Goal: Task Accomplishment & Management: Complete application form

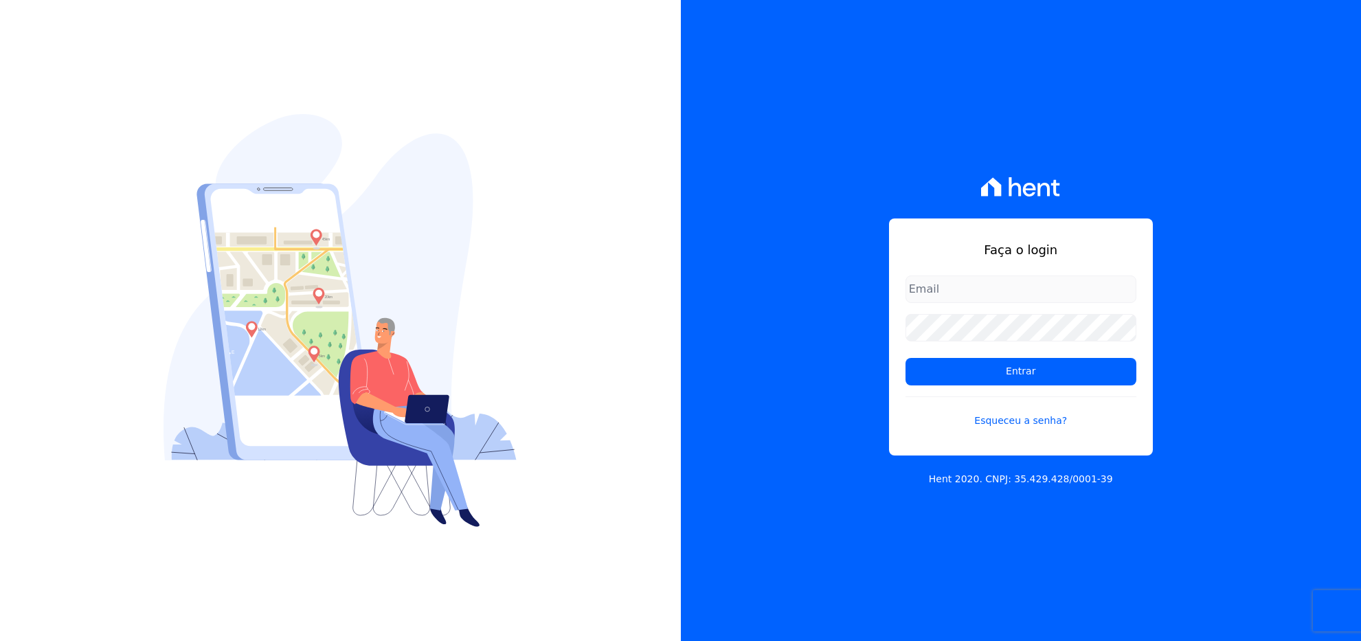
type input "cesar@volumeengenharia.com.br"
click at [944, 288] on input "cesar@volumeengenharia.com.br" at bounding box center [1020, 288] width 231 height 27
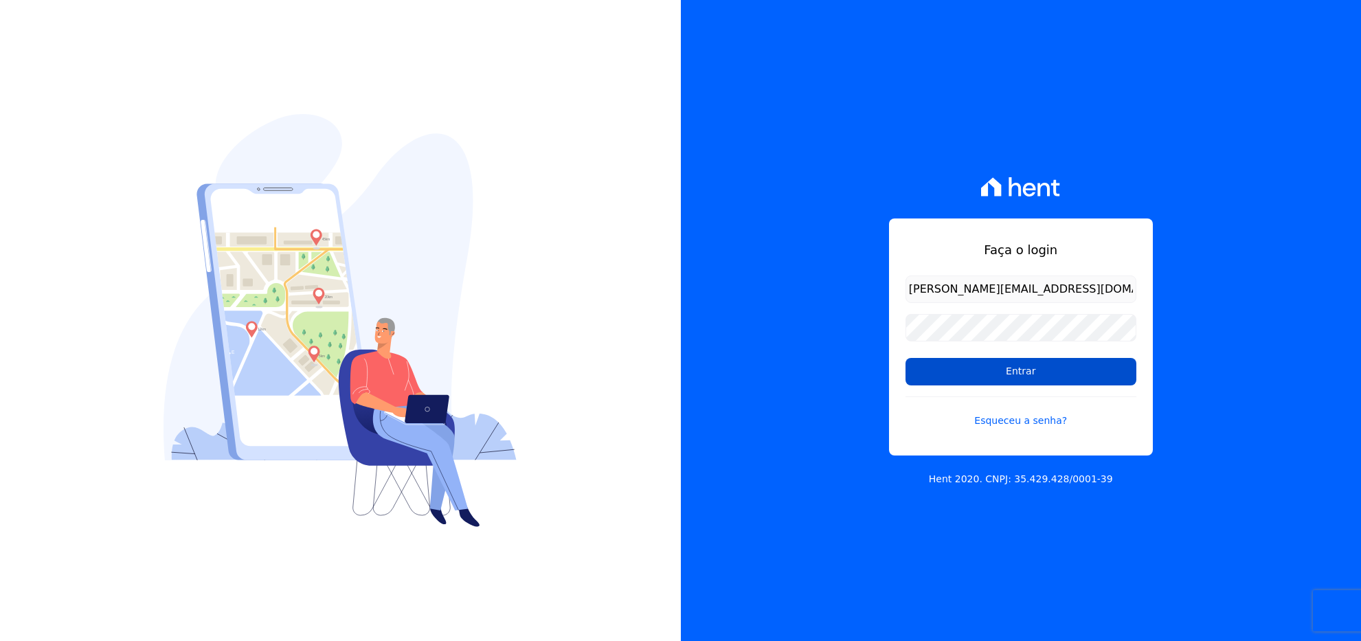
click at [928, 373] on input "Entrar" at bounding box center [1020, 371] width 231 height 27
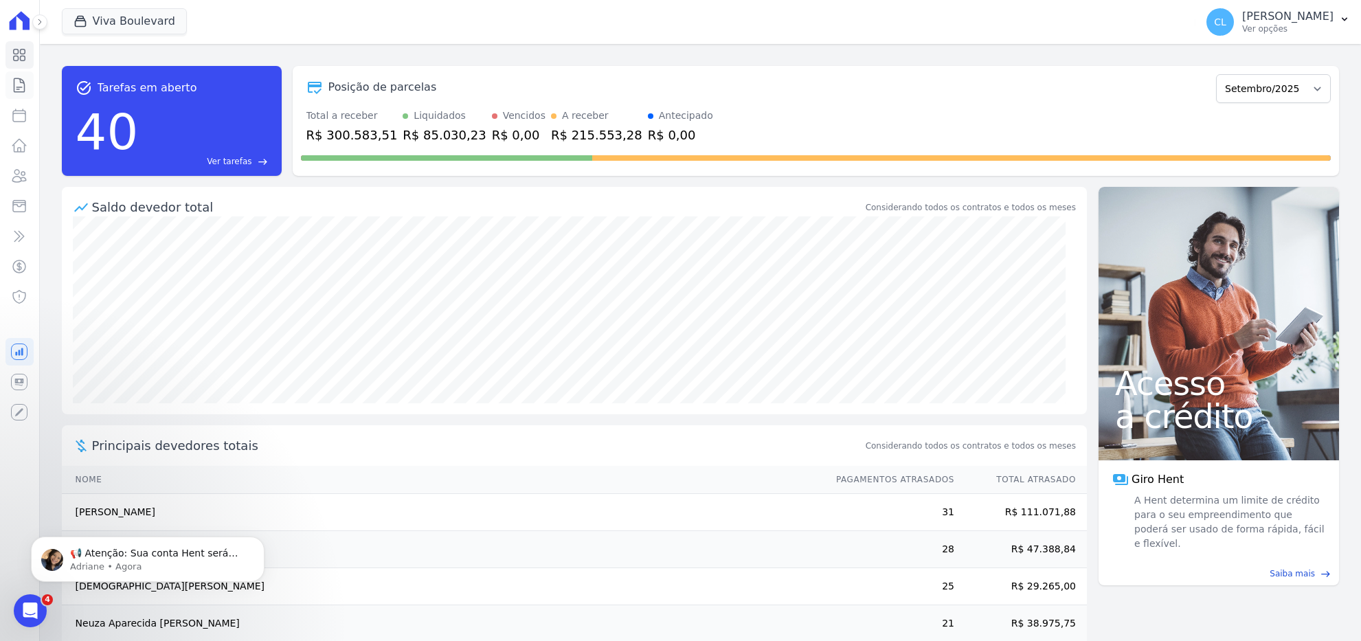
click at [21, 84] on icon at bounding box center [19, 85] width 16 height 16
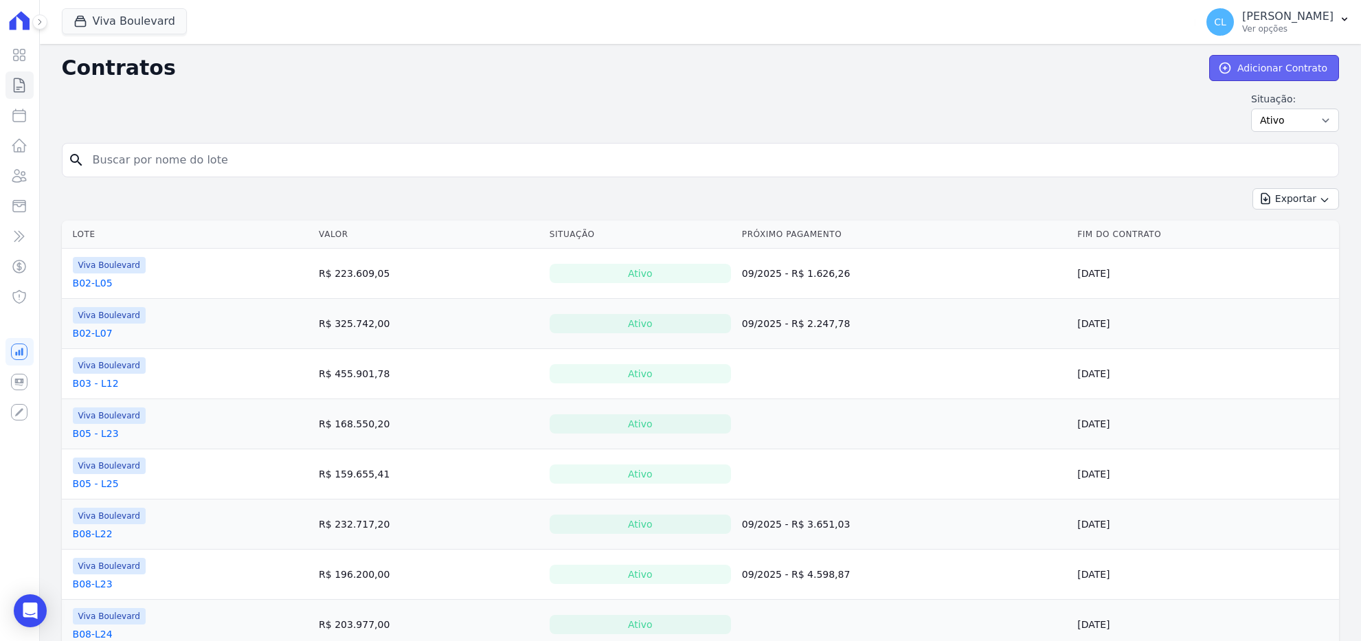
click at [1265, 67] on link "Adicionar Contrato" at bounding box center [1274, 68] width 130 height 26
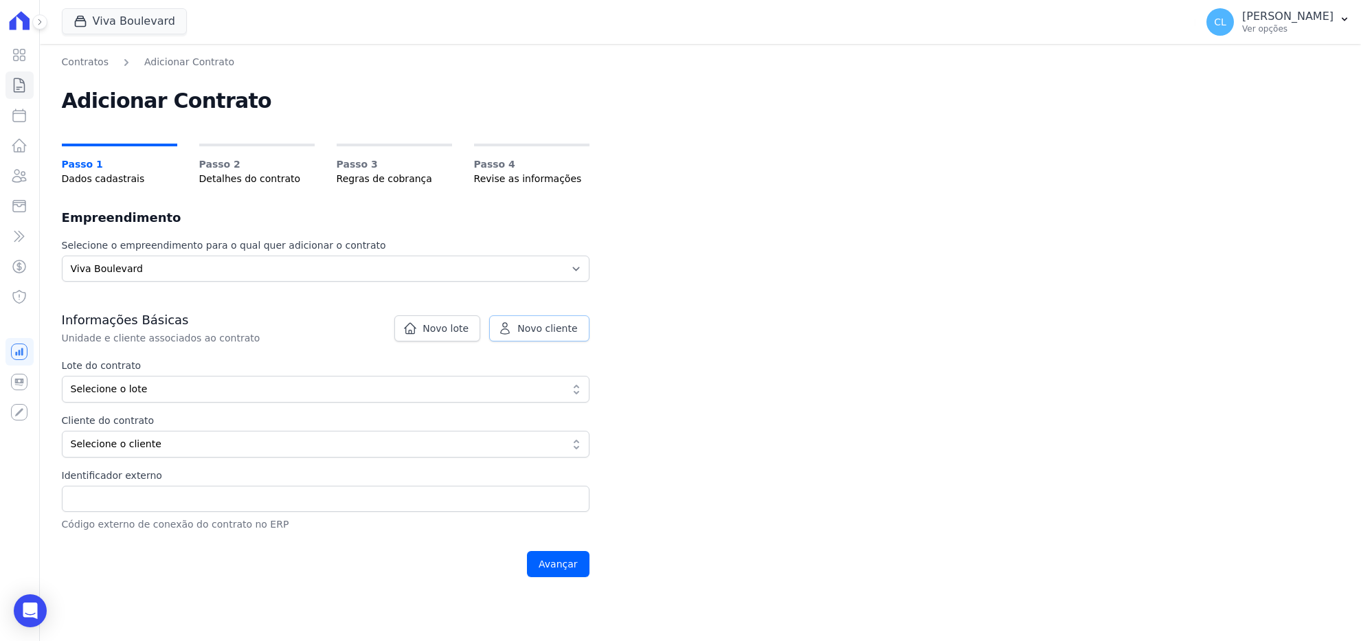
click at [522, 328] on span "Novo cliente" at bounding box center [547, 328] width 60 height 14
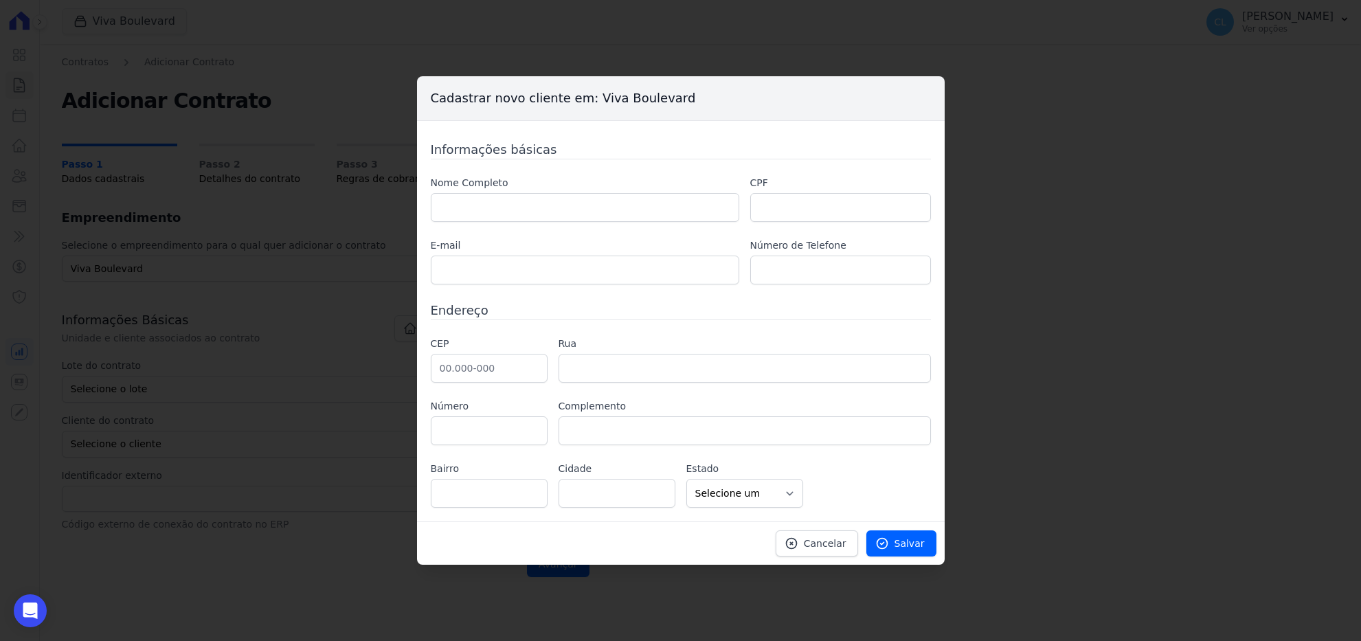
drag, startPoint x: 510, startPoint y: 192, endPoint x: 514, endPoint y: 199, distance: 7.1
click at [510, 192] on div "Nome Completo" at bounding box center [585, 199] width 308 height 46
click at [515, 201] on input "text" at bounding box center [585, 207] width 308 height 29
paste input "FLAVIO SANTOS SAN SEVERINO"
type input "FLAVIO SANTOS SAN SEVERINO"
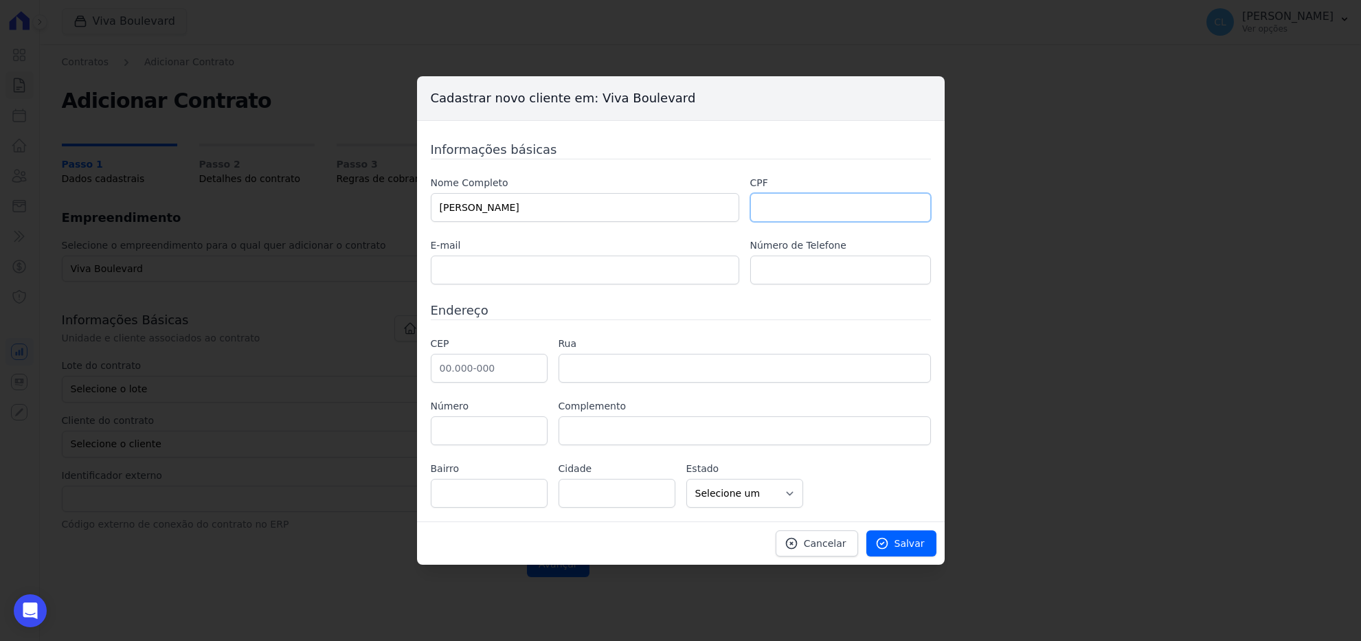
click at [801, 204] on input "text" at bounding box center [840, 207] width 181 height 29
paste input "108.312.956-27"
type input "108.312.956-27"
drag, startPoint x: 458, startPoint y: 265, endPoint x: 466, endPoint y: 273, distance: 11.7
click at [458, 265] on input "text" at bounding box center [585, 270] width 308 height 29
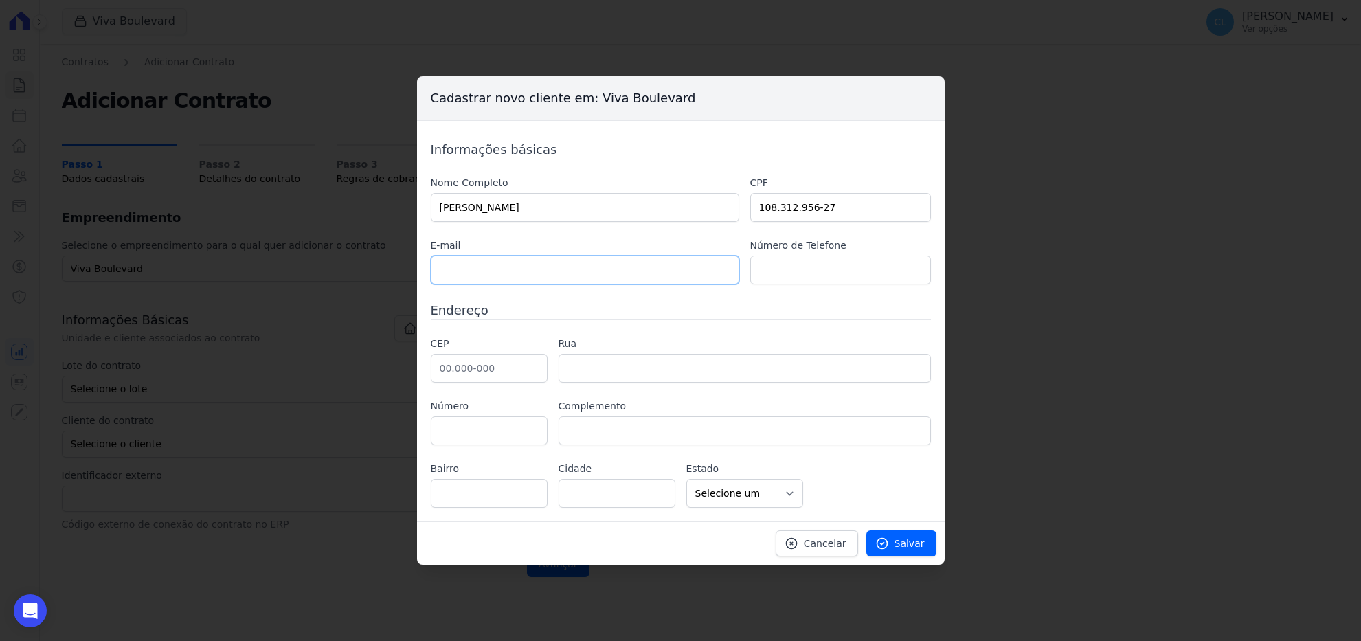
paste input "flaviosantosws@gmail.com"
type input "flaviosantosws@gmail.com"
click at [497, 370] on input "text" at bounding box center [489, 368] width 117 height 29
paste input "36.402-163"
type input "36.402-163"
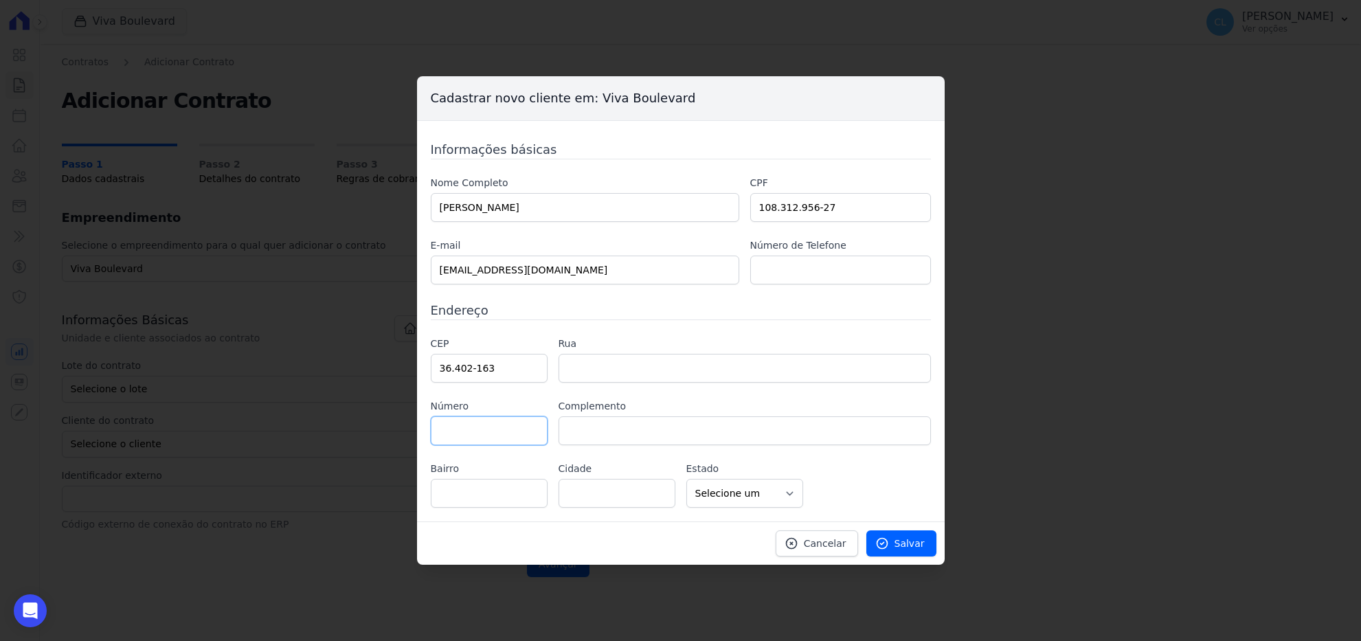
type input "Rua Edir Antônio Vieira de Rezende"
type input "Novo Horizonte"
type input "Conselheiro Lafaiete"
select select "MG"
type input "507"
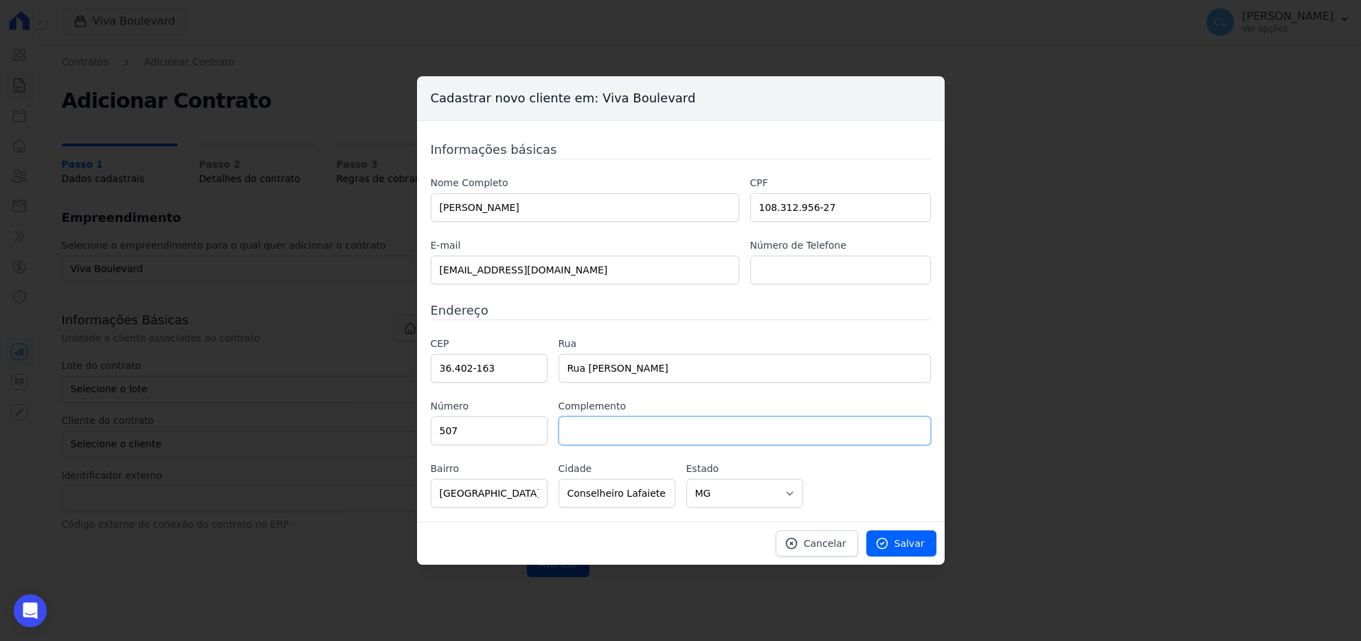
click at [607, 426] on input "text" at bounding box center [744, 430] width 372 height 29
type input "apto 101"
click at [910, 543] on span "Salvar" at bounding box center [909, 543] width 30 height 14
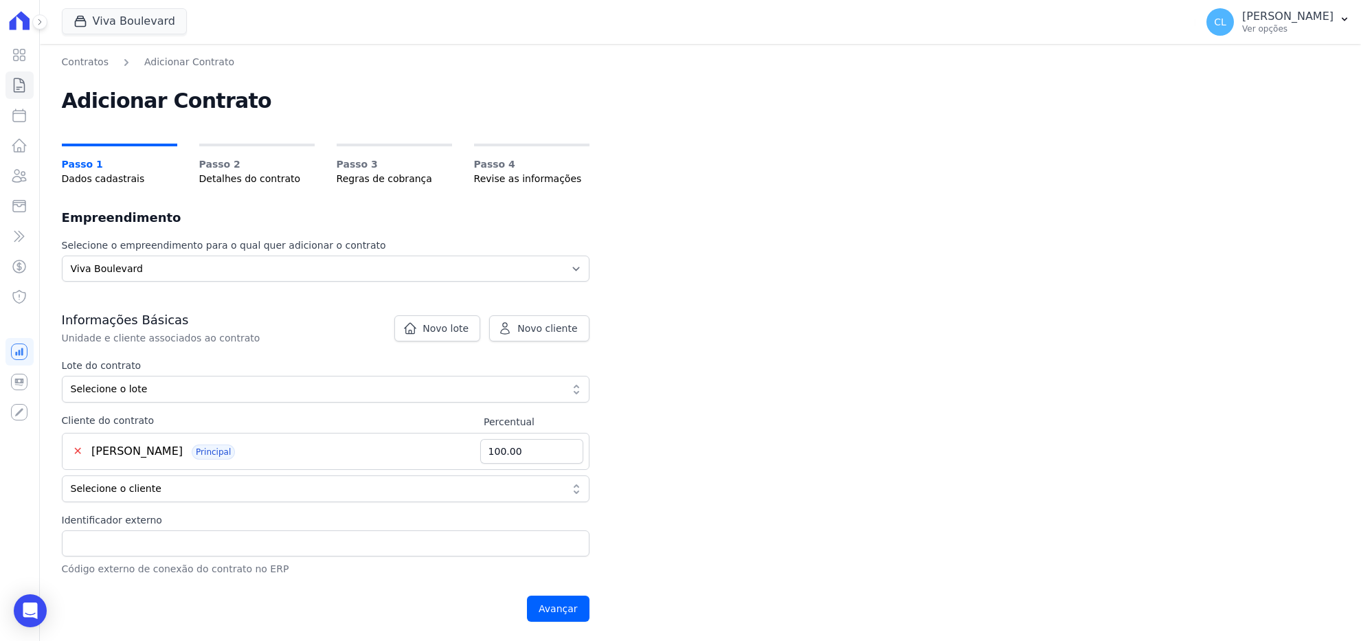
click at [183, 453] on span "FLAVIO SANTOS SAN SEVERINO" at bounding box center [136, 450] width 91 height 13
click at [23, 185] on link "Clientes" at bounding box center [19, 175] width 28 height 27
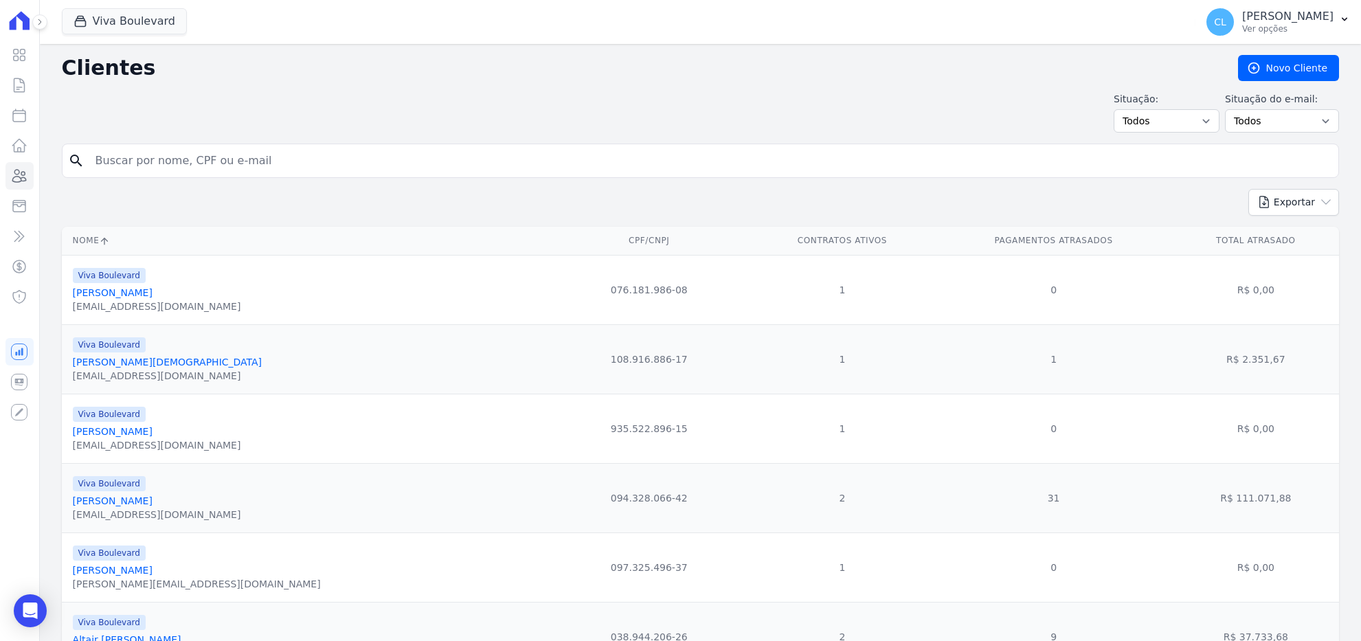
click at [249, 158] on input "search" at bounding box center [709, 160] width 1245 height 27
type input "flavio santos"
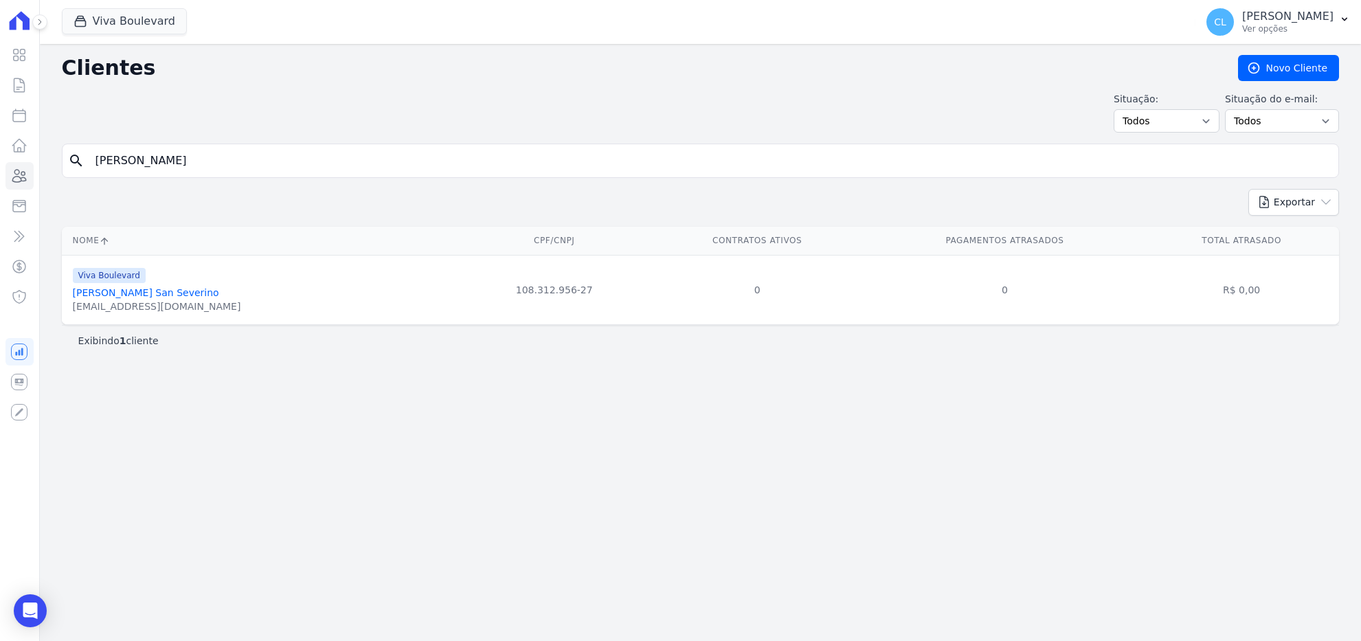
click at [166, 293] on link "Flavio Santos San Severino" at bounding box center [146, 292] width 146 height 11
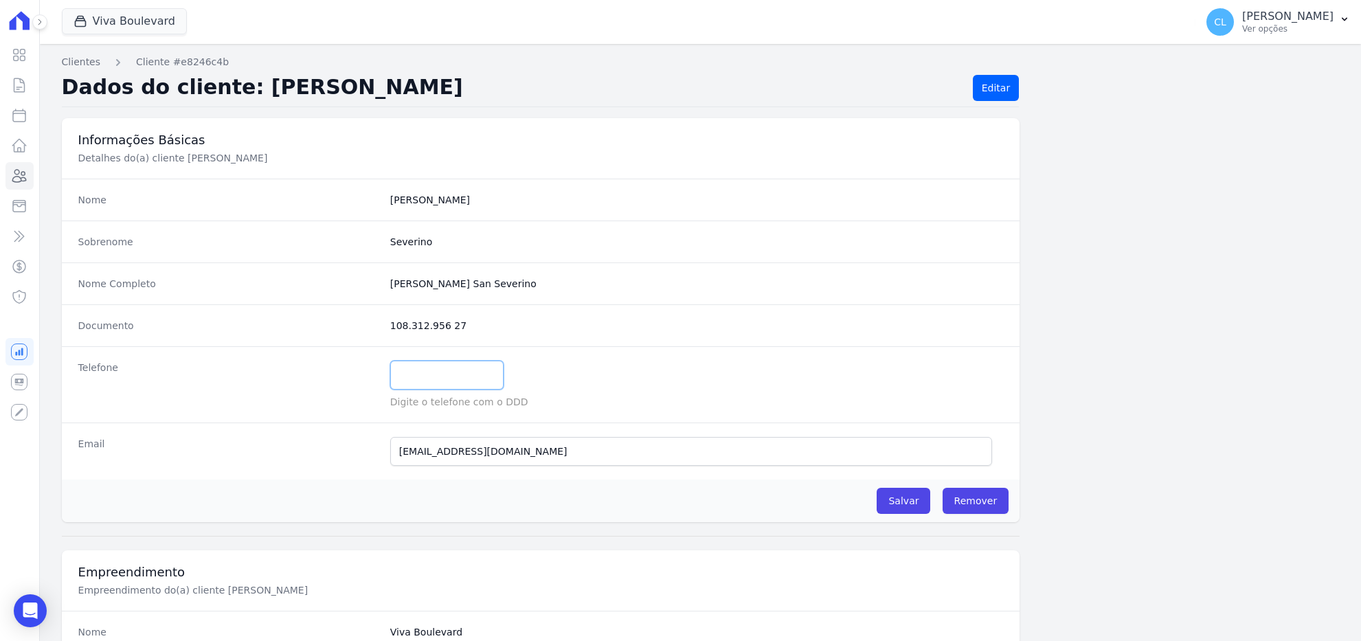
click at [428, 371] on input "text" at bounding box center [446, 375] width 113 height 29
paste input "(32) 98406-4531"
type input "(32) 98406-4531"
click at [915, 509] on input "Salvar" at bounding box center [903, 501] width 54 height 26
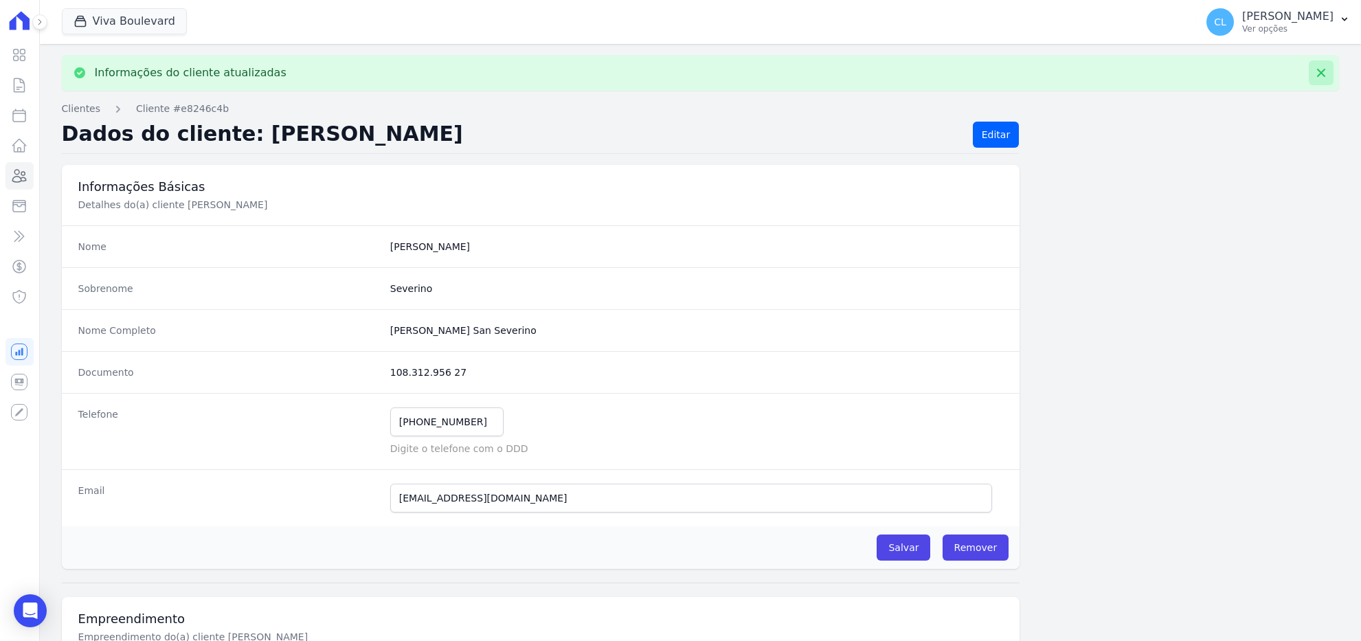
drag, startPoint x: 1310, startPoint y: 69, endPoint x: 1304, endPoint y: 73, distance: 7.8
click at [1314, 69] on icon at bounding box center [1321, 73] width 14 height 14
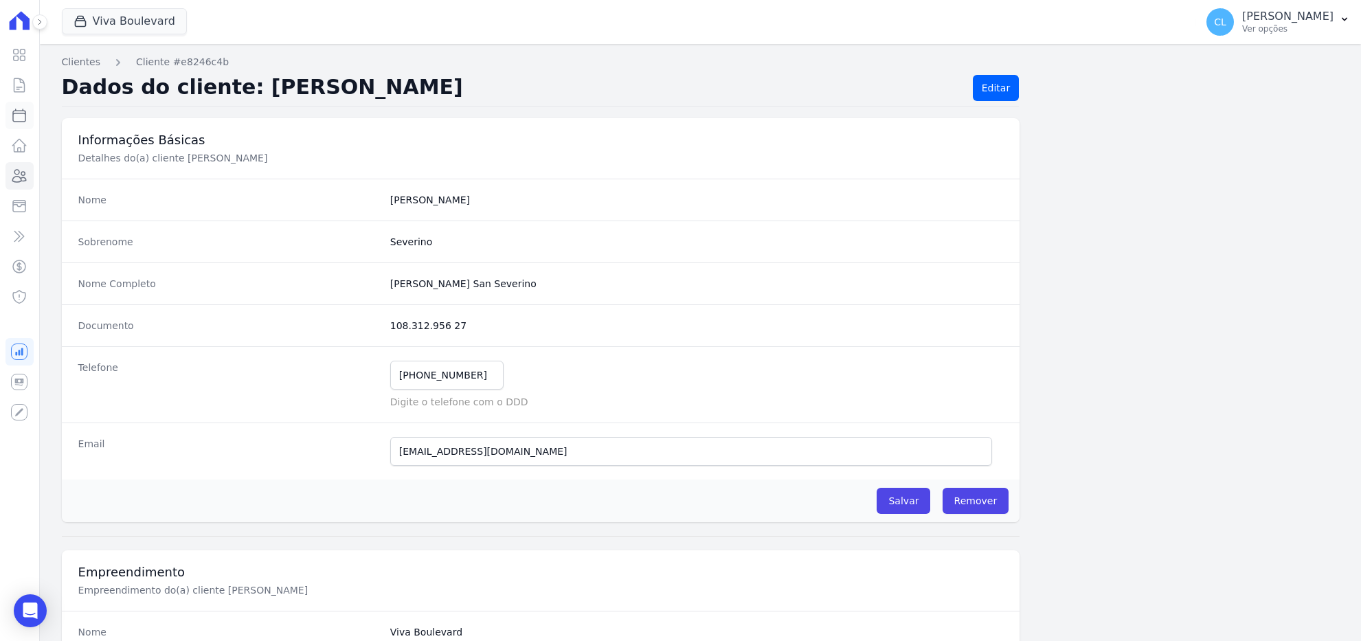
click at [25, 119] on icon at bounding box center [19, 115] width 16 height 16
select select
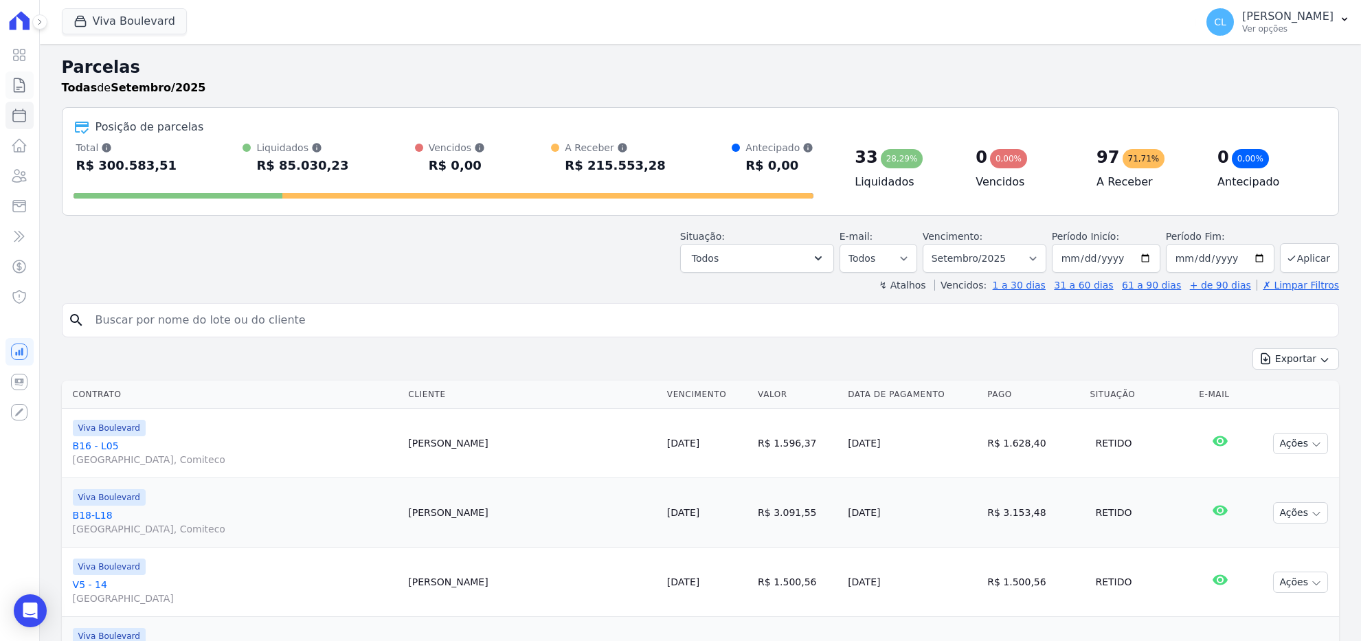
click at [12, 78] on icon at bounding box center [19, 85] width 16 height 16
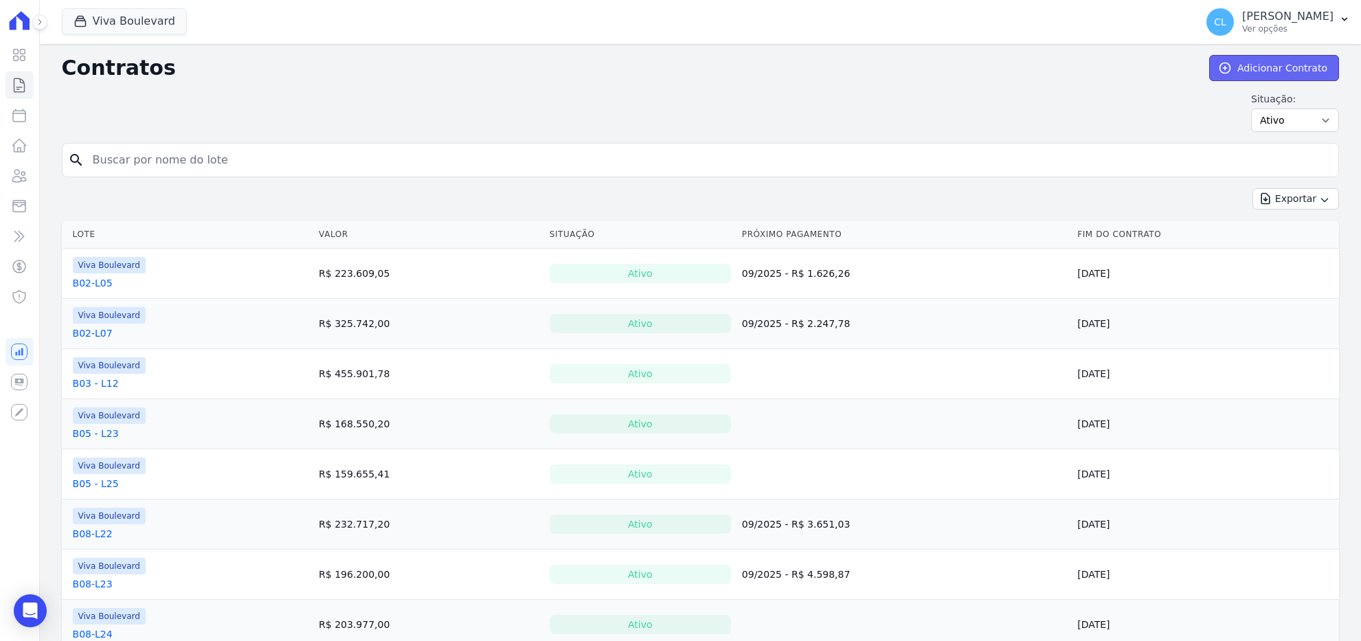
click at [1263, 69] on link "Adicionar Contrato" at bounding box center [1274, 68] width 130 height 26
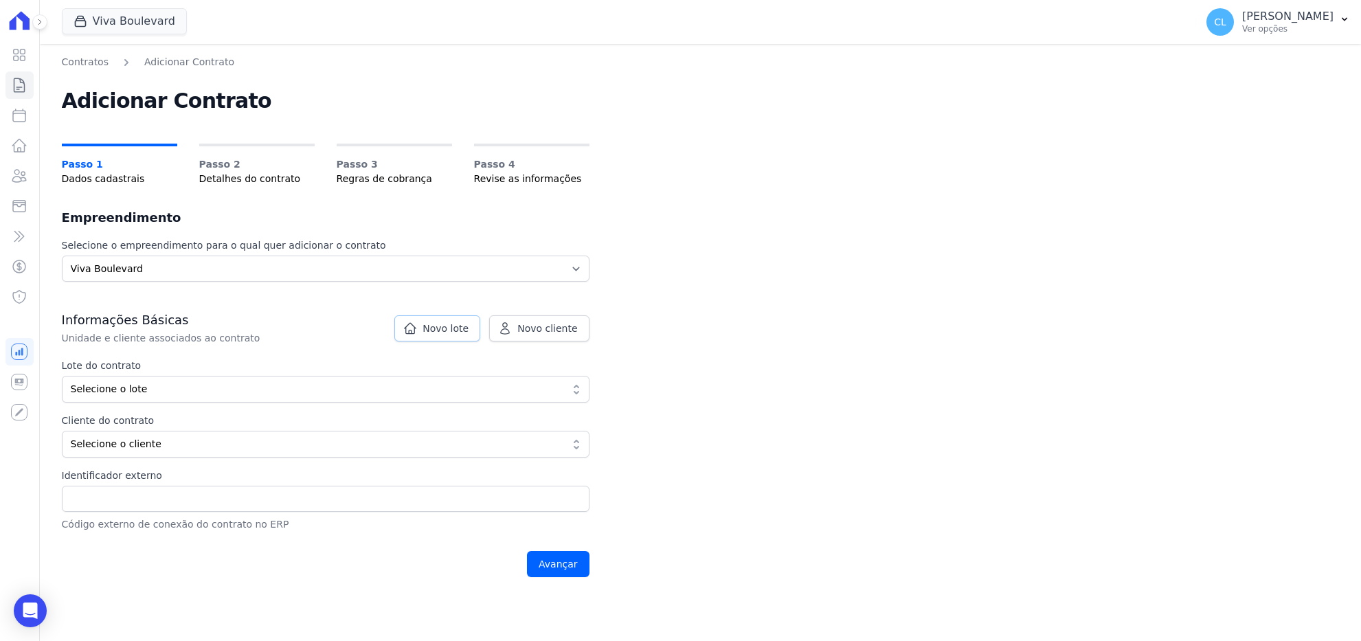
click at [460, 328] on span "Novo lote" at bounding box center [445, 328] width 46 height 14
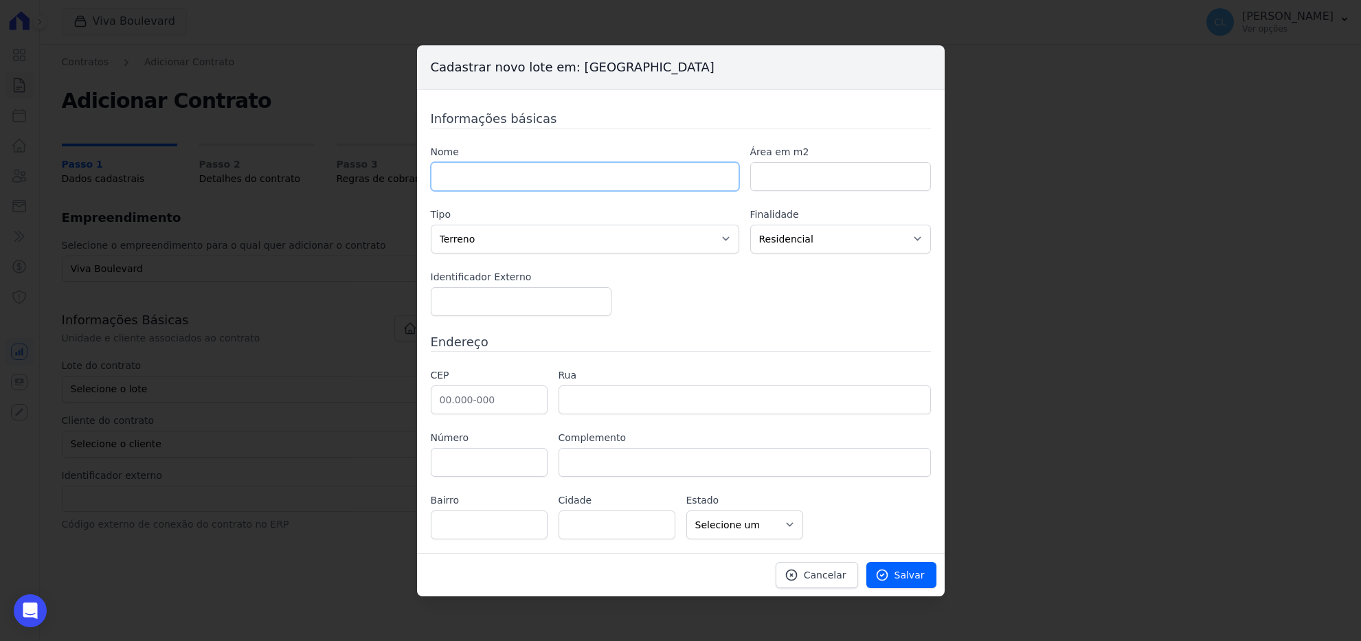
click at [565, 176] on input "text" at bounding box center [585, 176] width 308 height 29
click at [781, 339] on h3 "Endereço" at bounding box center [681, 341] width 500 height 19
click at [835, 580] on span "Cancelar" at bounding box center [825, 575] width 43 height 14
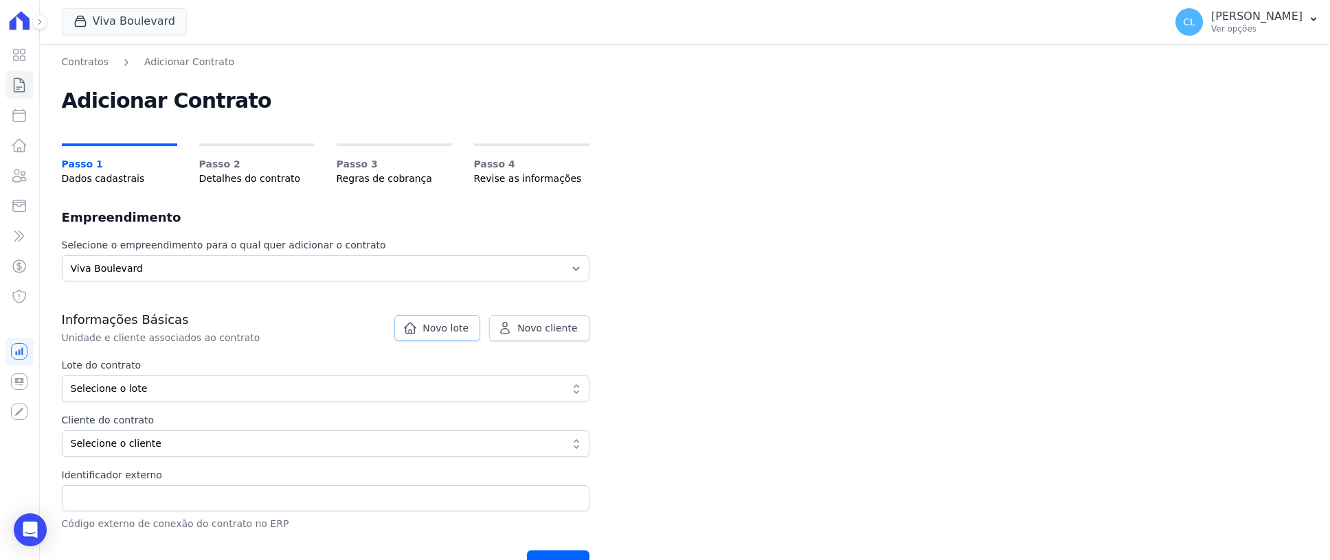
click at [457, 324] on span "Novo lote" at bounding box center [445, 328] width 46 height 14
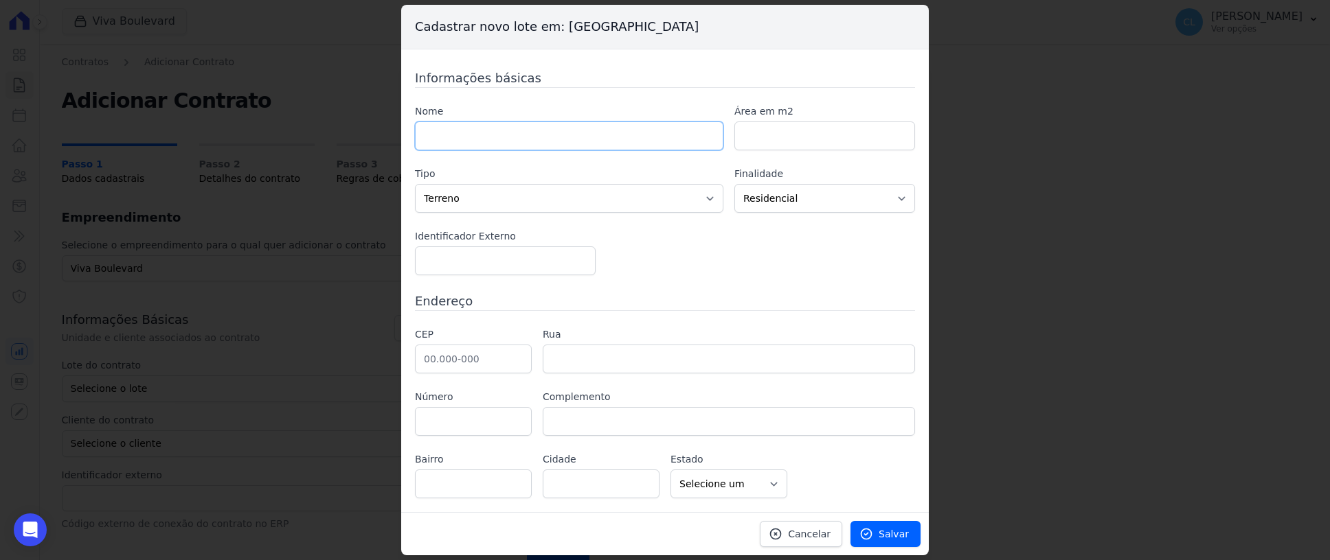
click at [467, 131] on input "text" at bounding box center [569, 136] width 308 height 29
click at [802, 136] on input "number" at bounding box center [824, 136] width 181 height 29
click at [521, 267] on input "number" at bounding box center [505, 261] width 181 height 29
click at [712, 272] on div "Nome Área em m2 Tipo Casa Apartamento Escritório Flat Loja Espaço Comercial Ter…" at bounding box center [665, 189] width 500 height 171
click at [470, 138] on input "text" at bounding box center [569, 136] width 308 height 29
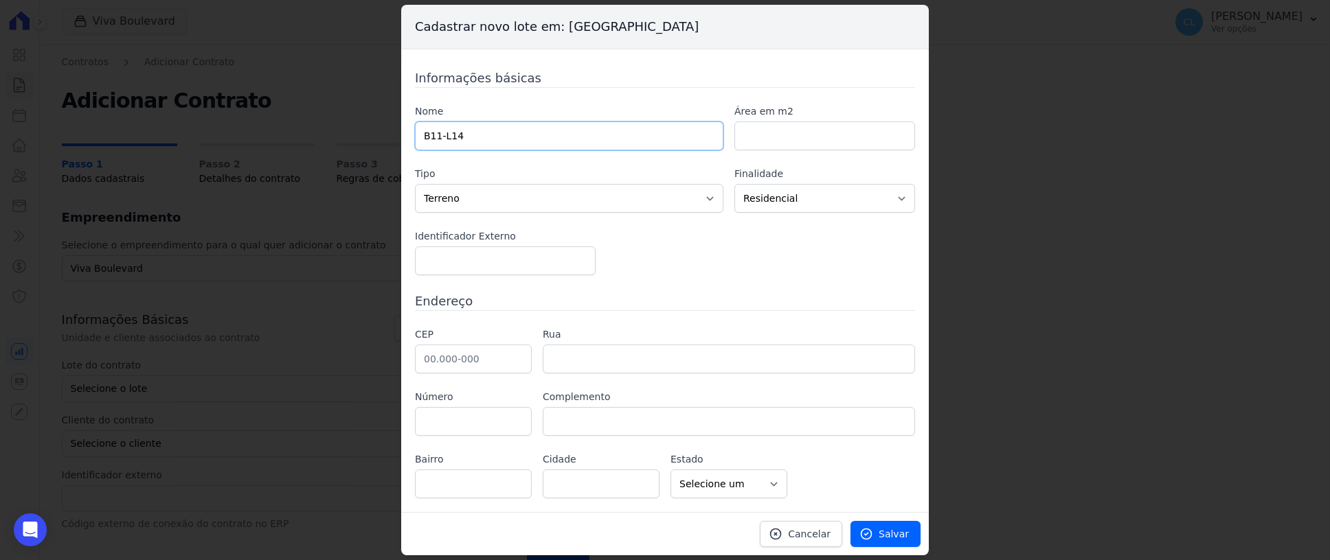
type input "B11-L14"
click at [482, 258] on input "number" at bounding box center [505, 261] width 181 height 29
click at [455, 354] on input "text" at bounding box center [473, 359] width 117 height 29
paste input "30.315-382"
type input "30.315-382"
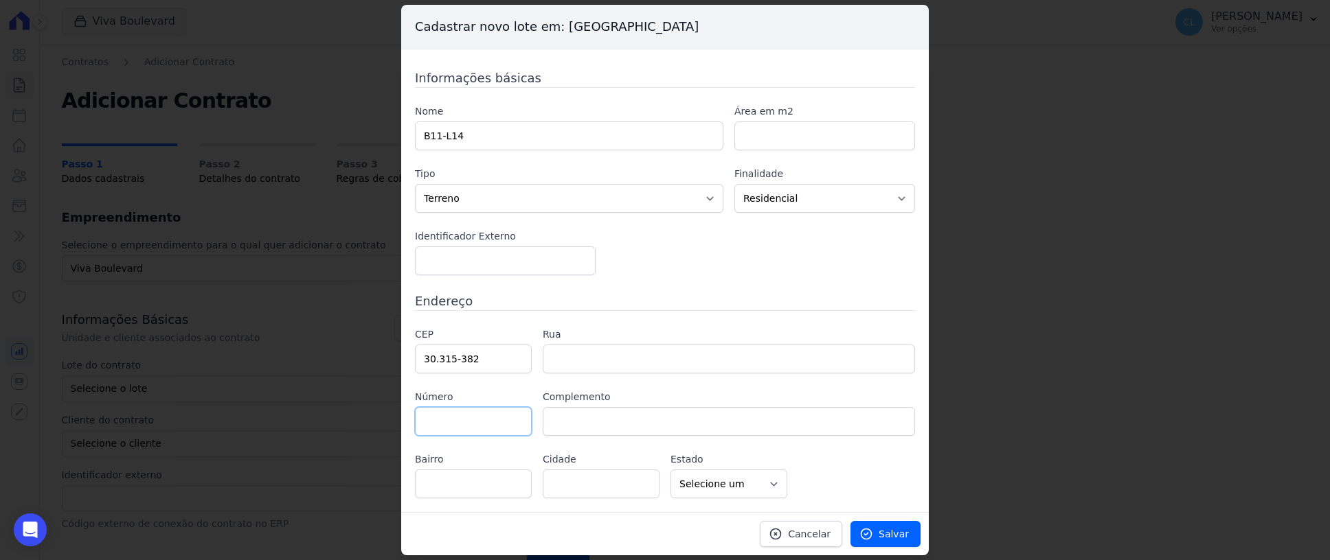
type input "Avenida dos Bandeirantes"
type input "Comiteco"
type input "Belo Horizonte"
select select "MG"
click at [901, 532] on span "Salvar" at bounding box center [894, 535] width 30 height 14
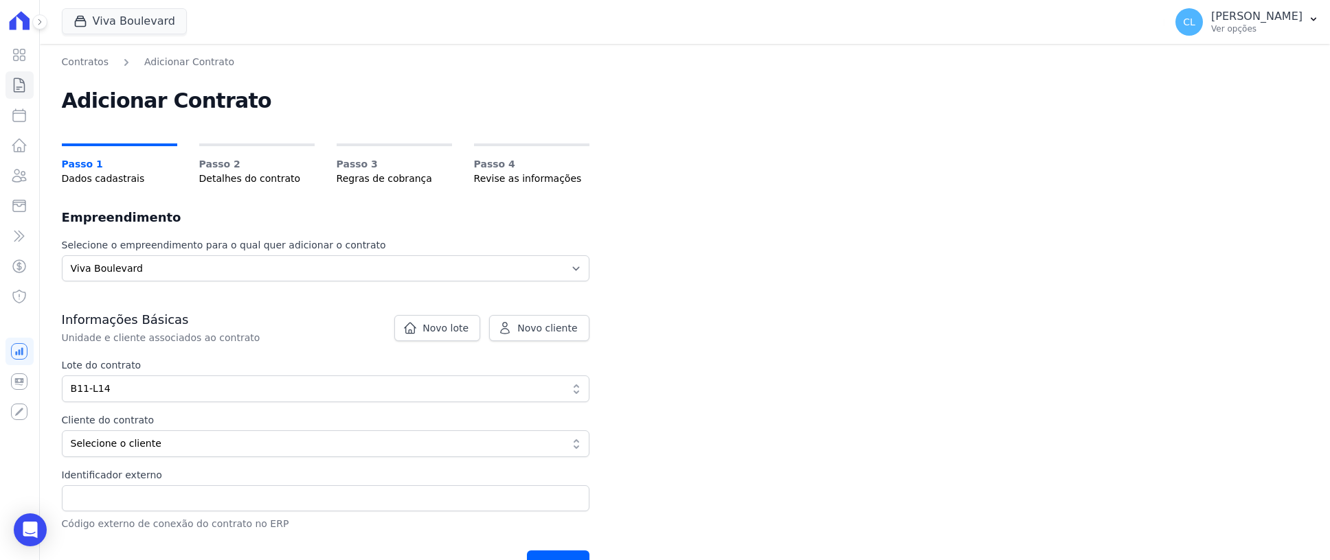
scroll to position [69, 0]
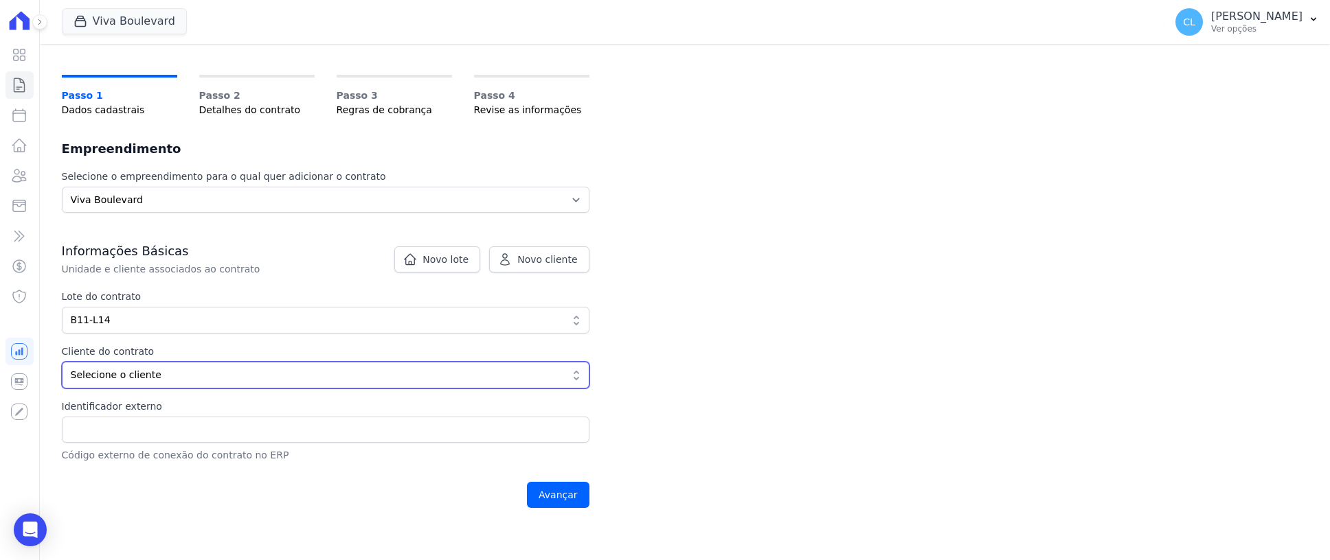
click at [180, 376] on span "Selecione o cliente" at bounding box center [316, 375] width 490 height 14
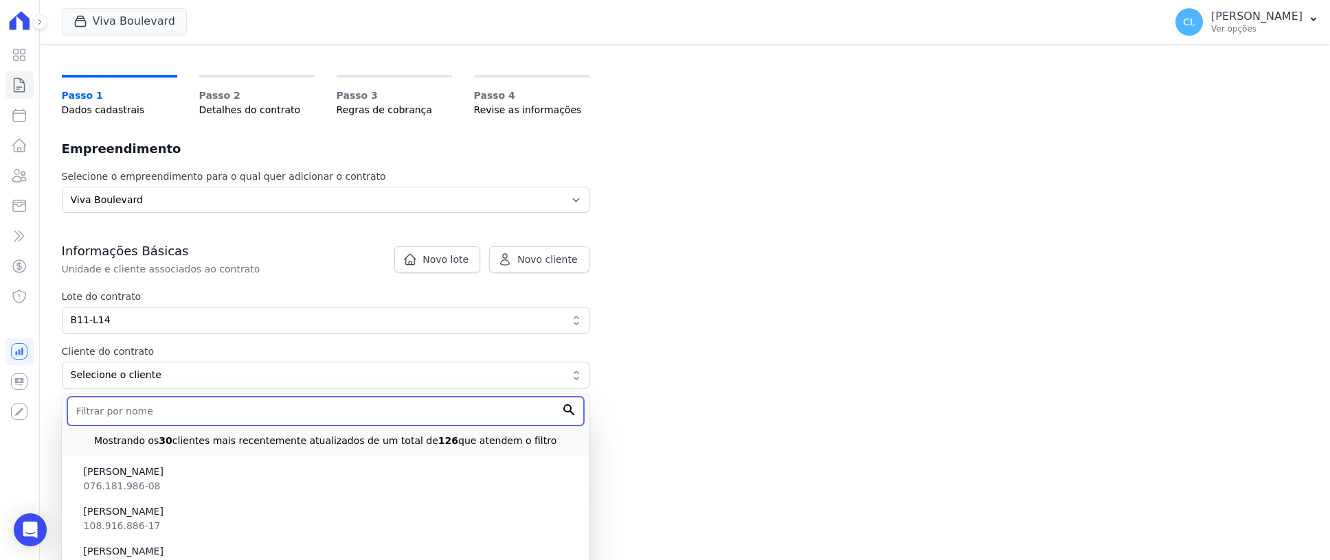
click at [168, 409] on input "text" at bounding box center [325, 411] width 517 height 29
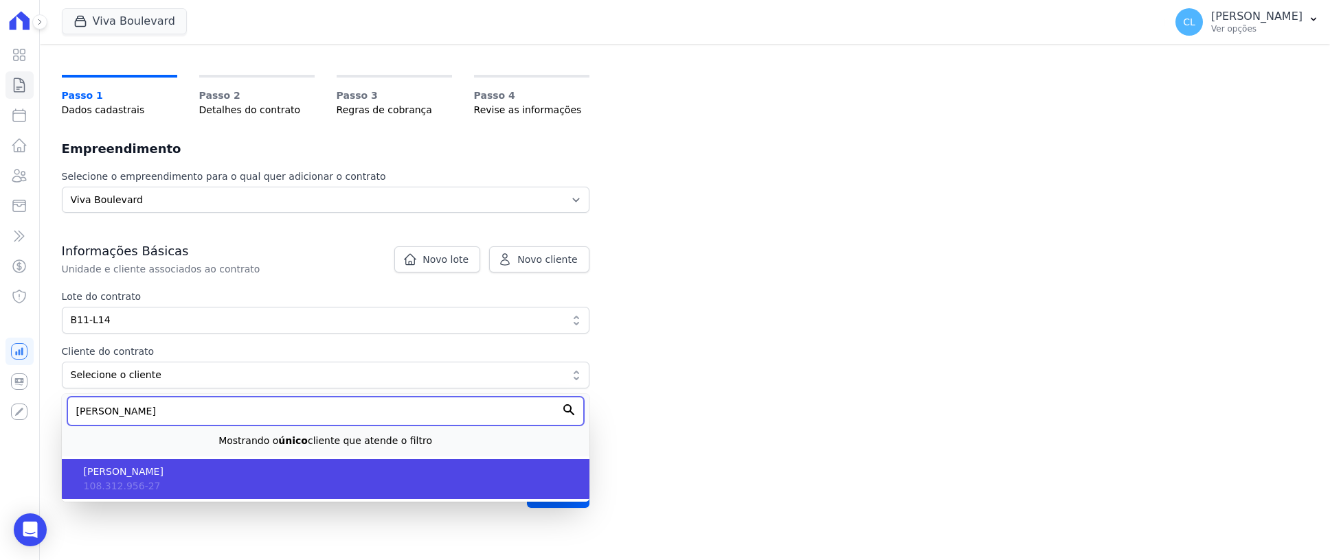
type input "flavio san"
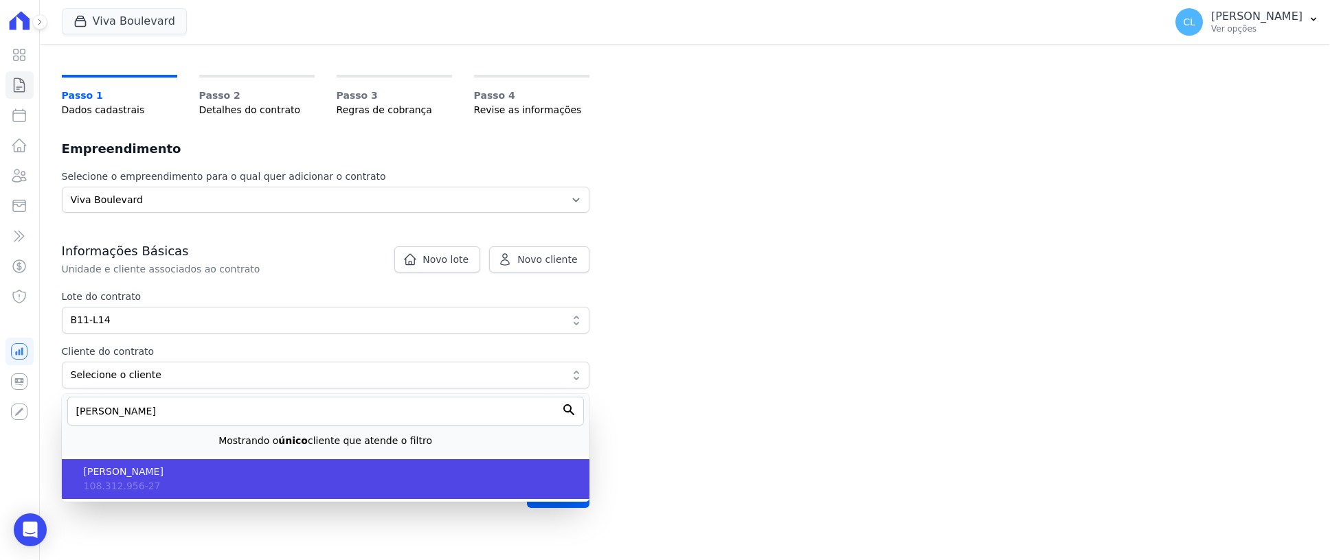
click at [196, 466] on span "FLAVIO SANTOS SAN SEVERINO" at bounding box center [331, 472] width 495 height 14
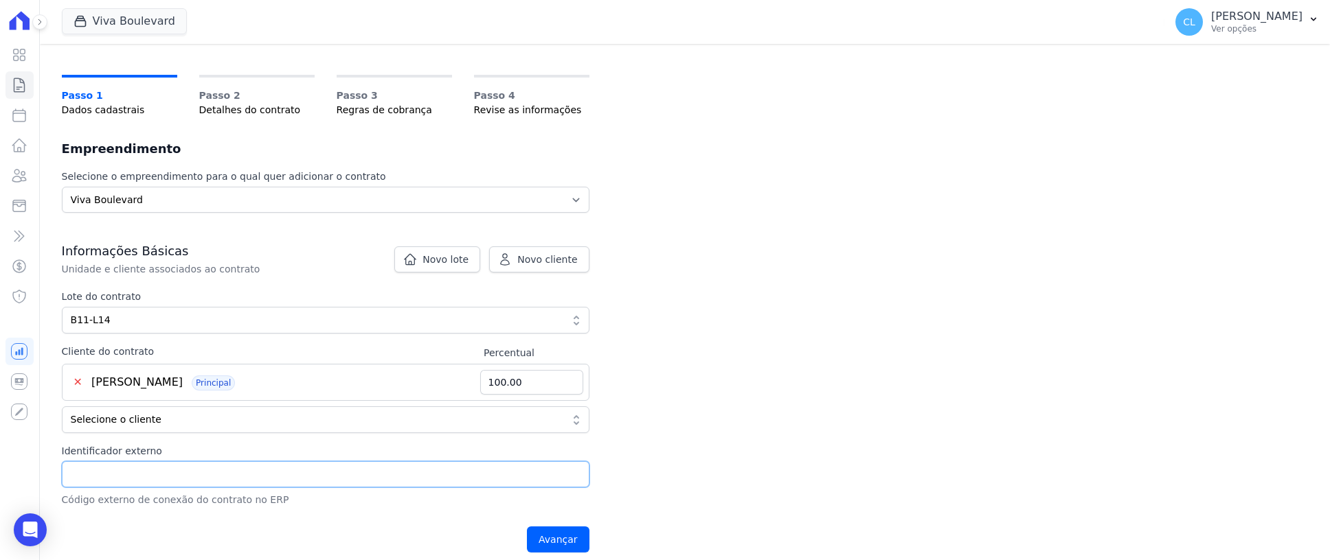
click at [196, 466] on input "Identificador externo" at bounding box center [326, 475] width 528 height 26
type input "207"
click at [552, 531] on input "Avançar" at bounding box center [558, 540] width 63 height 26
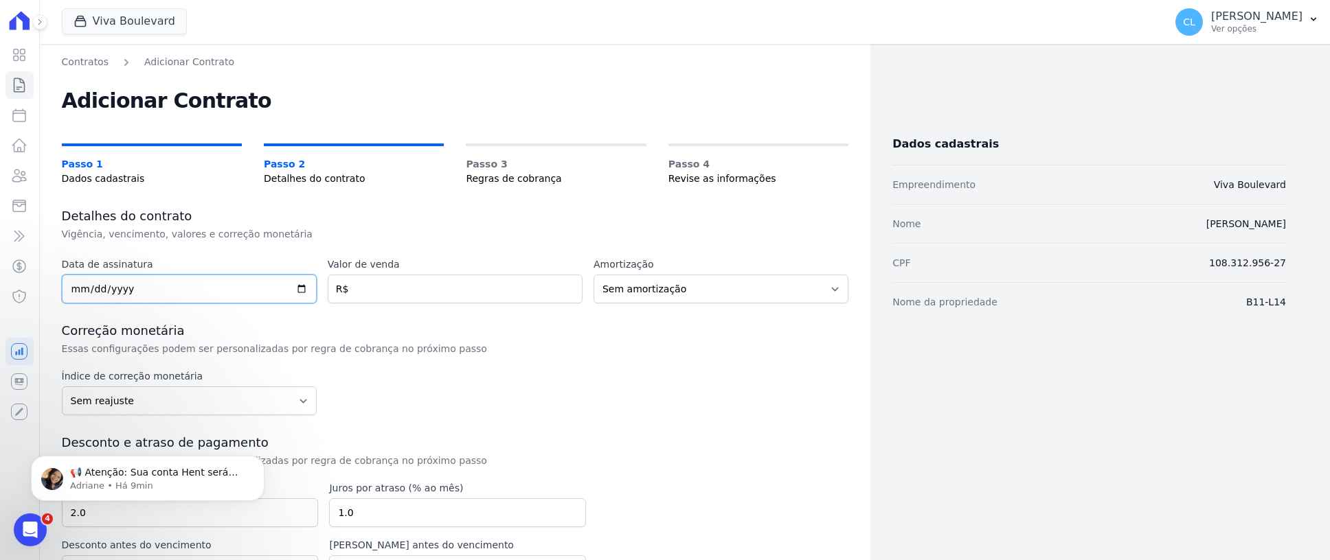
click at [162, 290] on input "date" at bounding box center [189, 289] width 255 height 29
type input "2025-07-04"
click at [403, 293] on input "number" at bounding box center [455, 289] width 255 height 29
click at [227, 478] on p "📢 Atenção: Sua conta Hent será migrada para a Conta Arke! Estamos trazendo para…" at bounding box center [158, 473] width 177 height 14
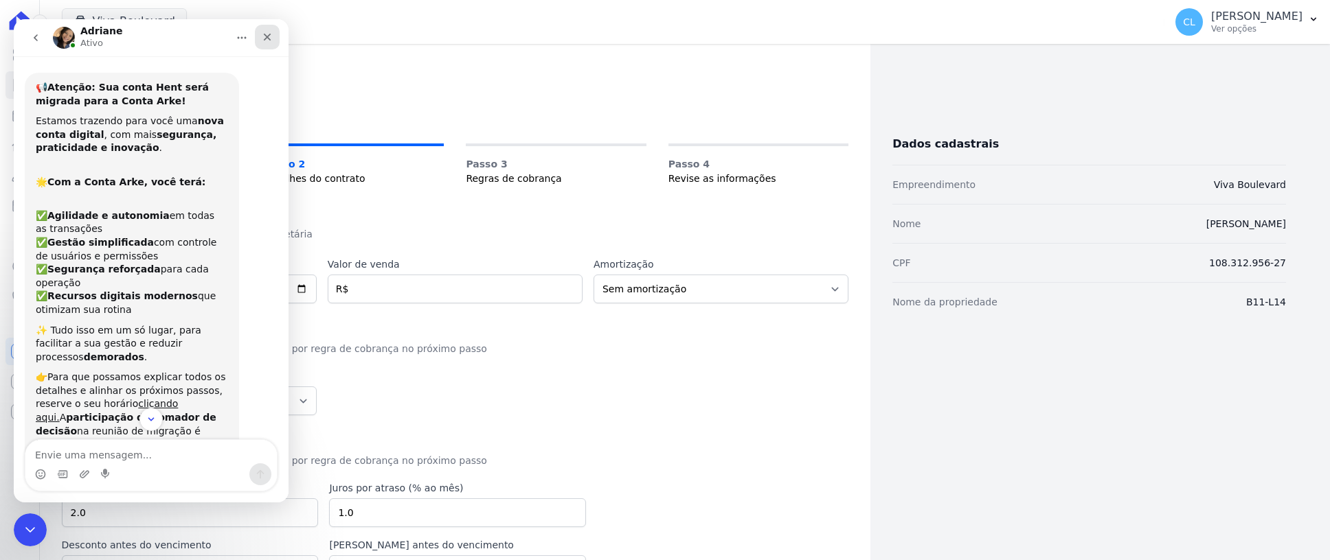
click at [265, 38] on icon "Fechar" at bounding box center [267, 37] width 11 height 11
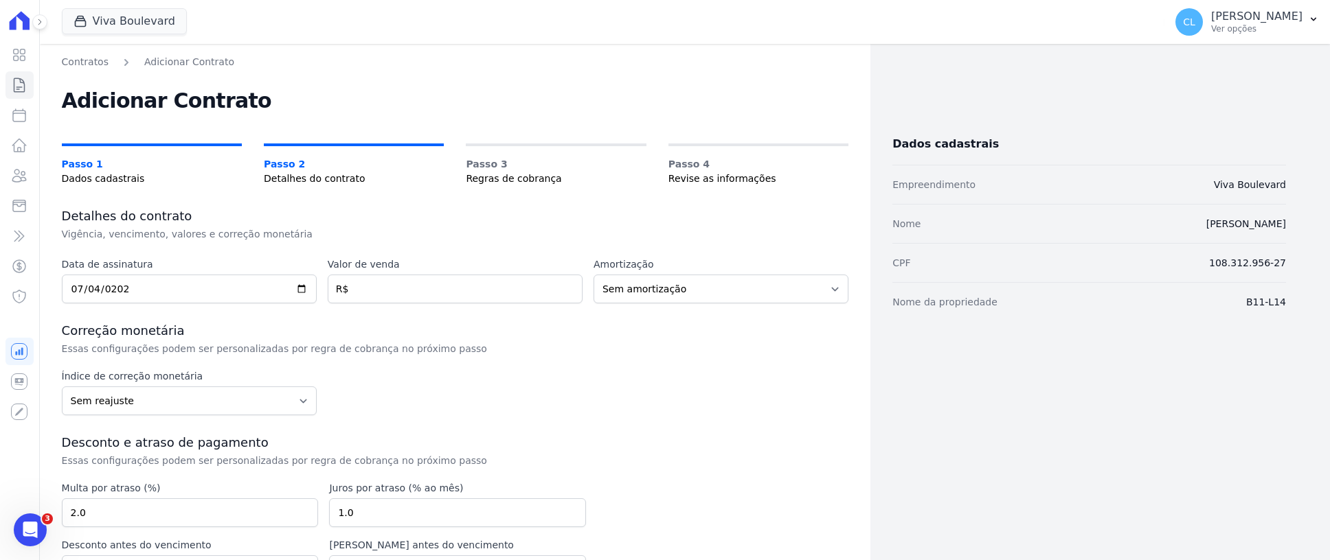
scroll to position [116, 0]
click at [448, 281] on input "number" at bounding box center [455, 289] width 255 height 29
type input "217009.28"
click at [626, 308] on div "Data de assinatura 2025-07-04 Valor de venda 217009.28 R$ Amortização Sem amort…" at bounding box center [455, 447] width 787 height 378
click at [639, 288] on select "Sem amortização Price Sac" at bounding box center [720, 289] width 255 height 29
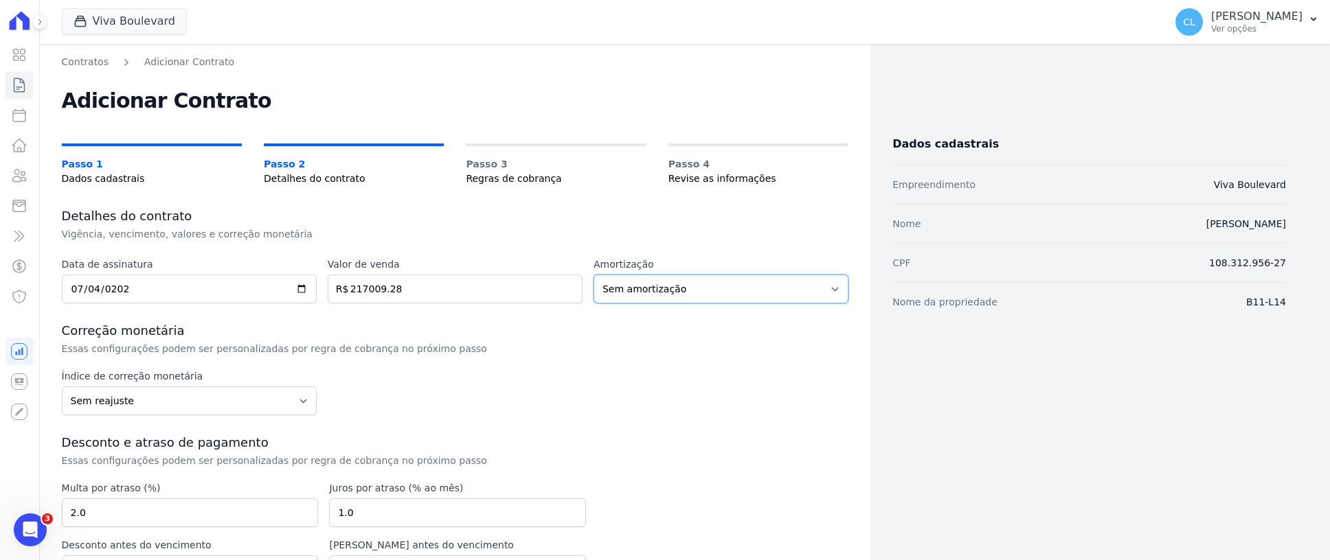
click at [712, 293] on select "Sem amortização Price Sac" at bounding box center [720, 289] width 255 height 29
select select "price"
click at [593, 275] on select "Sem amortização Price Sac" at bounding box center [720, 289] width 255 height 29
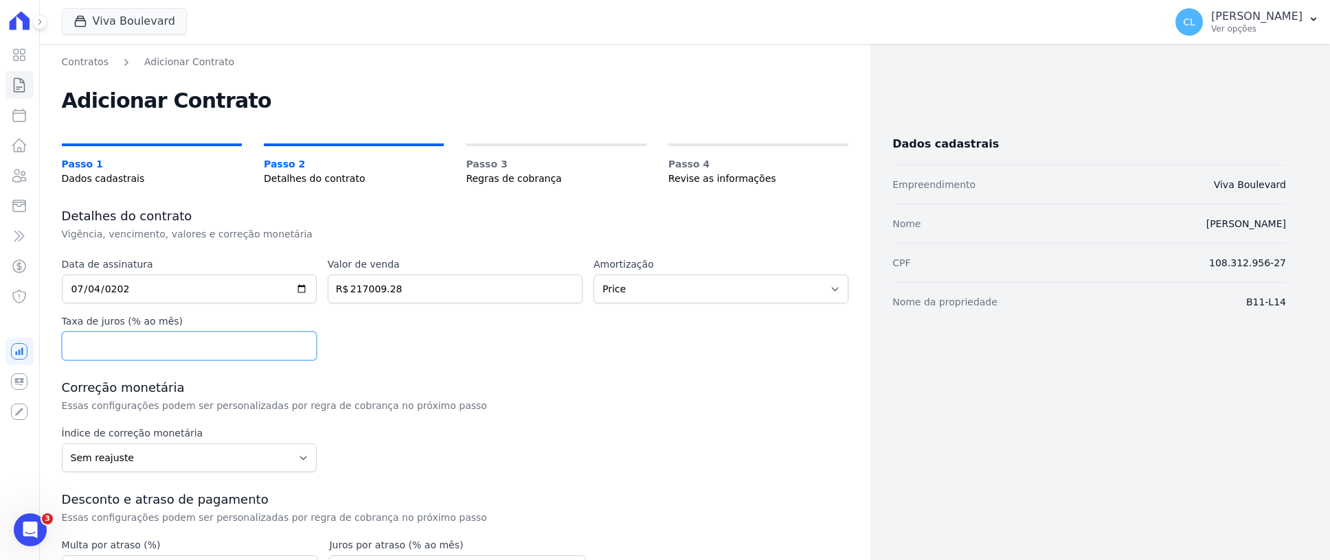
click at [136, 354] on input "number" at bounding box center [189, 346] width 255 height 29
type input "0.5"
click at [552, 403] on div "Correção monetária Essas configurações podem ser personalizadas por regra de co…" at bounding box center [455, 396] width 787 height 33
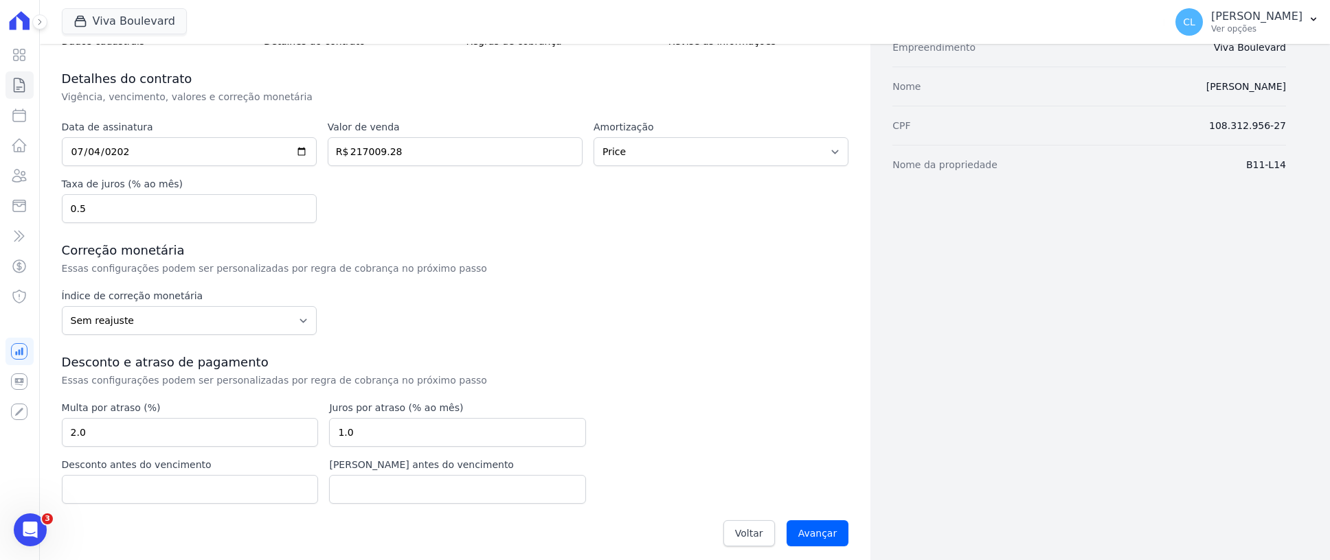
scroll to position [146, 0]
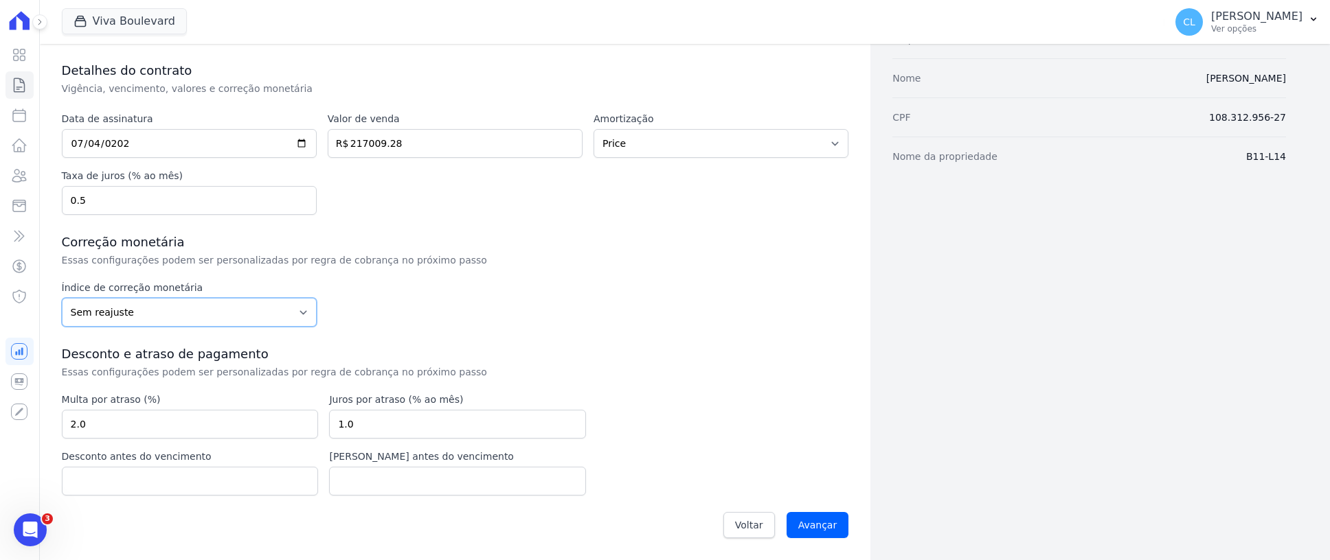
click at [111, 301] on select "Sem reajuste Média dos últimos 12 meses acumulado de INCCM Média dos últimos 12…" at bounding box center [189, 312] width 255 height 29
select select "ipca"
click at [62, 298] on select "Sem reajuste Média dos últimos 12 meses acumulado de INCCM Média dos últimos 12…" at bounding box center [189, 312] width 255 height 29
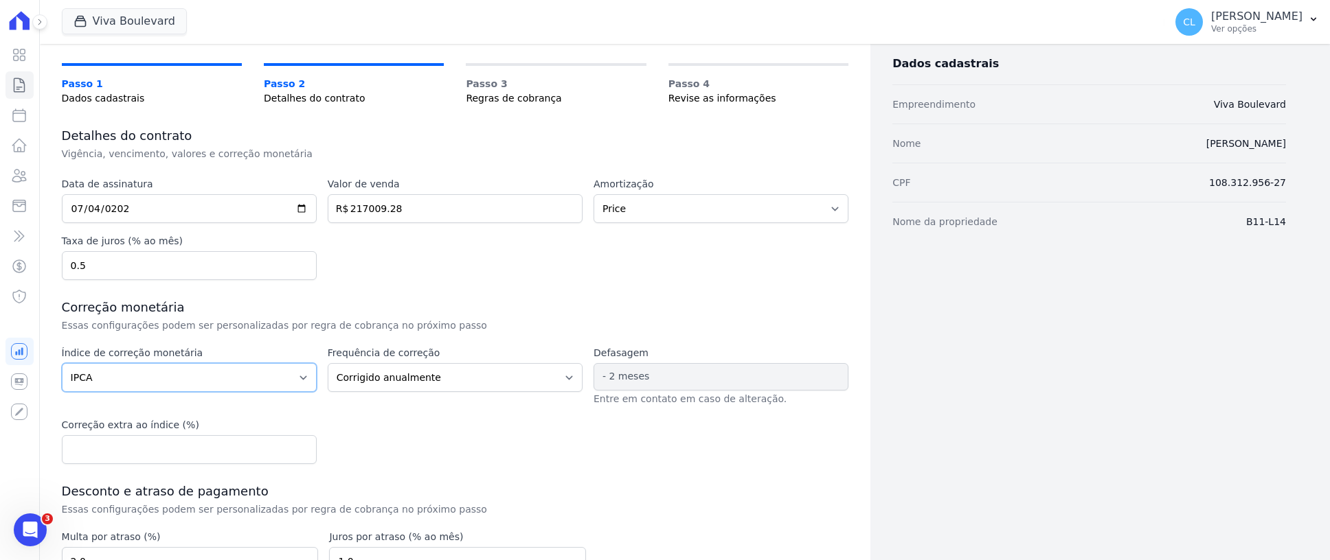
scroll to position [218, 0]
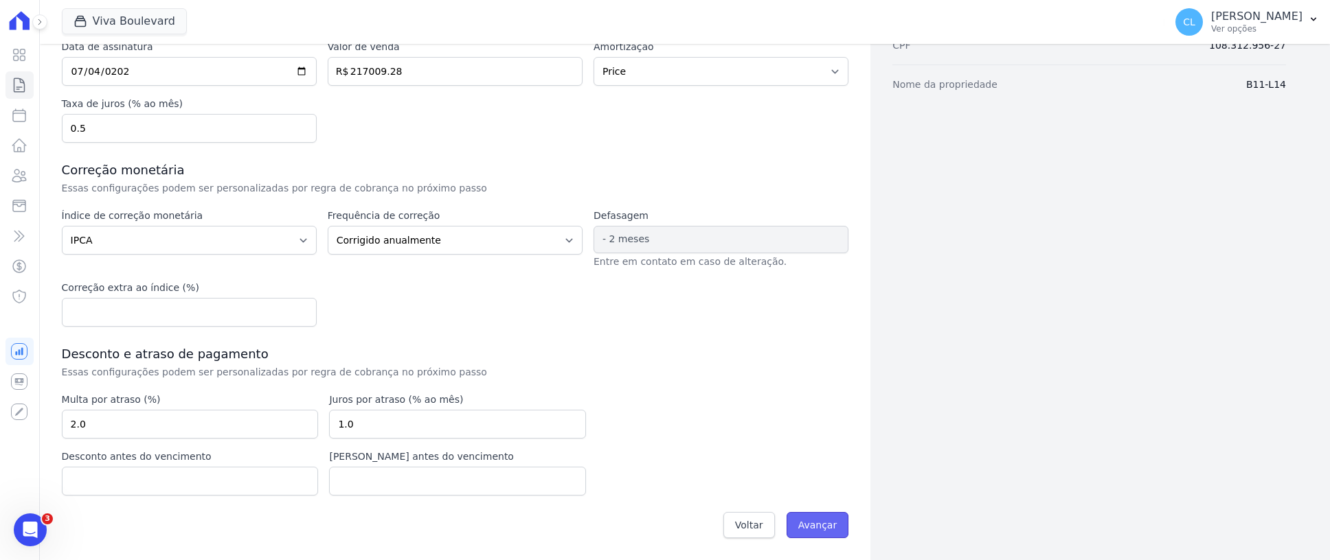
click at [806, 529] on input "Avançar" at bounding box center [817, 525] width 63 height 26
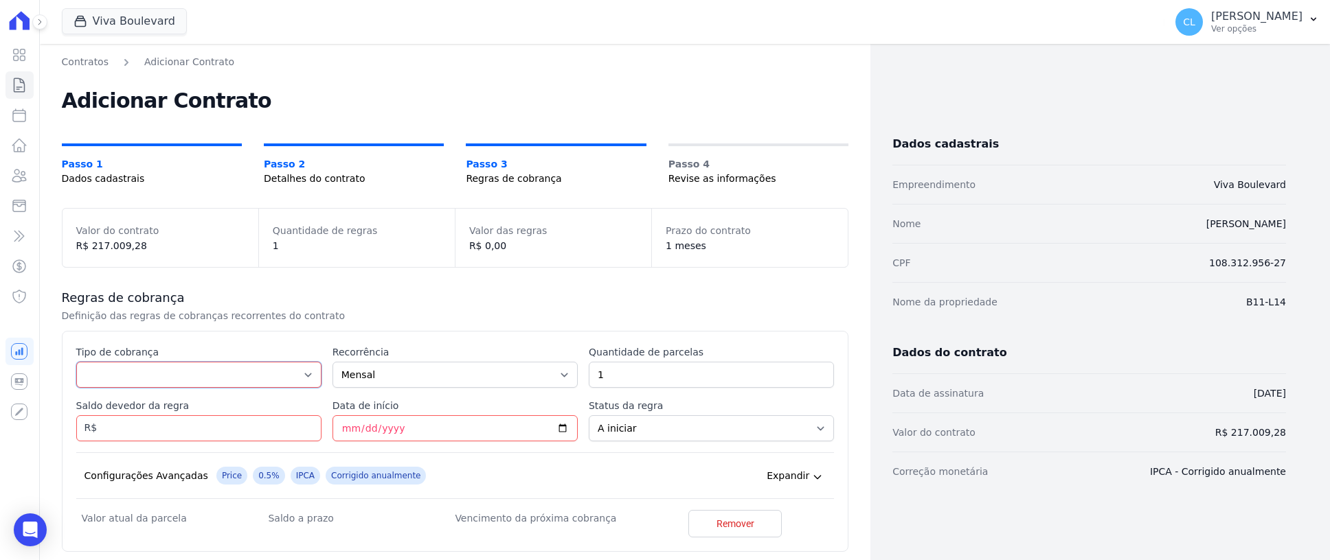
click at [273, 376] on select "Parcela Normal Entrada Sinal Intercalada Chaves Pré-chaves Pós-chaves Impostos …" at bounding box center [198, 375] width 245 height 26
click at [441, 309] on p "Definição das regras de cobranças recorrentes do contrato" at bounding box center [293, 316] width 462 height 14
click at [126, 370] on select "Parcela Normal Entrada Sinal Intercalada Chaves Pré-chaves Pós-chaves Impostos …" at bounding box center [198, 375] width 245 height 26
select select "down_payment"
click at [76, 362] on select "Parcela Normal Entrada Sinal Intercalada Chaves Pré-chaves Pós-chaves Impostos …" at bounding box center [198, 375] width 245 height 26
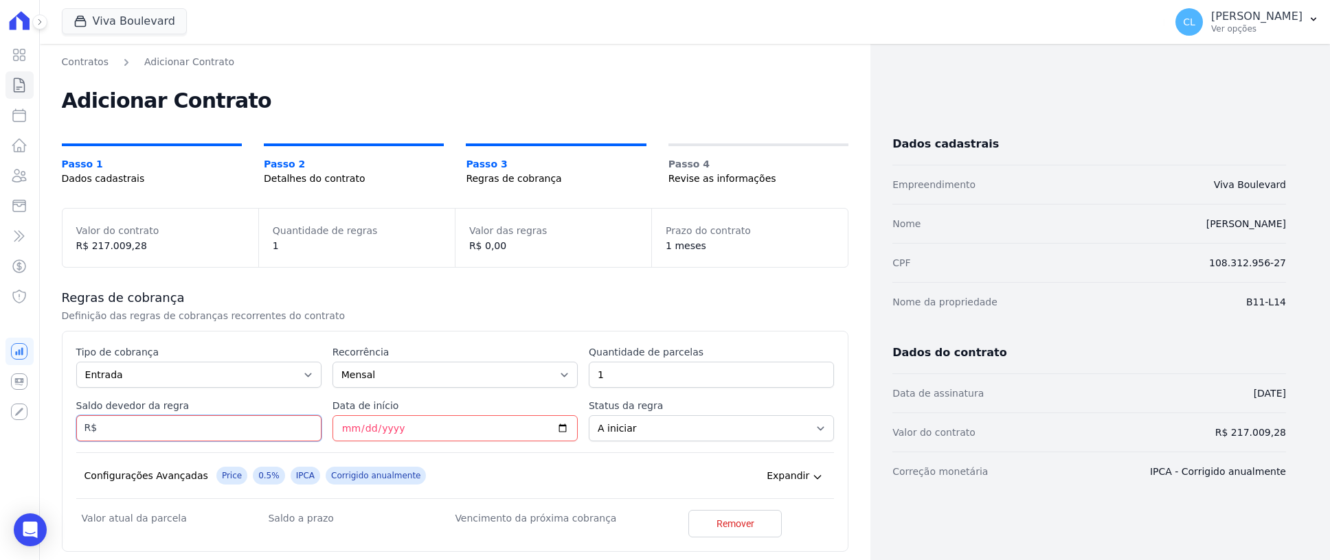
click at [172, 433] on input "Saldo devedor da regra" at bounding box center [198, 429] width 245 height 26
type input "3665.97"
click at [374, 435] on input "Data de início" at bounding box center [454, 429] width 245 height 26
type input "2025-11-20"
click at [471, 473] on div "Configurações Avançadas Price 0.5% IPCA Corrigido anualmente Expandir" at bounding box center [455, 476] width 758 height 47
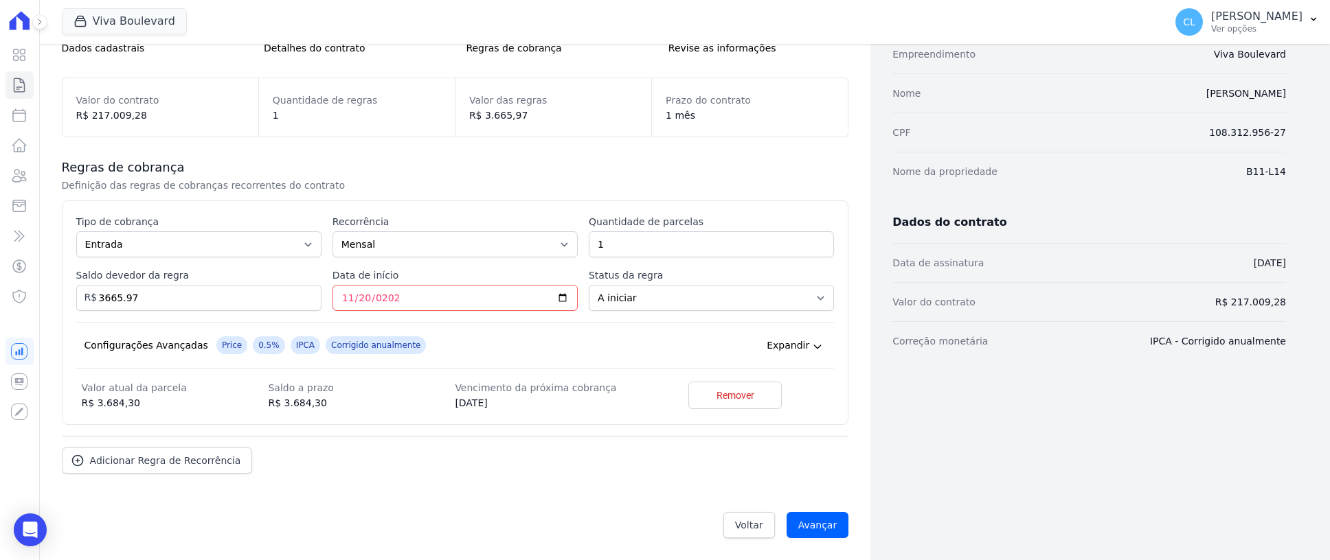
scroll to position [63, 0]
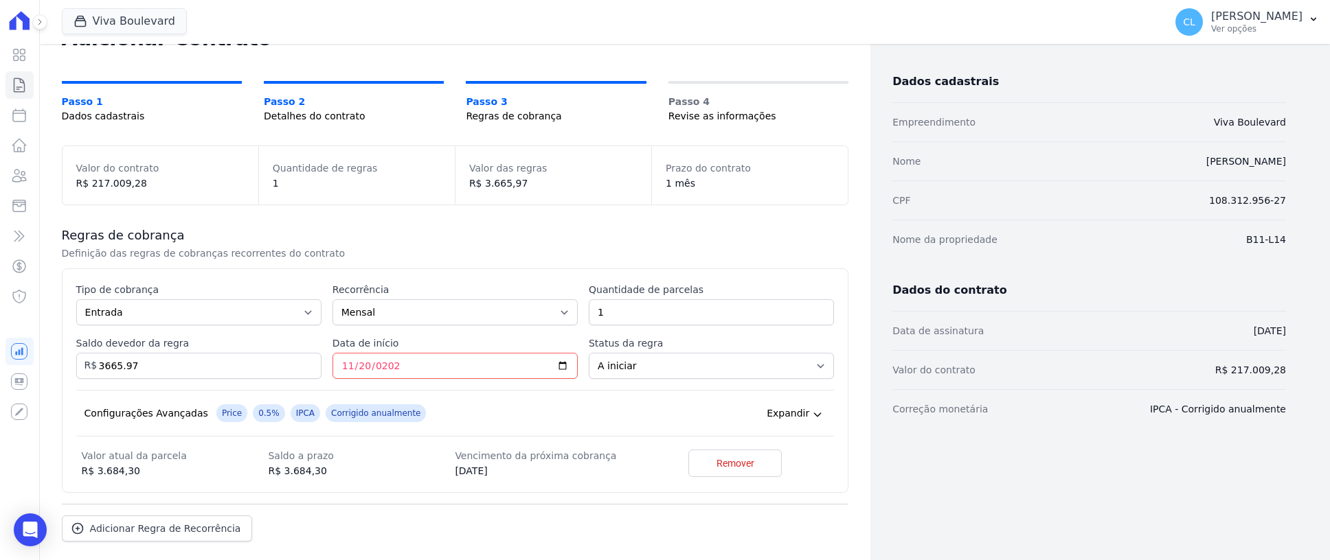
click at [253, 416] on span "0.5%" at bounding box center [269, 414] width 32 height 18
click at [812, 412] on icon at bounding box center [817, 414] width 11 height 11
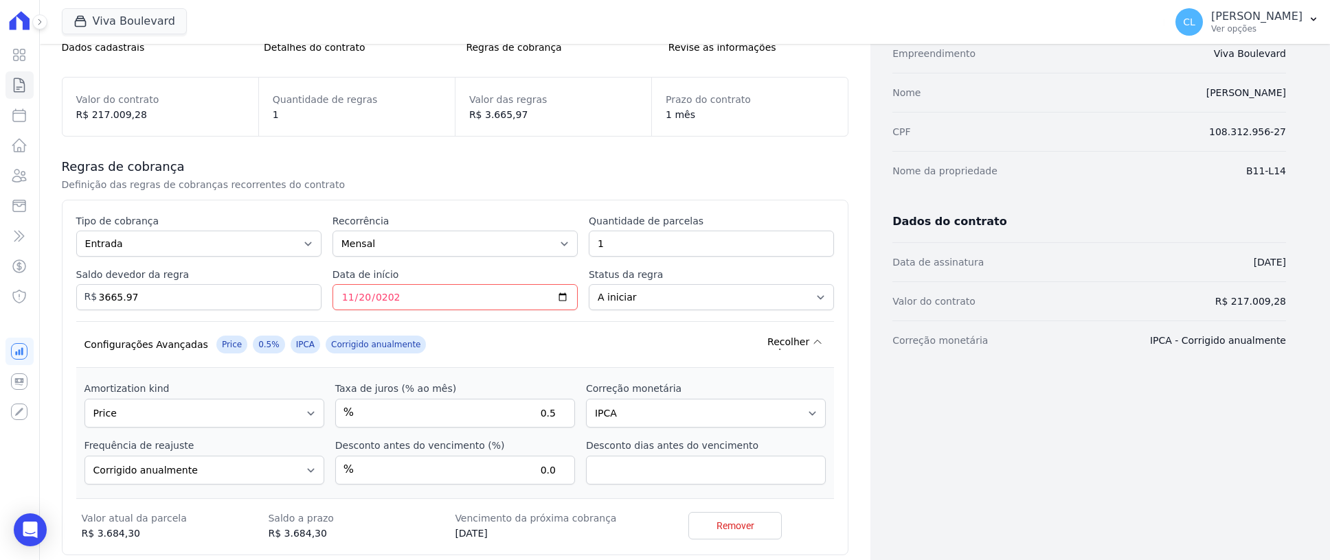
scroll to position [200, 0]
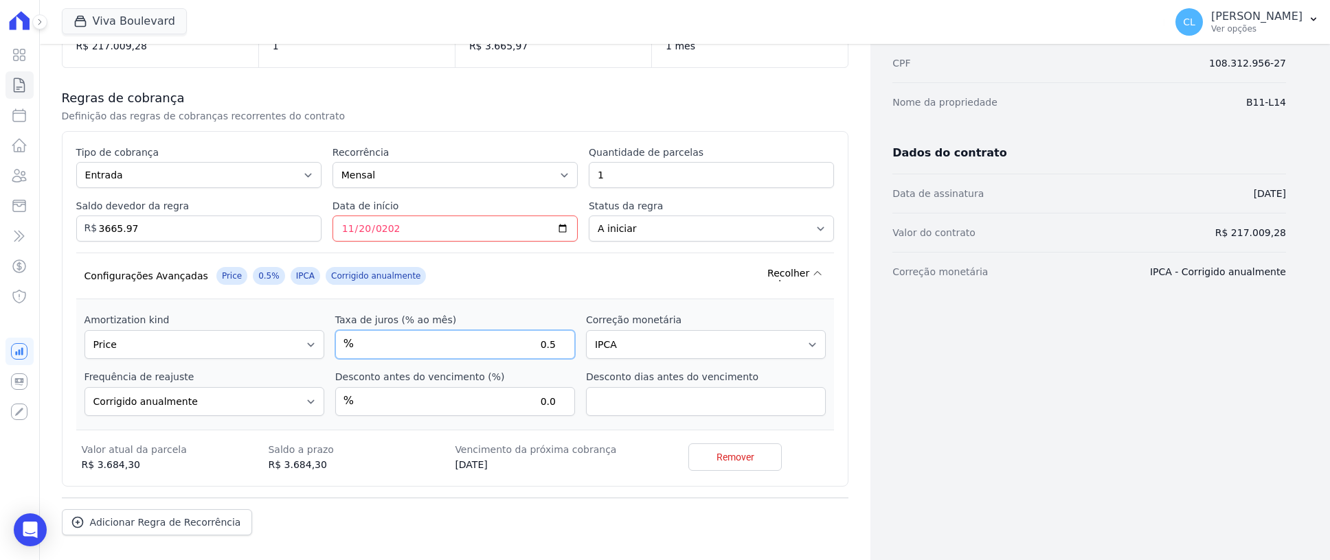
drag, startPoint x: 543, startPoint y: 345, endPoint x: 568, endPoint y: 343, distance: 24.8
click at [568, 343] on input "0.5" at bounding box center [455, 344] width 240 height 29
type input "0"
click at [501, 407] on input "0.0" at bounding box center [455, 401] width 240 height 29
click at [652, 342] on select "Sem reajuste Média dos últimos 12 meses acumulado de INCCM Média dos últimos 12…" at bounding box center [706, 344] width 240 height 29
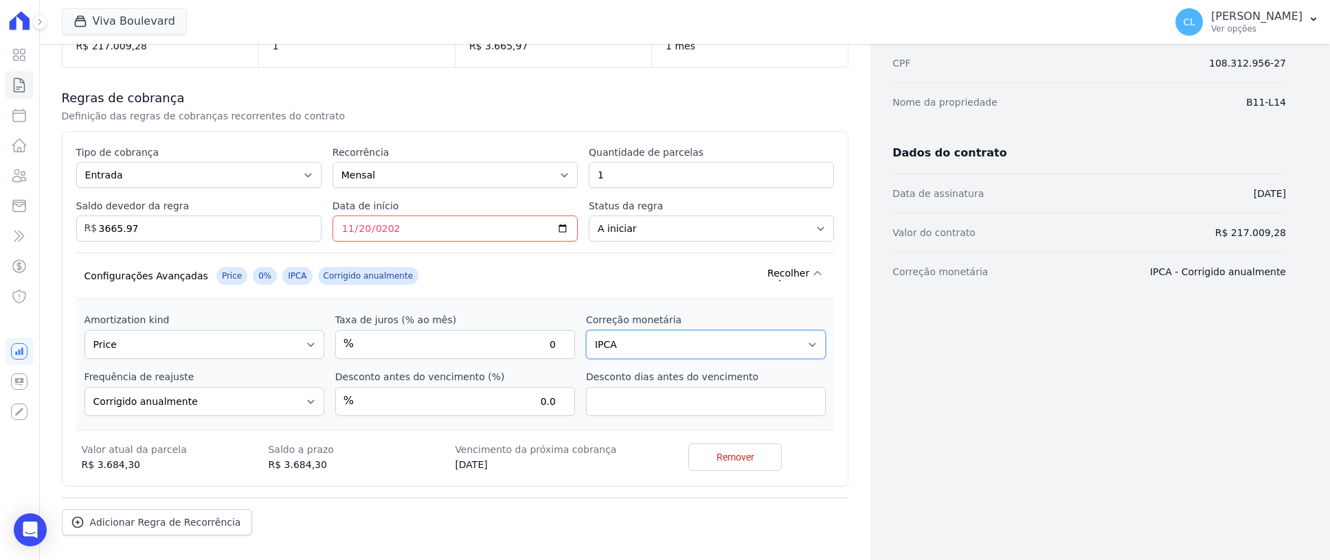
select select
click at [586, 331] on select "Sem reajuste Média dos últimos 12 meses acumulado de INCCM Média dos últimos 12…" at bounding box center [706, 344] width 240 height 29
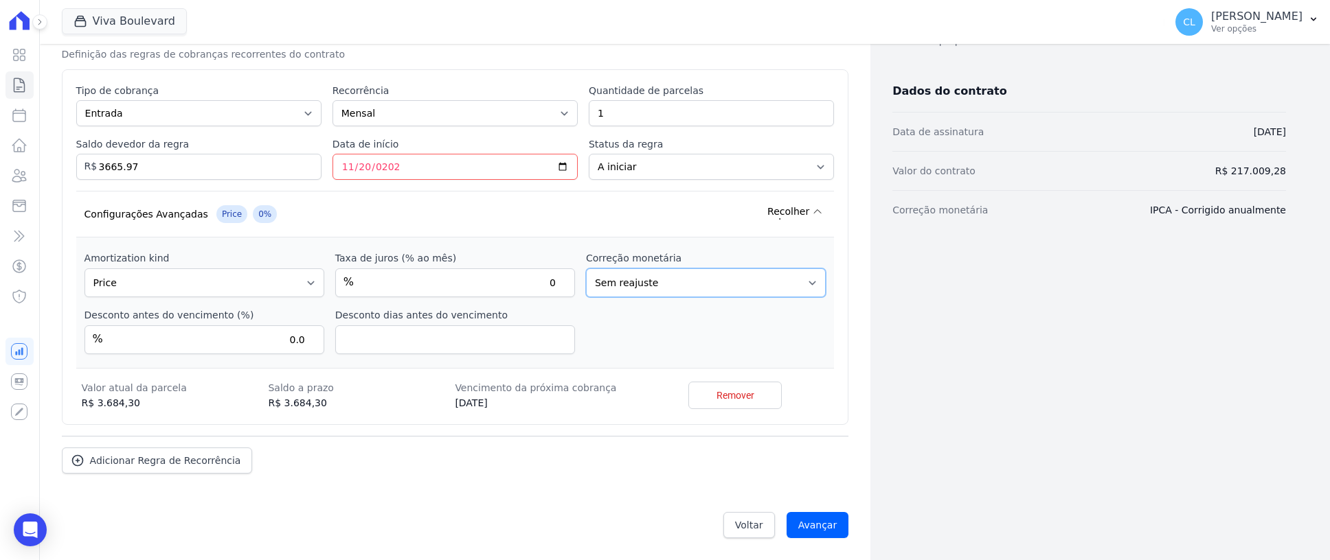
scroll to position [194, 0]
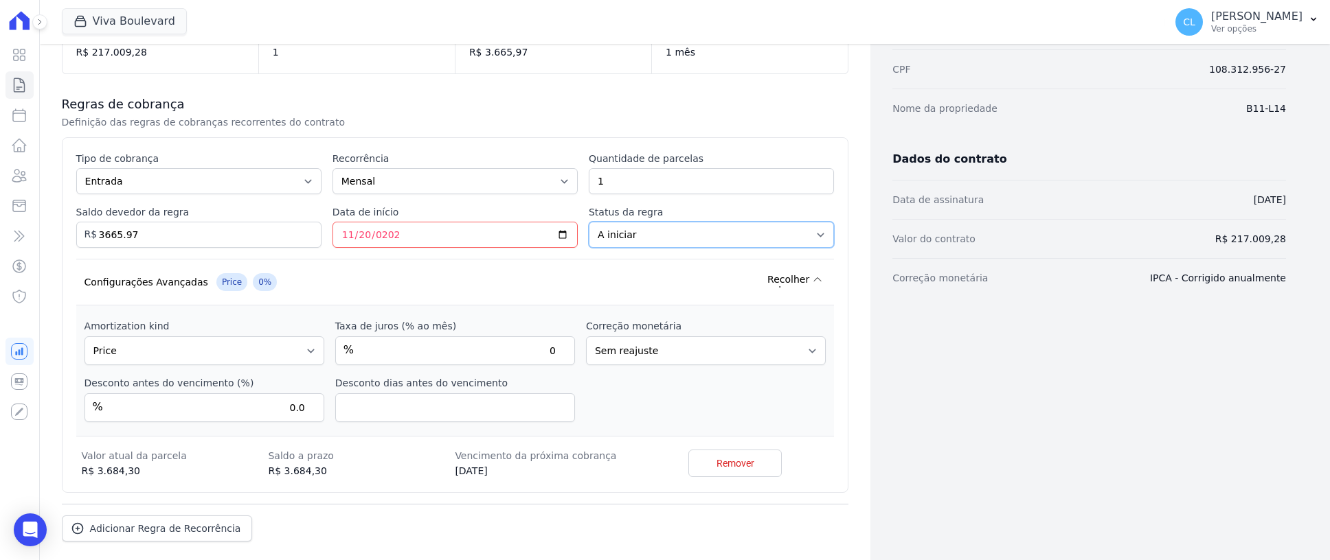
click at [661, 238] on select "A iniciar Em aberto" at bounding box center [711, 235] width 245 height 26
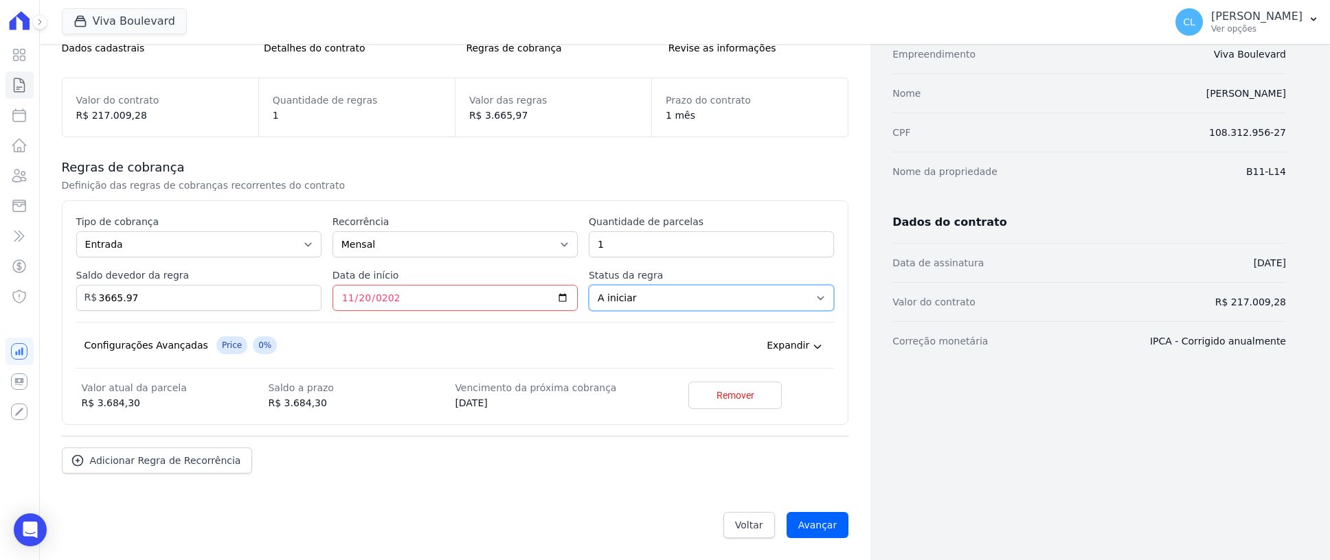
scroll to position [131, 0]
click at [475, 343] on div "Configurações Avançadas Price 0% IPCA Corrigido anualmente Expandir" at bounding box center [455, 345] width 758 height 47
click at [813, 346] on icon at bounding box center [817, 346] width 11 height 11
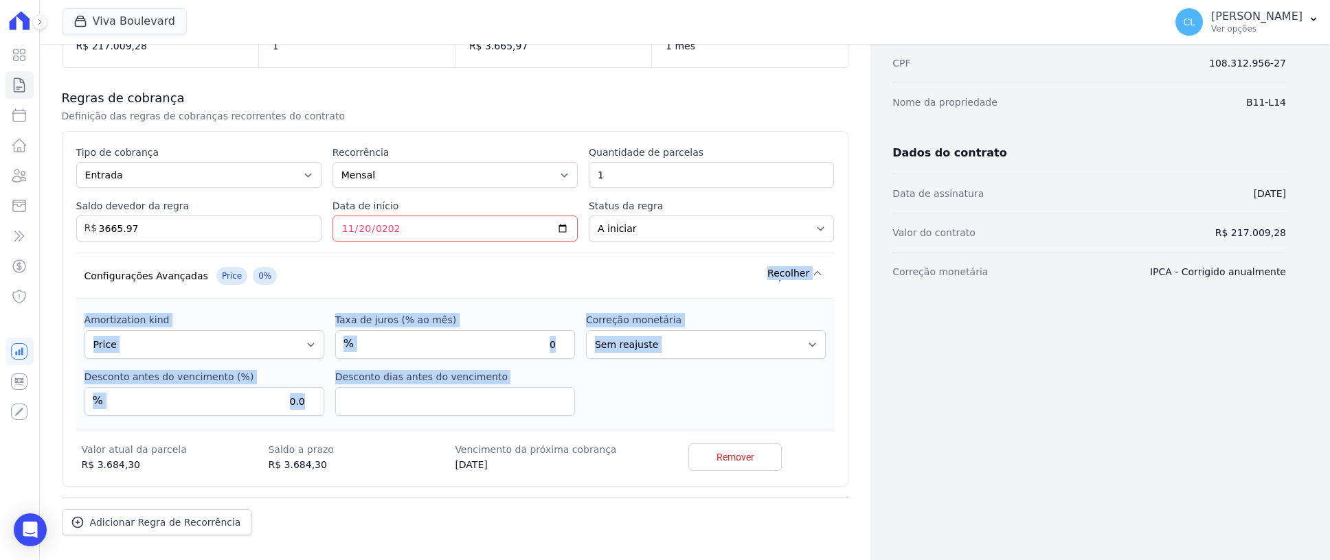
scroll to position [262, 0]
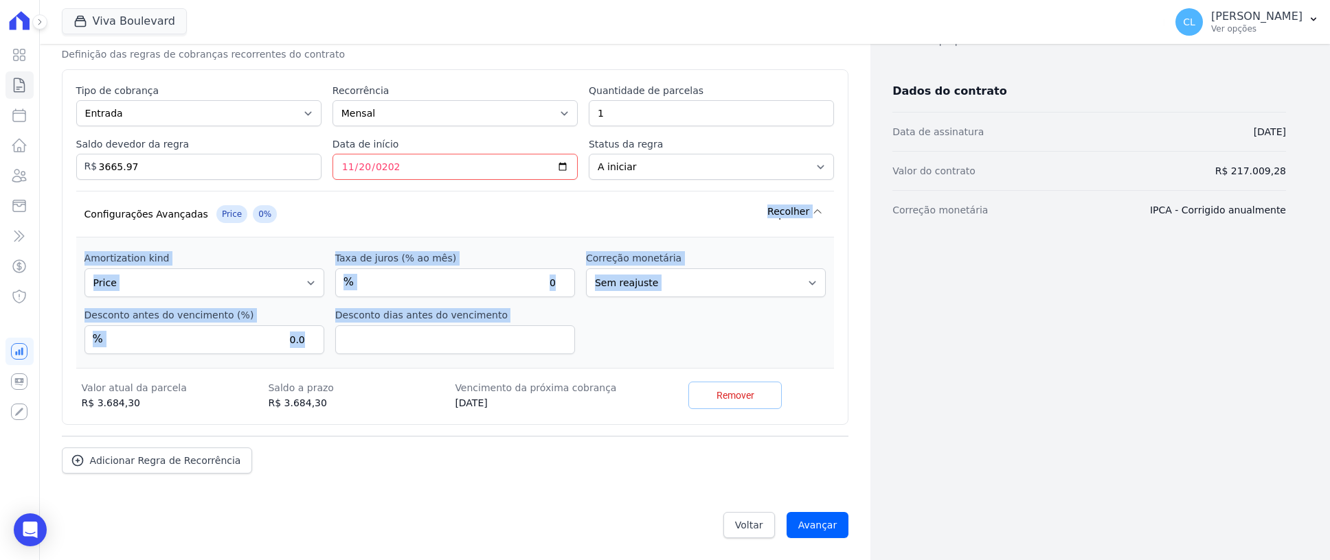
click at [728, 396] on span "Remover" at bounding box center [735, 396] width 38 height 14
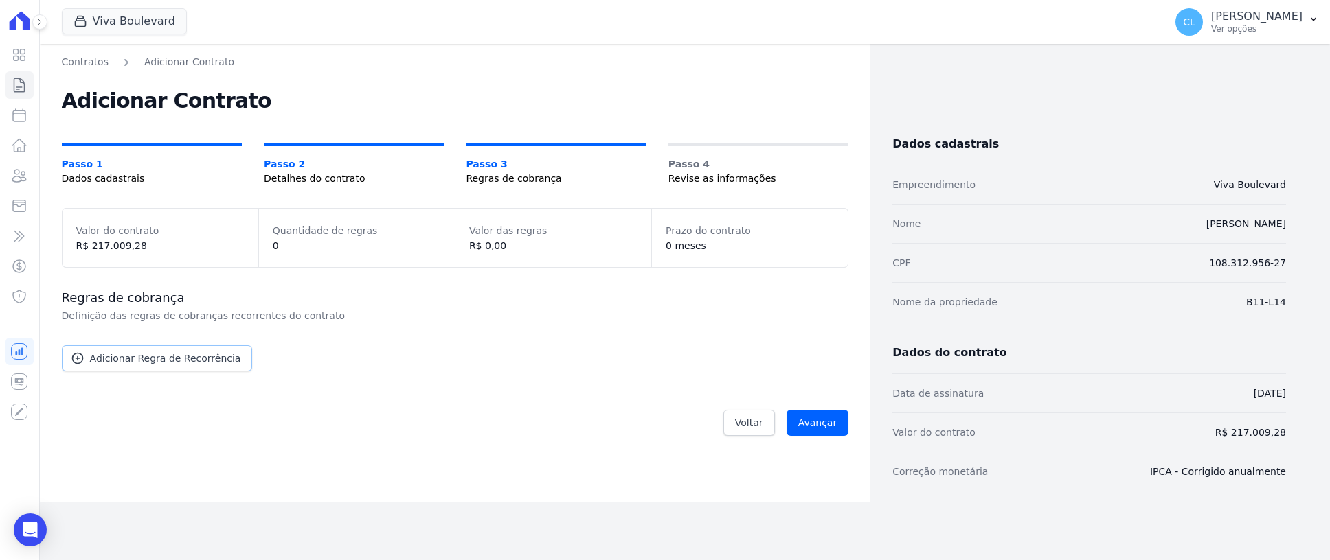
click at [172, 359] on span "Adicionar Regra de Recorrência" at bounding box center [165, 359] width 151 height 14
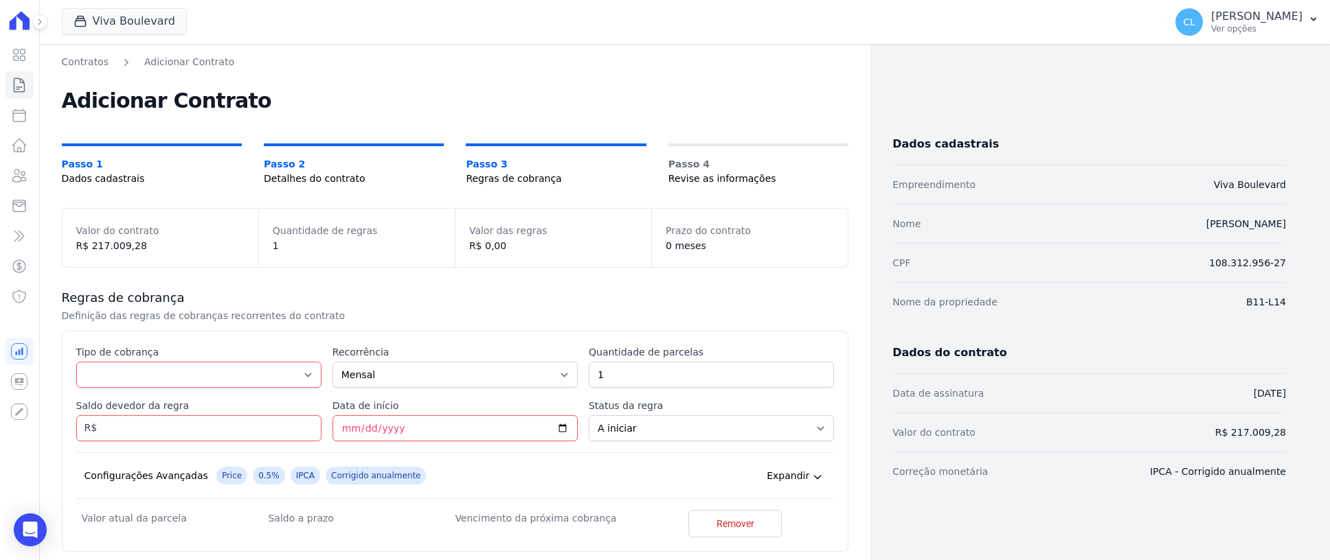
scroll to position [128, 0]
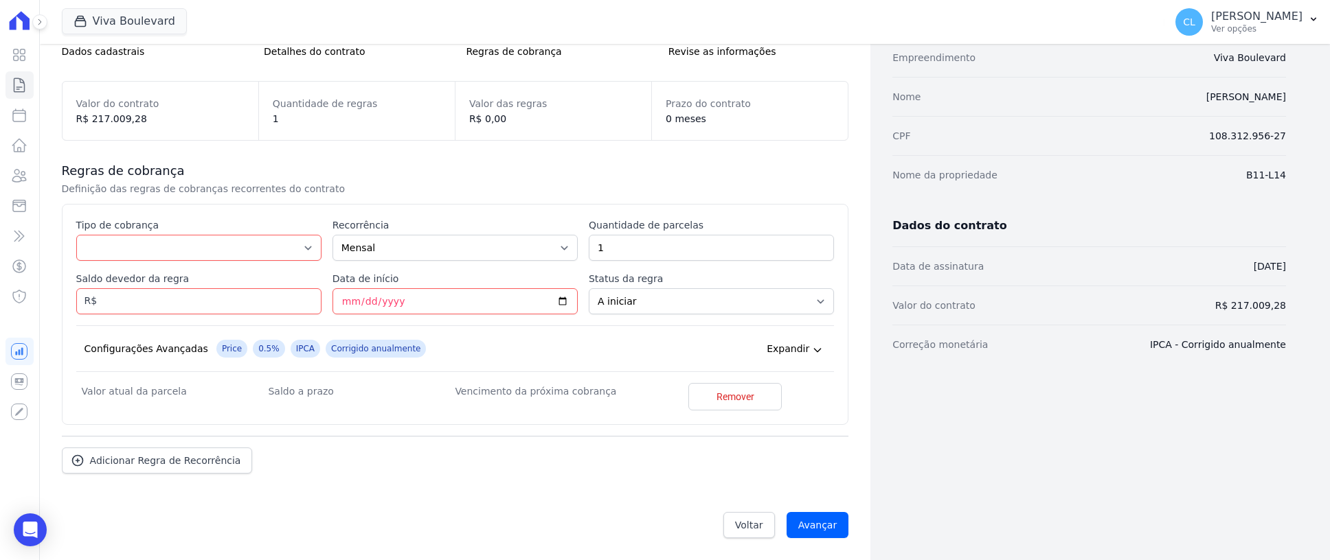
click at [813, 352] on icon at bounding box center [817, 350] width 11 height 11
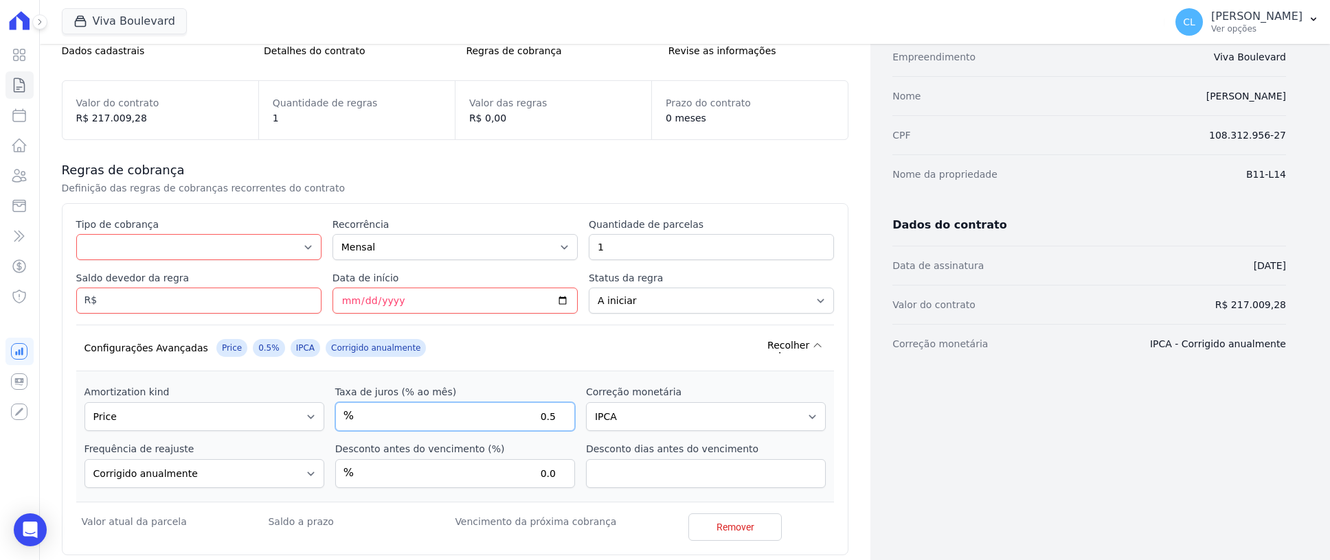
drag, startPoint x: 501, startPoint y: 416, endPoint x: 586, endPoint y: 416, distance: 85.2
click at [586, 416] on div "Amortization kind Sem amortização Price Sac Taxa de juros (% ao mês) % 0.5 Corr…" at bounding box center [455, 437] width 758 height 131
type input "0"
click at [627, 418] on select "Sem reajuste Média dos últimos 12 meses acumulado de INCCM Média dos últimos 12…" at bounding box center [706, 417] width 240 height 29
select select
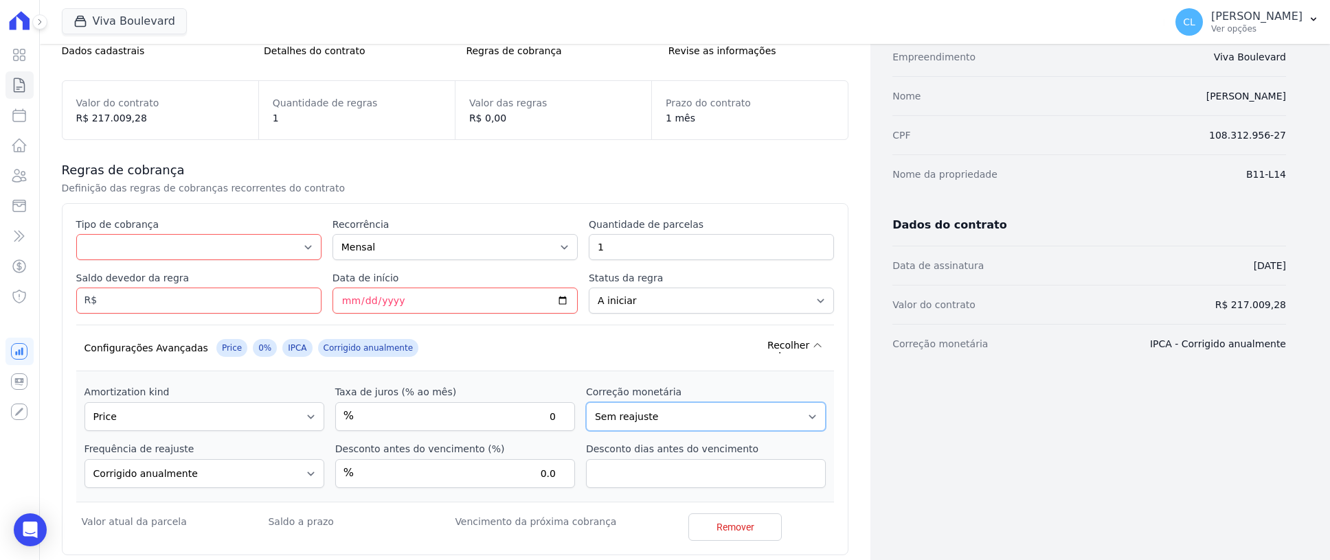
click at [586, 403] on select "Sem reajuste Média dos últimos 12 meses acumulado de INCCM Média dos últimos 12…" at bounding box center [706, 417] width 240 height 29
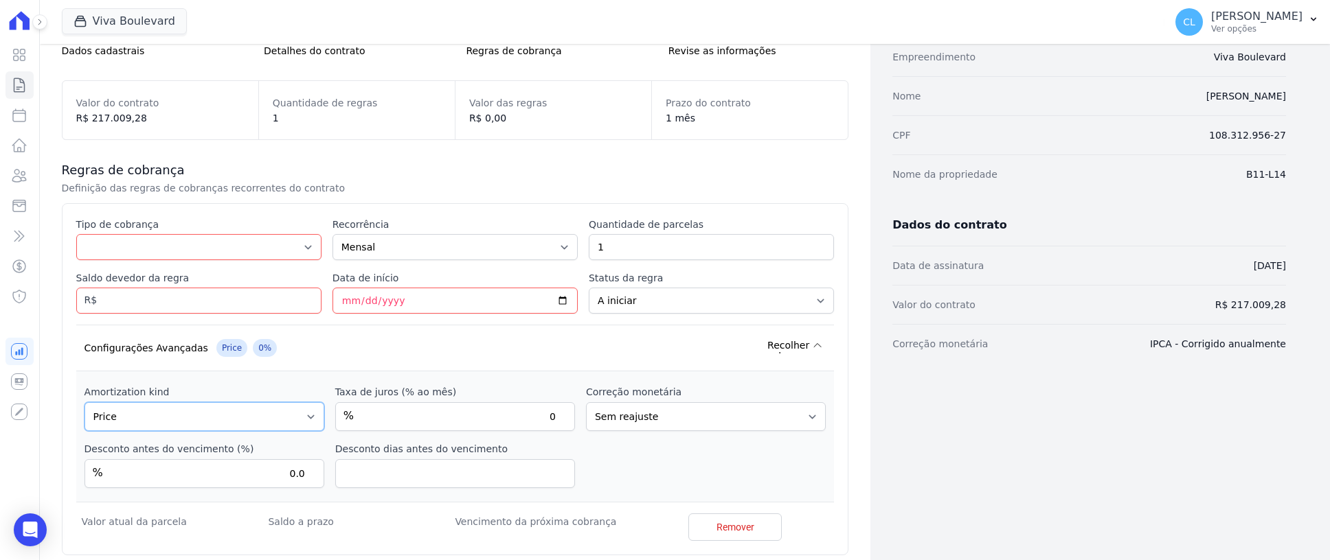
click at [199, 424] on select "Sem amortização Price Sac" at bounding box center [204, 417] width 240 height 29
select select "no_interest"
click at [84, 403] on select "Sem amortização Price Sac" at bounding box center [204, 417] width 240 height 29
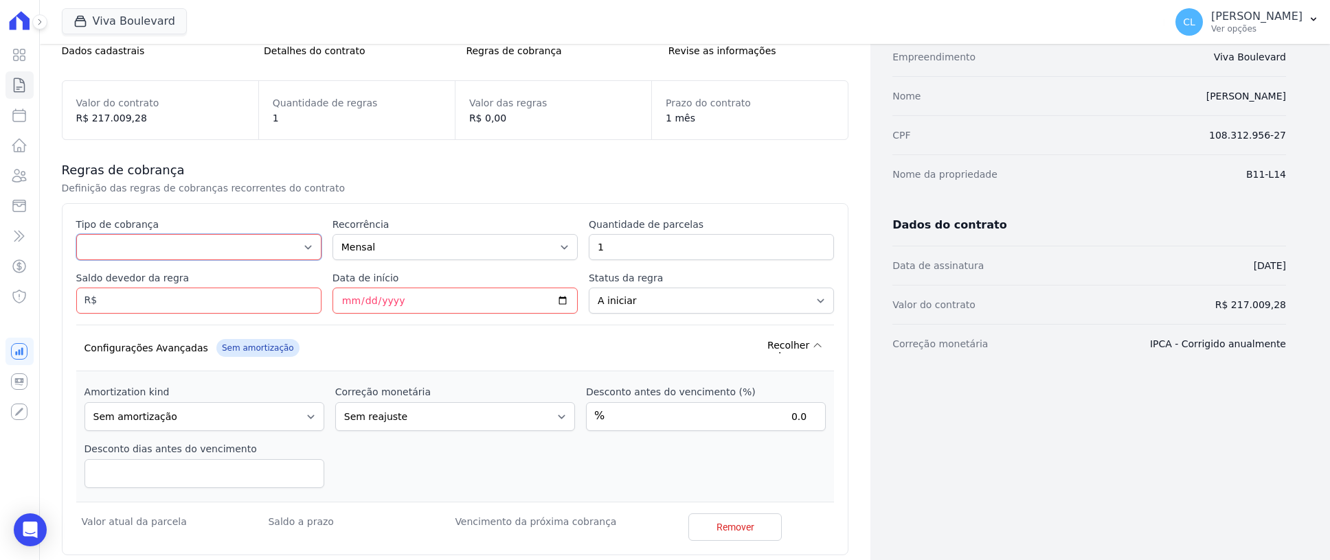
click at [171, 248] on select "Parcela Normal Entrada Sinal Intercalada Chaves Pré-chaves Pós-chaves Impostos …" at bounding box center [198, 247] width 245 height 26
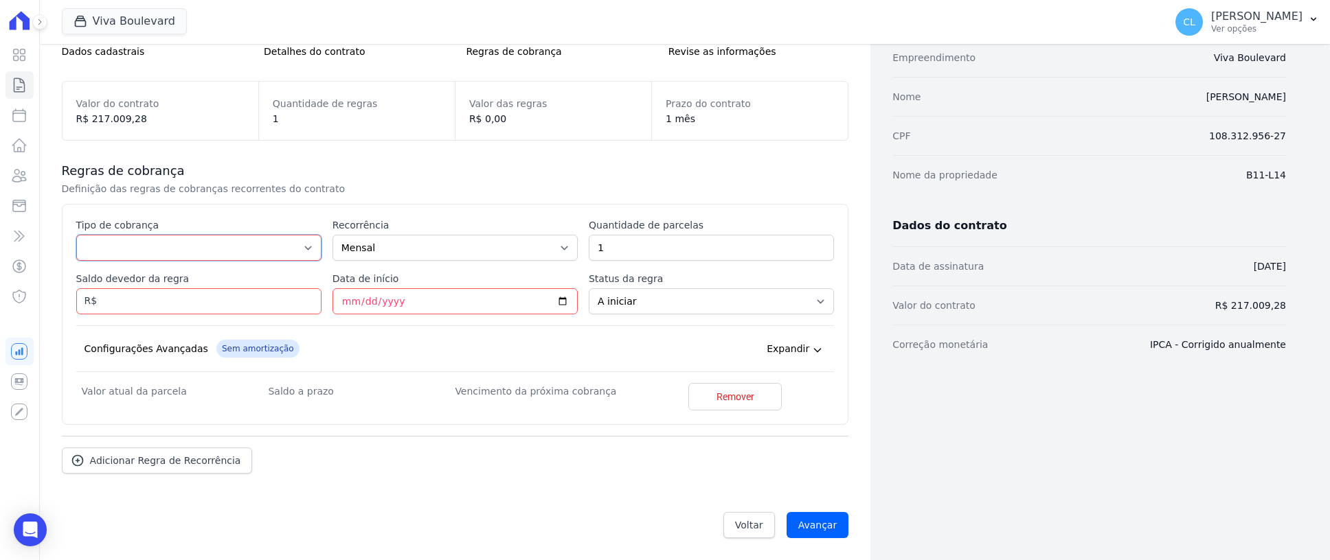
select select "down_payment"
click at [76, 235] on select "Parcela Normal Entrada Sinal Intercalada Chaves Pré-chaves Pós-chaves Impostos …" at bounding box center [198, 248] width 245 height 26
click at [190, 306] on input "Saldo devedor da regra" at bounding box center [198, 301] width 245 height 26
type input "3665.97"
click at [409, 295] on input "Data de início" at bounding box center [454, 301] width 245 height 26
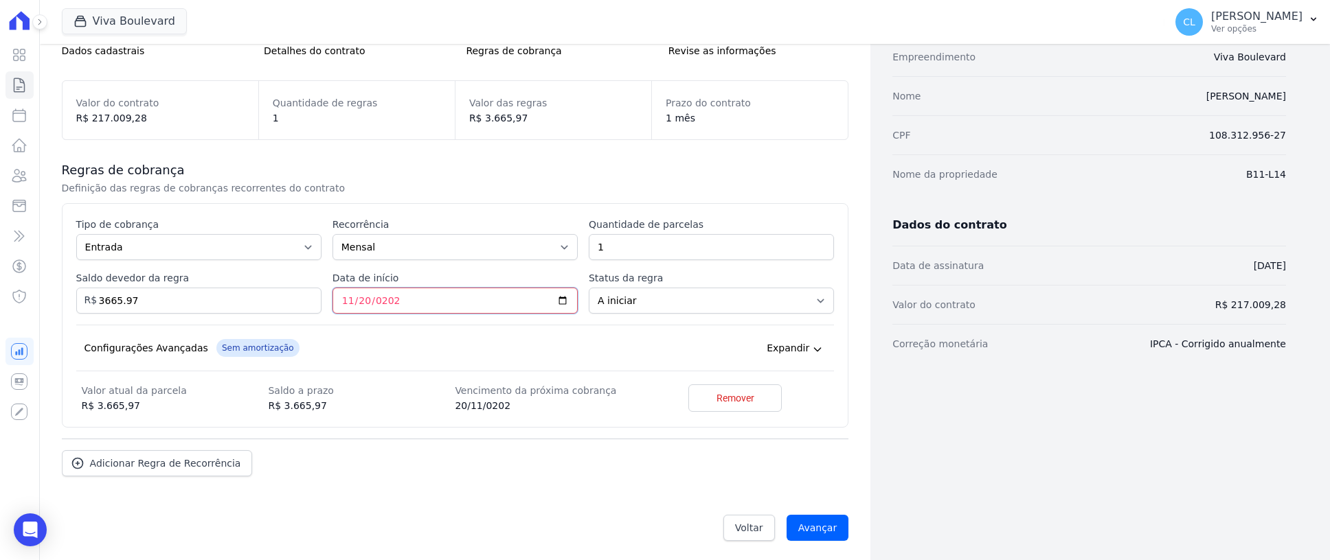
type input "2025-11-20"
click at [519, 330] on div "Configurações Avançadas Sem amortização 0% IPCA Corrigido anualmente Expandir" at bounding box center [455, 348] width 758 height 47
click at [172, 466] on span "Adicionar Regra de Recorrência" at bounding box center [165, 464] width 151 height 14
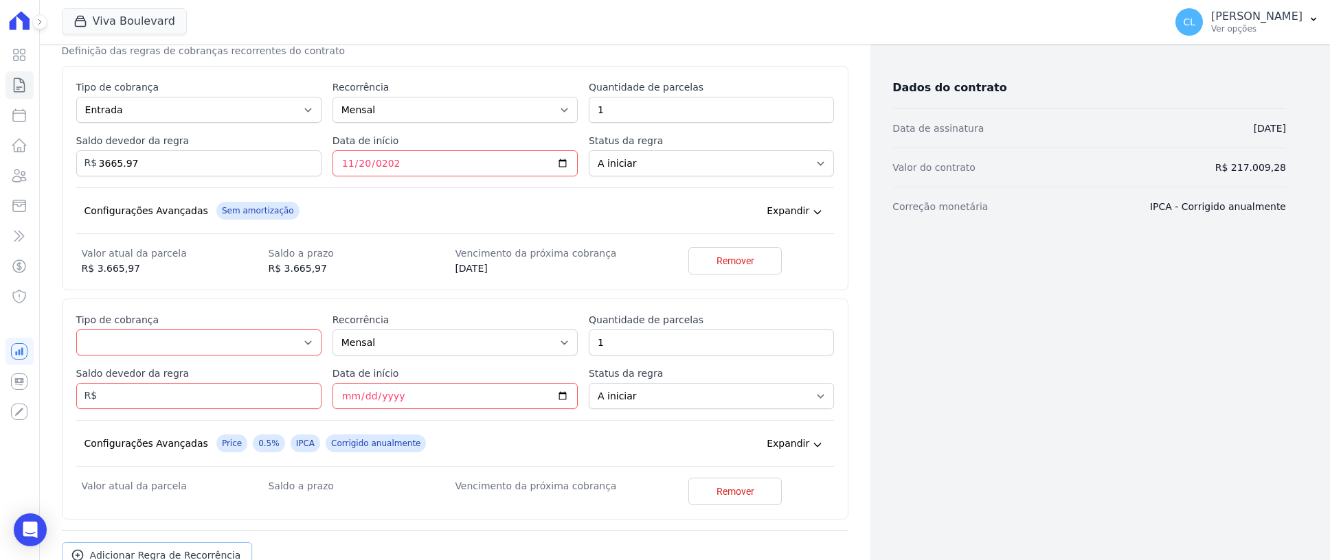
scroll to position [361, 0]
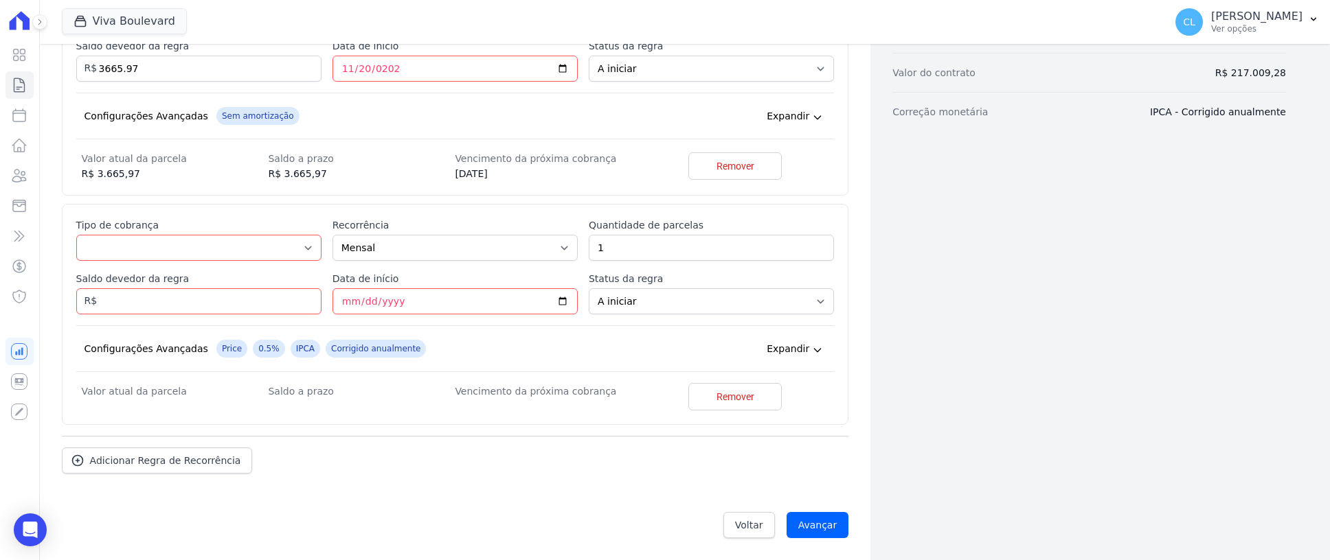
drag, startPoint x: 811, startPoint y: 350, endPoint x: 796, endPoint y: 354, distance: 15.7
click at [812, 350] on icon at bounding box center [817, 350] width 11 height 11
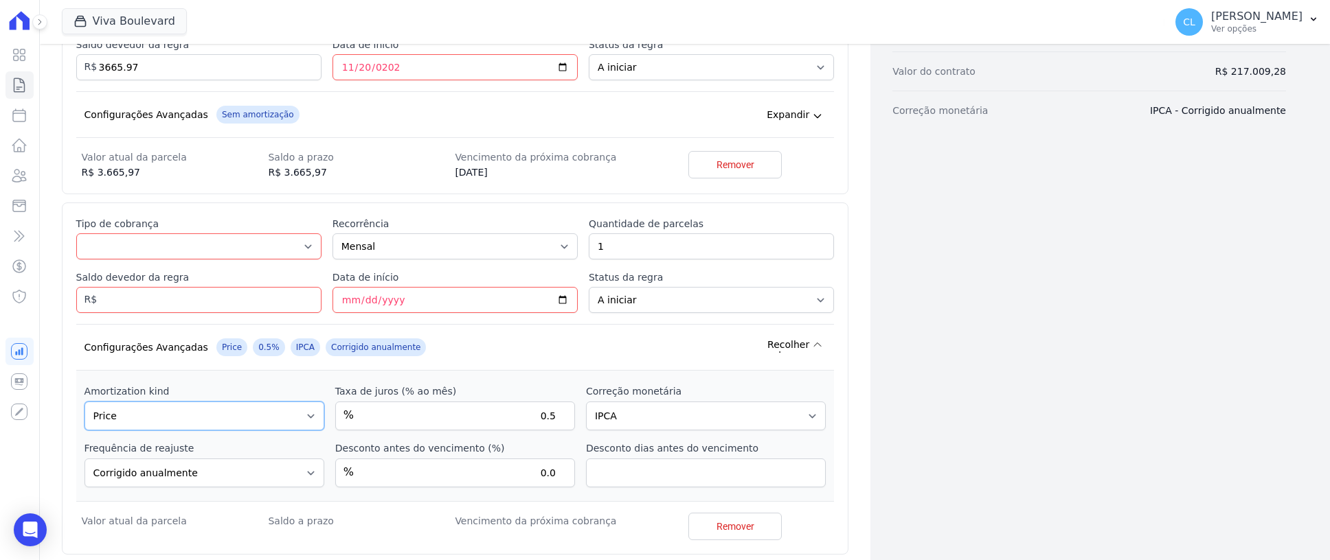
click at [294, 417] on select "Sem amortização Price Sac" at bounding box center [204, 416] width 240 height 29
select select "no_interest"
click at [84, 403] on select "Sem amortização Price Sac" at bounding box center [204, 416] width 240 height 29
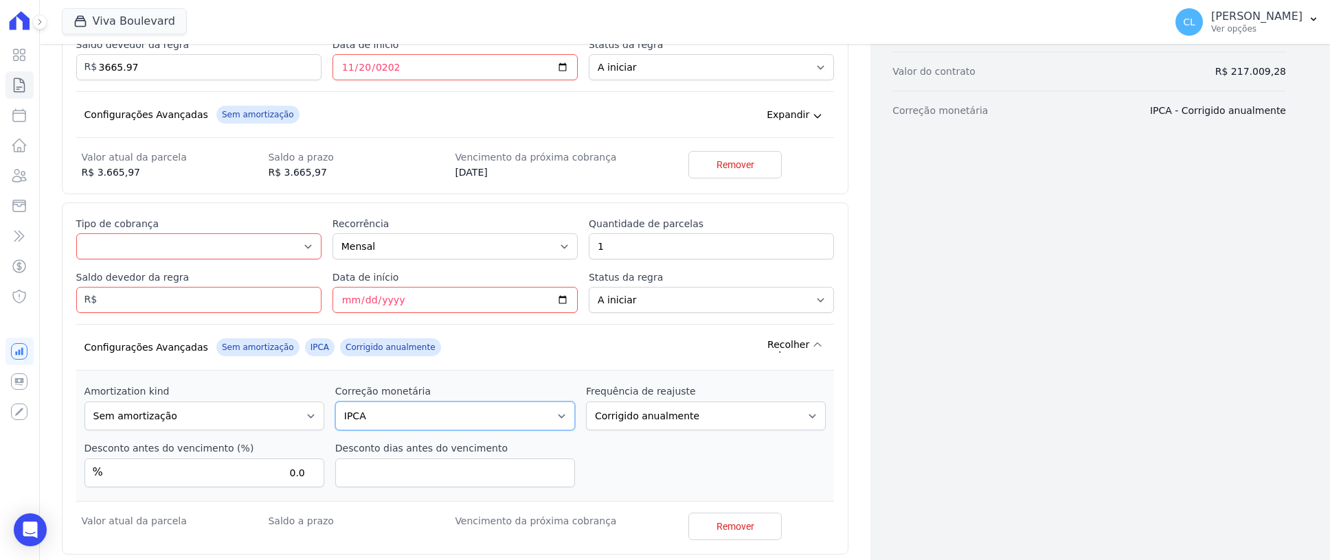
click at [562, 412] on select "Sem reajuste Média dos últimos 12 meses acumulado de INCCM Média dos últimos 12…" at bounding box center [455, 416] width 240 height 29
select select
click at [335, 403] on select "Sem reajuste Média dos últimos 12 meses acumulado de INCCM Média dos últimos 12…" at bounding box center [455, 416] width 240 height 29
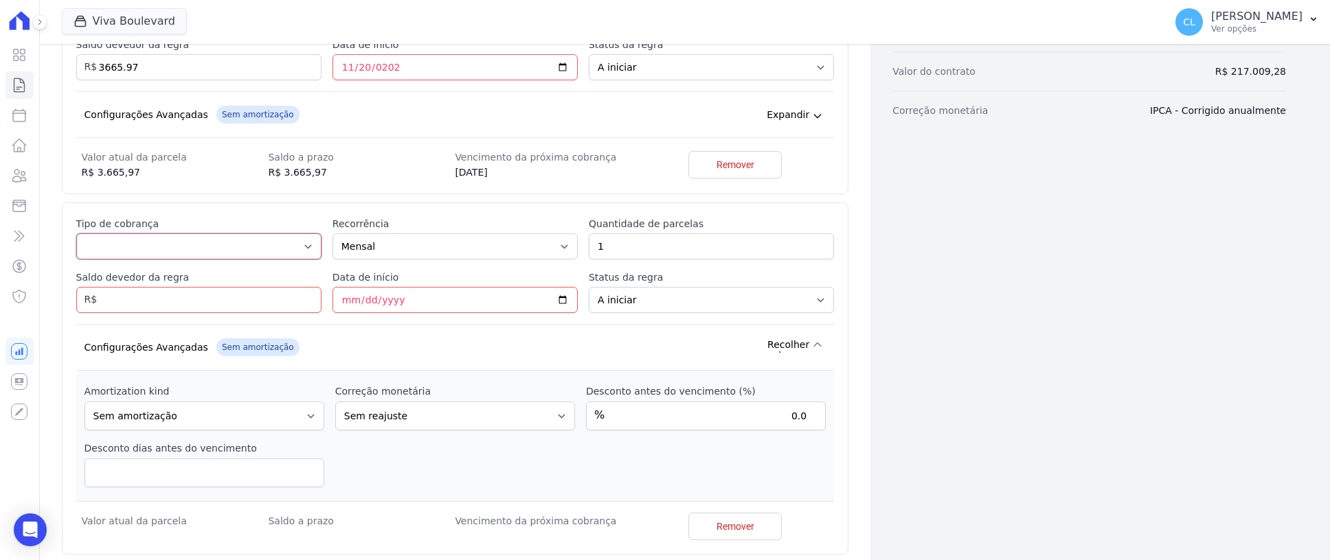
click at [133, 245] on select "Parcela Normal Entrada Sinal Intercalada Chaves Pré-chaves Pós-chaves Impostos …" at bounding box center [198, 247] width 245 height 26
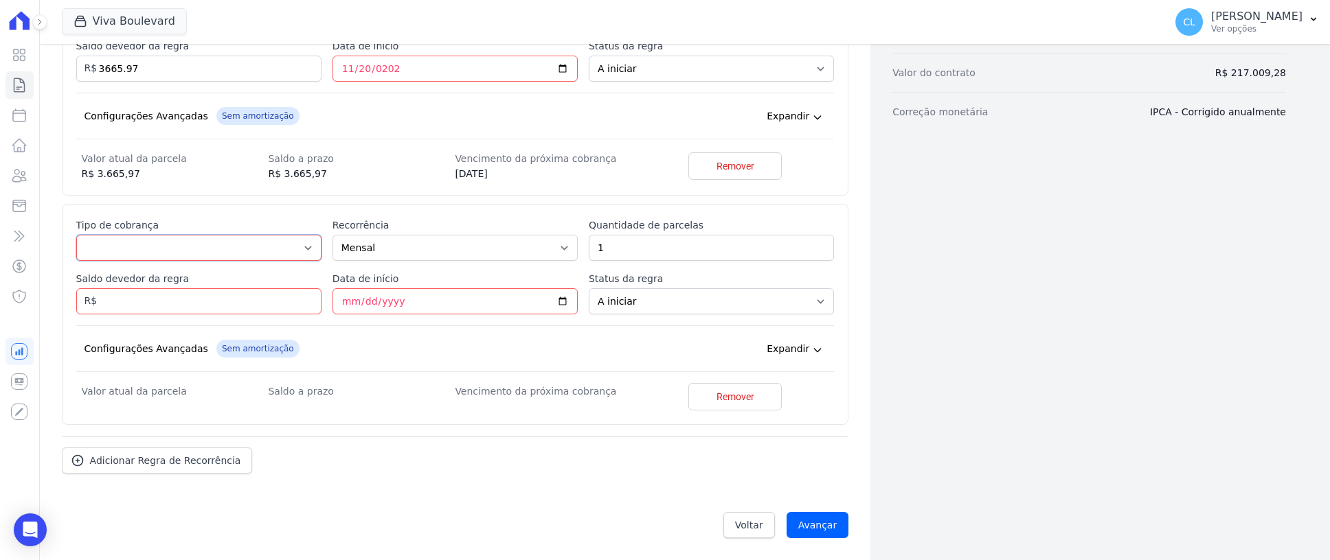
select select "down_payment"
click at [76, 235] on select "Parcela Normal Entrada Sinal Intercalada Chaves Pré-chaves Pós-chaves Impostos …" at bounding box center [198, 248] width 245 height 26
click at [401, 246] on select "Mensal Bimestral Trimestral Semestral Anual" at bounding box center [454, 248] width 245 height 26
click at [642, 249] on input "1" at bounding box center [711, 248] width 245 height 26
drag, startPoint x: 652, startPoint y: 249, endPoint x: 580, endPoint y: 247, distance: 71.5
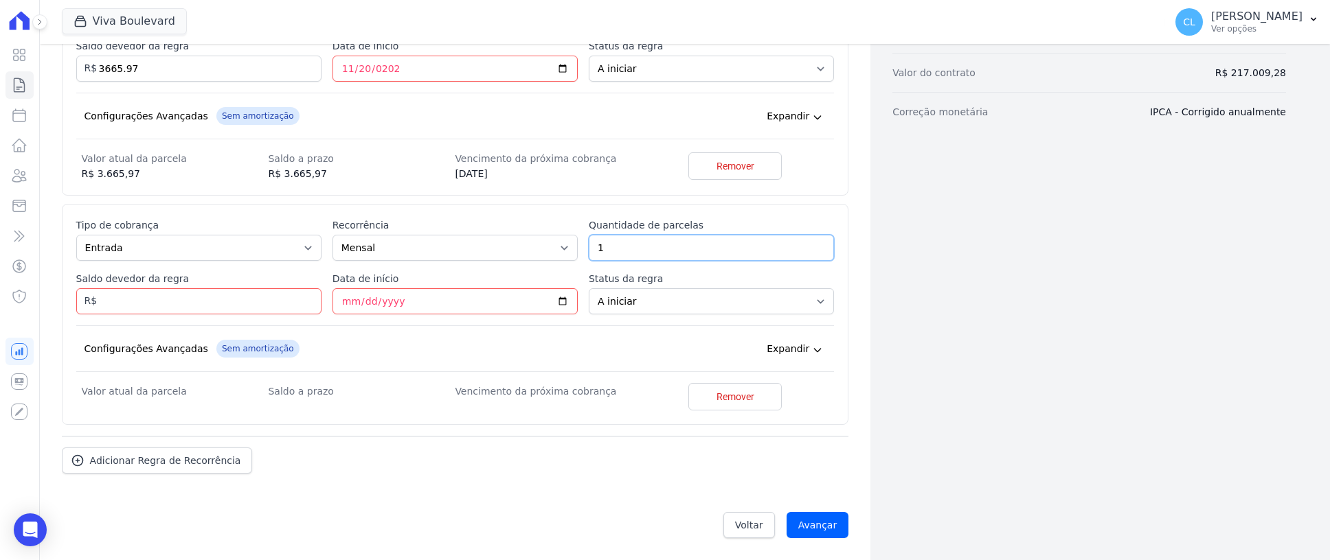
click at [580, 247] on div "Esse tipo de parcela não entra no saldo devedor do contrato. Tipo de cobrança P…" at bounding box center [455, 314] width 758 height 192
type input "8"
click at [340, 297] on input "Data de início" at bounding box center [454, 301] width 245 height 26
type input "2025-12-15"
click at [223, 310] on input "Saldo devedor da regra" at bounding box center [198, 300] width 245 height 26
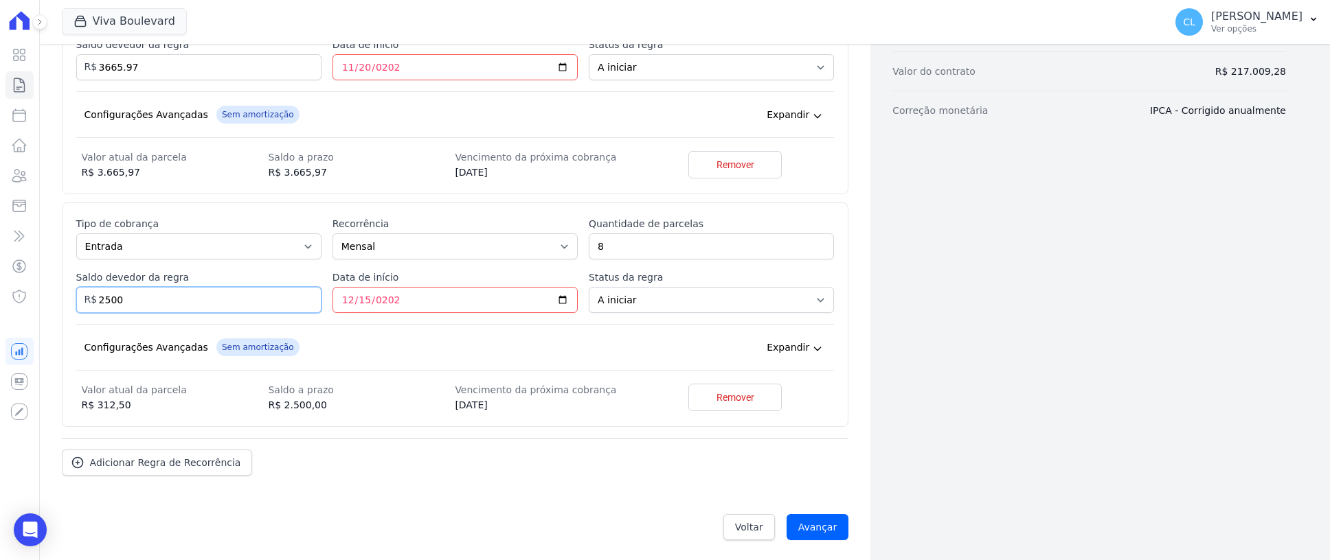
click at [211, 301] on input "2500" at bounding box center [198, 300] width 245 height 26
click at [133, 299] on input "2500.00" at bounding box center [198, 300] width 245 height 26
drag, startPoint x: 152, startPoint y: 298, endPoint x: 100, endPoint y: 308, distance: 53.2
click at [100, 308] on input "2500.00" at bounding box center [198, 300] width 245 height 26
type input "20000.00"
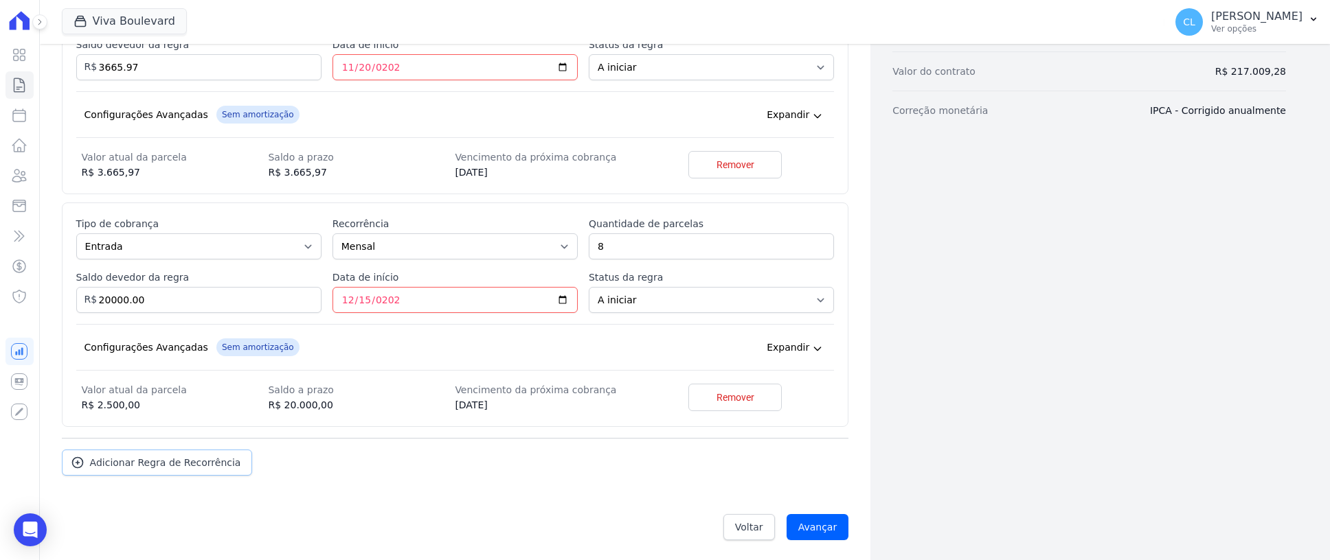
click at [168, 464] on span "Adicionar Regra de Recorrência" at bounding box center [165, 463] width 151 height 14
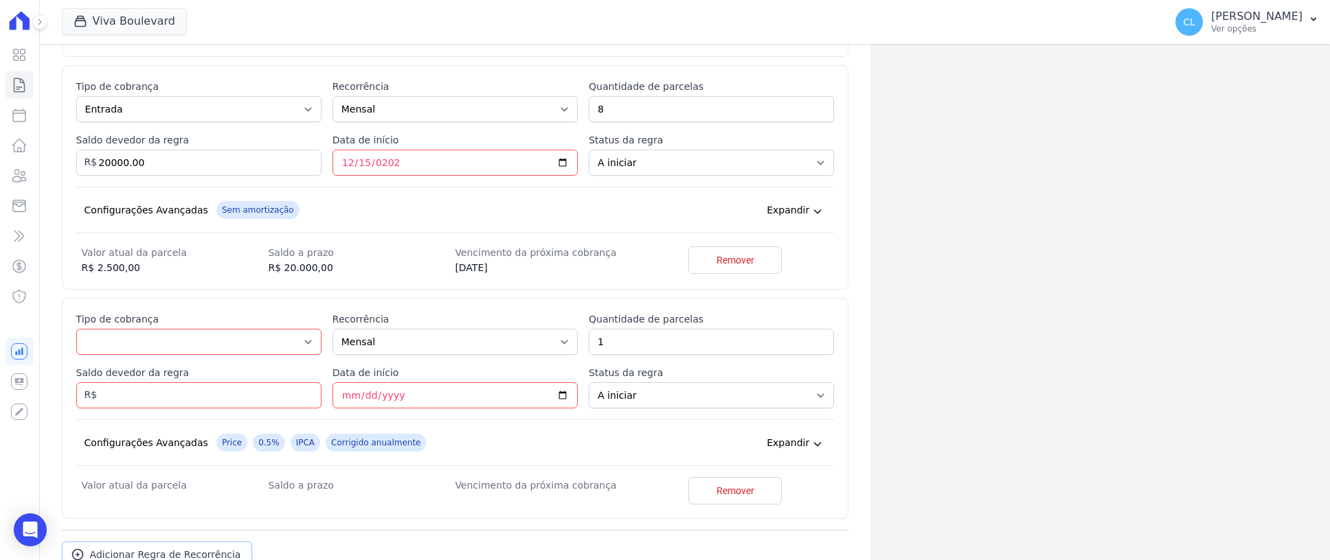
scroll to position [595, 0]
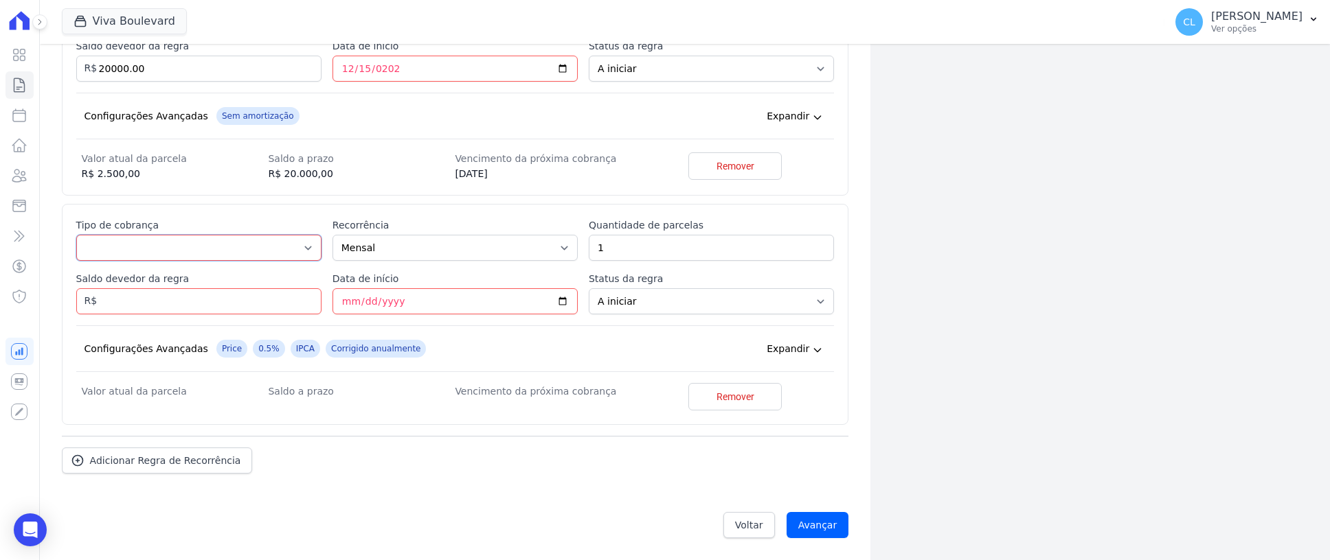
click at [292, 244] on select "Parcela Normal Entrada Sinal Intercalada Chaves Pré-chaves Pós-chaves Impostos …" at bounding box center [198, 248] width 245 height 26
select select "standard"
click at [76, 235] on select "Parcela Normal Entrada Sinal Intercalada Chaves Pré-chaves Pós-chaves Impostos …" at bounding box center [198, 248] width 245 height 26
drag, startPoint x: 629, startPoint y: 242, endPoint x: 582, endPoint y: 242, distance: 46.7
click at [582, 242] on div "Esse tipo de parcela não entra no saldo devedor do contrato. Tipo de cobrança P…" at bounding box center [455, 314] width 758 height 192
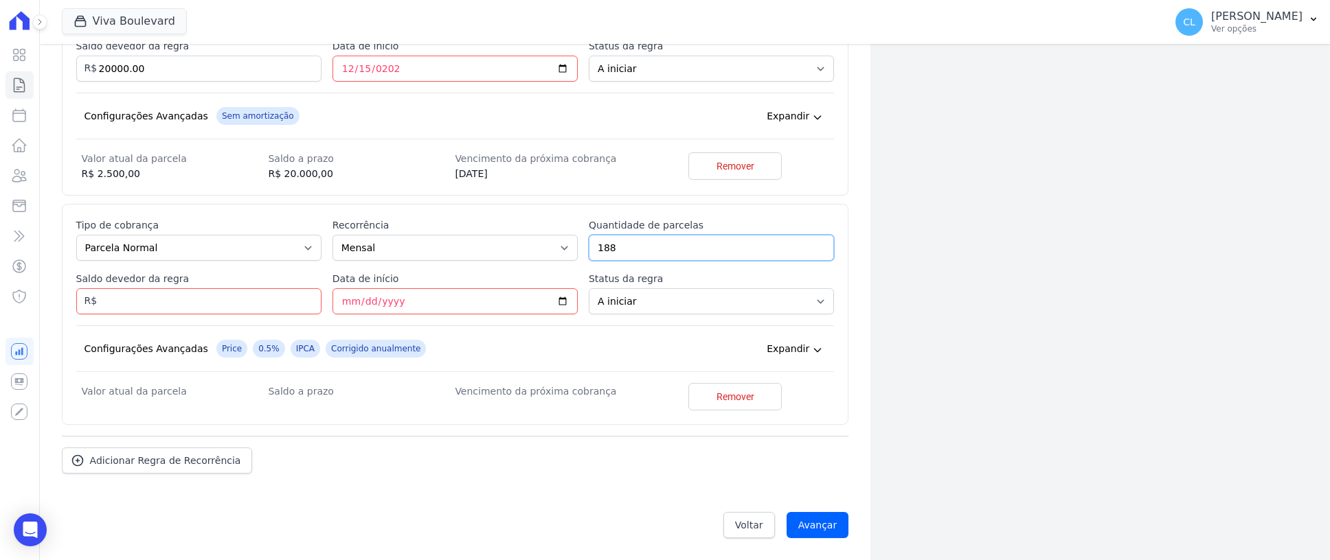
type input "188"
click at [414, 303] on input "Data de início" at bounding box center [454, 301] width 245 height 26
type input "2025-08-15"
type input "2026-08-15"
click at [812, 353] on icon at bounding box center [817, 348] width 11 height 11
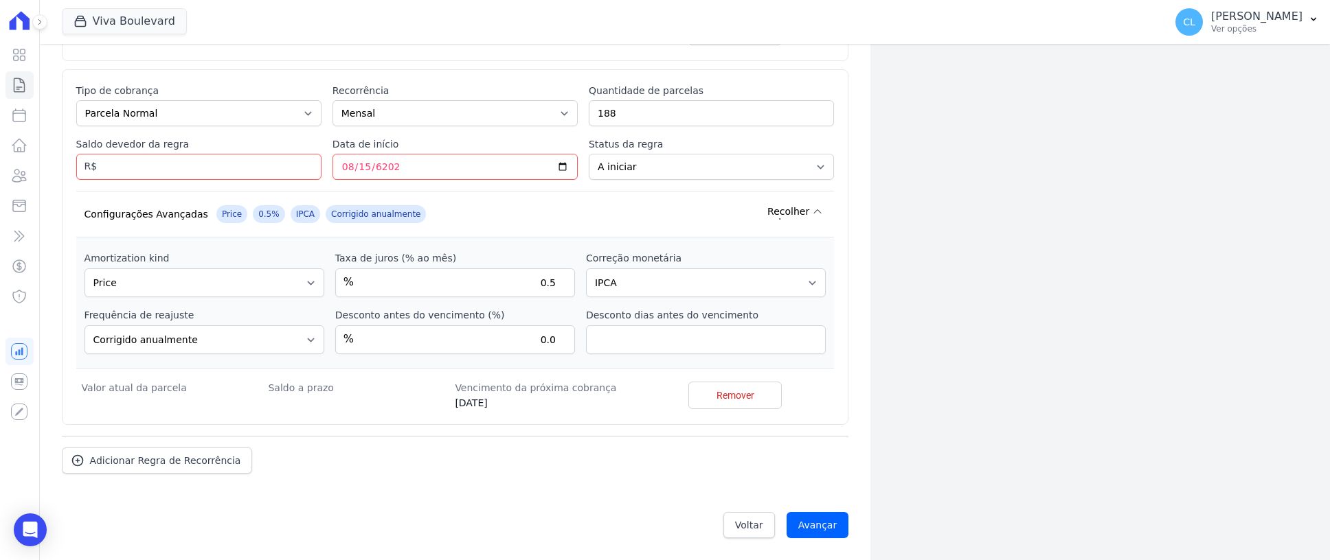
scroll to position [661, 0]
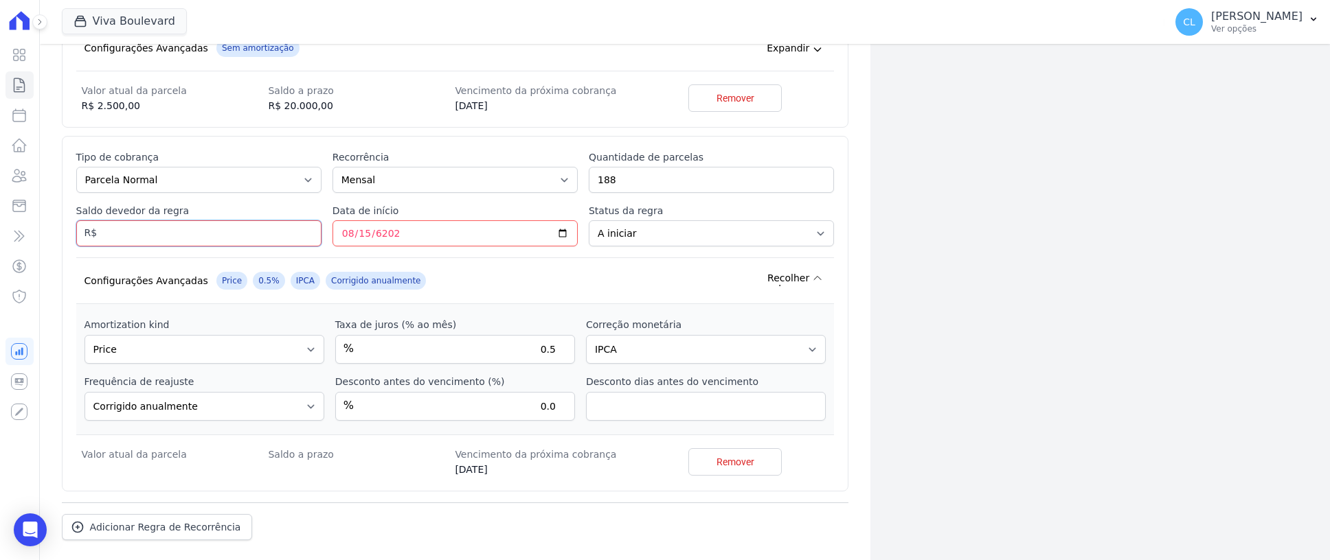
click at [180, 245] on input "Saldo devedor da regra" at bounding box center [198, 233] width 245 height 26
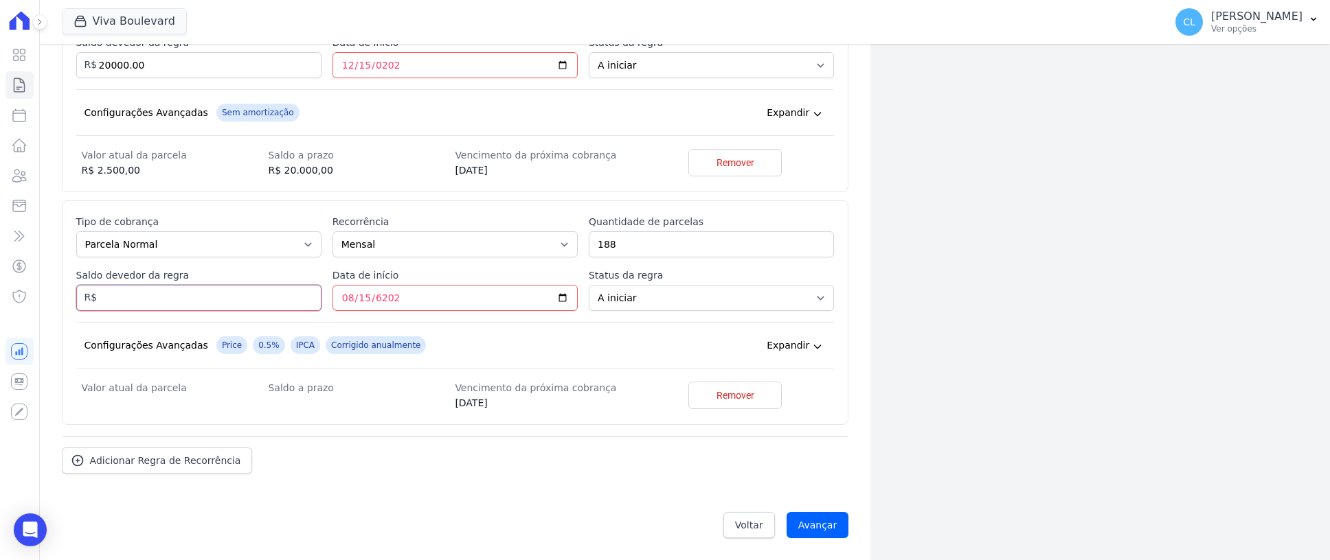
scroll to position [598, 0]
click at [165, 296] on input "Saldo devedor da regra" at bounding box center [198, 298] width 245 height 26
drag, startPoint x: 203, startPoint y: 302, endPoint x: 89, endPoint y: 299, distance: 114.1
click at [89, 299] on div "Saldo devedor da regra 298694.40 R$" at bounding box center [198, 290] width 245 height 43
type input "193343.31"
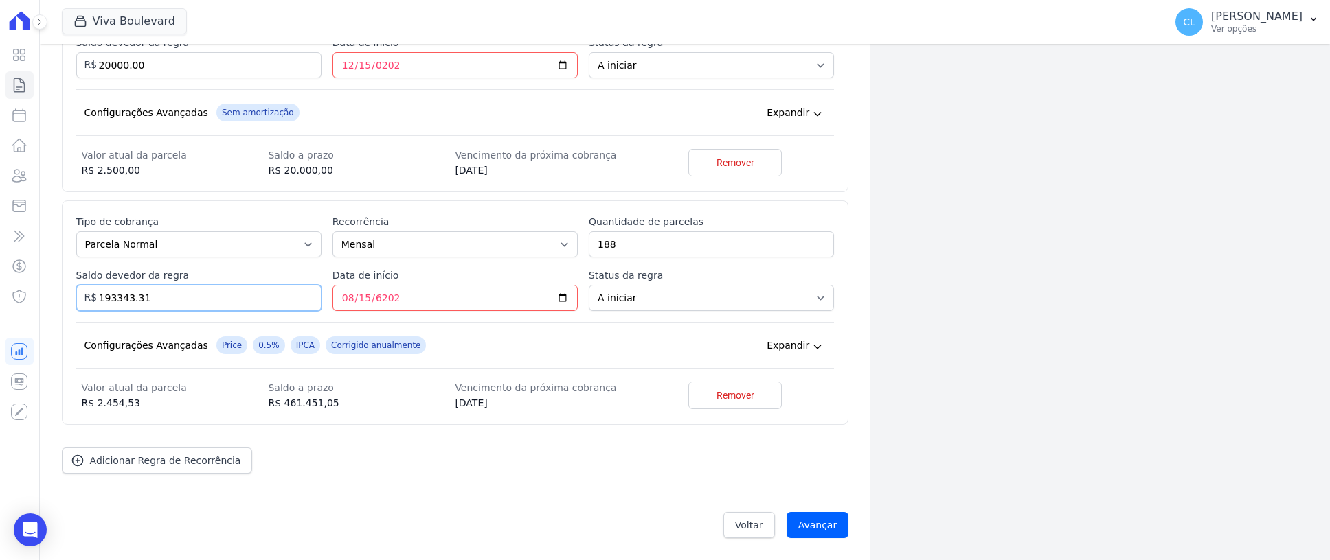
click at [786, 512] on input "Avançar" at bounding box center [817, 525] width 63 height 26
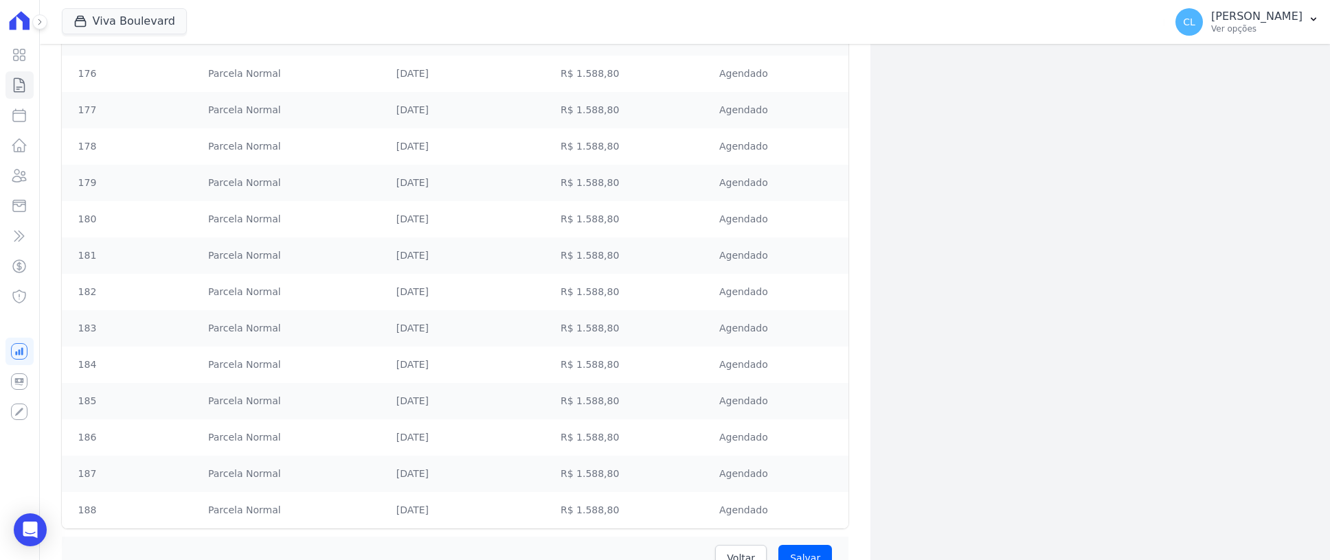
scroll to position [6997, 0]
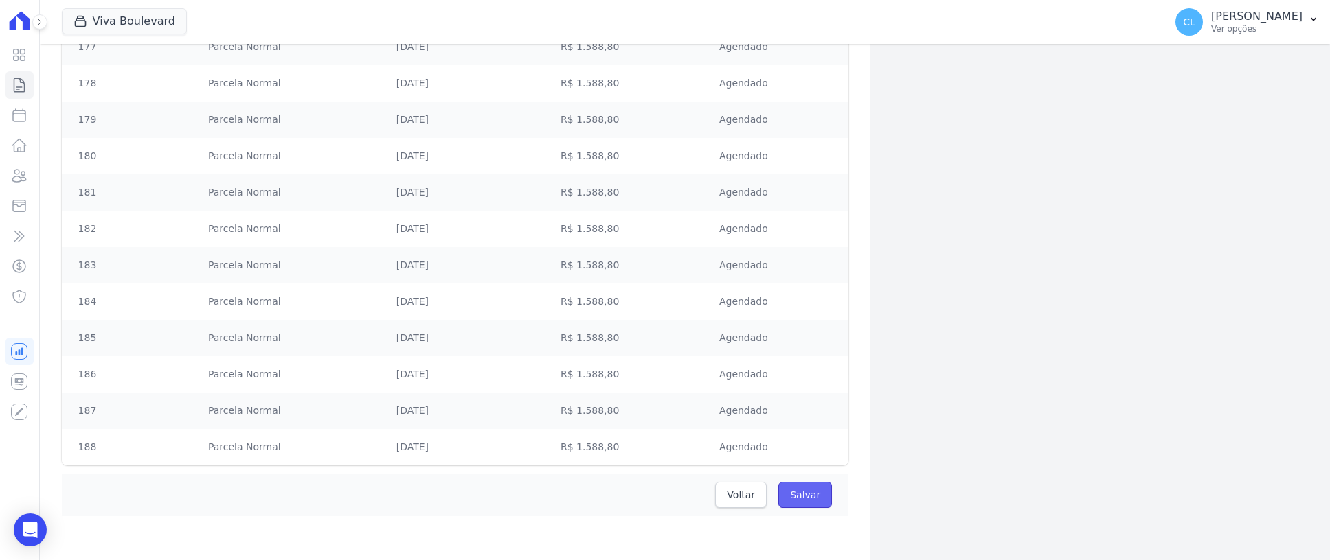
click at [795, 489] on input "Salvar" at bounding box center [805, 495] width 54 height 26
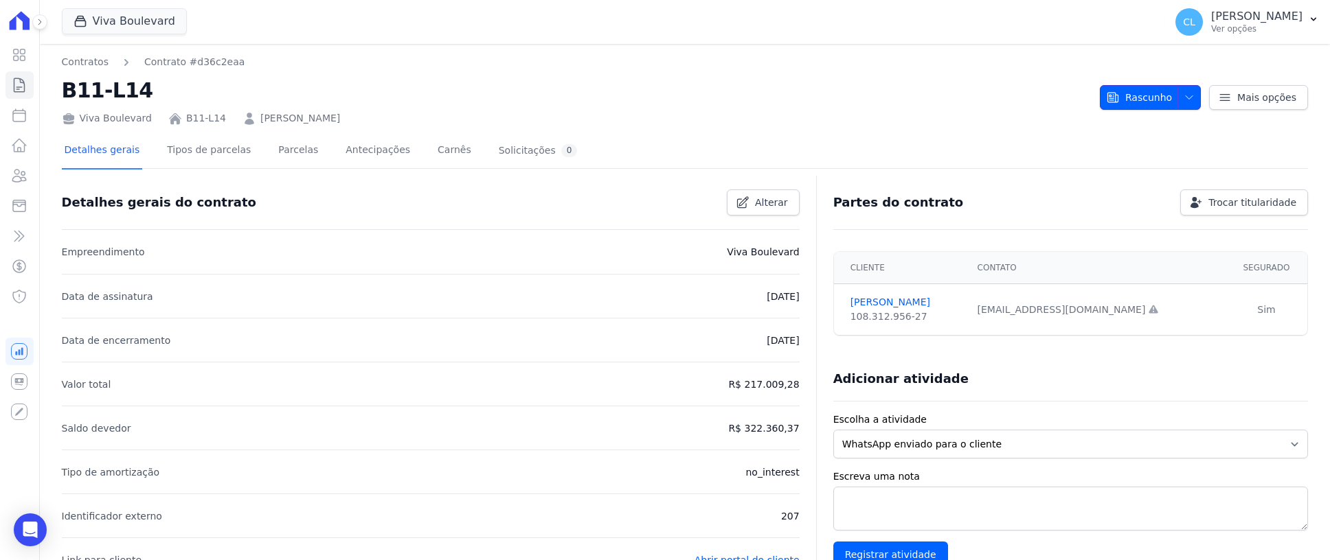
drag, startPoint x: 1192, startPoint y: 89, endPoint x: 1190, endPoint y: 96, distance: 7.0
click at [1192, 93] on button "Rascunho" at bounding box center [1150, 97] width 101 height 25
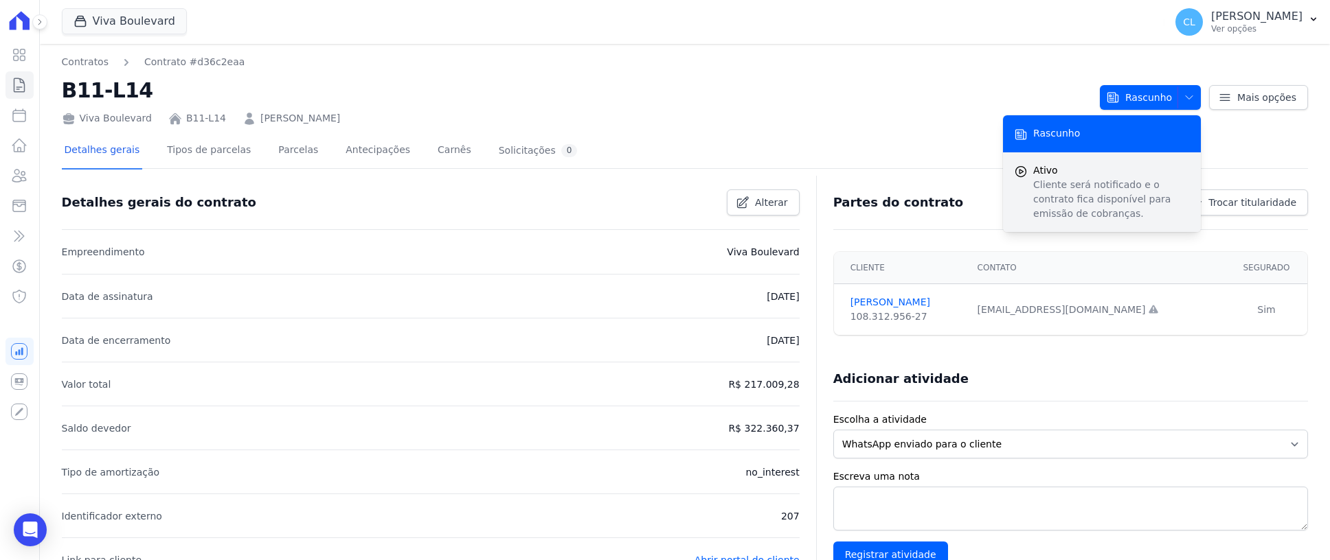
click at [1067, 174] on span "Ativo" at bounding box center [1111, 170] width 157 height 14
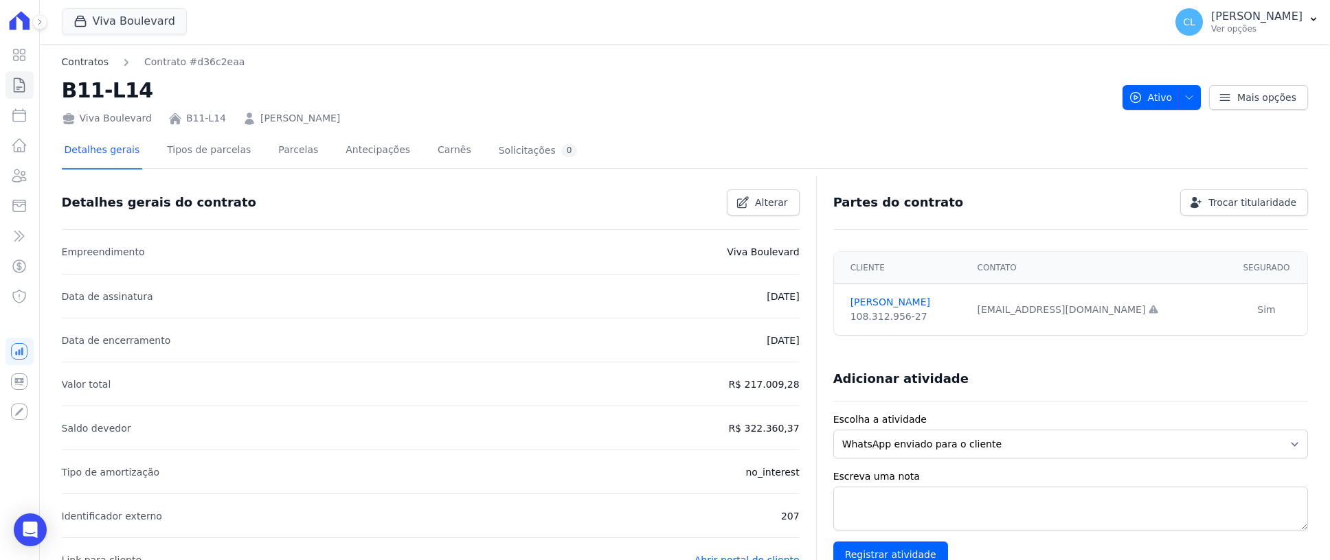
click at [80, 61] on link "Contratos" at bounding box center [85, 62] width 47 height 14
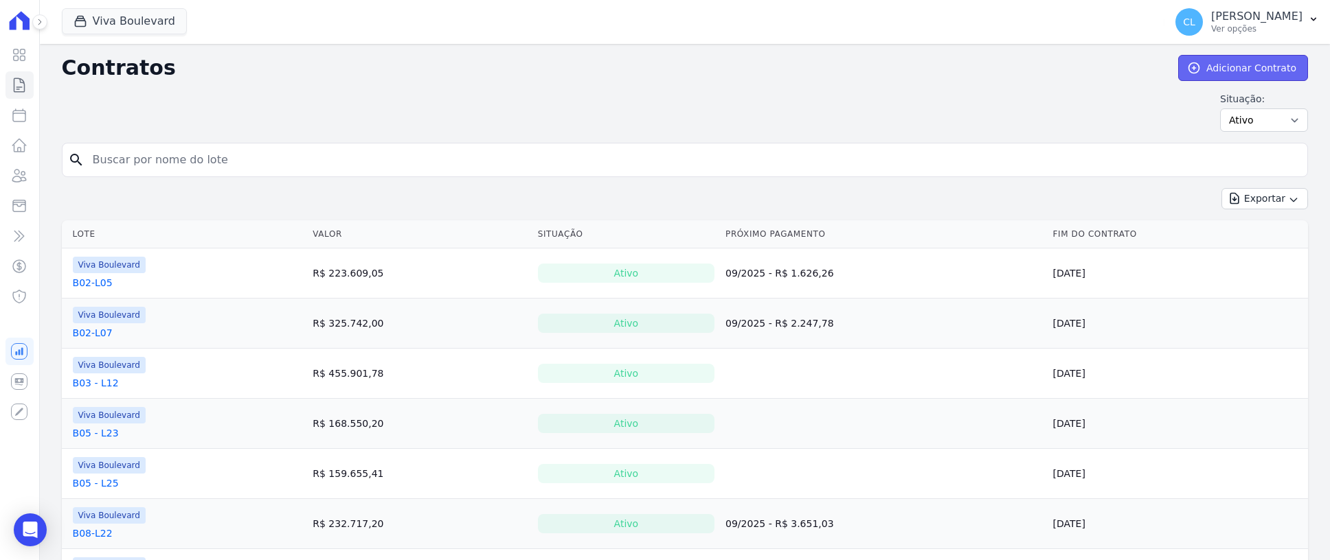
click at [1256, 70] on link "Adicionar Contrato" at bounding box center [1243, 68] width 130 height 26
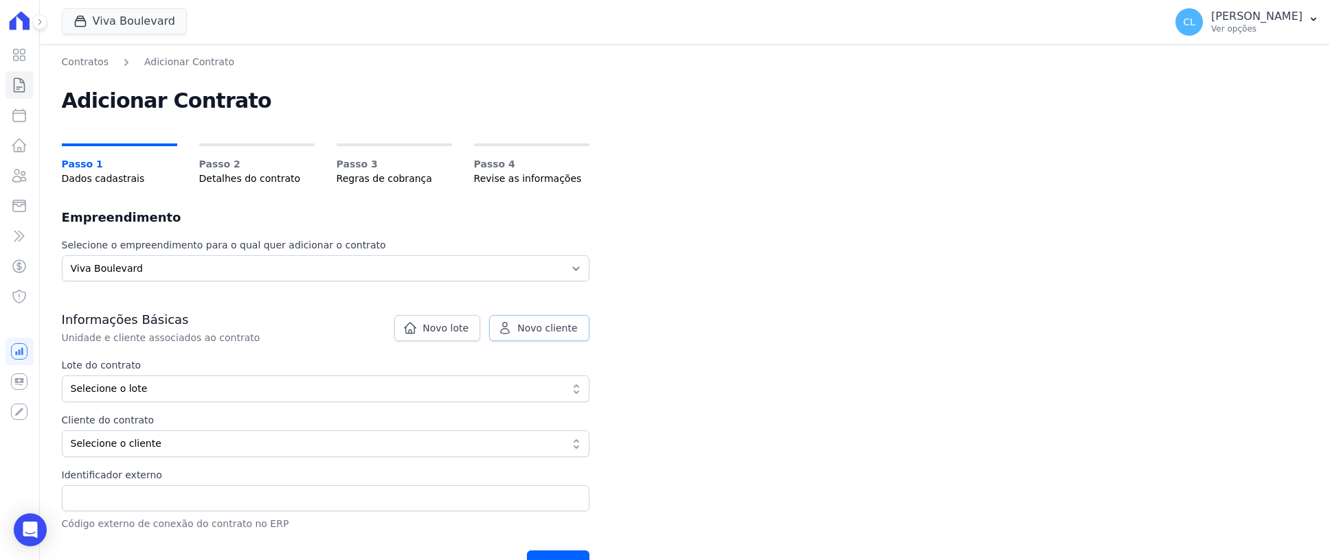
click at [550, 330] on span "Novo cliente" at bounding box center [547, 328] width 60 height 14
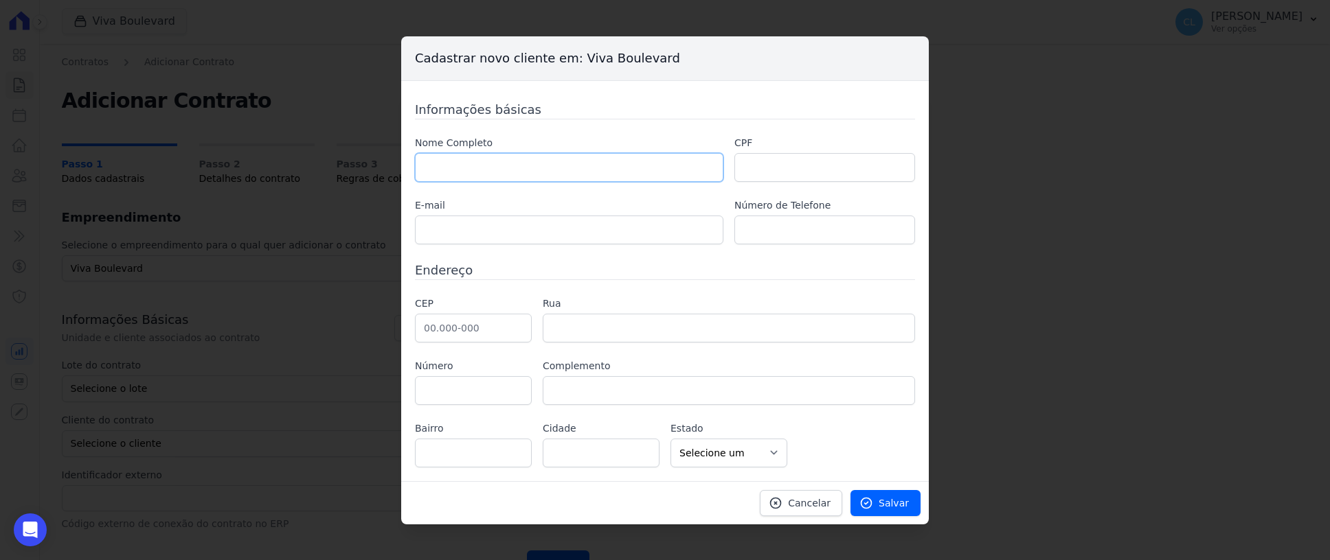
drag, startPoint x: 558, startPoint y: 165, endPoint x: 570, endPoint y: 181, distance: 20.1
click at [558, 165] on input "text" at bounding box center [569, 167] width 308 height 29
paste input "[PERSON_NAME]"
type input "[PERSON_NAME]"
click at [782, 164] on input "text" at bounding box center [824, 167] width 181 height 29
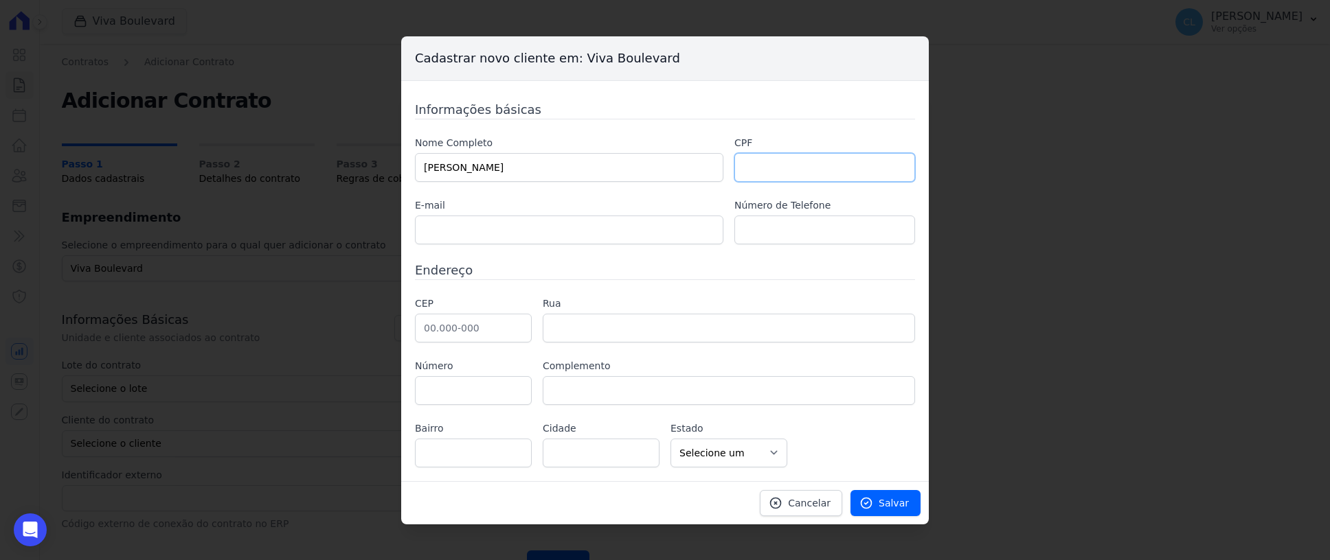
paste input "034.444.766-98"
type input "034.444.766-98"
click at [511, 223] on input "text" at bounding box center [569, 230] width 308 height 29
paste input "[EMAIL_ADDRESS][DOMAIN_NAME]"
type input "[EMAIL_ADDRESS][DOMAIN_NAME]"
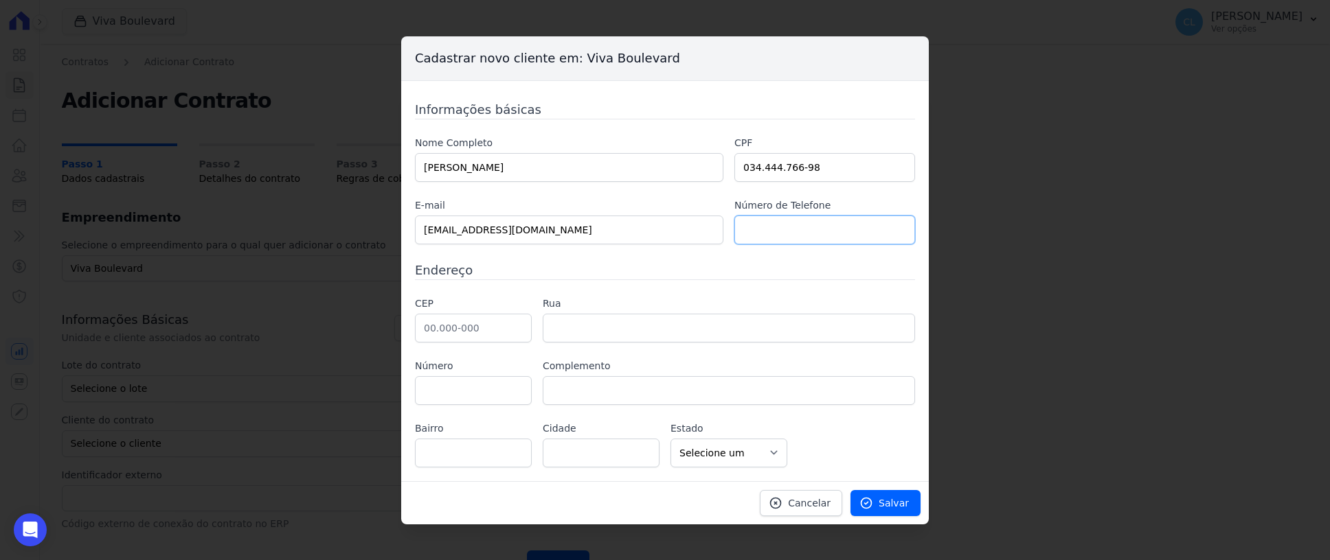
click at [767, 225] on input "text" at bounding box center [824, 230] width 181 height 29
paste input "[PHONE_NUMBER]"
type input "[PHONE_NUMBER]"
click at [444, 335] on input "text" at bounding box center [473, 328] width 117 height 29
paste input "36.401-002"
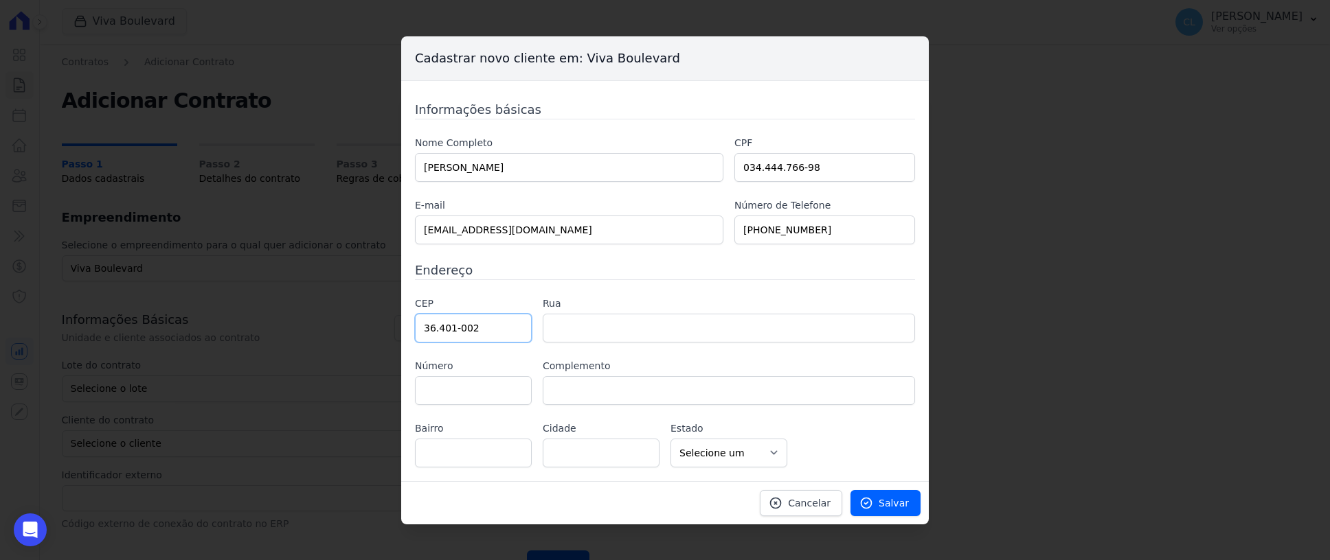
type input "36.401-002"
type input "Rua [PERSON_NAME]"
type input "[PERSON_NAME]"
type input "Conselheiro Lafaiete"
select select "MG"
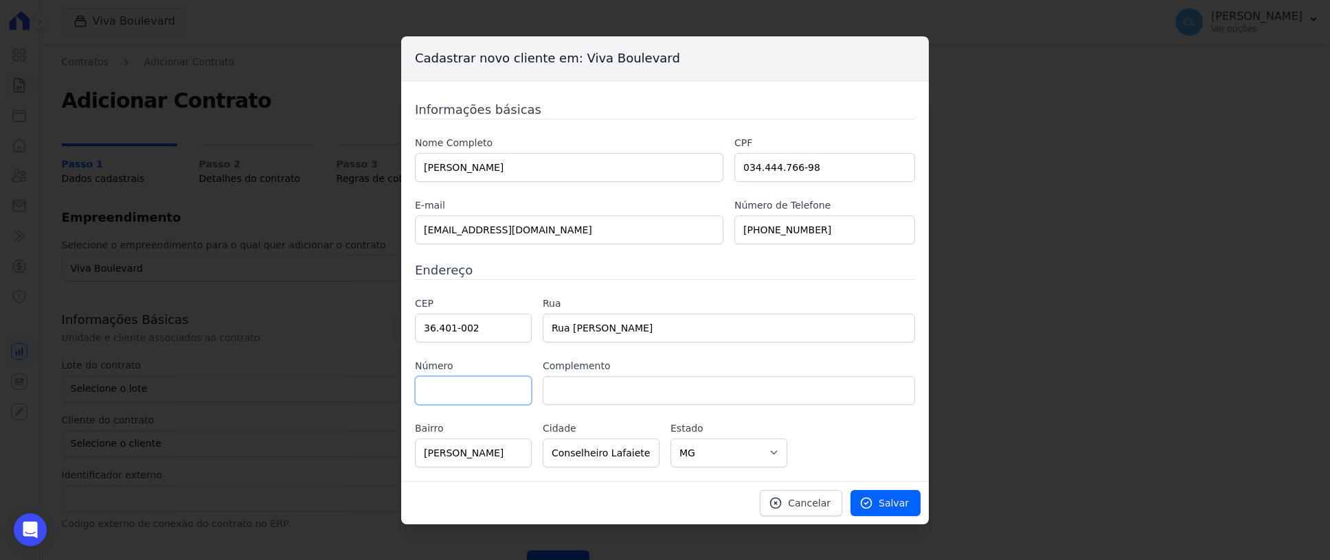
click at [486, 389] on input "text" at bounding box center [473, 390] width 117 height 29
type input "172"
click at [890, 500] on span "Salvar" at bounding box center [894, 504] width 30 height 14
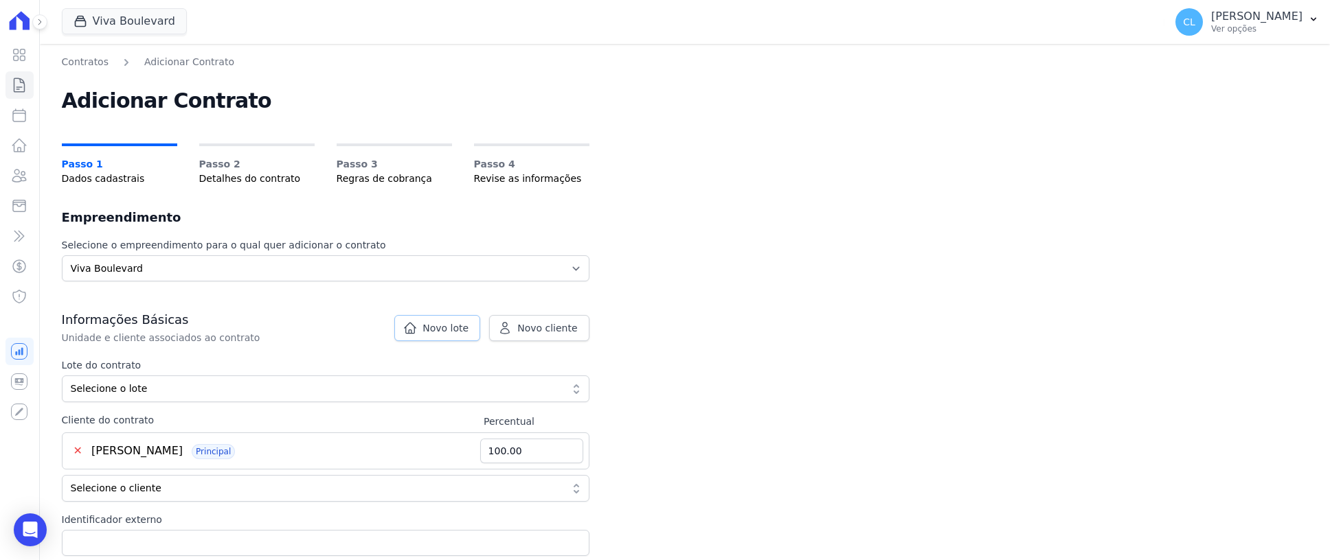
click at [452, 335] on span "Novo lote" at bounding box center [445, 328] width 46 height 14
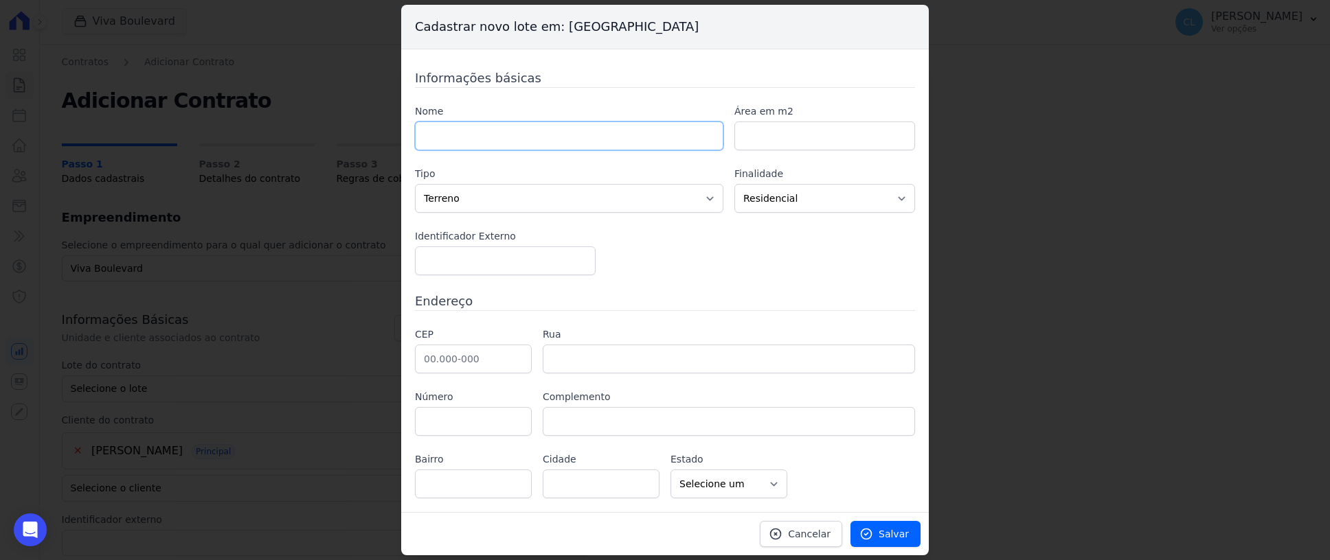
click at [441, 139] on input "text" at bounding box center [569, 136] width 308 height 29
type input "B08-L02"
click at [463, 359] on input "text" at bounding box center [473, 359] width 117 height 29
paste input "30.315-382"
type input "30.315-382"
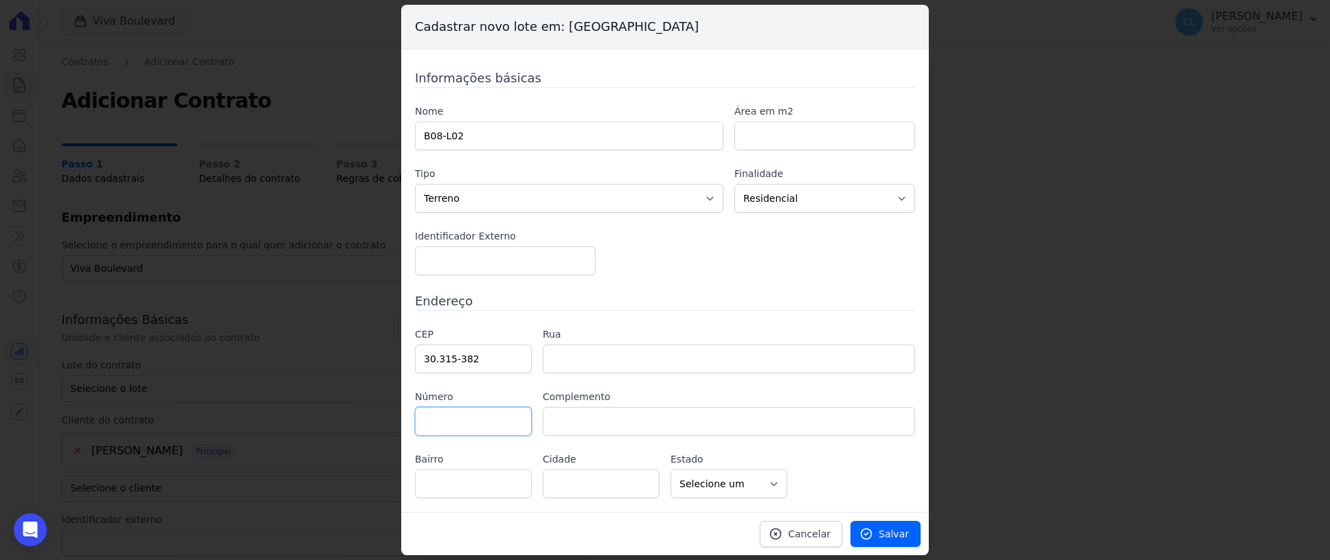
type input "[GEOGRAPHIC_DATA]"
type input "Comiteco"
type input "[GEOGRAPHIC_DATA]"
select select "MG"
click at [872, 531] on icon at bounding box center [866, 535] width 14 height 14
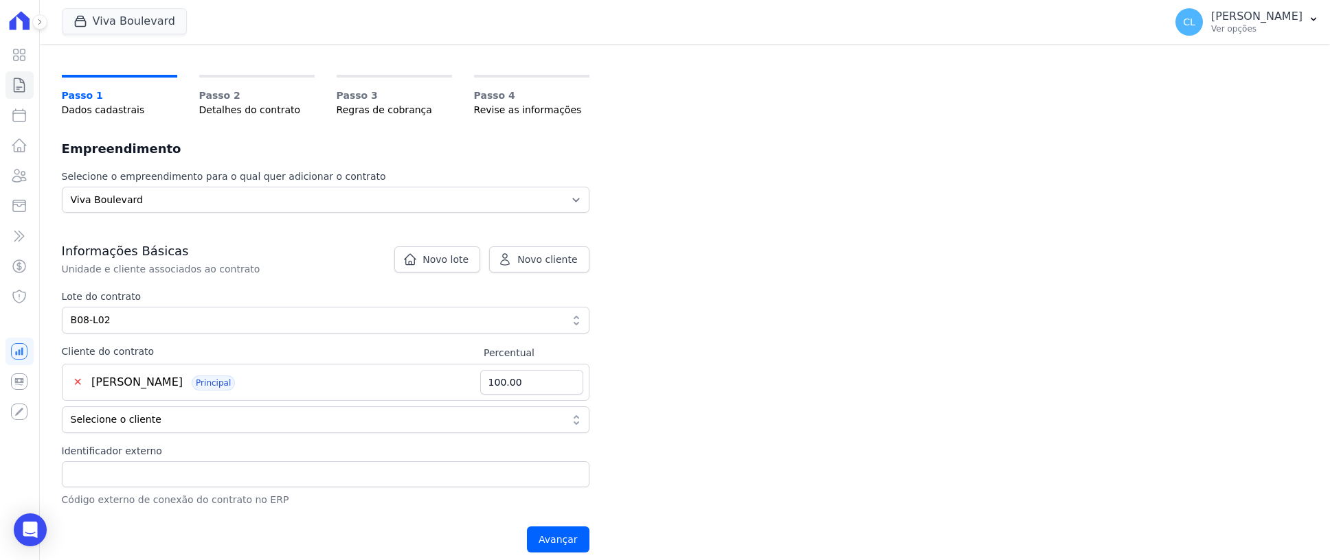
scroll to position [137, 0]
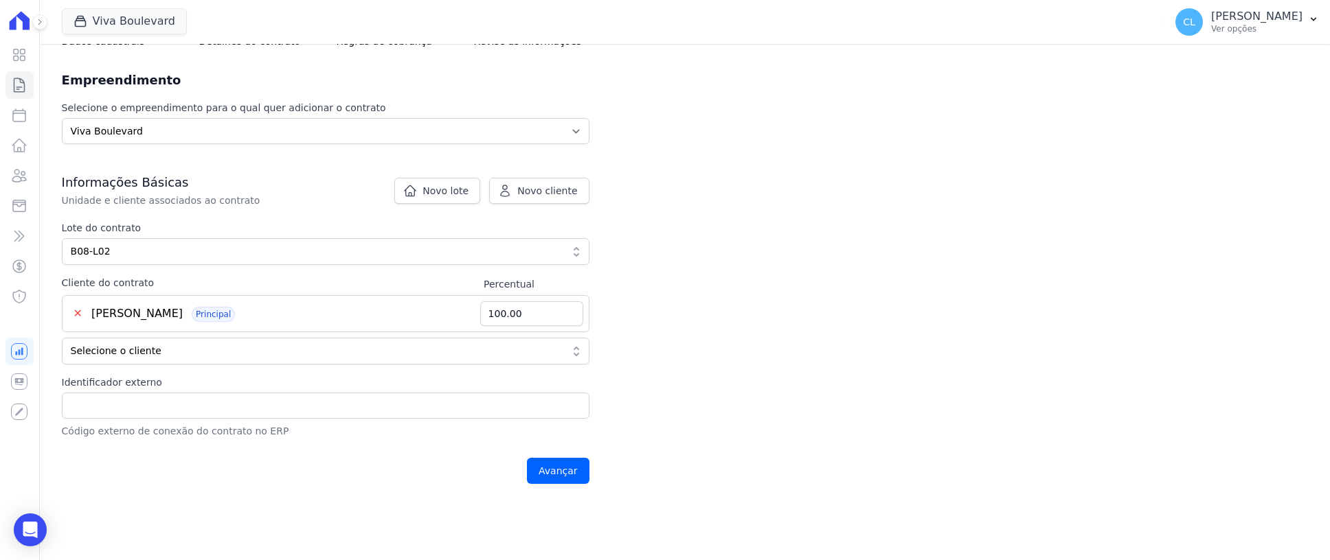
click at [183, 313] on span "[PERSON_NAME]" at bounding box center [136, 313] width 91 height 13
click at [182, 411] on input "Identificador externo" at bounding box center [326, 406] width 528 height 26
type input "208"
click at [554, 468] on input "Avançar" at bounding box center [558, 471] width 63 height 26
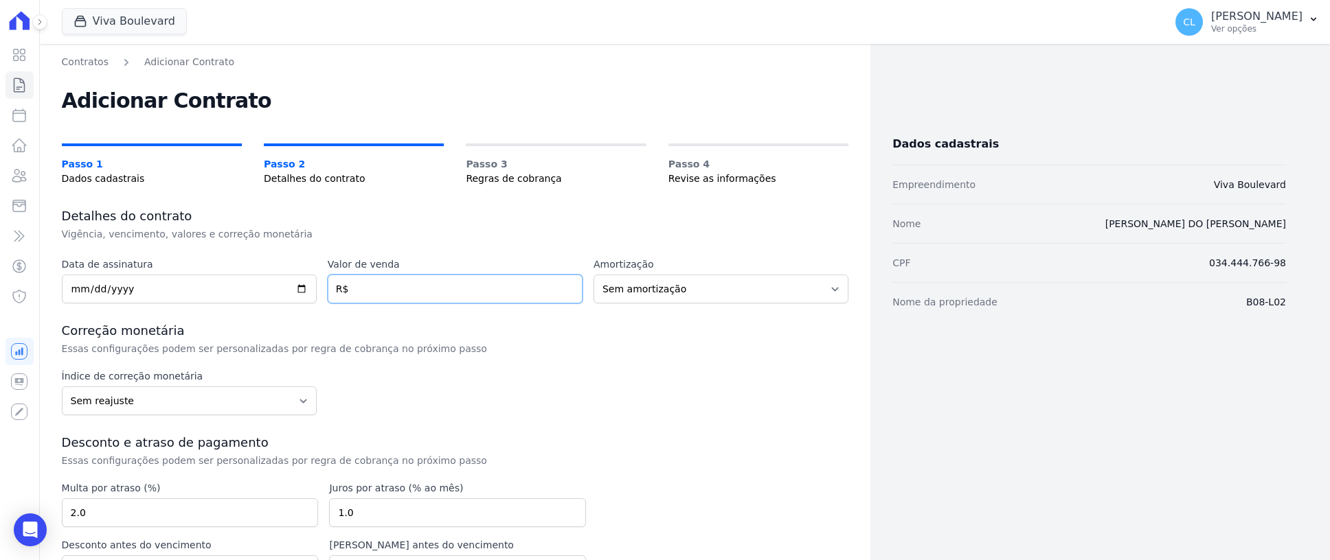
click at [405, 291] on input "number" at bounding box center [455, 289] width 255 height 29
click at [133, 292] on input "date" at bounding box center [189, 289] width 255 height 29
type input "[DATE]"
click at [383, 280] on input "number" at bounding box center [455, 289] width 255 height 29
click at [363, 297] on input "number" at bounding box center [455, 289] width 255 height 29
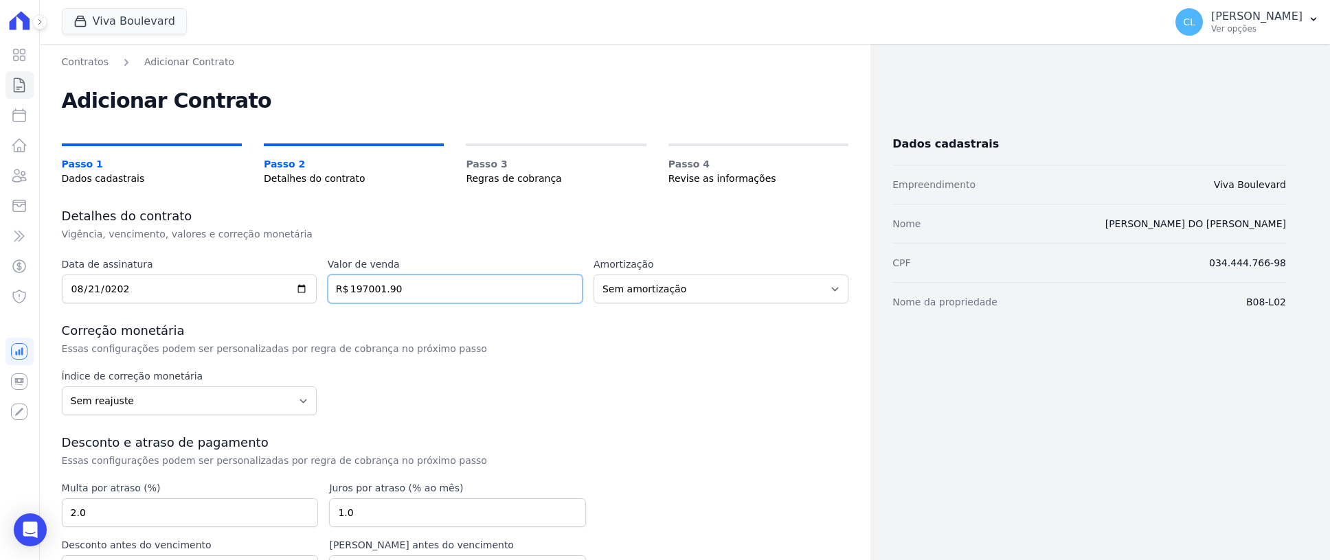
type input "197001.90"
click at [663, 289] on select "Sem amortização Price Sac" at bounding box center [720, 289] width 255 height 29
select select "price"
click at [593, 275] on select "Sem amortização Price Sac" at bounding box center [720, 289] width 255 height 29
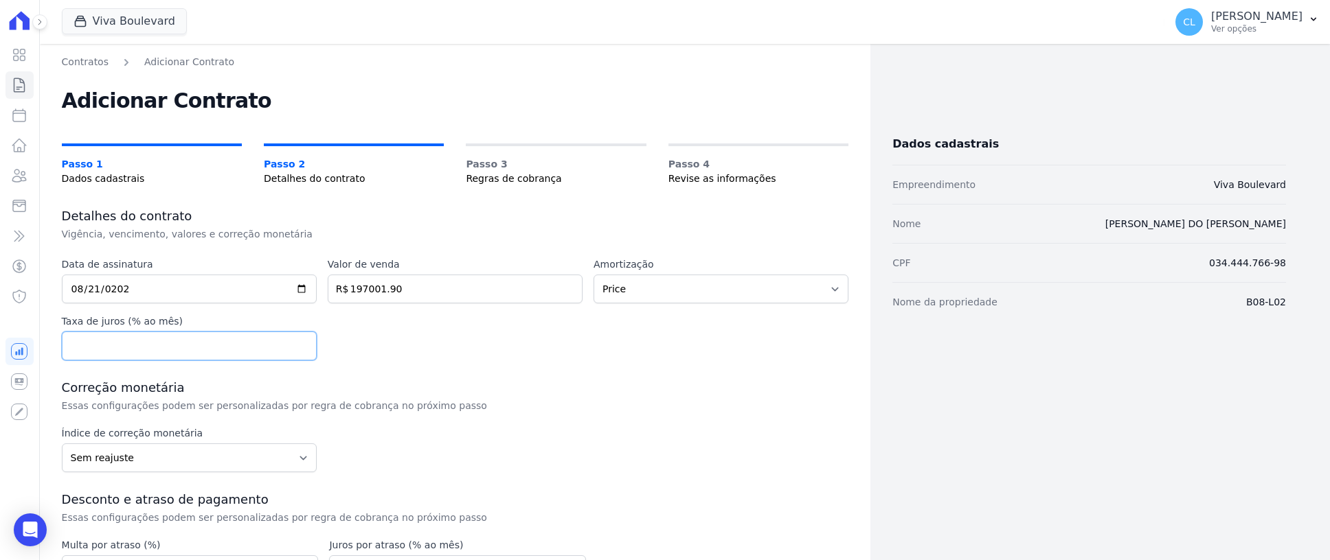
click at [147, 345] on input "number" at bounding box center [189, 346] width 255 height 29
type input "0.0"
click at [143, 460] on select "Sem reajuste Média dos últimos 12 meses acumulado de INCCM Média dos últimos 12…" at bounding box center [189, 458] width 255 height 29
select select "ipca"
click at [62, 444] on select "Sem reajuste Média dos últimos 12 meses acumulado de INCCM Média dos últimos 12…" at bounding box center [189, 458] width 255 height 29
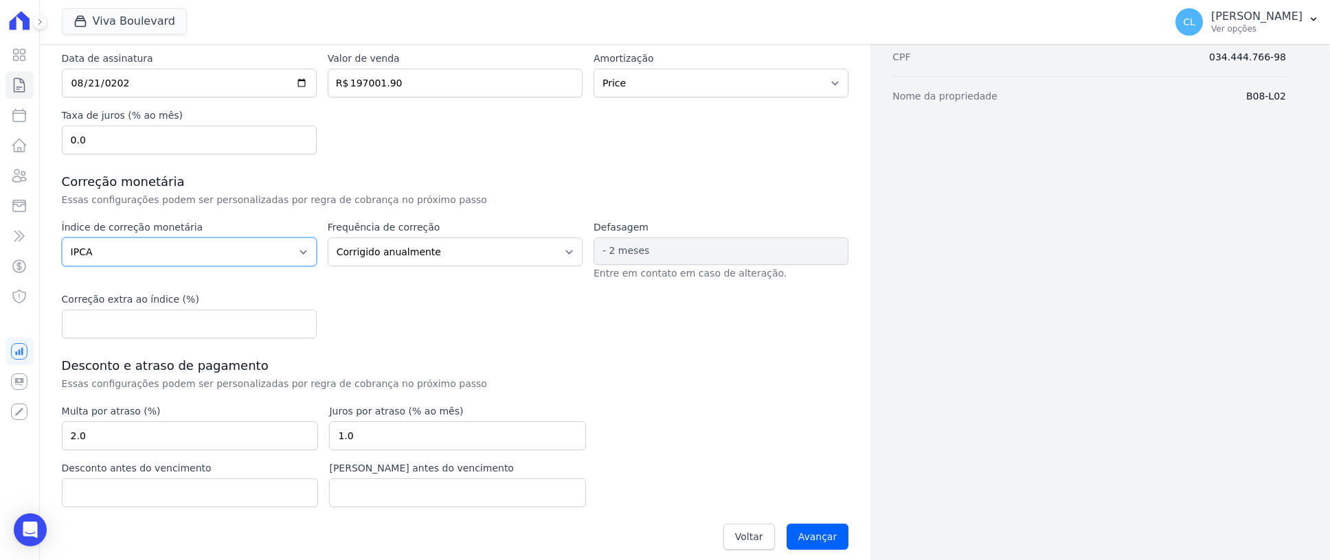
scroll to position [218, 0]
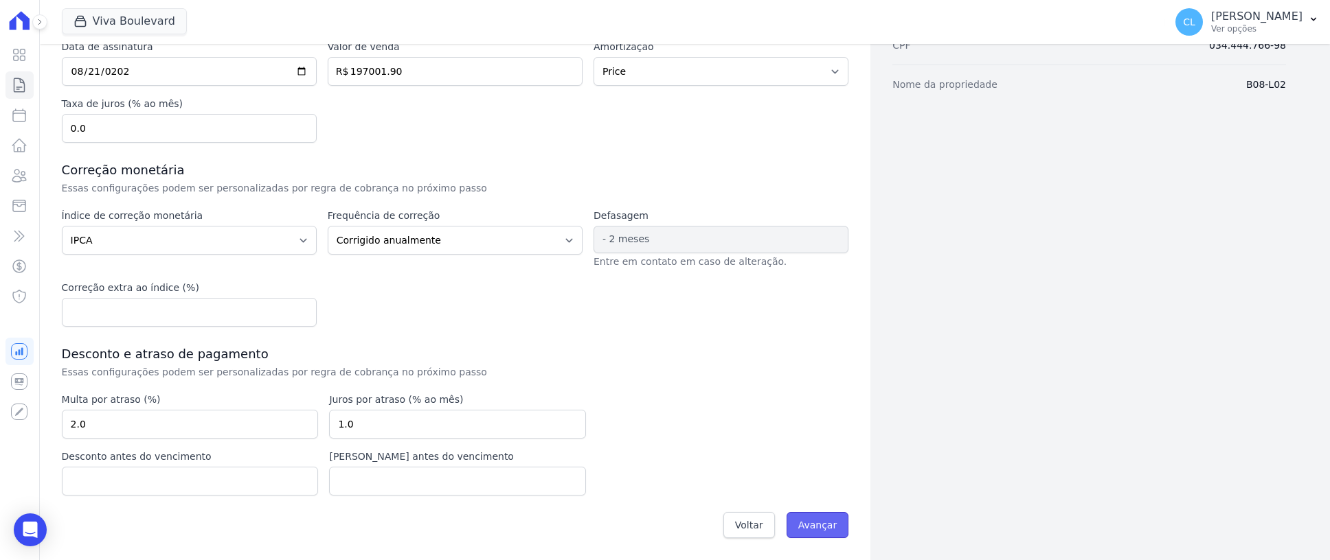
click at [813, 528] on input "Avançar" at bounding box center [817, 525] width 63 height 26
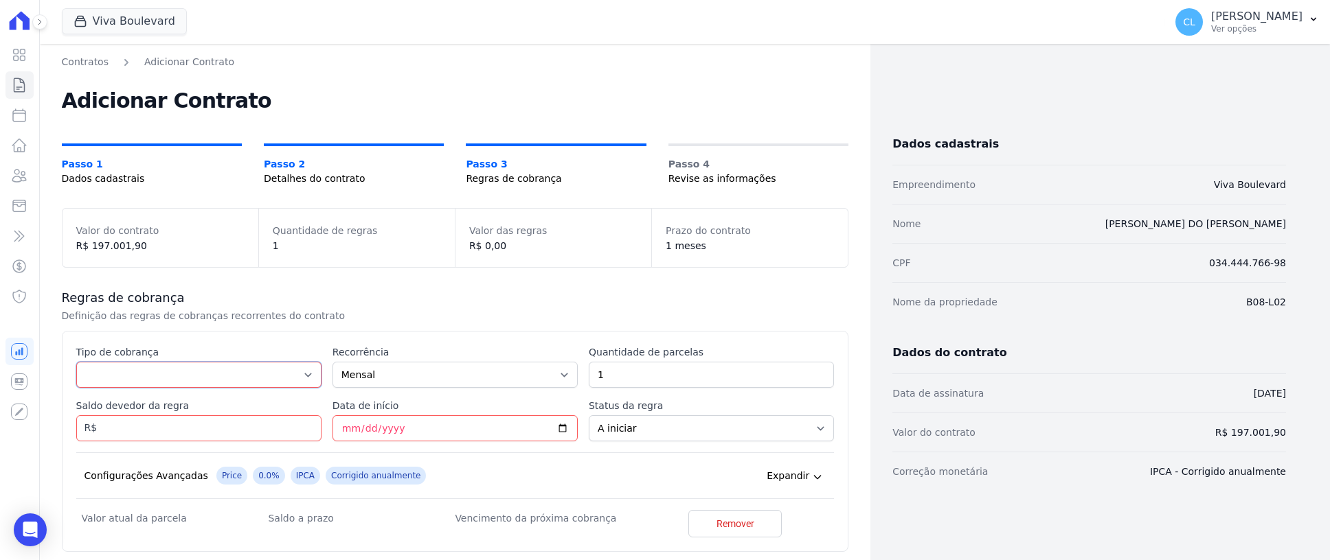
click at [202, 384] on select "Parcela Normal Entrada Sinal Intercalada Chaves Pré-chaves Pós-chaves Impostos …" at bounding box center [198, 375] width 245 height 26
select select "down_payment"
click at [76, 362] on select "Parcela Normal Entrada Sinal Intercalada Chaves Pré-chaves Pós-chaves Impostos …" at bounding box center [198, 375] width 245 height 26
click at [212, 427] on input "Saldo devedor da regra" at bounding box center [198, 429] width 245 height 26
click at [677, 428] on select "A iniciar Em aberto" at bounding box center [711, 429] width 245 height 26
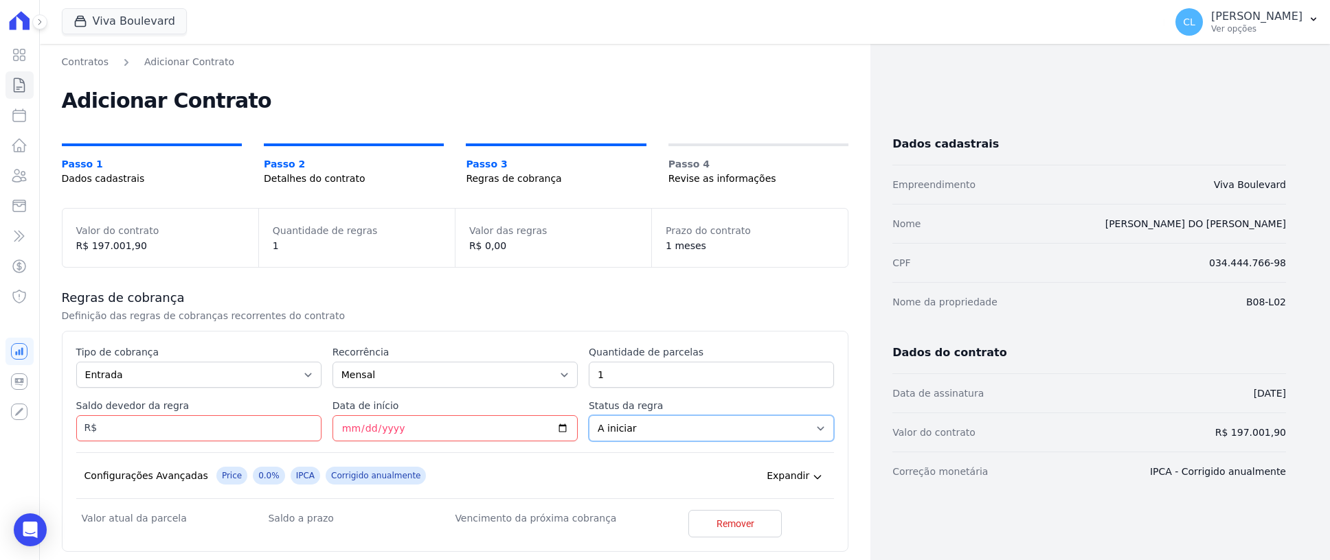
click at [589, 416] on select "A iniciar Em aberto" at bounding box center [711, 429] width 245 height 26
click at [201, 422] on input "Saldo devedor da regra" at bounding box center [198, 429] width 245 height 26
type input "15171.90"
click at [341, 430] on input "Data de início" at bounding box center [454, 429] width 245 height 26
type input "[DATE]"
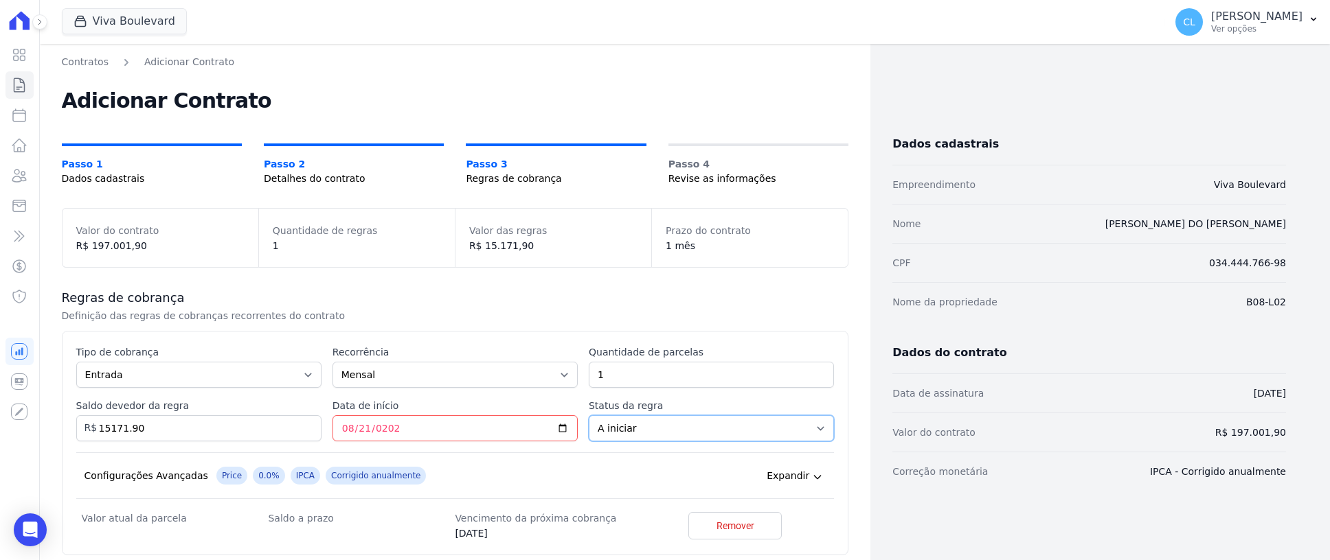
scroll to position [131, 0]
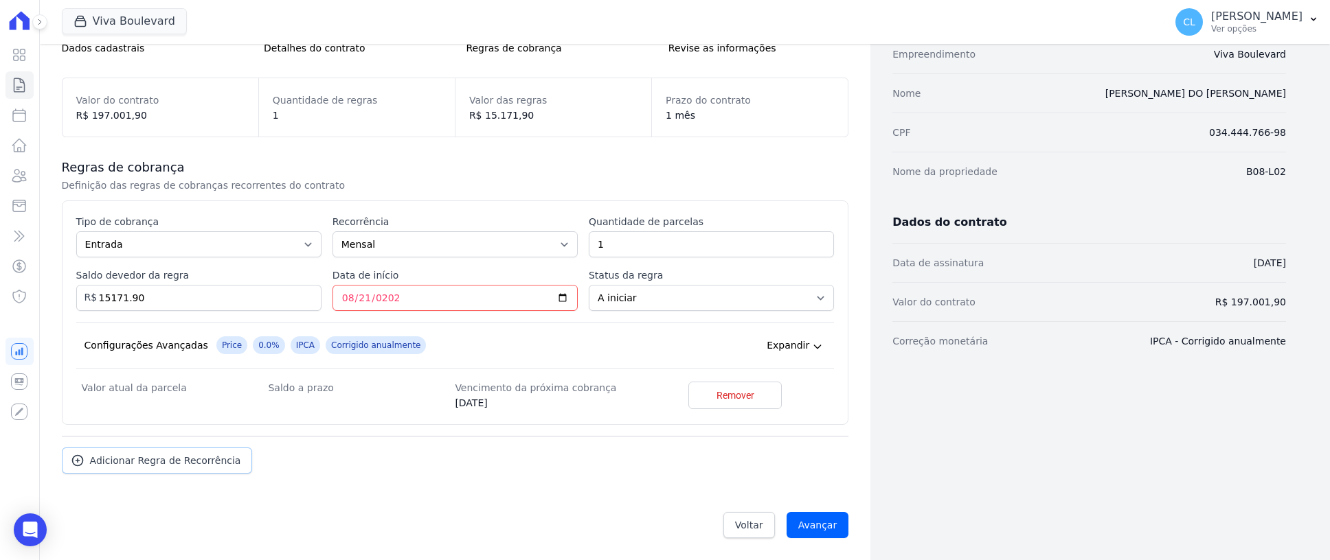
click at [181, 464] on span "Adicionar Regra de Recorrência" at bounding box center [165, 461] width 151 height 14
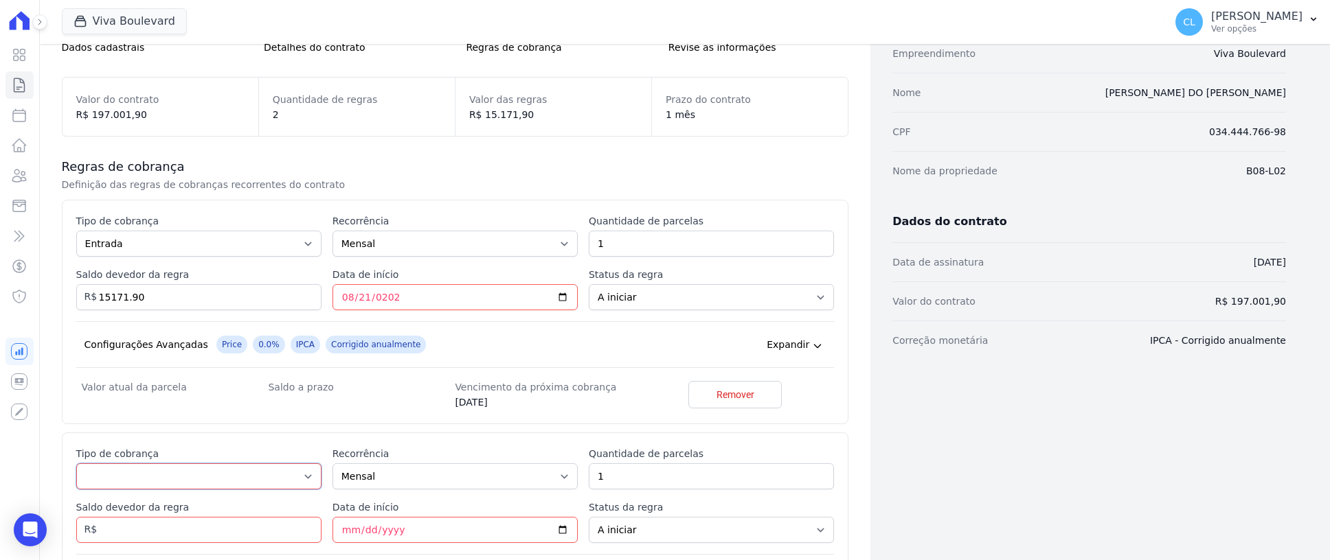
click at [199, 475] on select "Parcela Normal Entrada Sinal Intercalada Chaves Pré-chaves Pós-chaves Impostos …" at bounding box center [198, 477] width 245 height 26
select select "standard"
click at [76, 464] on select "Parcela Normal Entrada Sinal Intercalada Chaves Pré-chaves Pós-chaves Impostos …" at bounding box center [198, 477] width 245 height 26
click at [662, 471] on input "1" at bounding box center [711, 477] width 245 height 26
drag, startPoint x: 664, startPoint y: 471, endPoint x: 521, endPoint y: 474, distance: 142.9
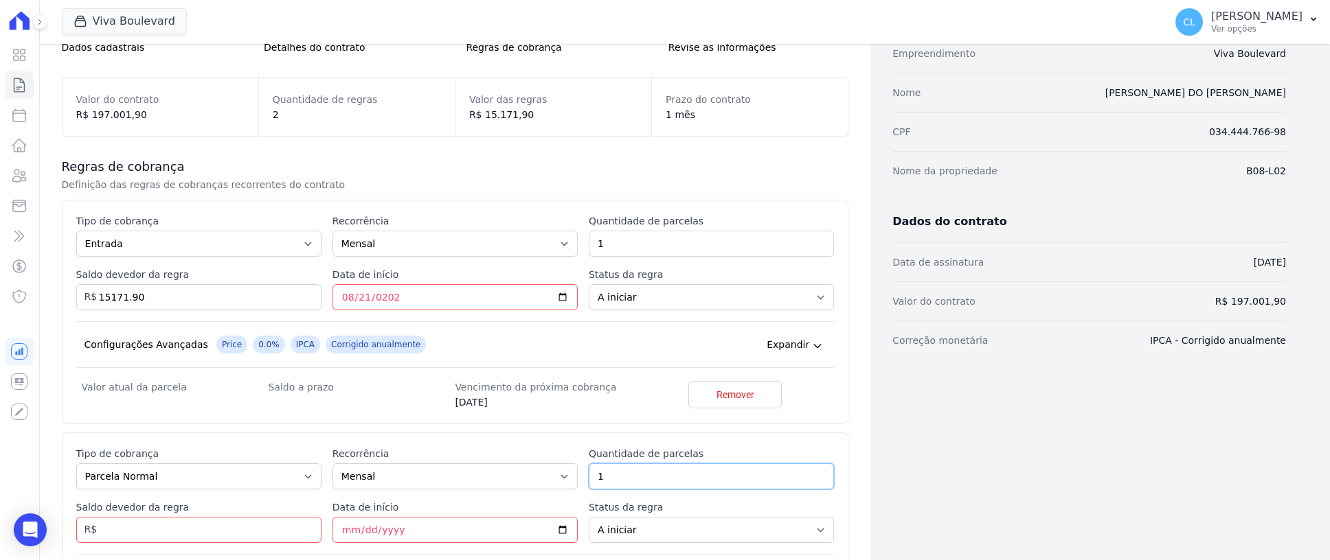
click at [521, 474] on div "Esse tipo de parcela não entra no saldo devedor do contrato. Tipo de cobrança P…" at bounding box center [455, 543] width 758 height 192
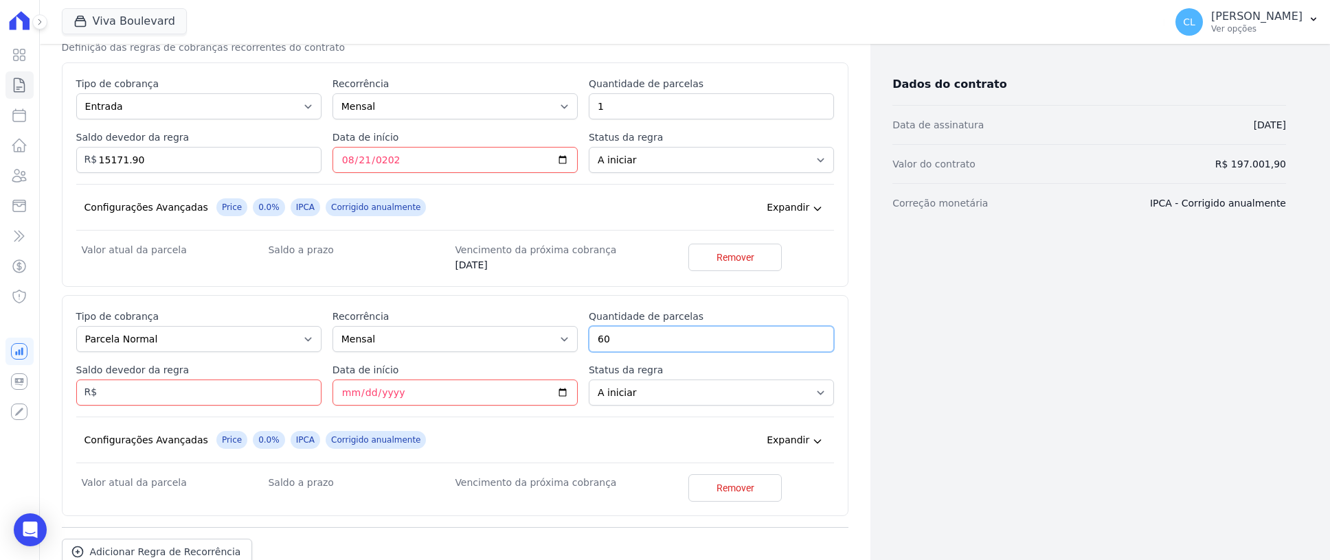
type input "60"
click at [183, 397] on input "Saldo devedor da regra" at bounding box center [198, 393] width 245 height 26
type input "181830"
type input "2025-09-20"
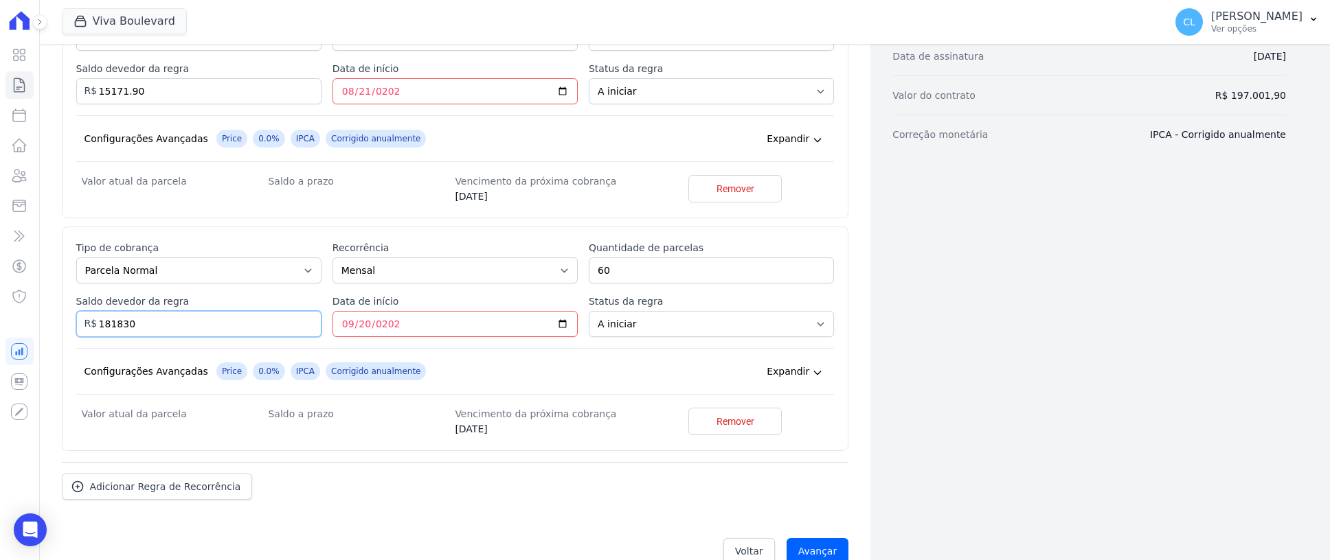
click at [187, 322] on input "181830" at bounding box center [198, 324] width 245 height 26
click at [222, 331] on input "181830" at bounding box center [198, 324] width 245 height 26
type input "181830.00"
click at [786, 539] on input "Avançar" at bounding box center [817, 552] width 63 height 26
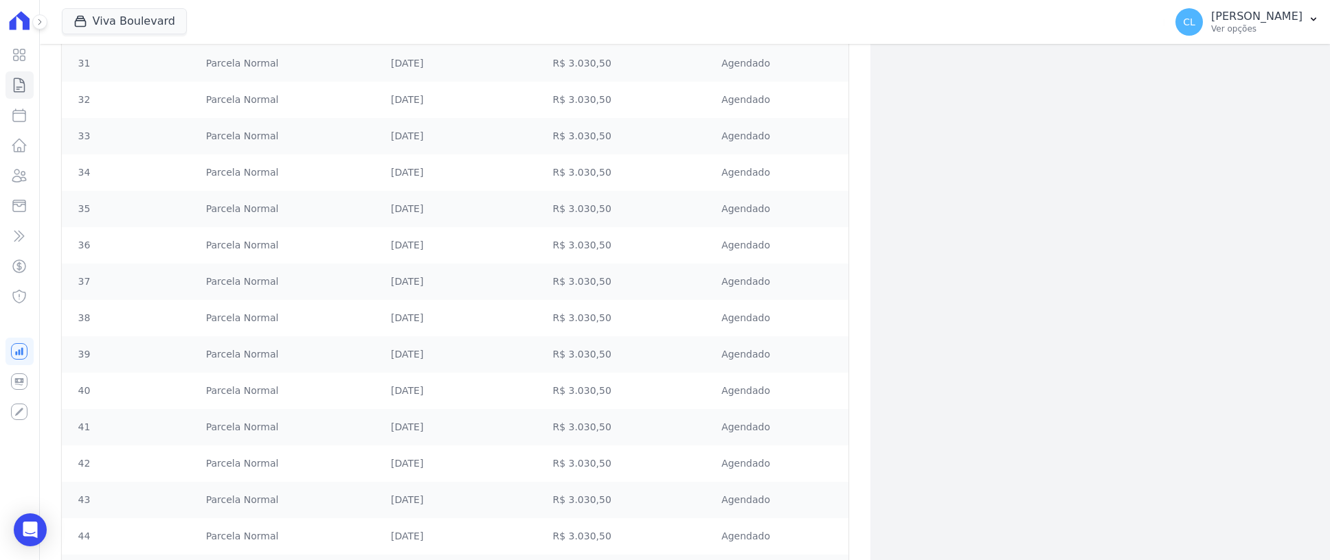
scroll to position [2046, 0]
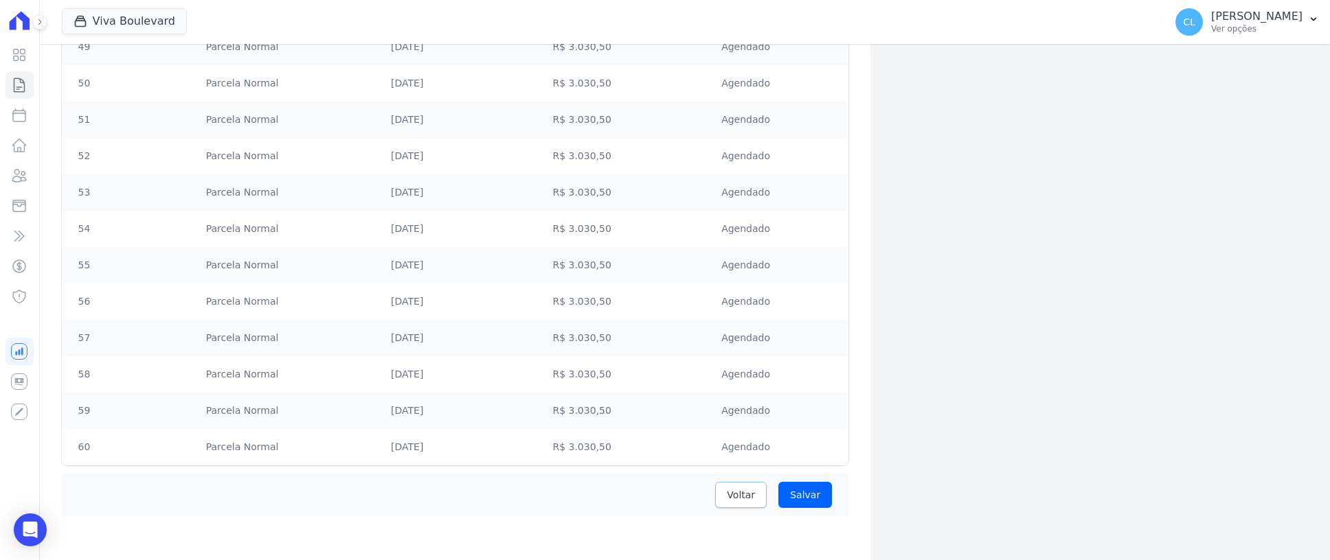
click at [731, 492] on span "Voltar" at bounding box center [741, 495] width 28 height 14
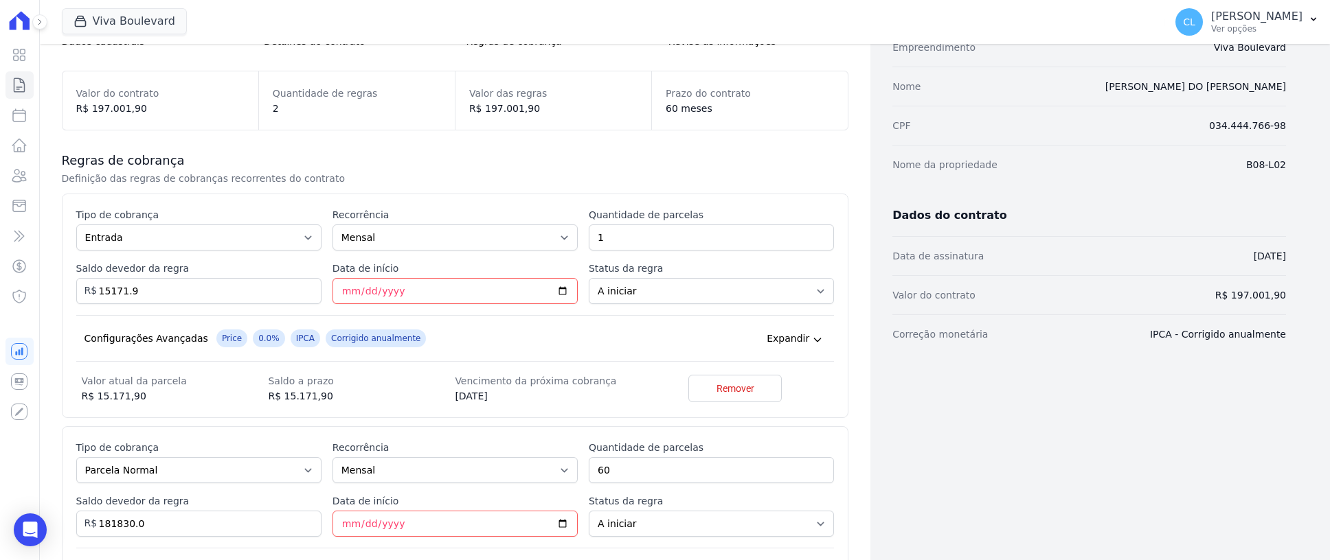
scroll to position [365, 0]
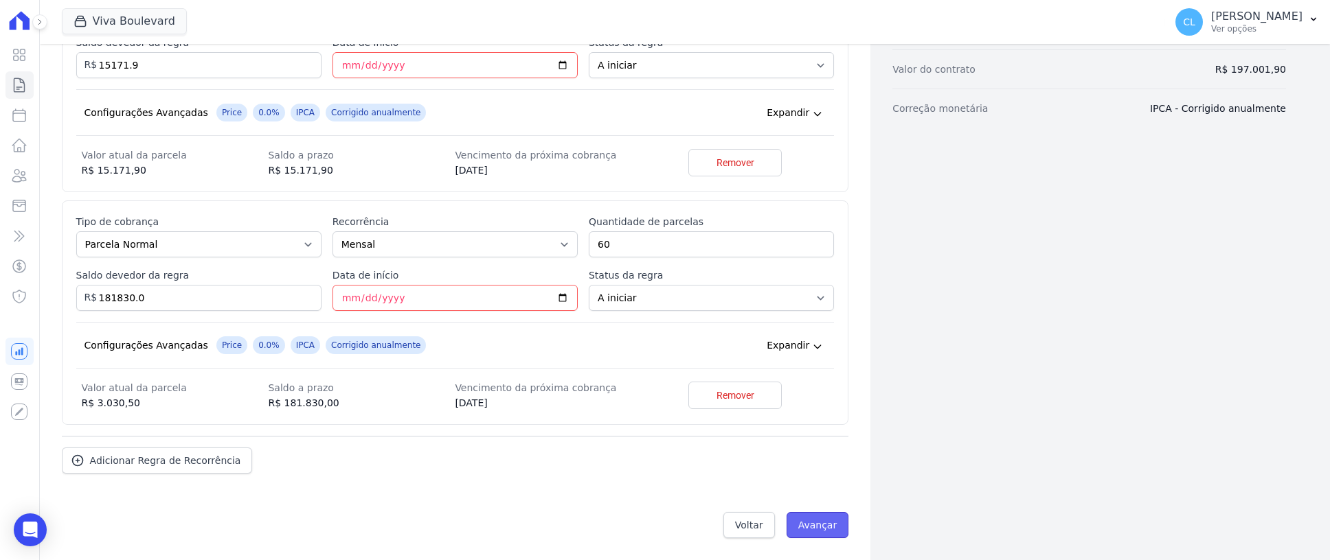
click at [804, 523] on input "Avançar" at bounding box center [817, 525] width 63 height 26
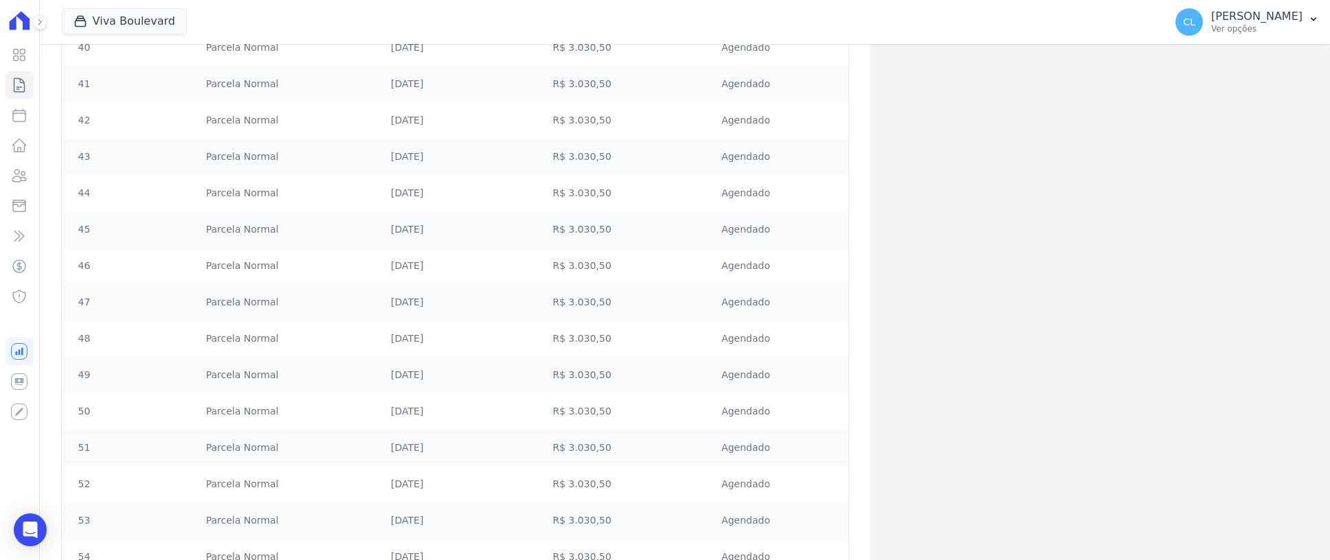
scroll to position [2046, 0]
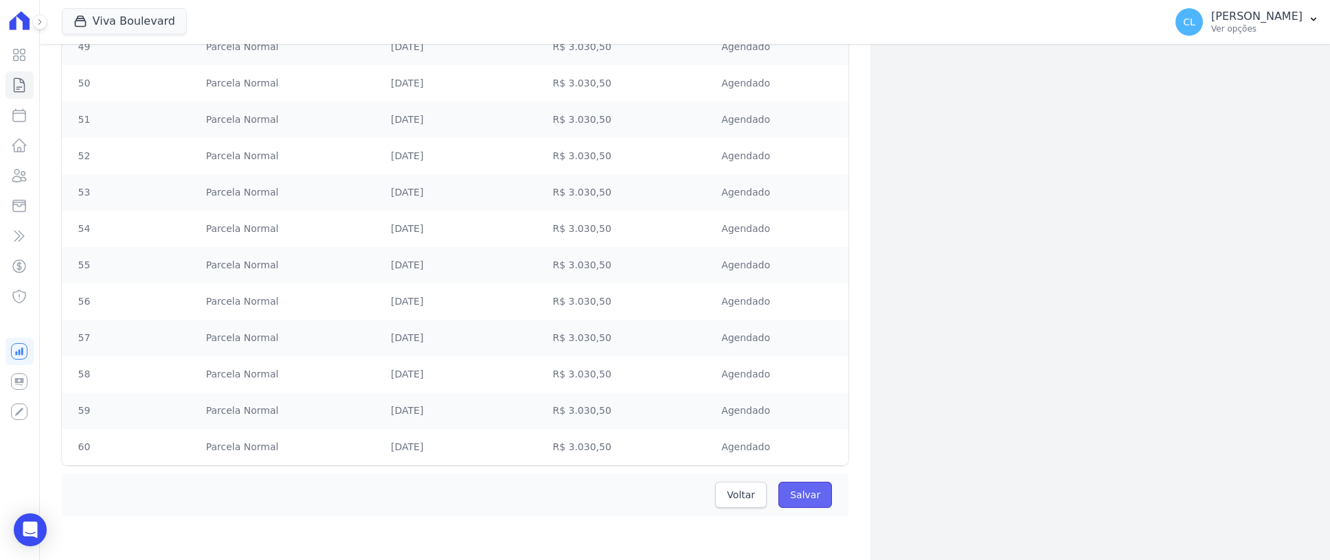
click at [797, 498] on input "Salvar" at bounding box center [805, 495] width 54 height 26
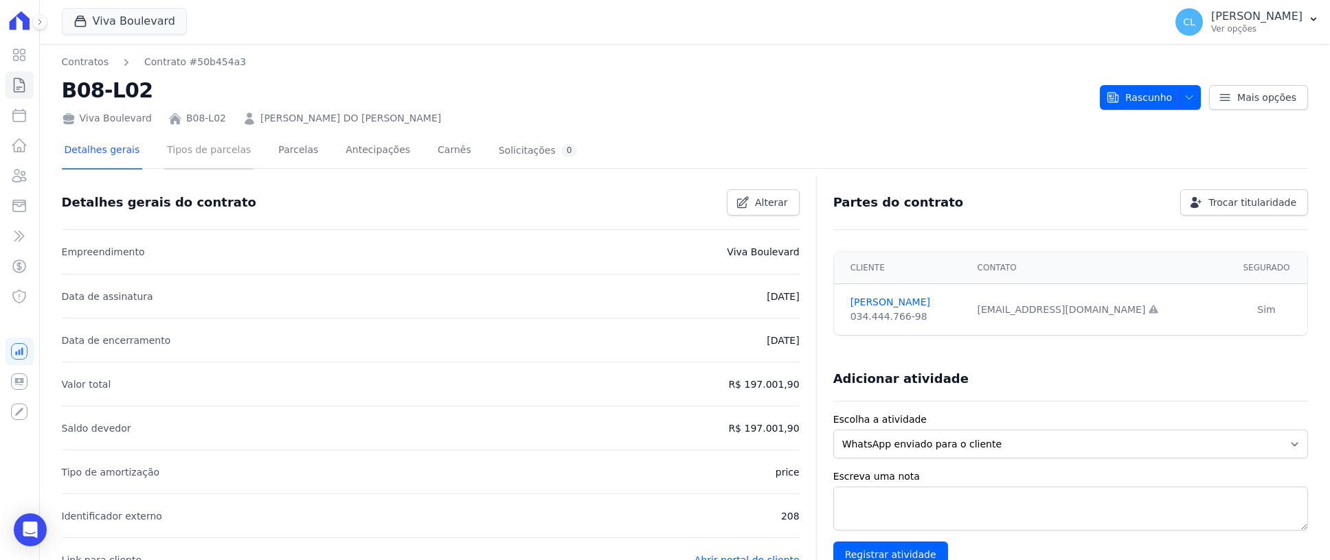
click at [183, 155] on link "Tipos de parcelas" at bounding box center [208, 151] width 89 height 36
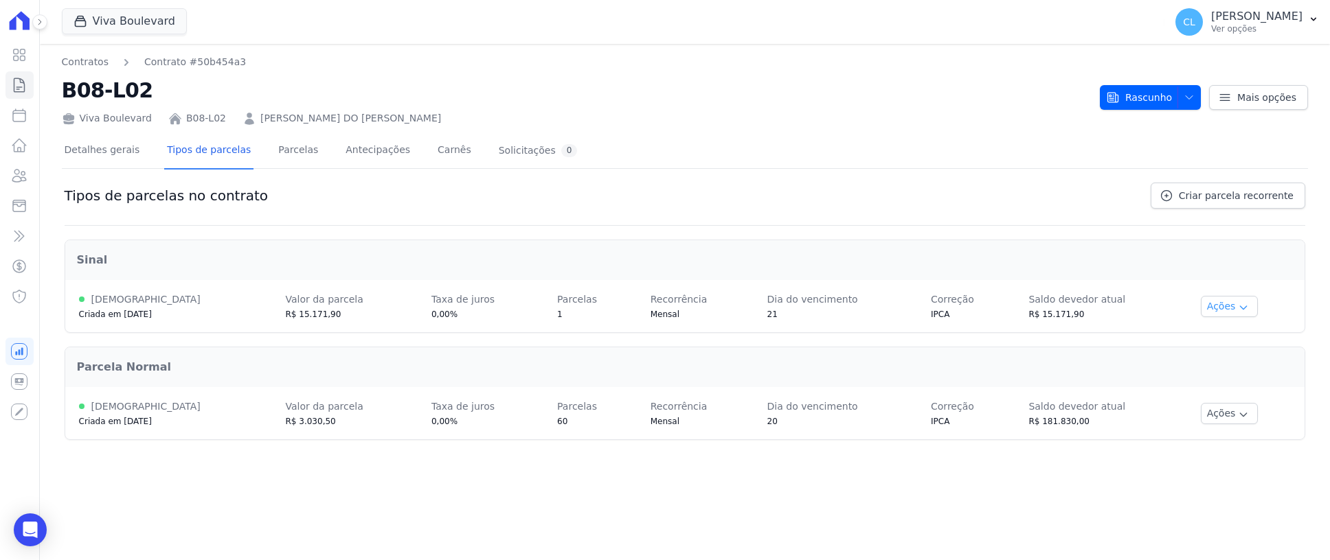
click at [1238, 307] on button "Ações" at bounding box center [1230, 306] width 58 height 21
click at [1091, 356] on div "Parcela Normal" at bounding box center [685, 367] width 1238 height 38
click at [1186, 101] on span "button" at bounding box center [1185, 98] width 17 height 22
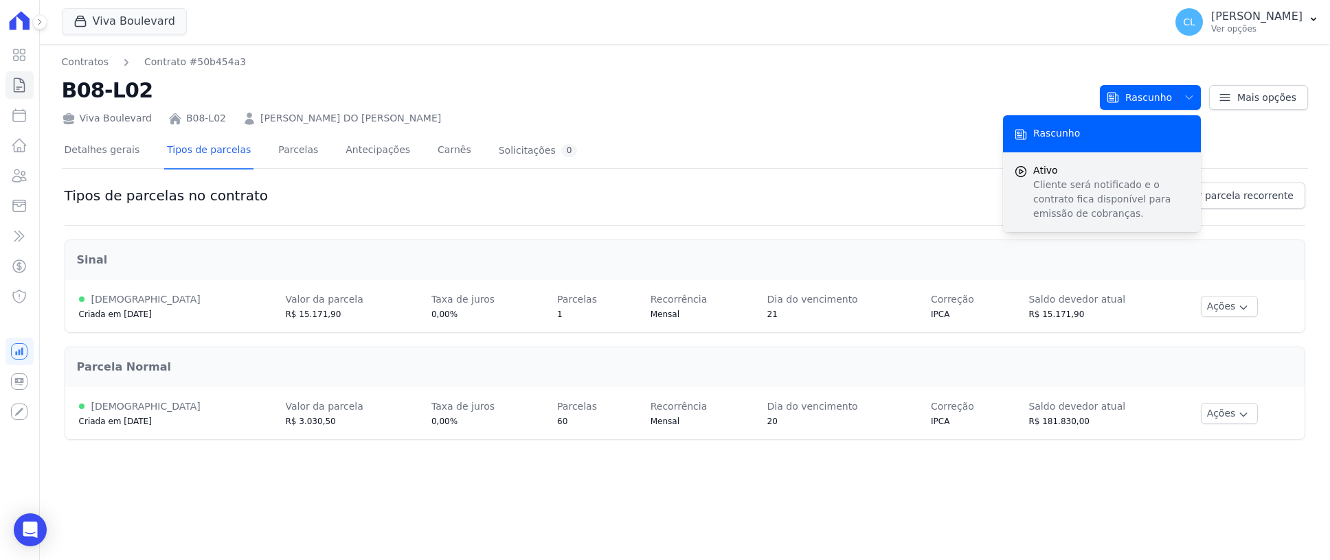
click at [1061, 167] on span "Ativo" at bounding box center [1111, 170] width 157 height 14
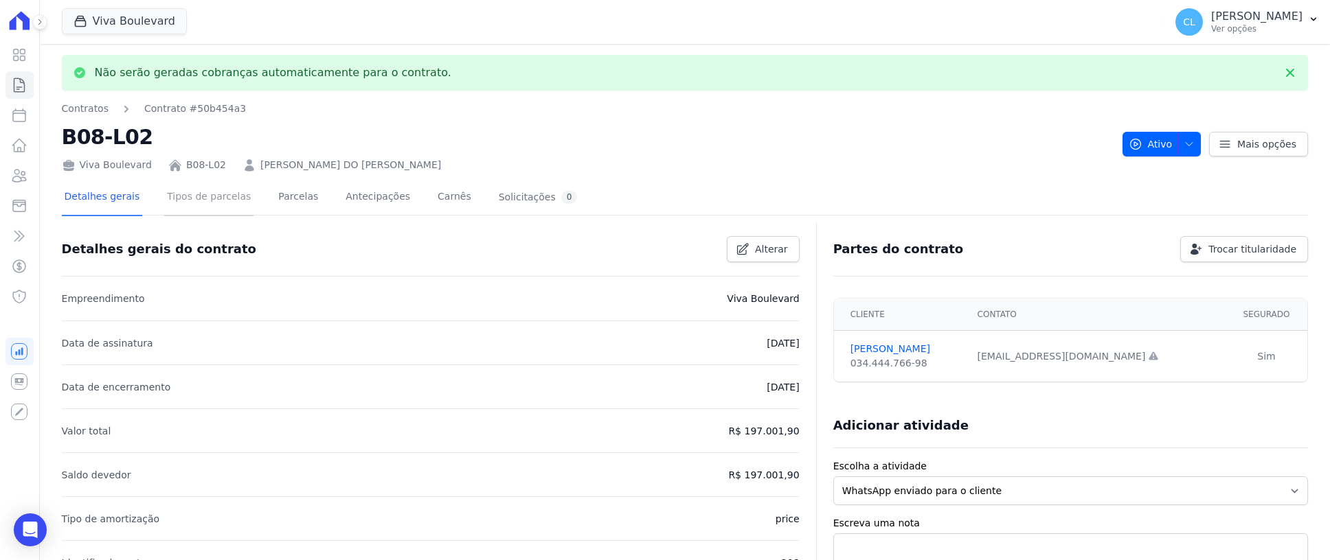
click at [181, 196] on link "Tipos de parcelas" at bounding box center [208, 198] width 89 height 36
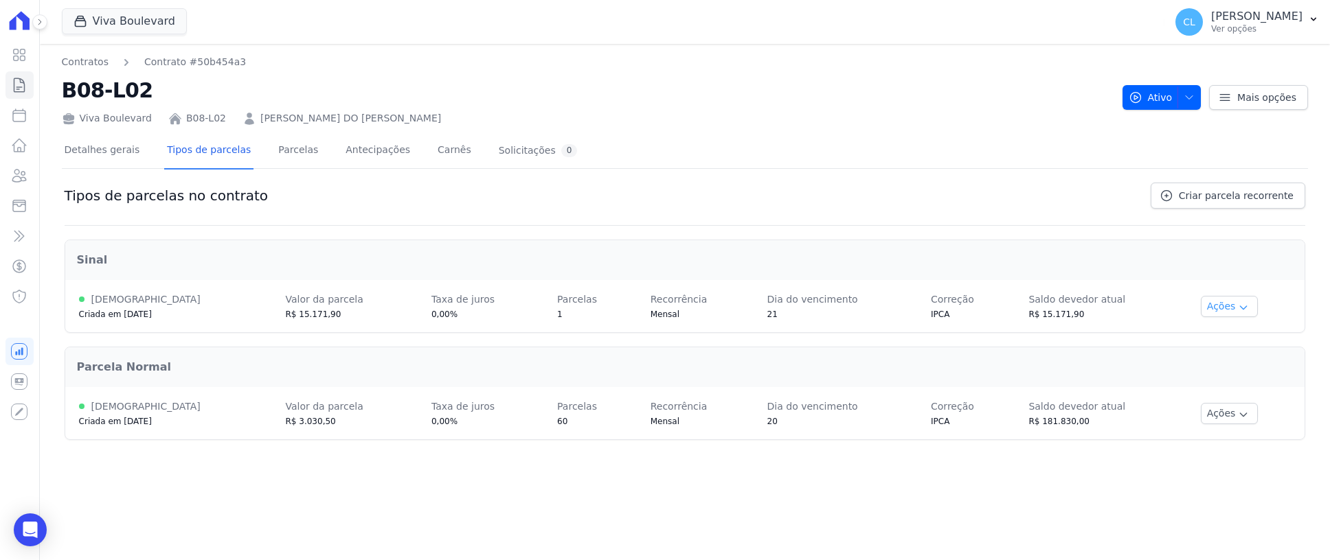
click at [1236, 306] on button "Ações" at bounding box center [1230, 306] width 58 height 21
click at [279, 149] on link "Parcelas" at bounding box center [297, 151] width 45 height 36
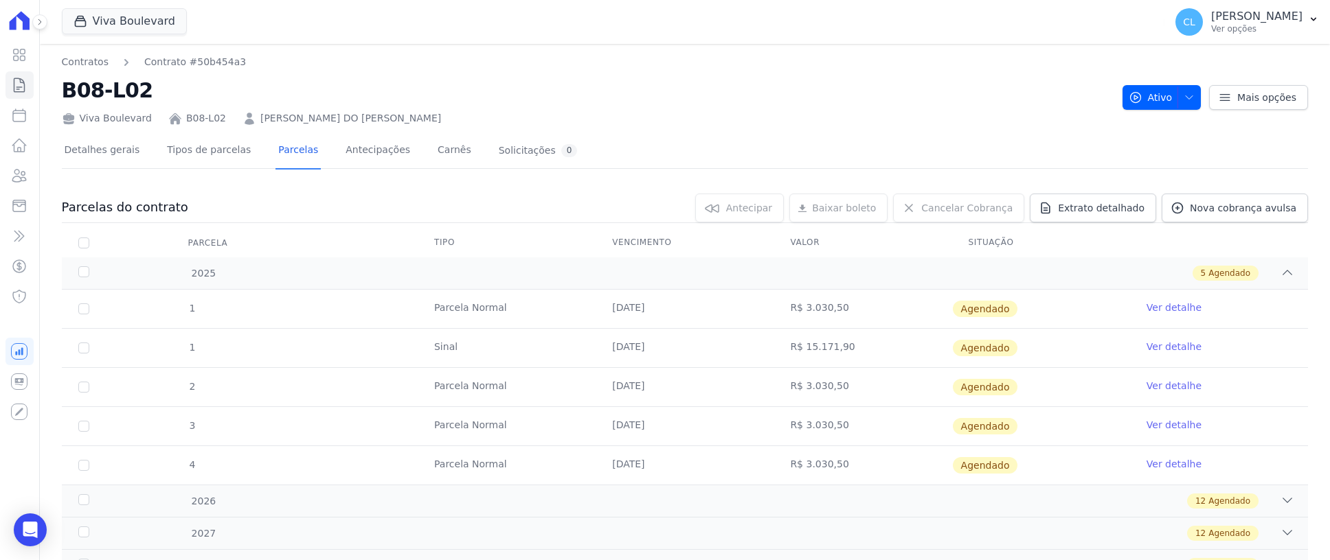
click at [1170, 347] on link "Ver detalhe" at bounding box center [1173, 347] width 55 height 14
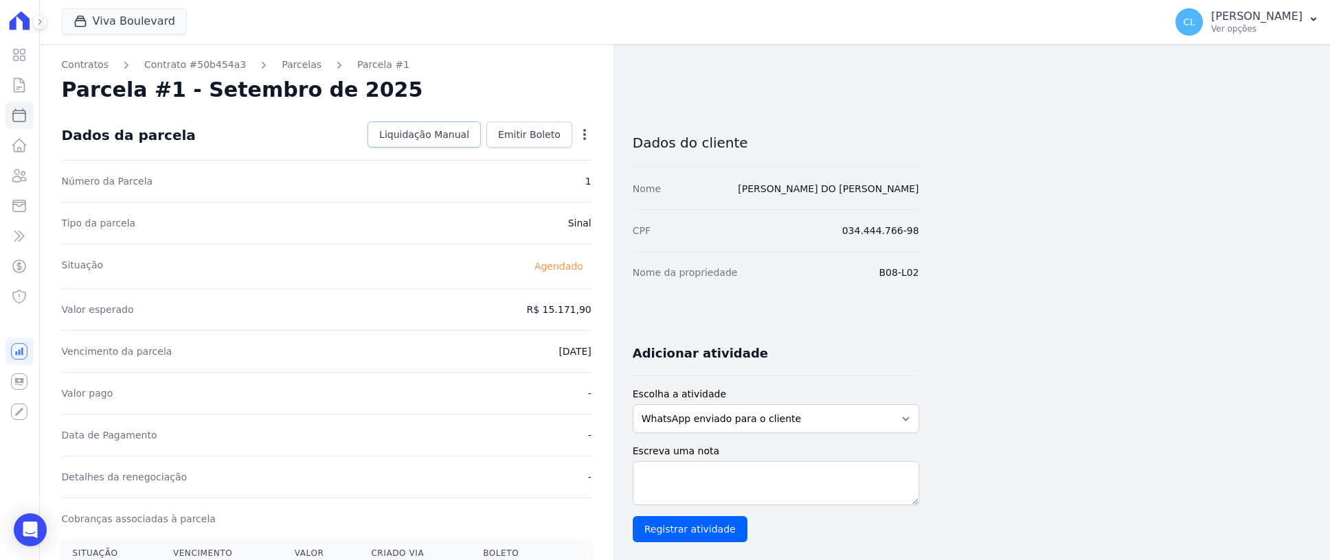
click at [439, 137] on span "Liquidação Manual" at bounding box center [424, 135] width 90 height 14
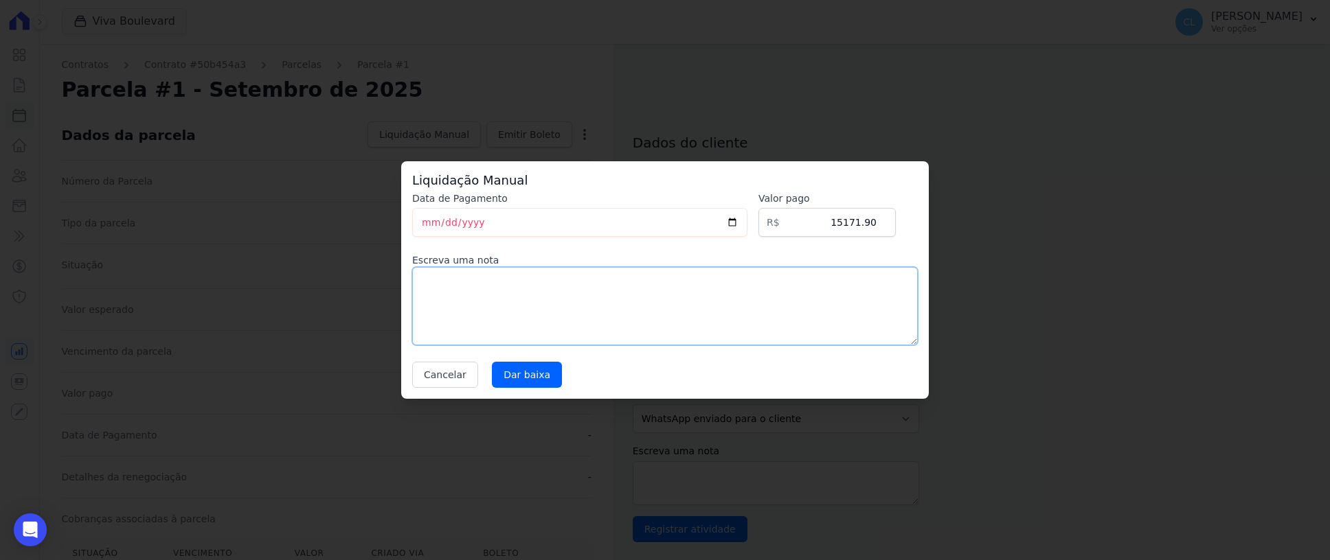
click at [482, 296] on textarea at bounding box center [665, 306] width 506 height 78
type textarea "Pago via conta pronta"
click at [513, 370] on input "Dar baixa" at bounding box center [527, 375] width 70 height 26
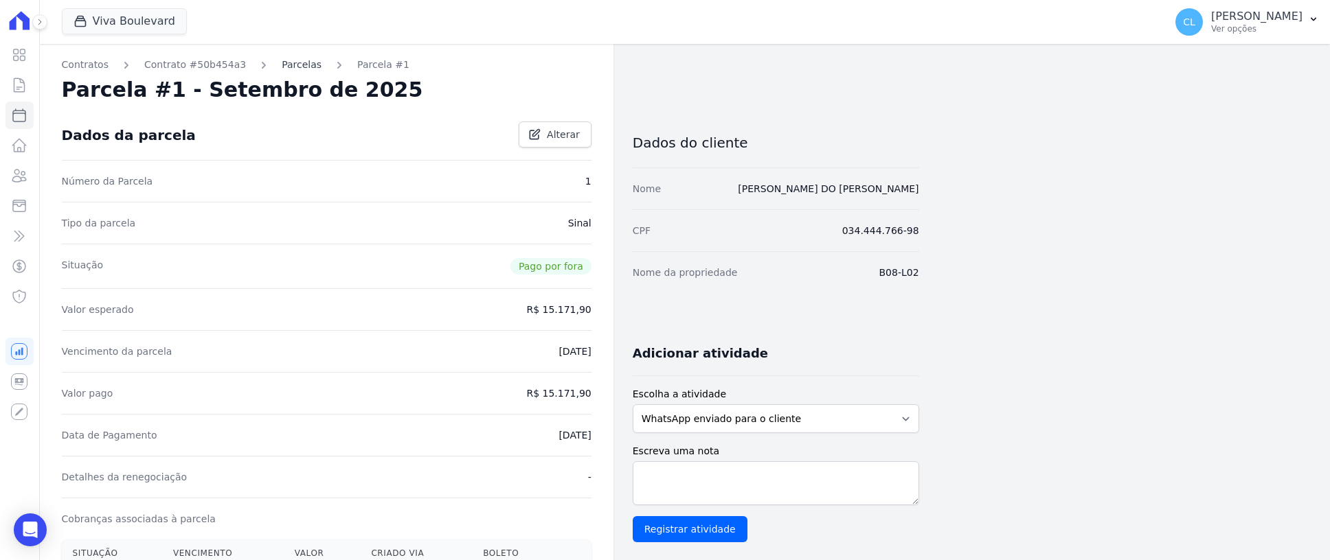
click at [291, 66] on link "Parcelas" at bounding box center [302, 65] width 40 height 14
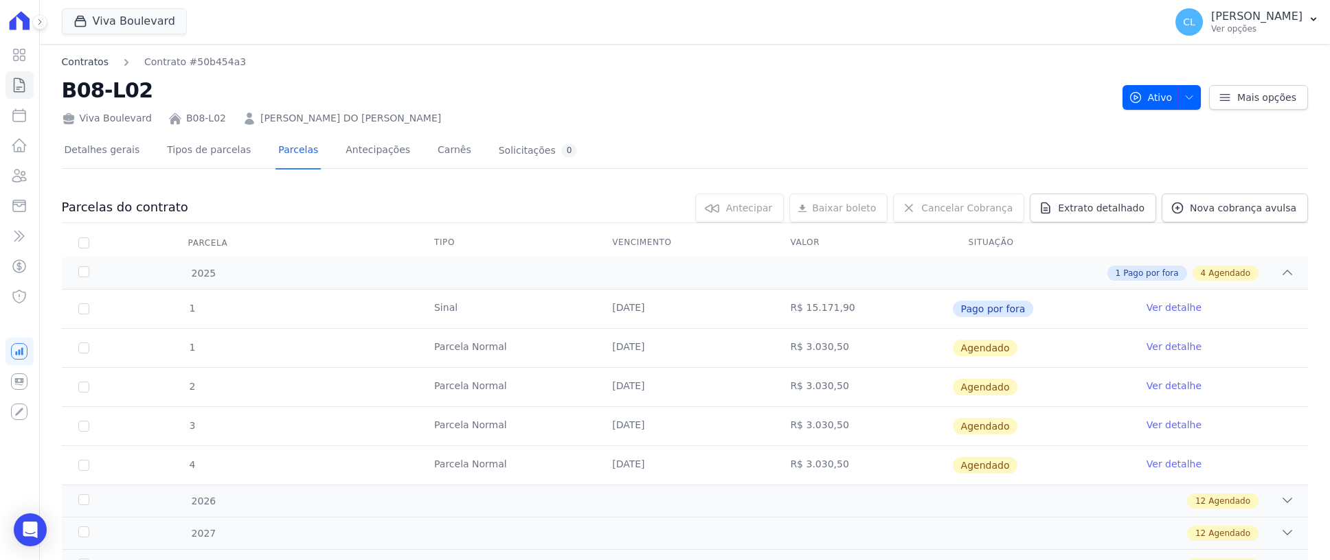
click at [83, 65] on link "Contratos" at bounding box center [85, 62] width 47 height 14
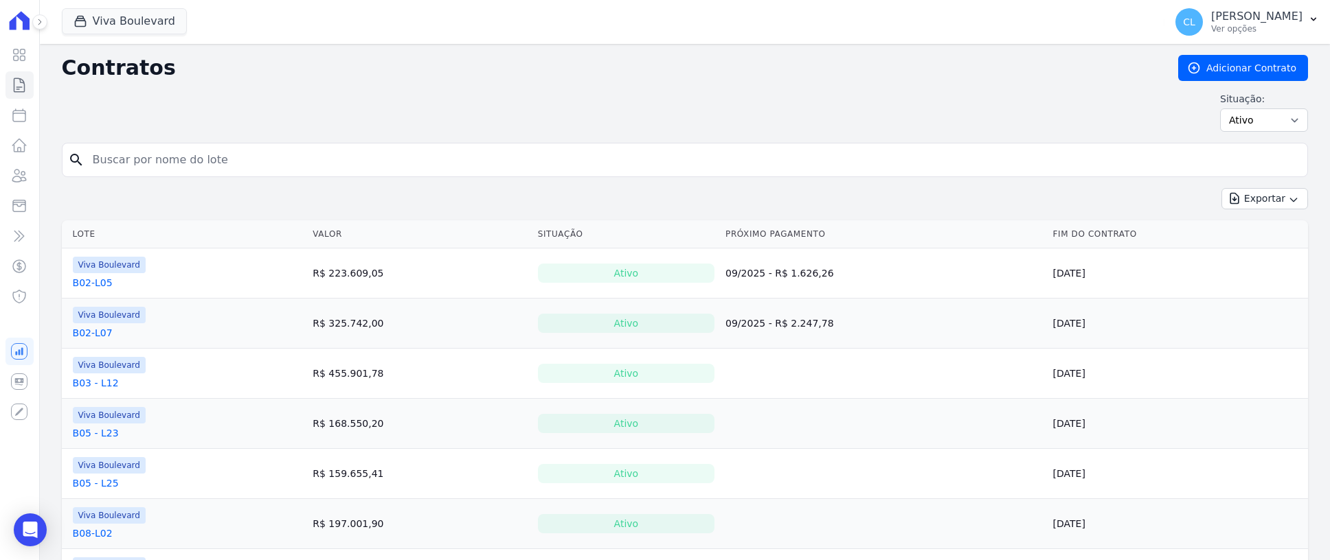
click at [137, 163] on input "search" at bounding box center [692, 159] width 1217 height 27
click at [192, 162] on input "b0" at bounding box center [692, 159] width 1217 height 27
type input "b11-l14"
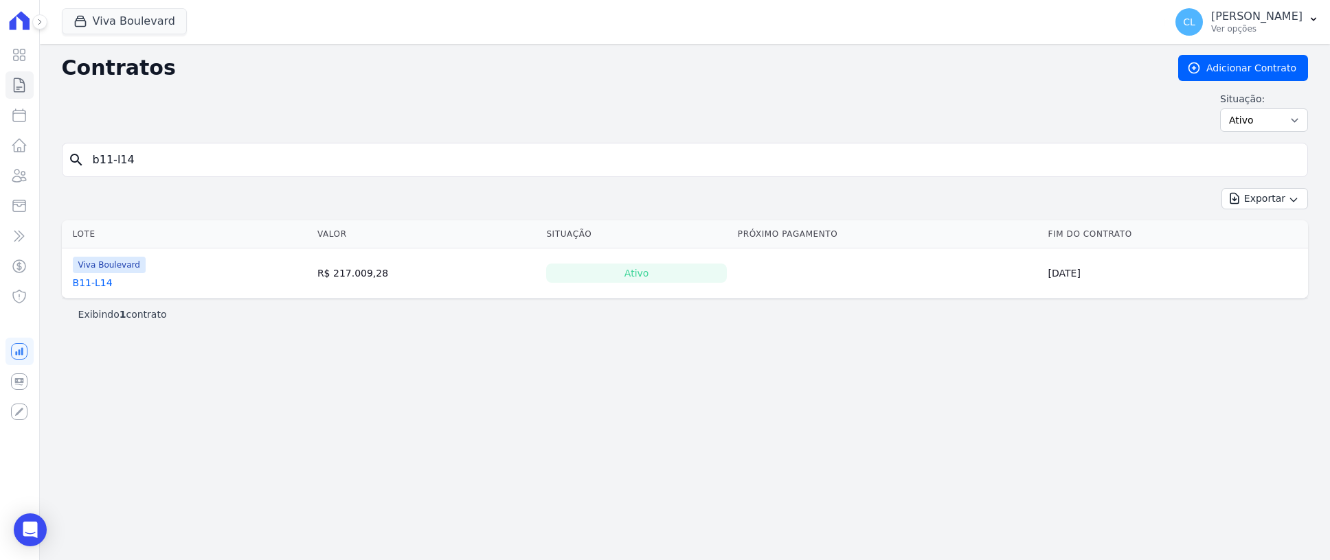
click at [91, 287] on link "B11-L14" at bounding box center [93, 283] width 40 height 14
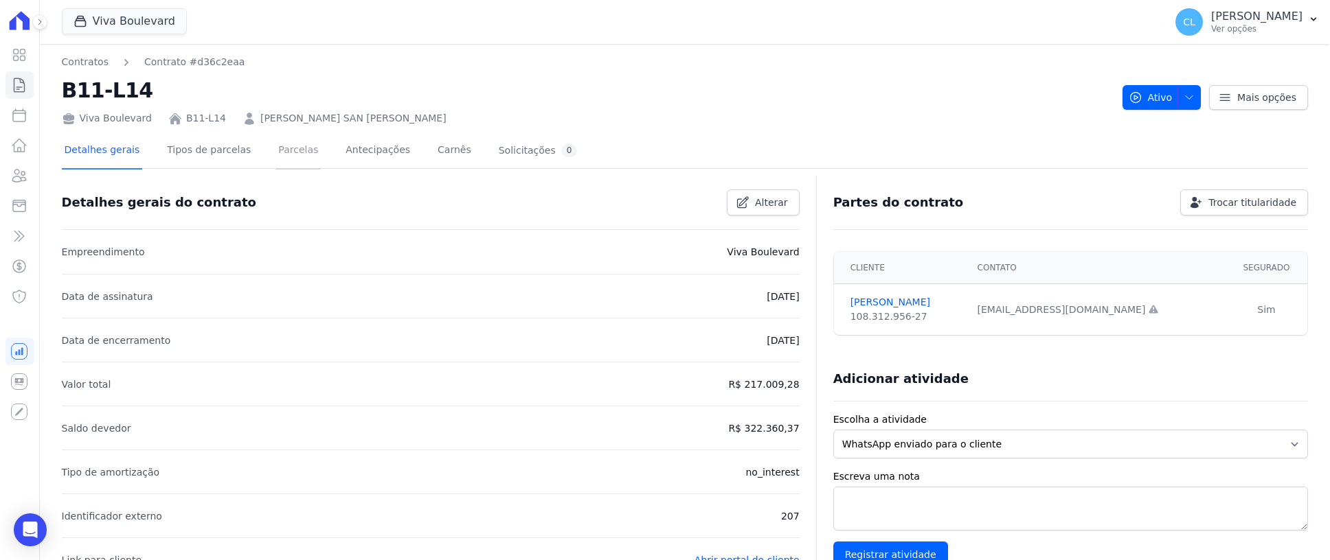
click at [275, 148] on link "Parcelas" at bounding box center [297, 151] width 45 height 36
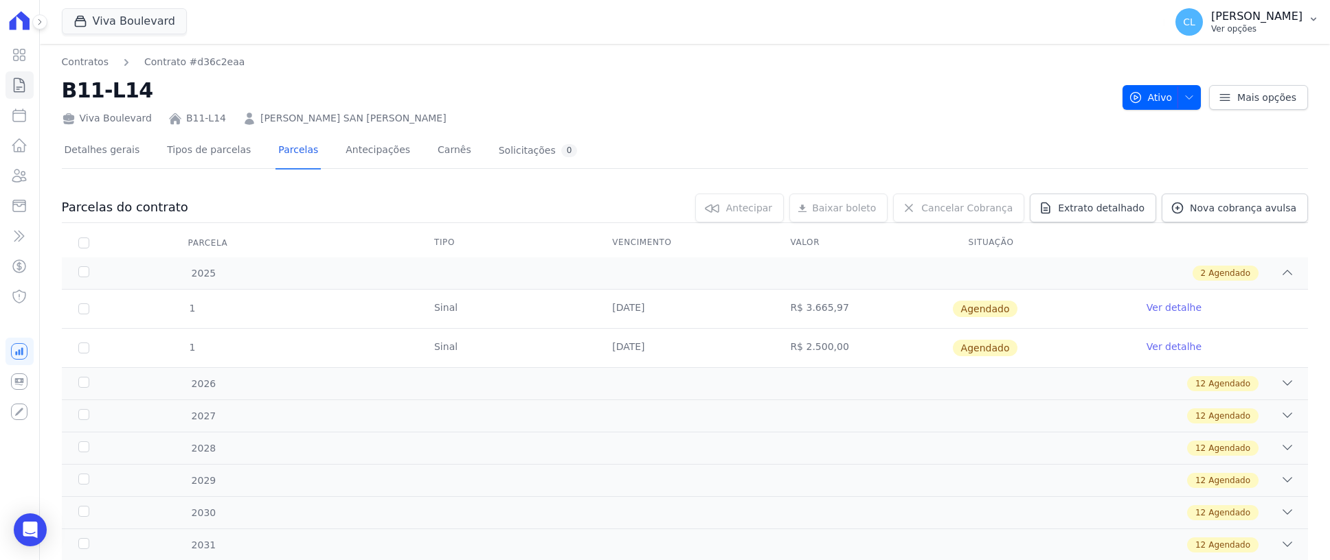
click at [1302, 16] on button "CL Cesar Lins Ver opções" at bounding box center [1247, 22] width 166 height 38
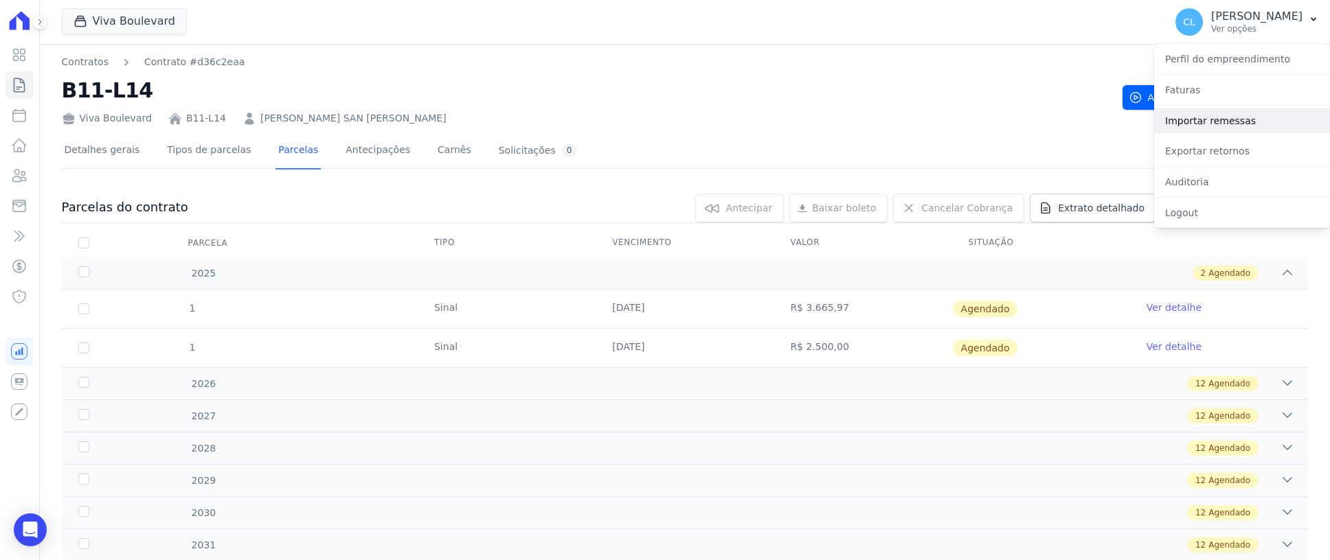
click at [1207, 124] on link "Importar remessas" at bounding box center [1242, 121] width 176 height 25
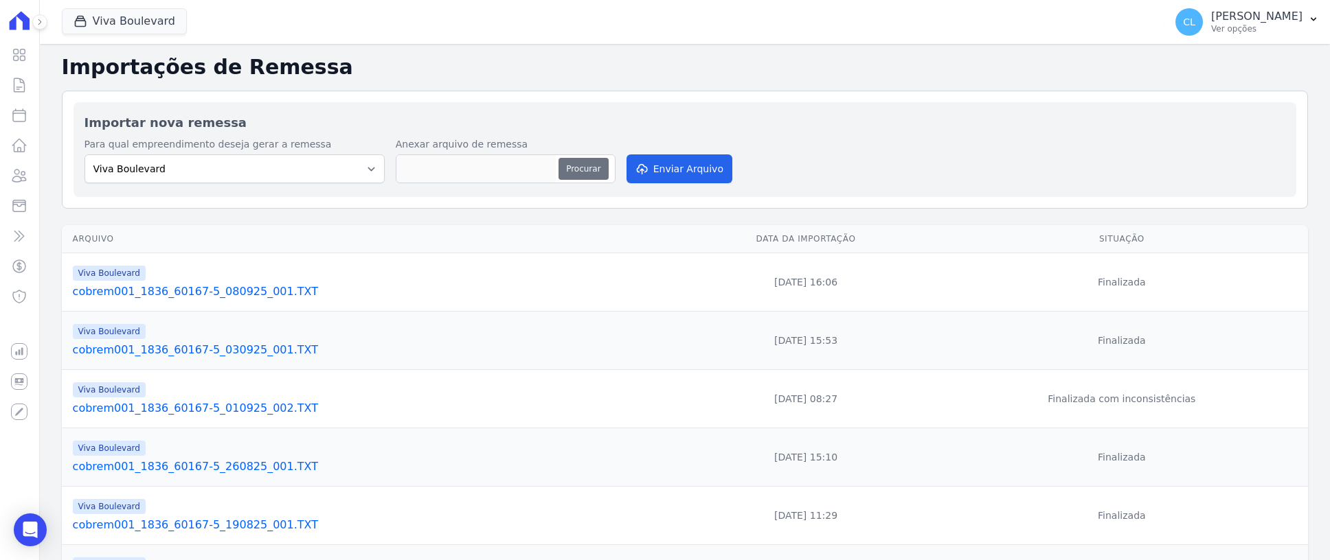
click at [596, 170] on button "Procurar" at bounding box center [582, 169] width 49 height 22
type input "208 cobrem001_1836_60167-5_100925_001.TXT"
click at [681, 170] on button "Enviar Arquivo" at bounding box center [679, 169] width 106 height 29
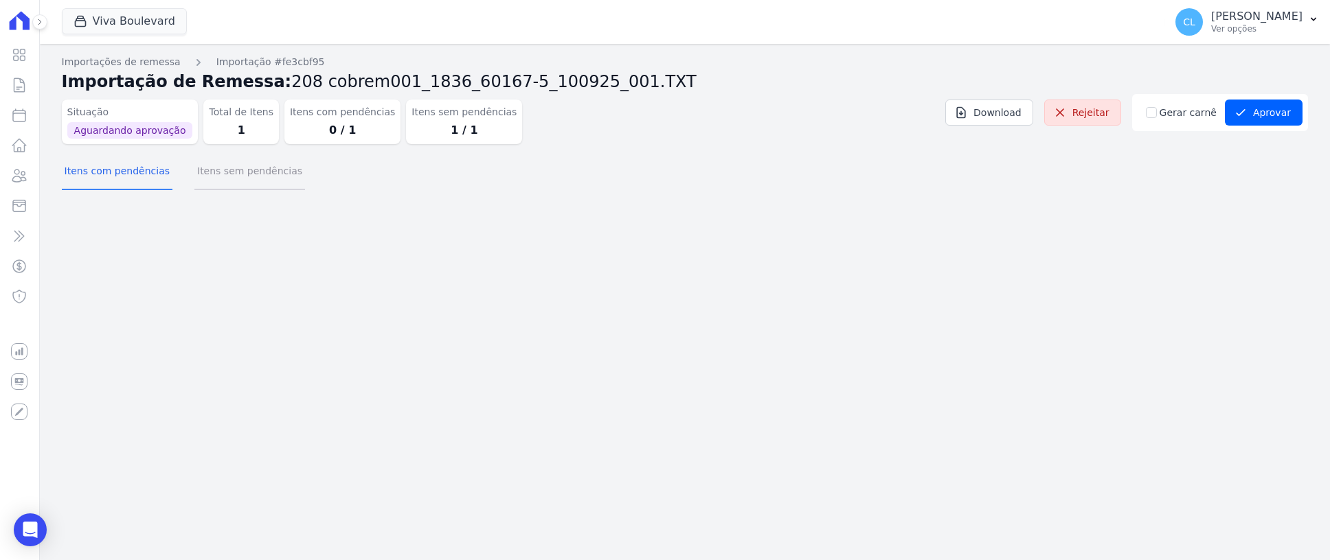
click at [218, 175] on button "Itens sem pendências" at bounding box center [249, 173] width 111 height 36
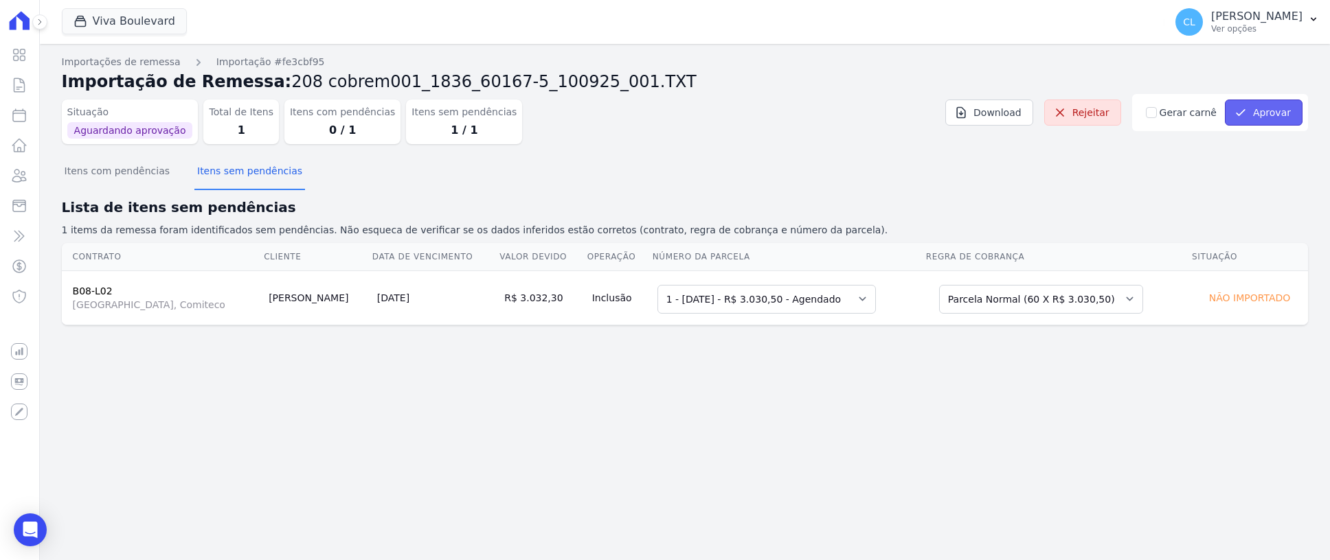
click at [1283, 114] on button "Aprovar" at bounding box center [1264, 113] width 78 height 26
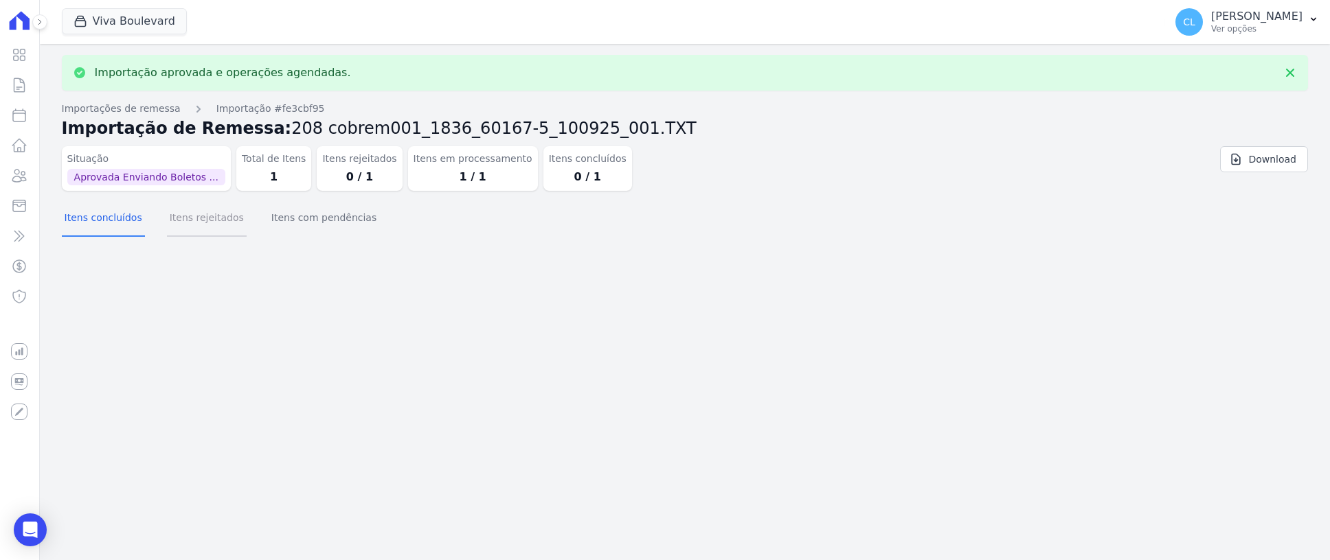
click at [209, 223] on button "Itens rejeitados" at bounding box center [207, 219] width 80 height 36
click at [301, 226] on button "Itens com pendências" at bounding box center [324, 219] width 111 height 36
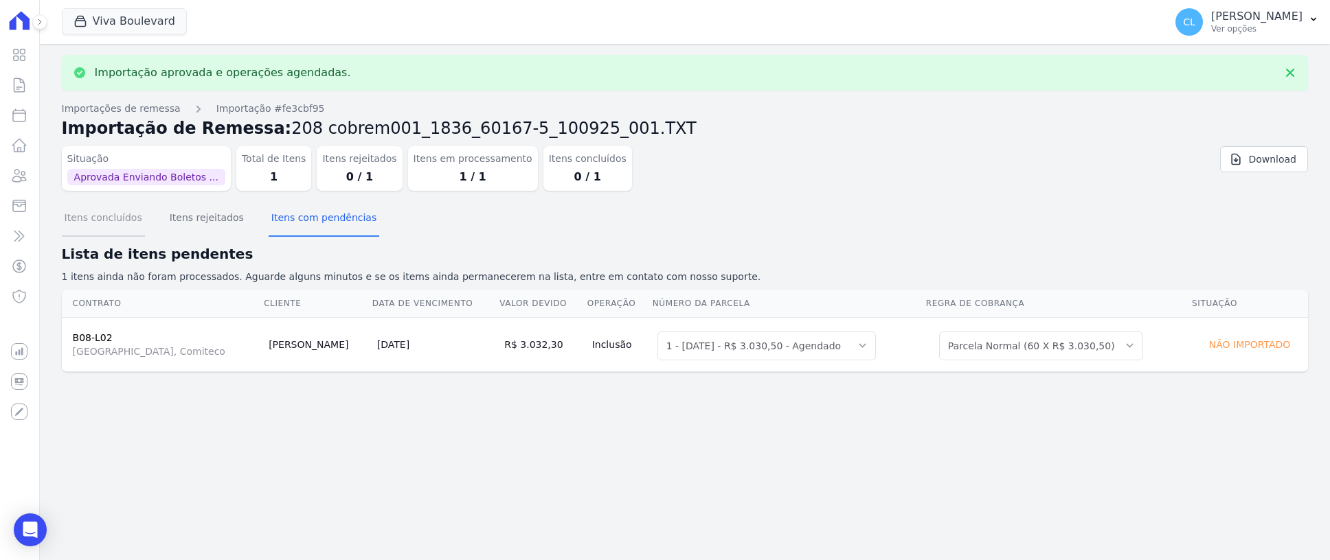
click at [126, 223] on button "Itens concluídos" at bounding box center [103, 219] width 83 height 36
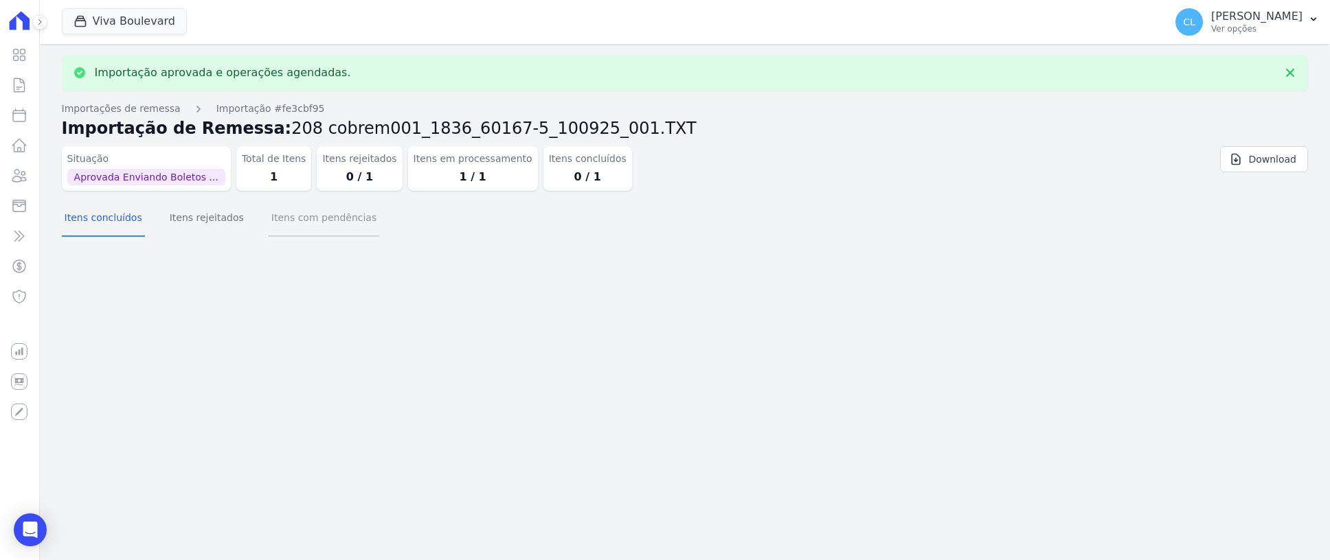
click at [320, 222] on button "Itens com pendências" at bounding box center [324, 219] width 111 height 36
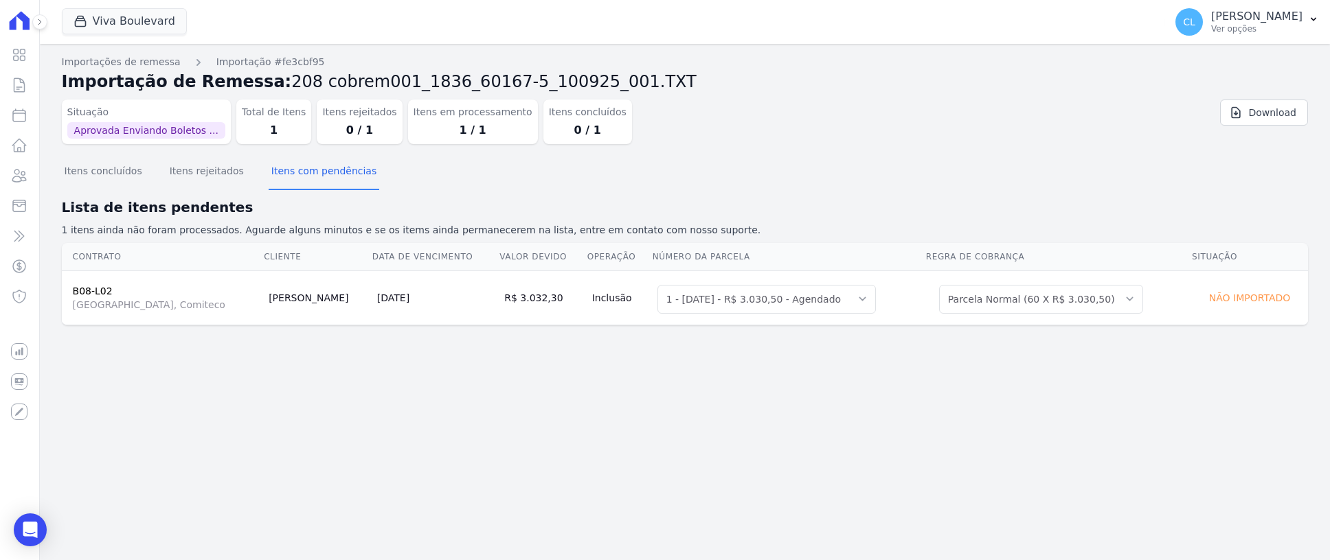
click at [1258, 298] on div "Não importado" at bounding box center [1250, 297] width 106 height 19
click at [199, 170] on button "Itens rejeitados" at bounding box center [207, 173] width 80 height 36
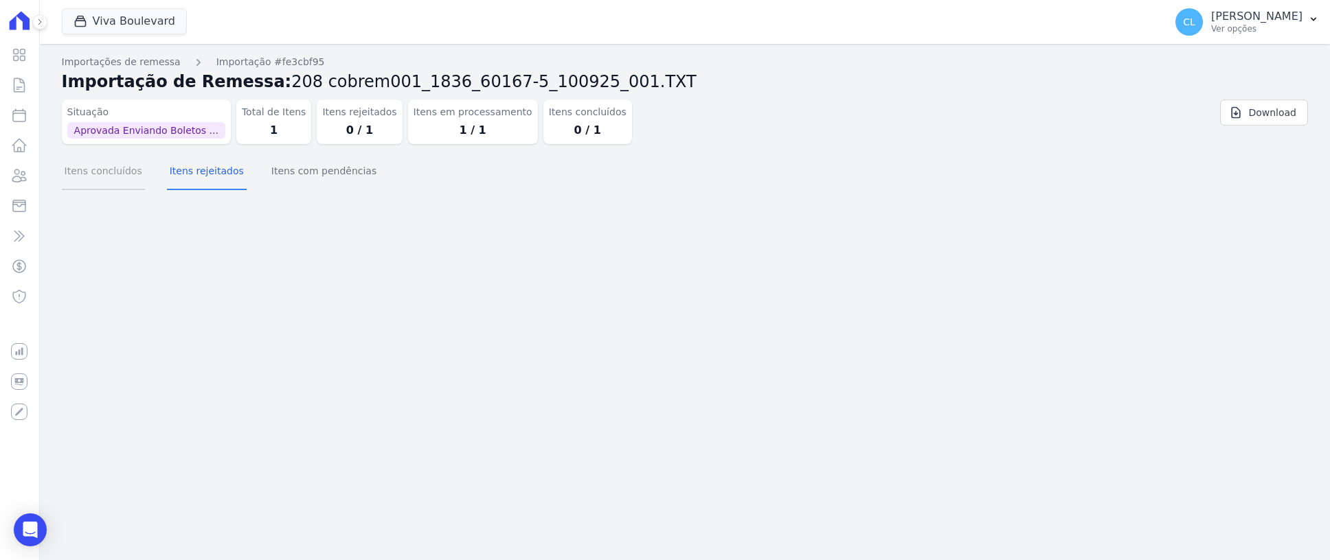
click at [120, 172] on button "Itens concluídos" at bounding box center [103, 173] width 83 height 36
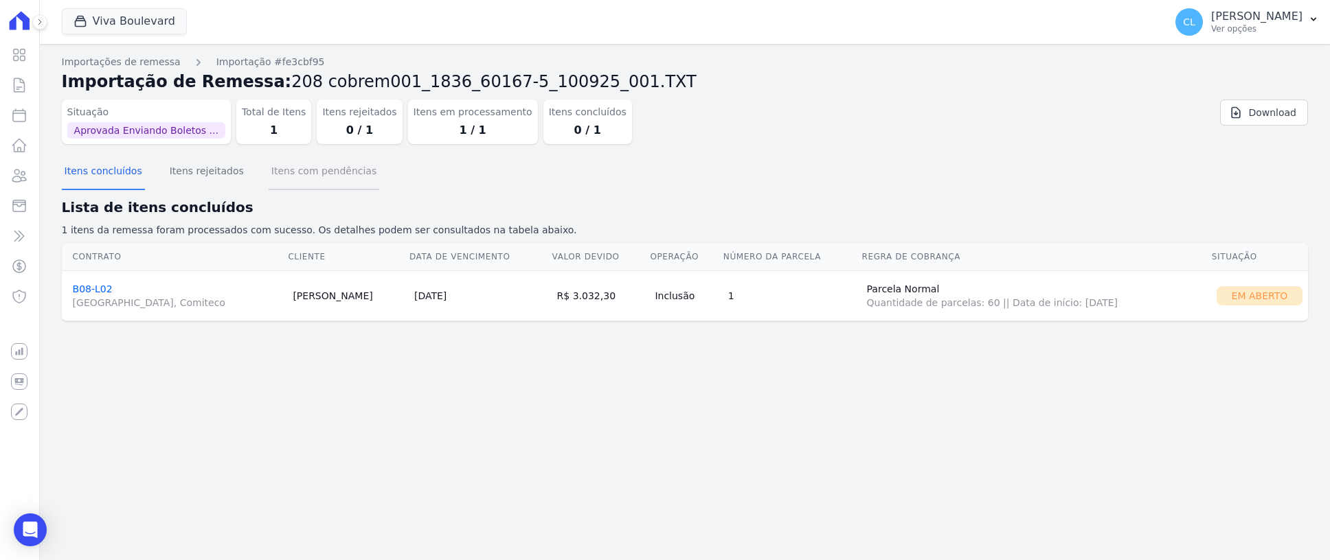
click at [338, 175] on button "Itens com pendências" at bounding box center [324, 173] width 111 height 36
click at [286, 177] on button "Itens com pendências" at bounding box center [324, 173] width 111 height 36
click at [205, 179] on button "Itens rejeitados" at bounding box center [207, 173] width 80 height 36
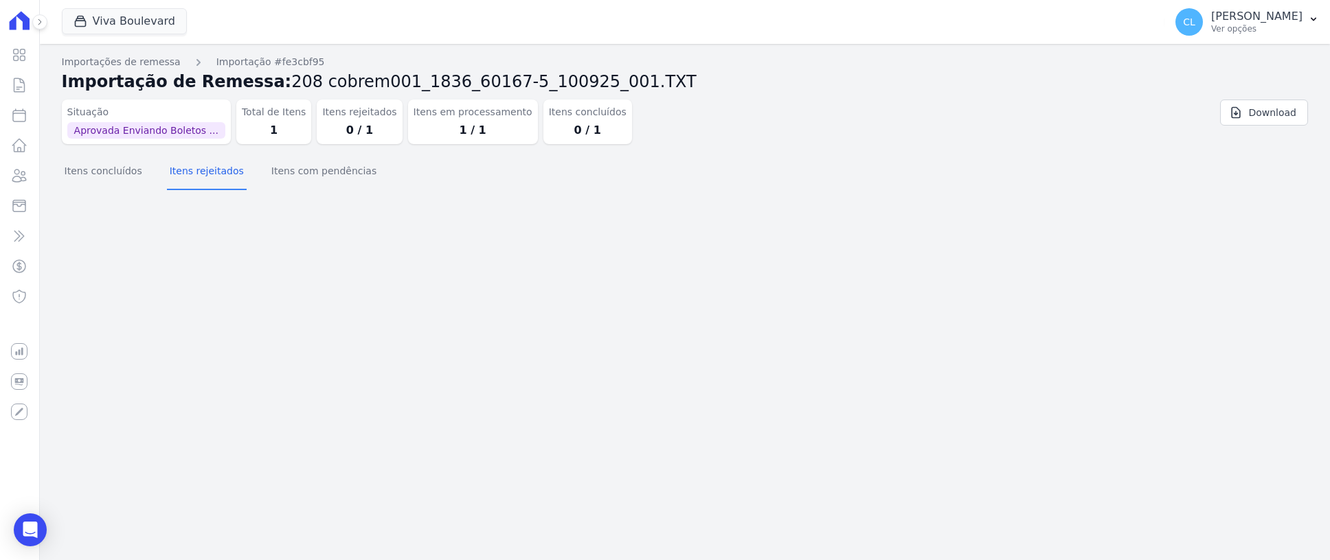
click at [154, 133] on span "Aprovada Enviando Boletos ..." at bounding box center [146, 130] width 158 height 16
click at [126, 66] on link "Importações de remessa" at bounding box center [121, 62] width 119 height 14
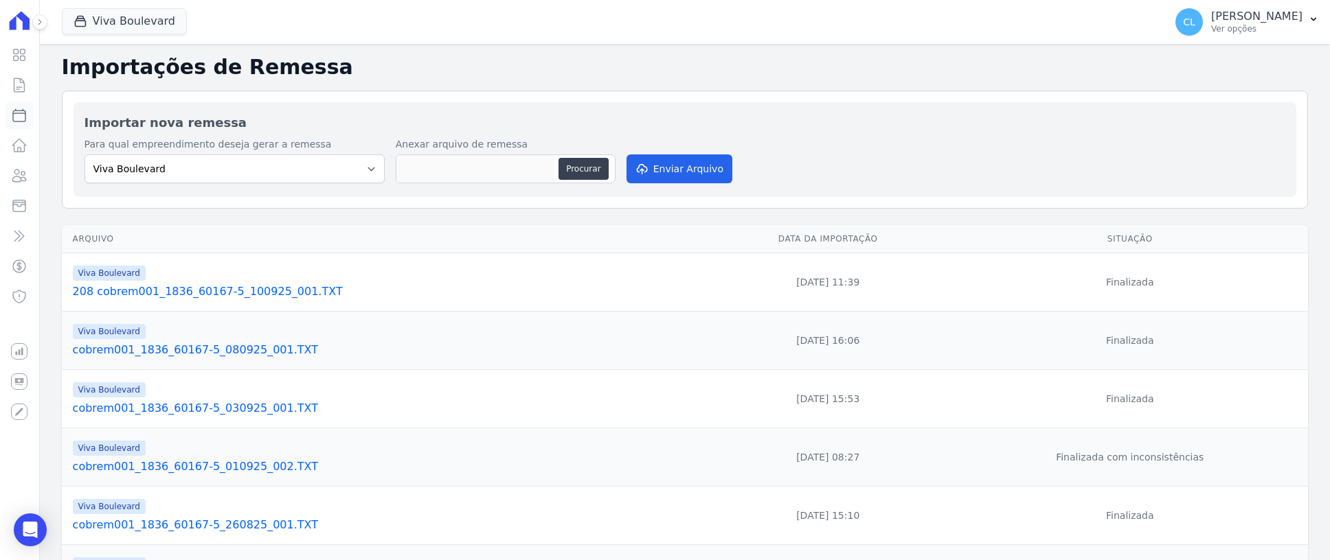
click at [23, 113] on icon at bounding box center [19, 115] width 16 height 16
select select
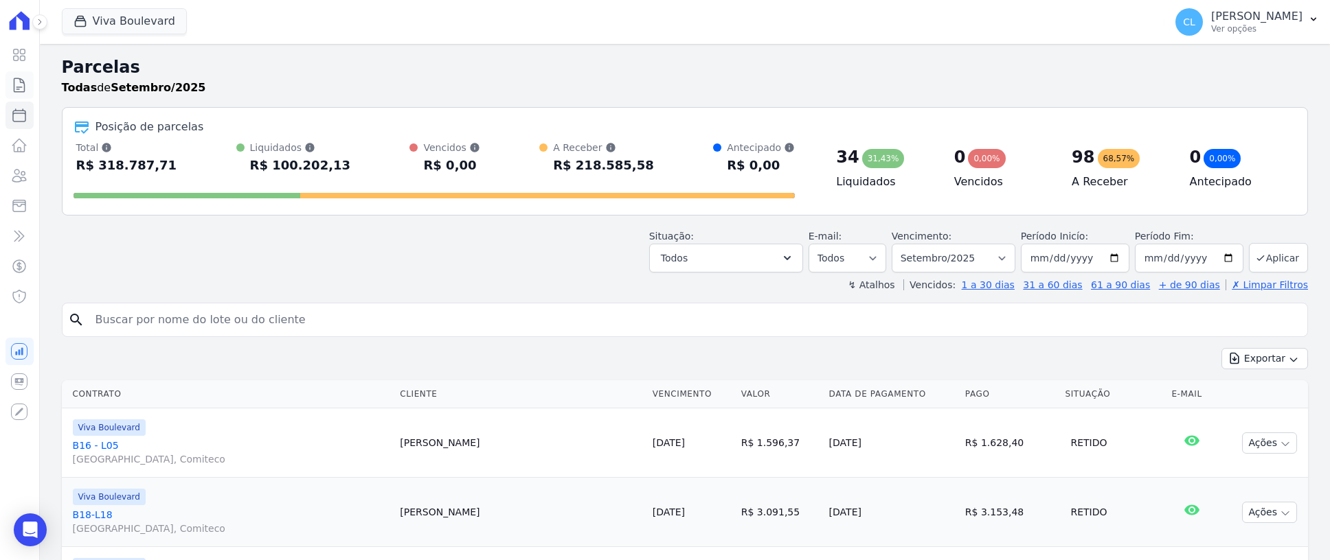
click at [21, 84] on icon at bounding box center [19, 85] width 16 height 16
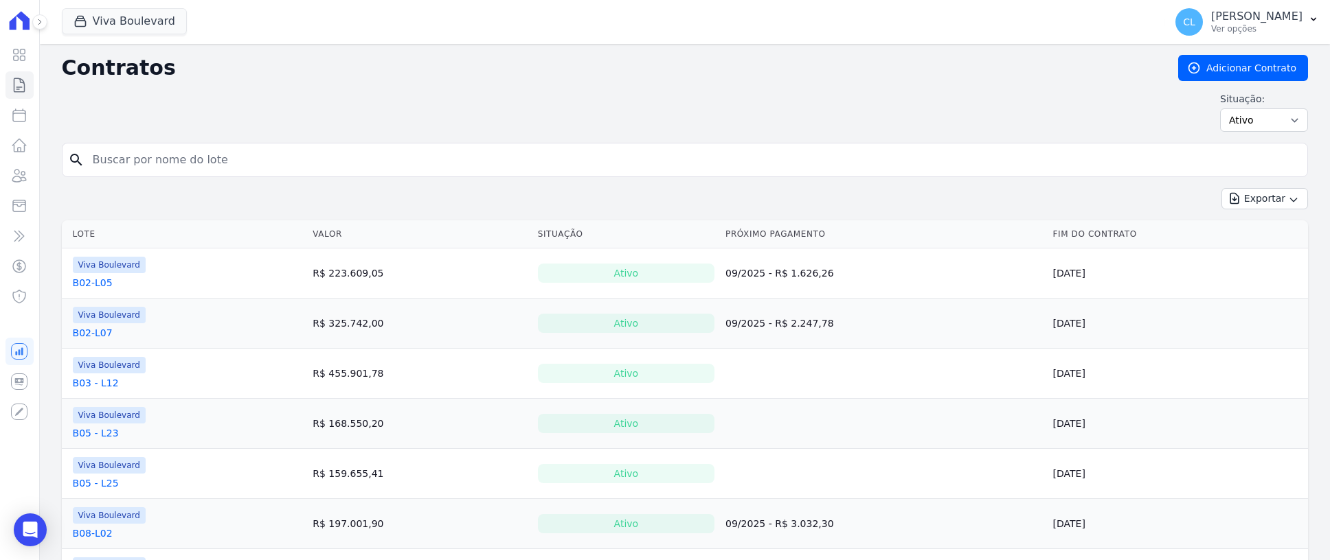
click at [157, 161] on input "search" at bounding box center [692, 159] width 1217 height 27
type input "b08-l02"
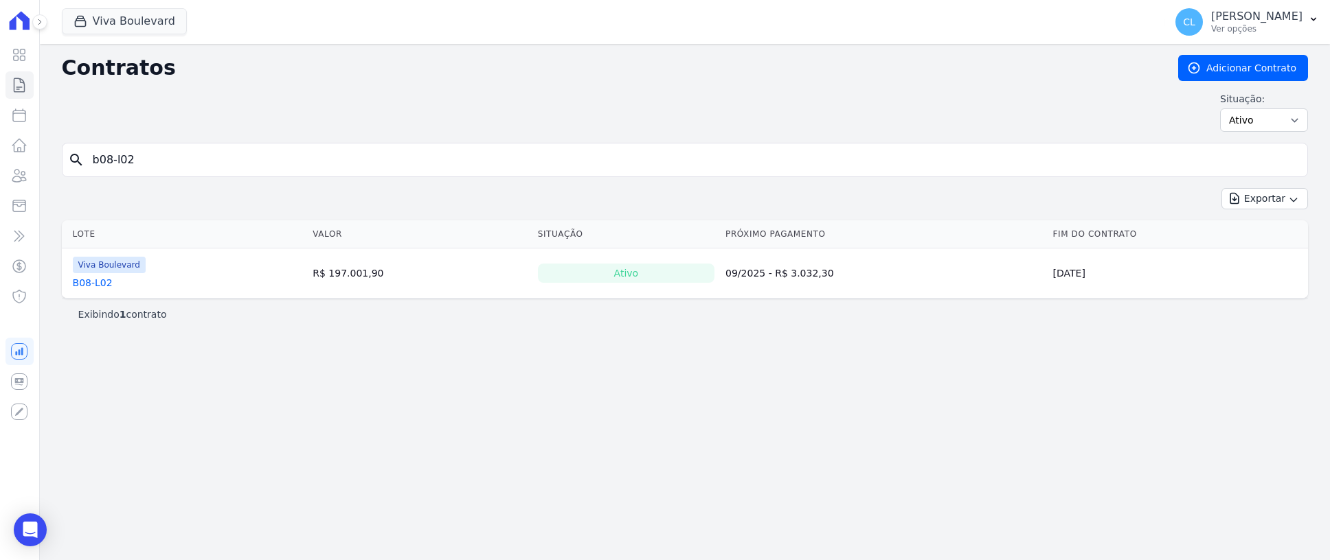
click at [95, 282] on link "B08-L02" at bounding box center [93, 283] width 40 height 14
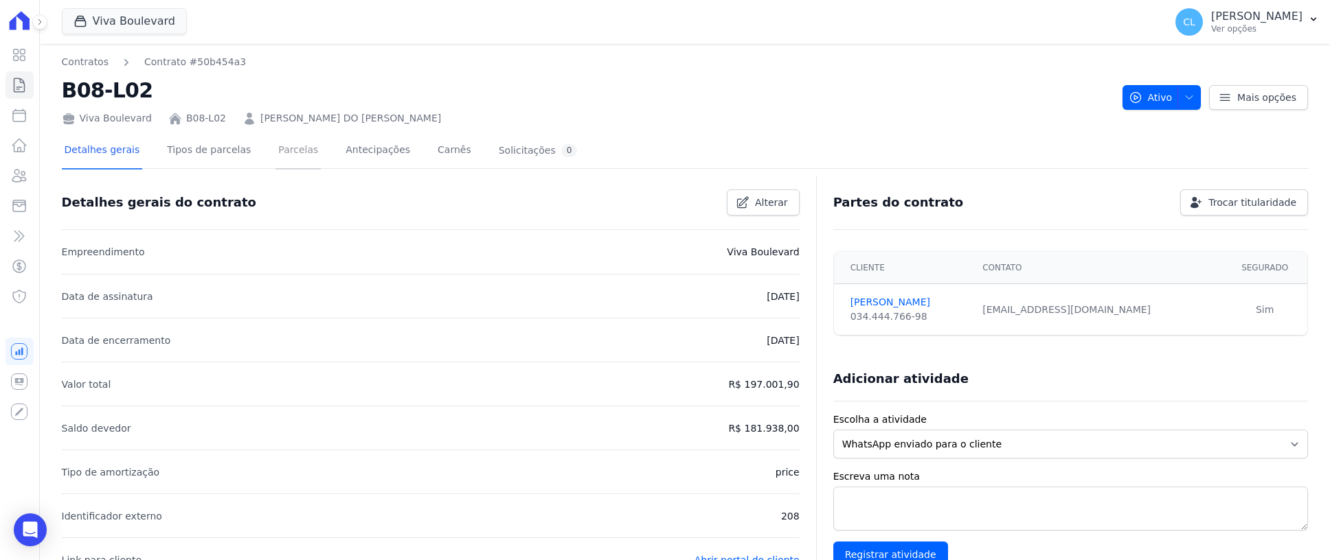
click at [275, 149] on link "Parcelas" at bounding box center [297, 151] width 45 height 36
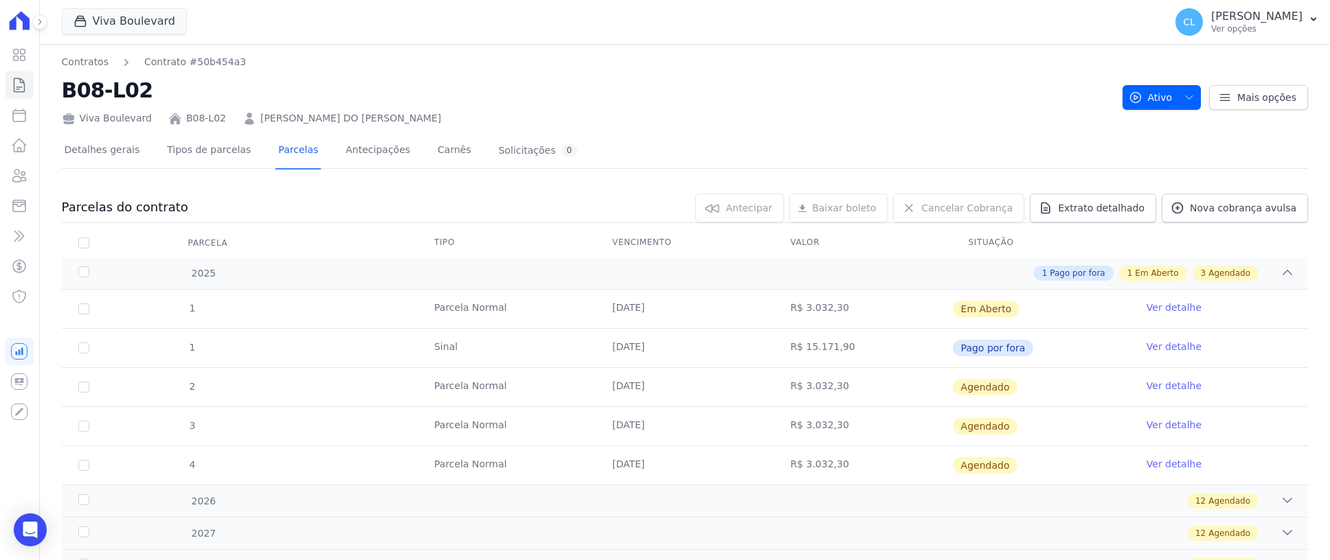
click at [1160, 306] on link "Ver detalhe" at bounding box center [1173, 308] width 55 height 14
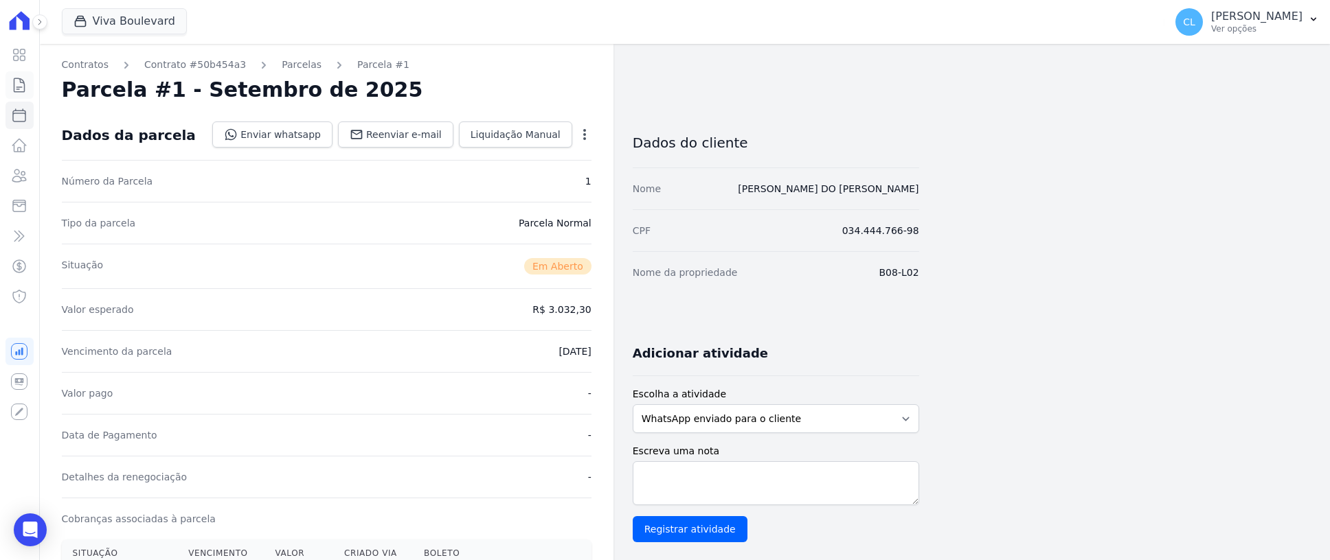
click at [21, 87] on icon at bounding box center [19, 85] width 16 height 16
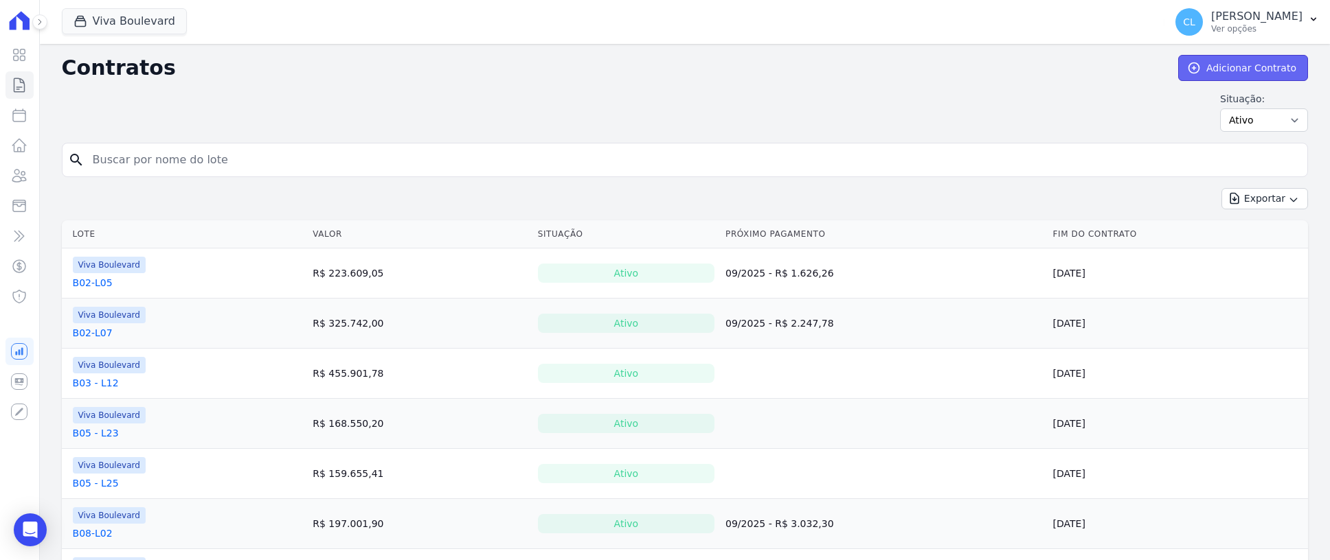
click at [1223, 63] on link "Adicionar Contrato" at bounding box center [1243, 68] width 130 height 26
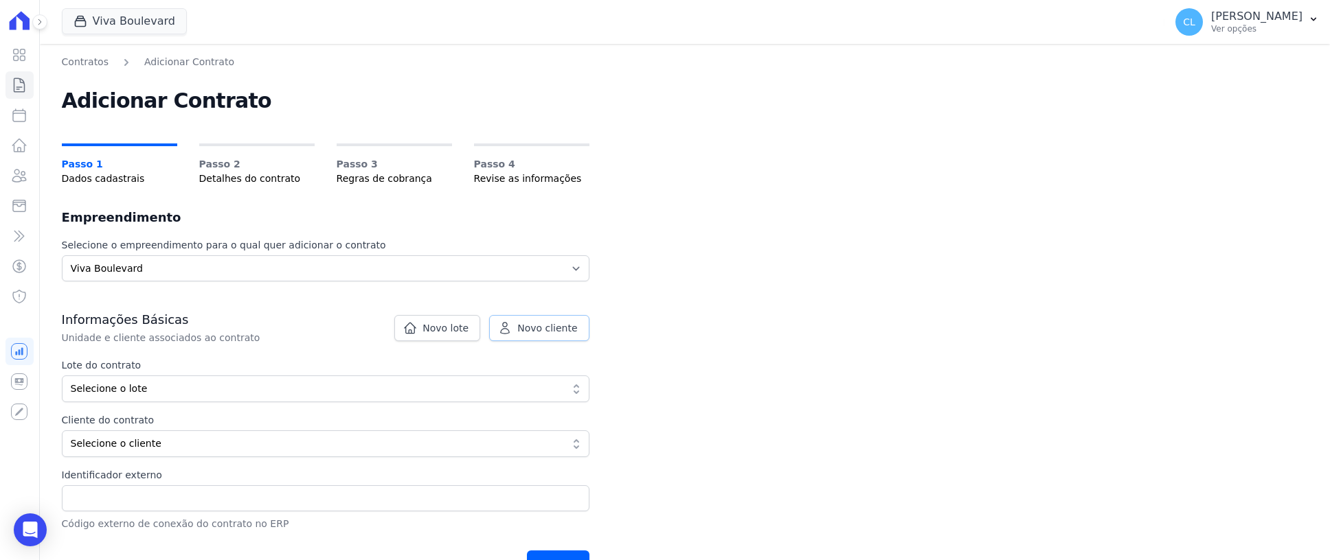
click at [536, 330] on span "Novo cliente" at bounding box center [547, 328] width 60 height 14
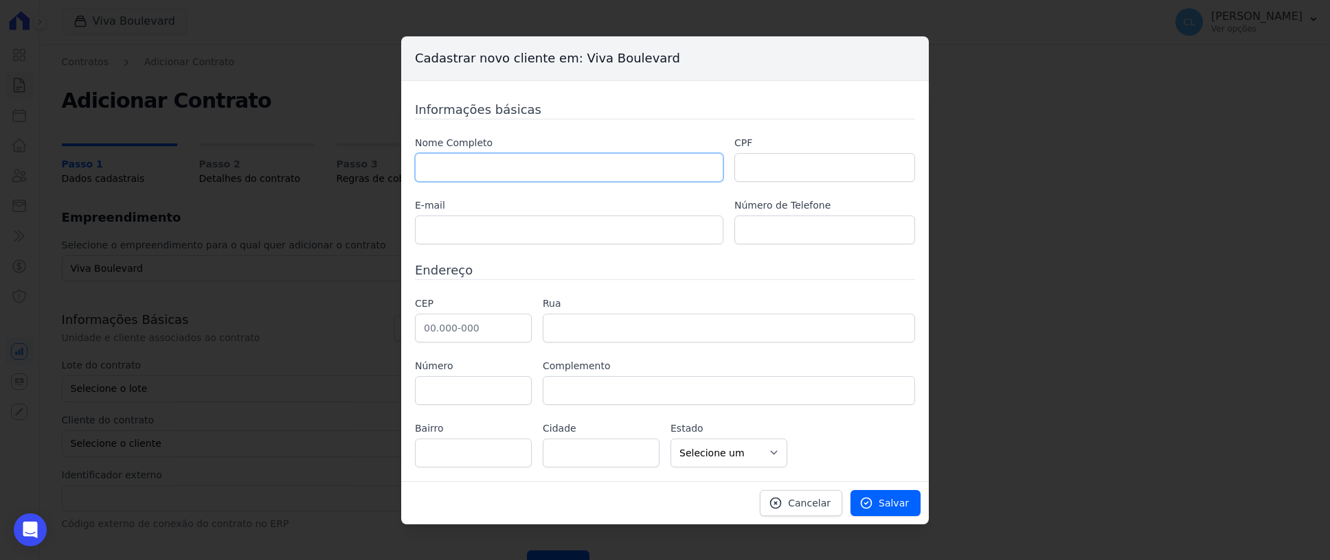
click at [495, 166] on input "text" at bounding box center [569, 167] width 308 height 29
paste input "JANDERSON [PERSON_NAME]"
type input "JANDERSON [PERSON_NAME]"
click at [838, 163] on input "text" at bounding box center [824, 167] width 181 height 29
paste input "147.968.906-88"
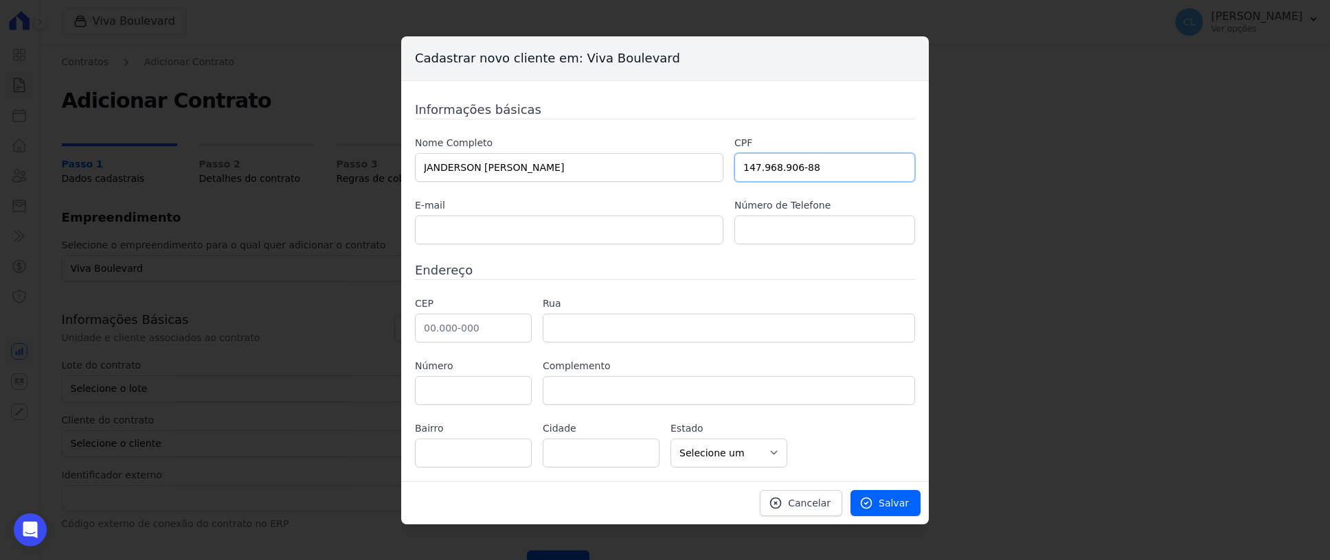
type input "147.968.906-88"
click at [480, 220] on input "text" at bounding box center [569, 230] width 308 height 29
paste input "jhdsantos01@gmail.com"
type input "jhdsantos01@gmail.com"
click at [794, 222] on input "text" at bounding box center [824, 230] width 181 height 29
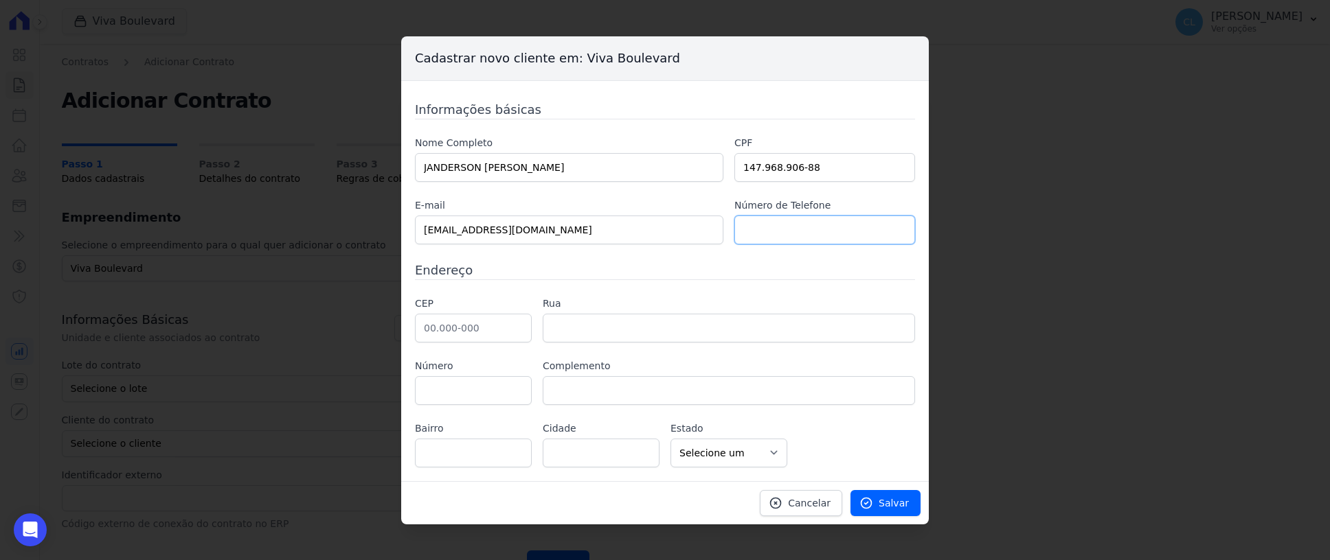
paste input "(31) 97303-6112"
type input "(31) 97303-6112"
click at [462, 331] on input "text" at bounding box center [473, 328] width 117 height 29
paste input "36.408-063"
type input "36.408-063"
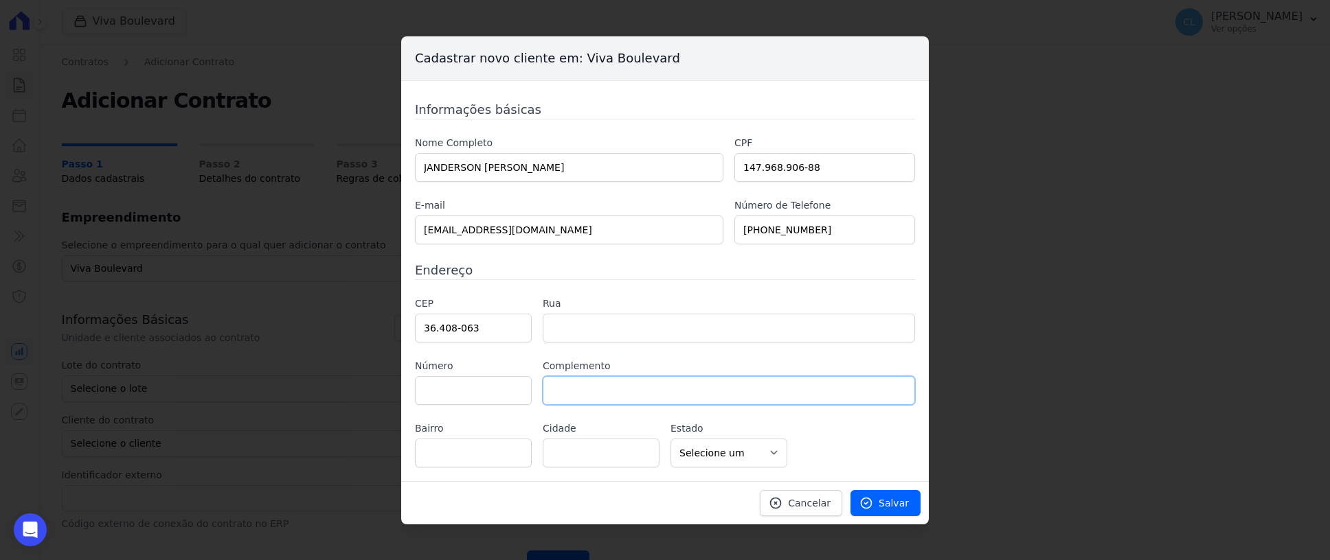
click at [588, 385] on input "text" at bounding box center [729, 390] width 372 height 29
type input "Rua Expedicionário Rubens de Souza"
type input "Cachoeira"
type input "Conselheiro Lafaiete"
select select "MG"
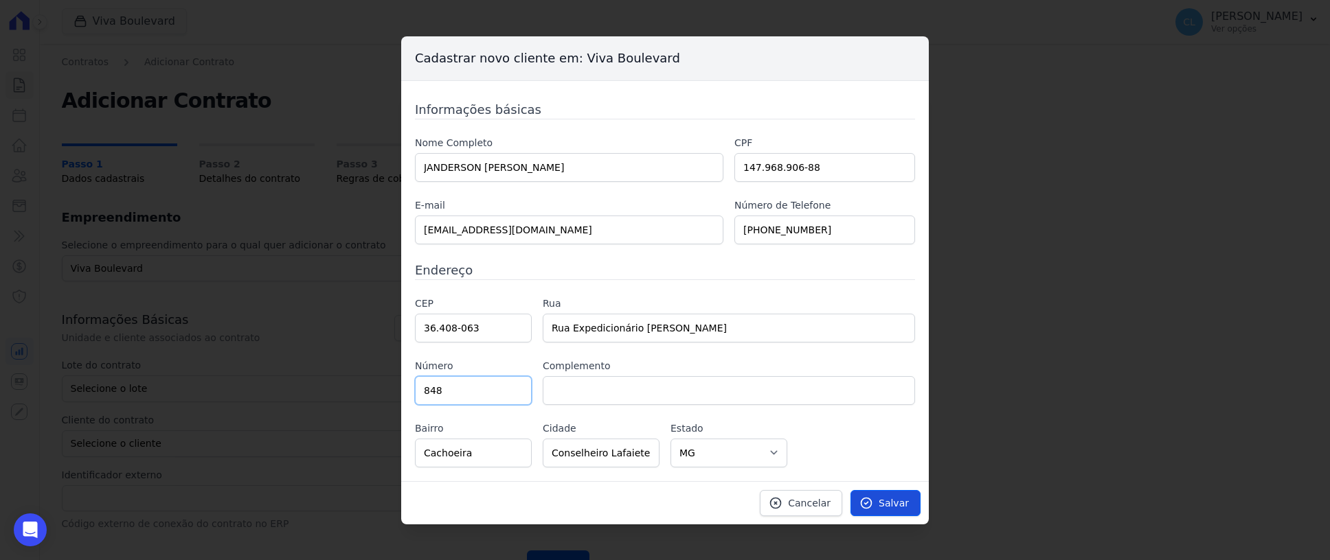
type input "848"
click at [885, 502] on span "Salvar" at bounding box center [894, 504] width 30 height 14
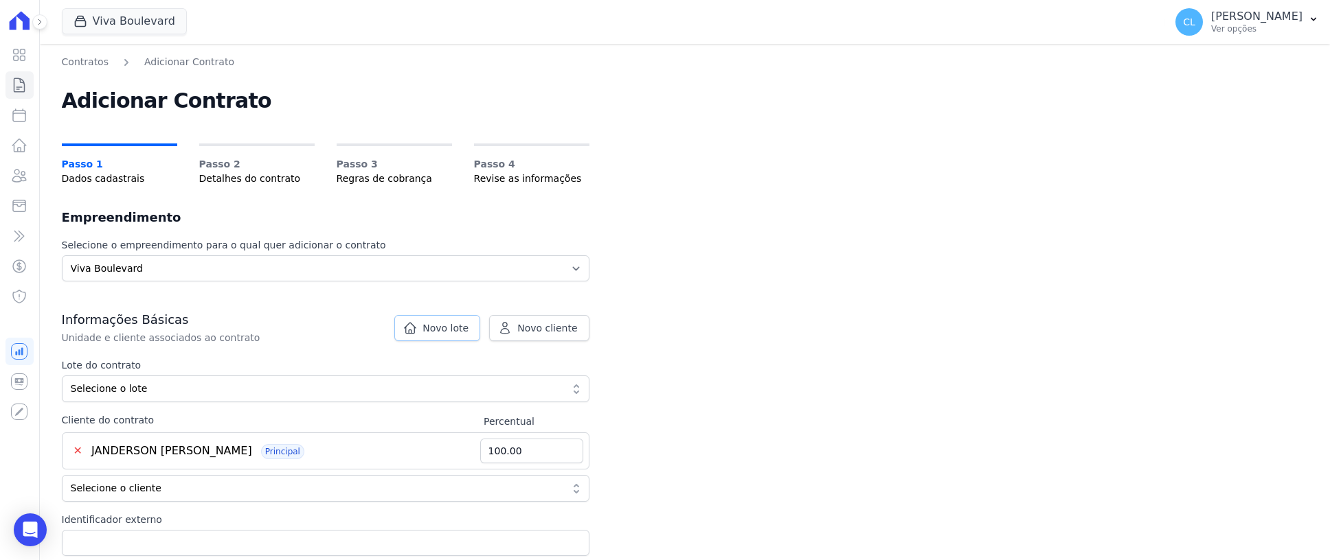
click at [462, 332] on span "Novo lote" at bounding box center [445, 328] width 46 height 14
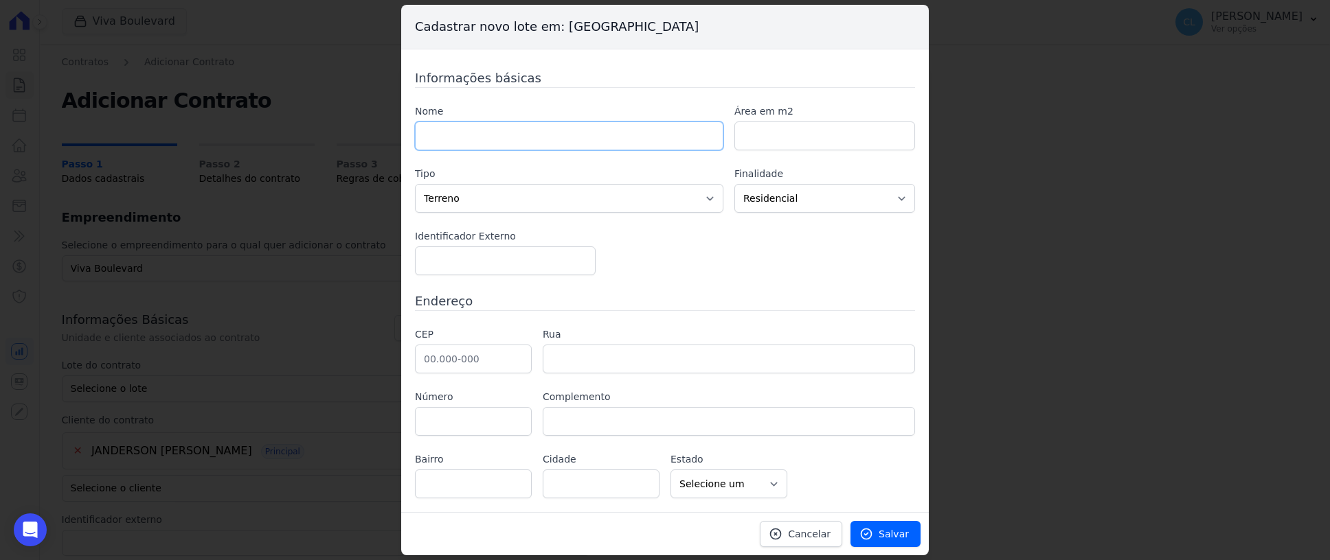
click at [525, 125] on input "text" at bounding box center [569, 136] width 308 height 29
type input "B05-L04"
click at [474, 358] on input "text" at bounding box center [473, 359] width 117 height 29
paste input "30.315-382"
type input "30.315-382"
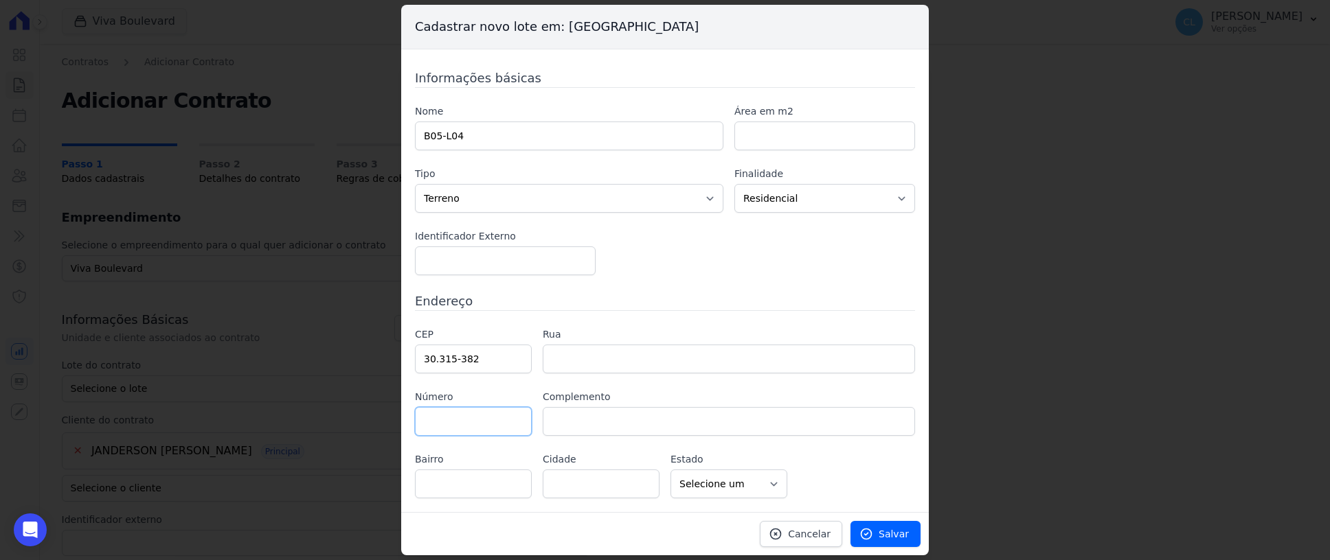
type input "Avenida dos Bandeirantes"
type input "Comiteco"
type input "Belo Horizonte"
select select "MG"
click at [881, 533] on link "Salvar" at bounding box center [885, 534] width 70 height 26
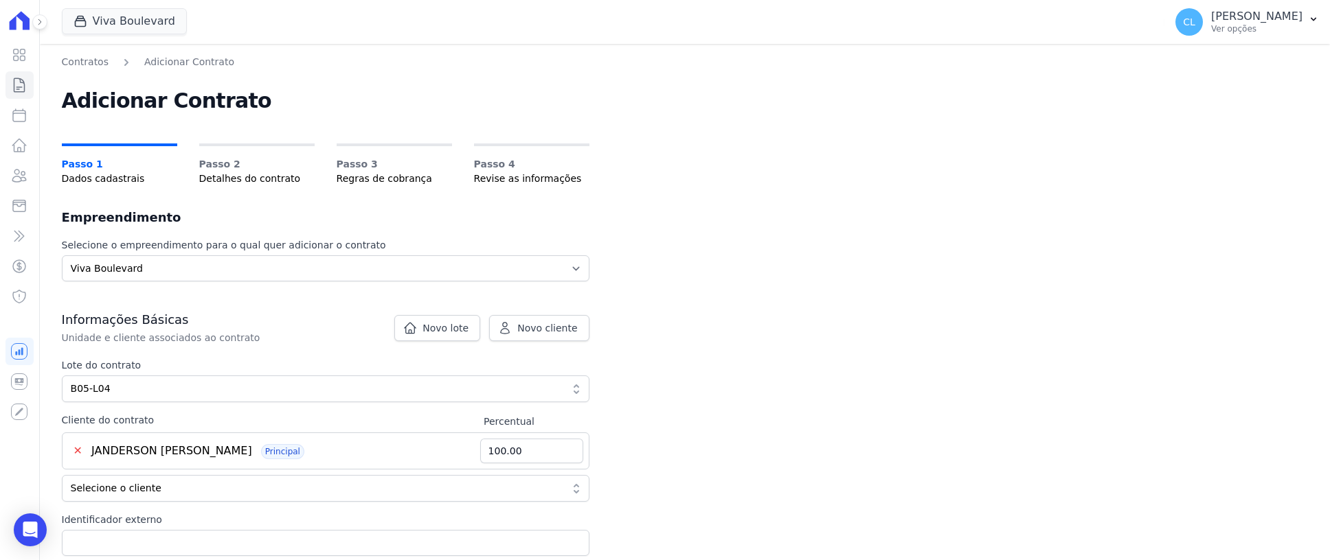
scroll to position [206, 0]
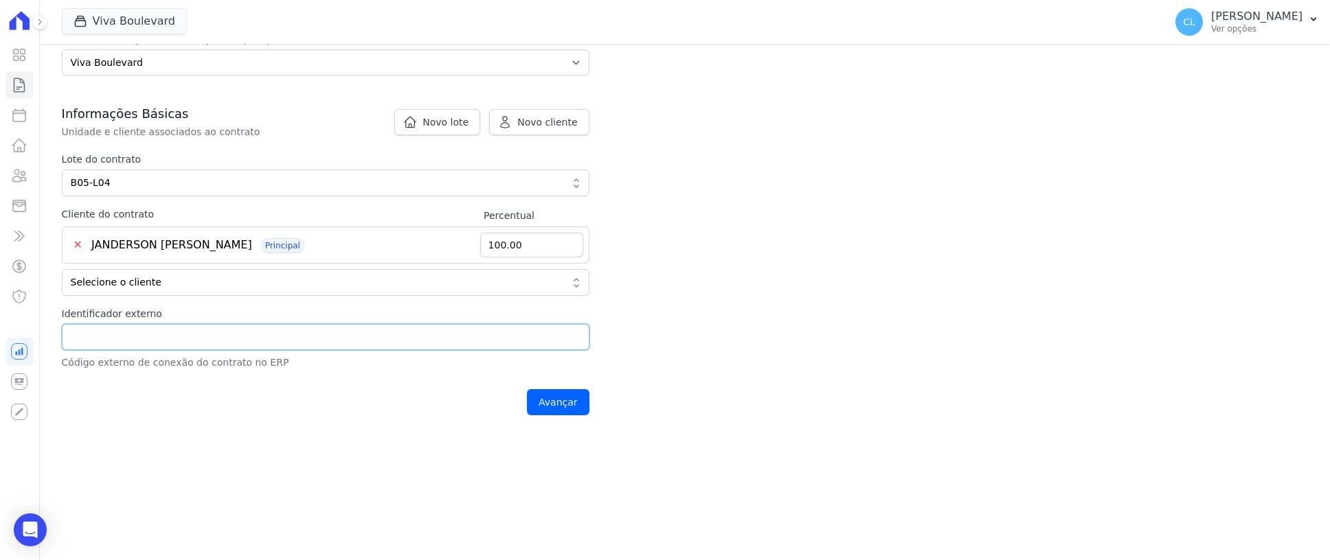
click at [214, 337] on input "Identificador externo" at bounding box center [326, 337] width 528 height 26
type input "209"
click at [572, 392] on input "Avançar" at bounding box center [558, 402] width 63 height 26
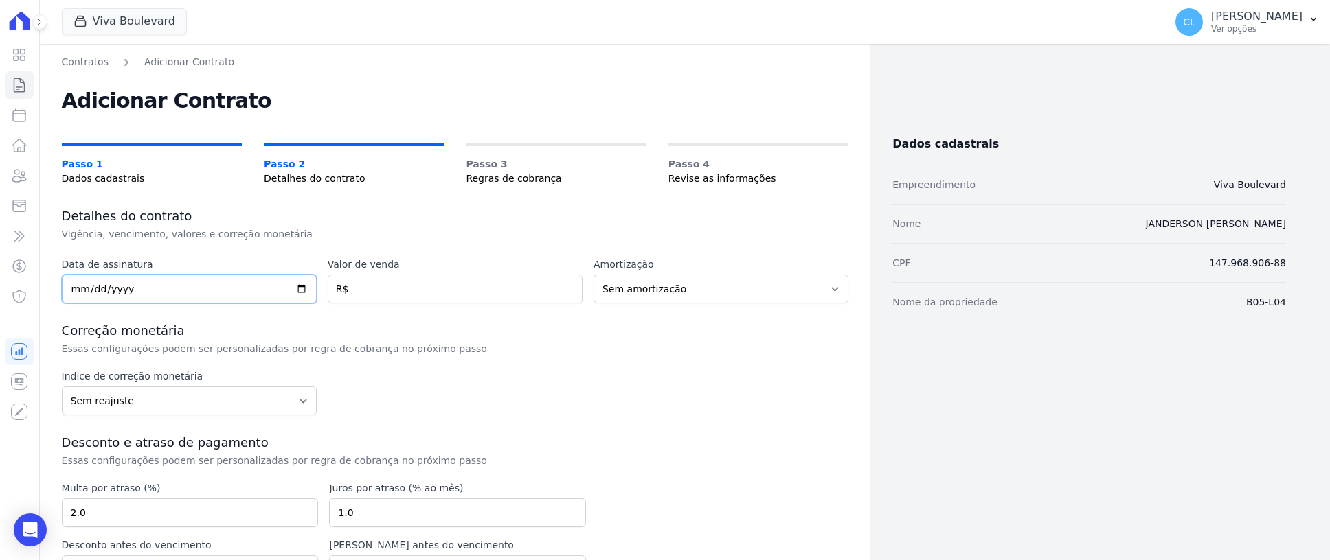
click at [82, 287] on input "date" at bounding box center [189, 289] width 255 height 29
type input "[DATE]"
click at [370, 293] on input "number" at bounding box center [455, 289] width 255 height 29
type input "293791.65"
click at [670, 291] on select "Sem amortização Price Sac" at bounding box center [720, 289] width 255 height 29
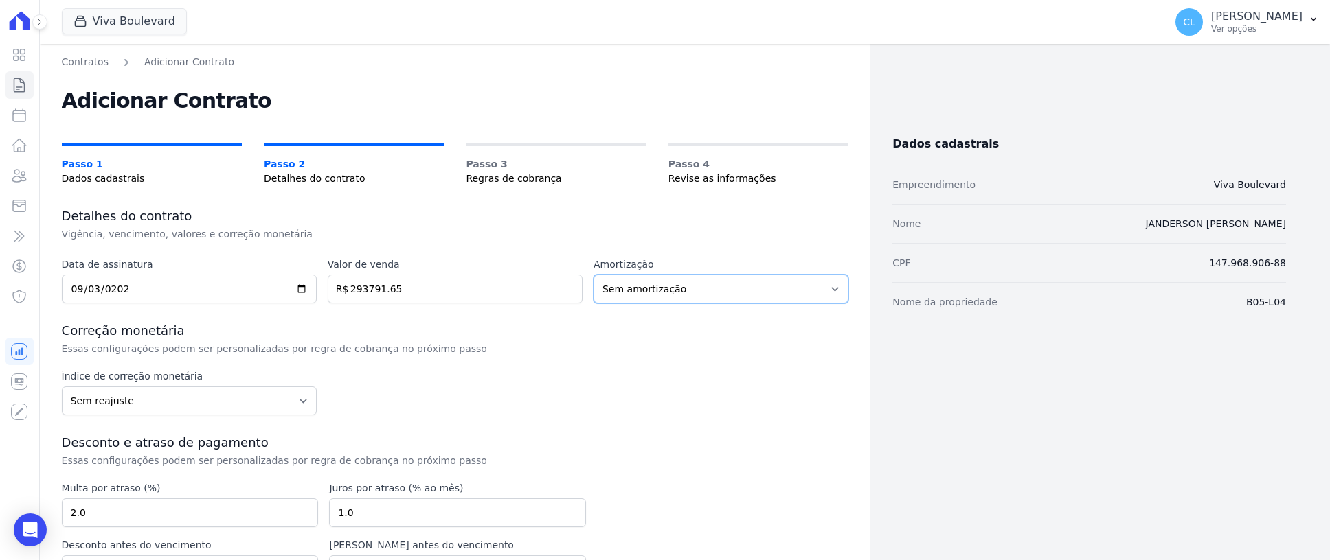
select select "price"
click at [593, 275] on select "Sem amortização Price Sac" at bounding box center [720, 289] width 255 height 29
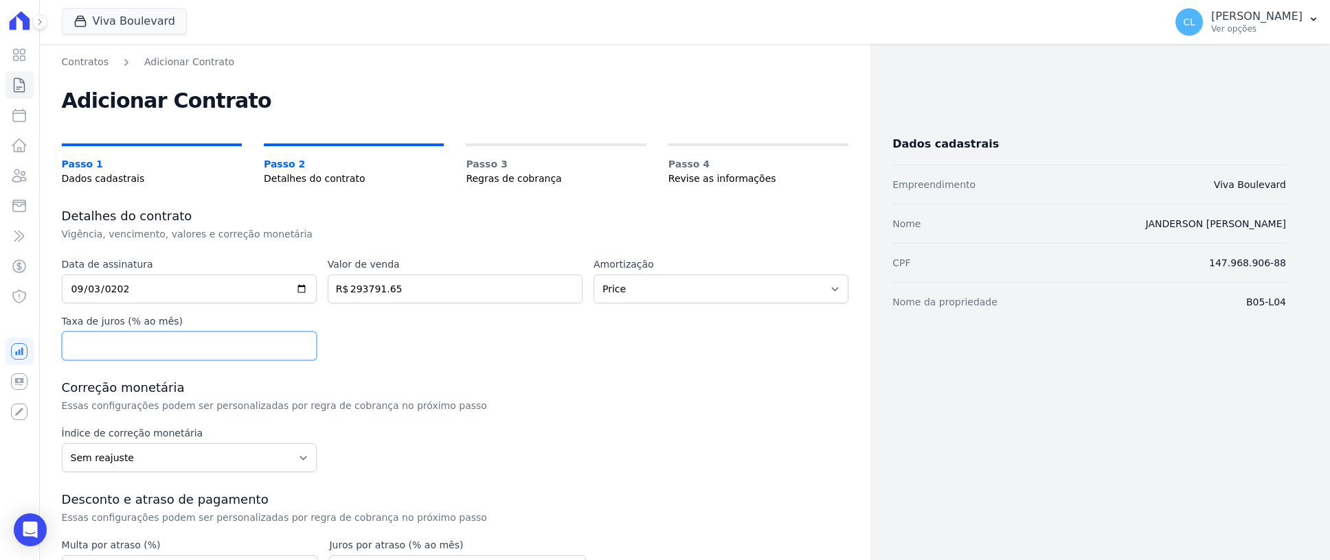
click at [138, 350] on input "number" at bounding box center [189, 346] width 255 height 29
type input "0.0"
click at [612, 353] on div "Data de assinatura [DATE] Valor de venda 293791.65 R$ Amortização Sem amortizaç…" at bounding box center [455, 309] width 787 height 103
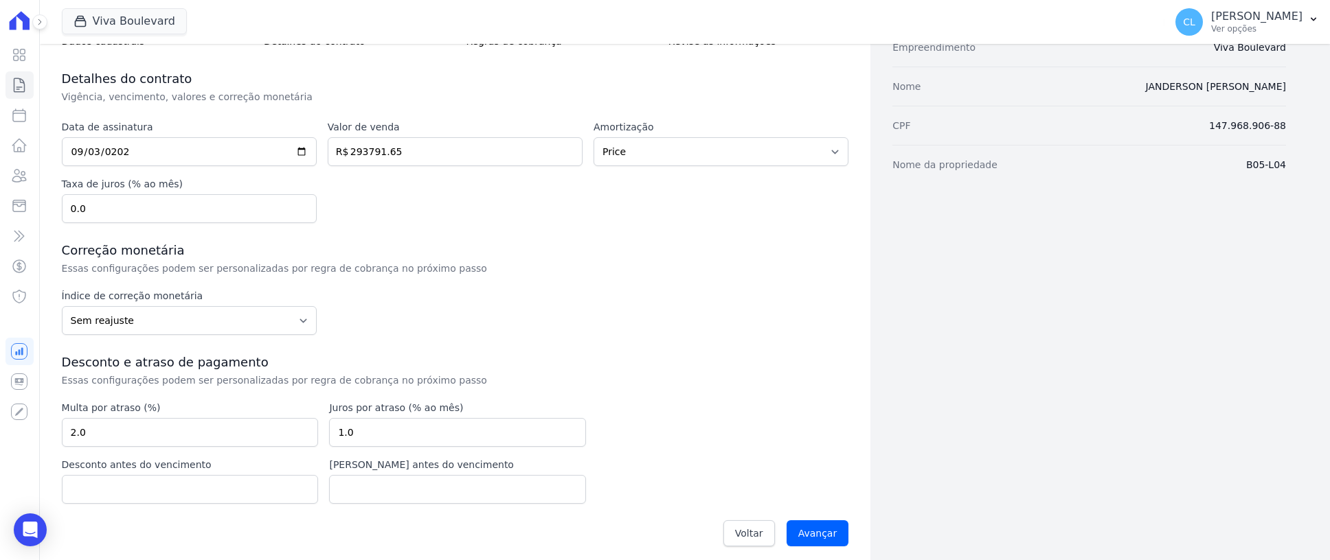
scroll to position [146, 0]
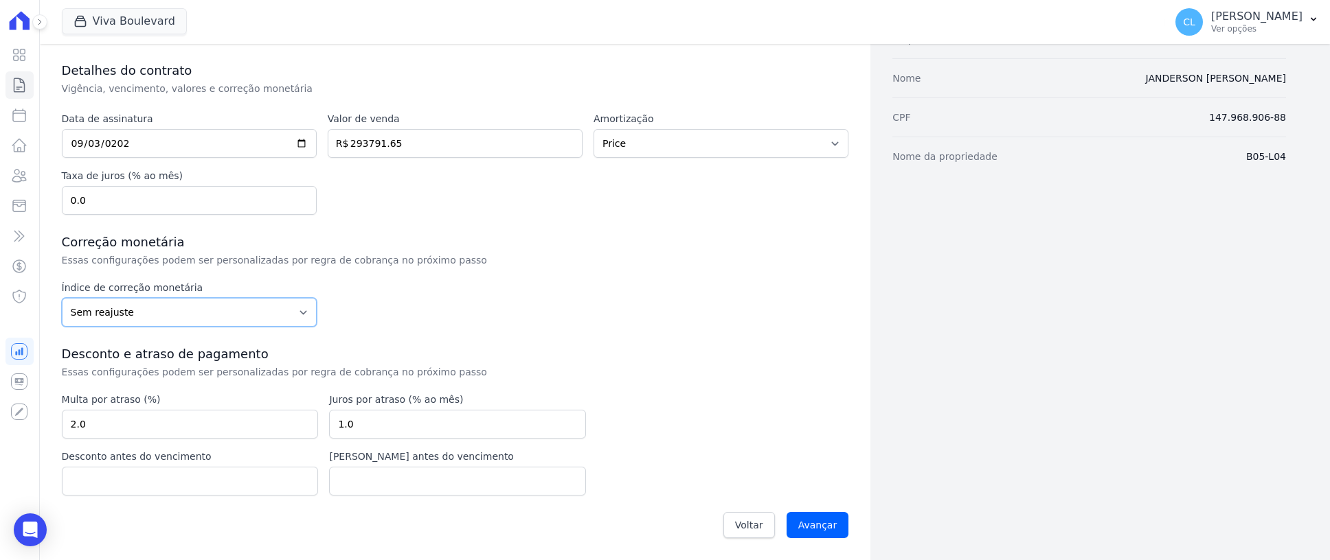
click at [249, 311] on select "Sem reajuste Média dos últimos 12 meses acumulado de INCCM Média dos últimos 12…" at bounding box center [189, 312] width 255 height 29
select select "ipca"
click at [62, 298] on select "Sem reajuste Média dos últimos 12 meses acumulado de INCCM Média dos últimos 12…" at bounding box center [189, 312] width 255 height 29
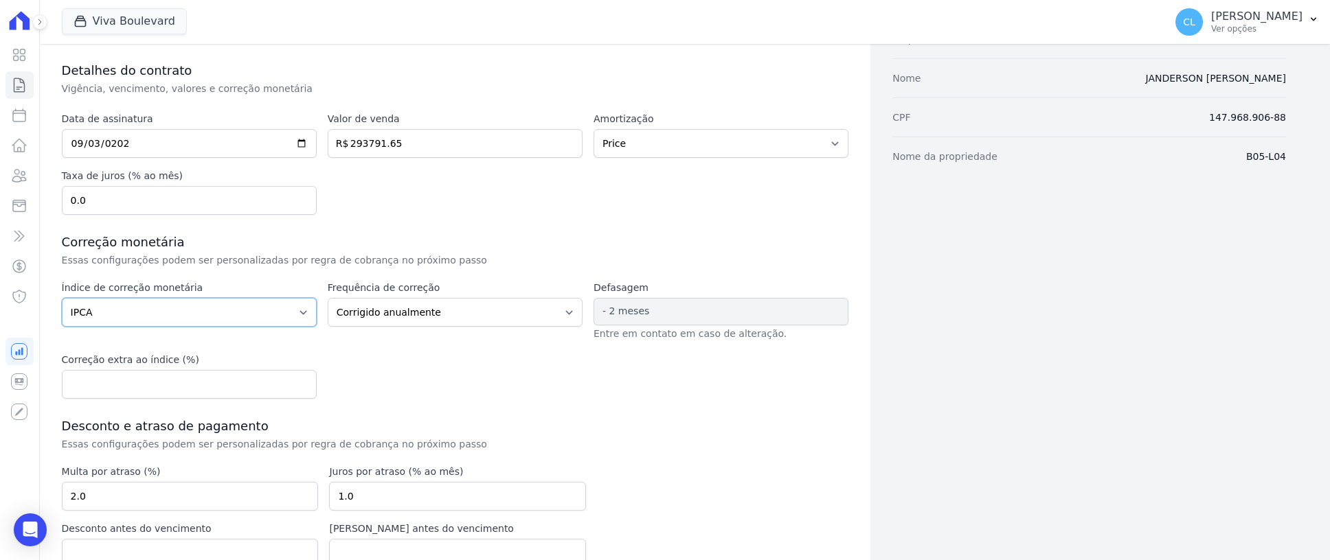
scroll to position [218, 0]
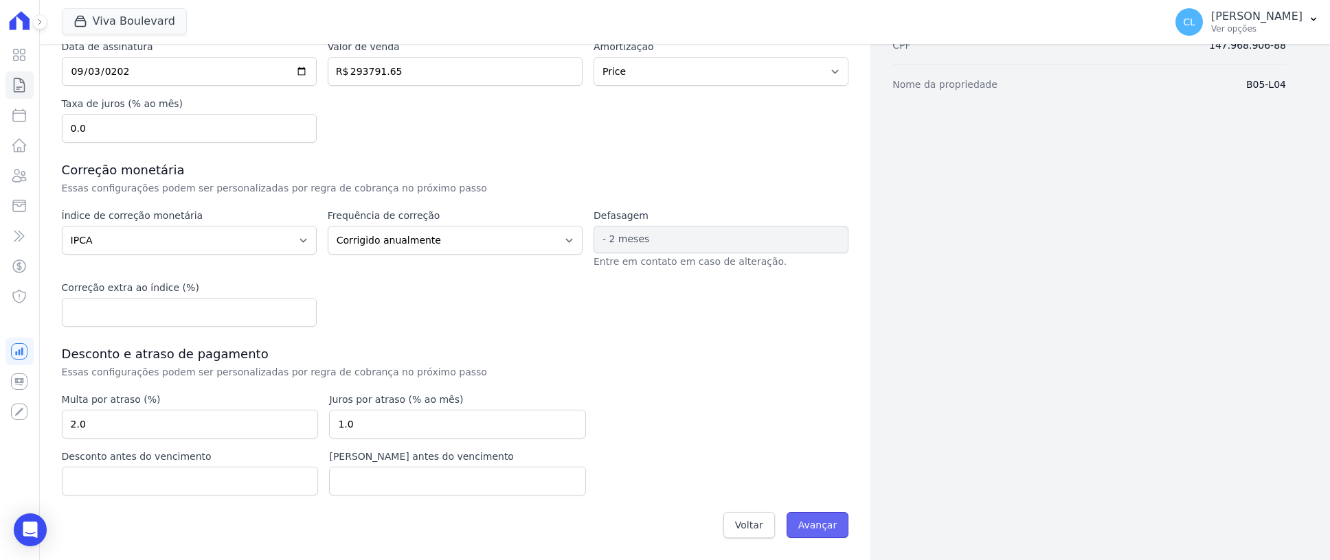
click at [802, 521] on input "Avançar" at bounding box center [817, 525] width 63 height 26
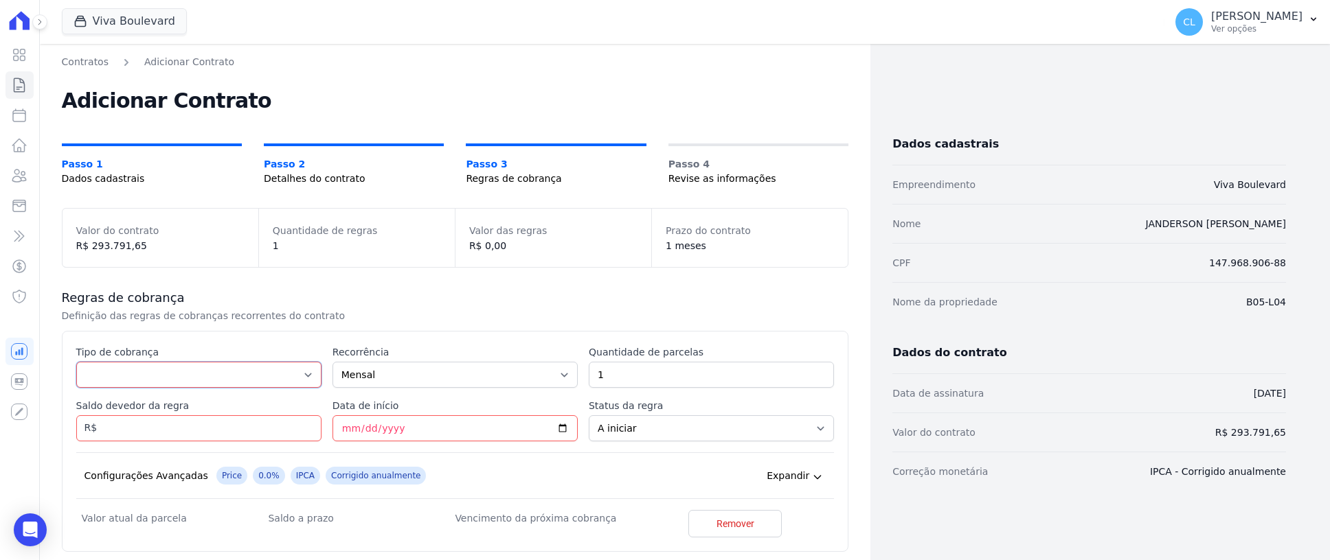
click at [183, 378] on select "Parcela Normal Entrada Sinal Intercalada Chaves Pré-chaves Pós-chaves Impostos …" at bounding box center [198, 375] width 245 height 26
select select "down_payment"
click at [76, 362] on select "Parcela Normal Entrada Sinal Intercalada Chaves Pré-chaves Pós-chaves Impostos …" at bounding box center [198, 375] width 245 height 26
click at [211, 433] on input "Saldo devedor da regra" at bounding box center [198, 429] width 245 height 26
type input "72886.65"
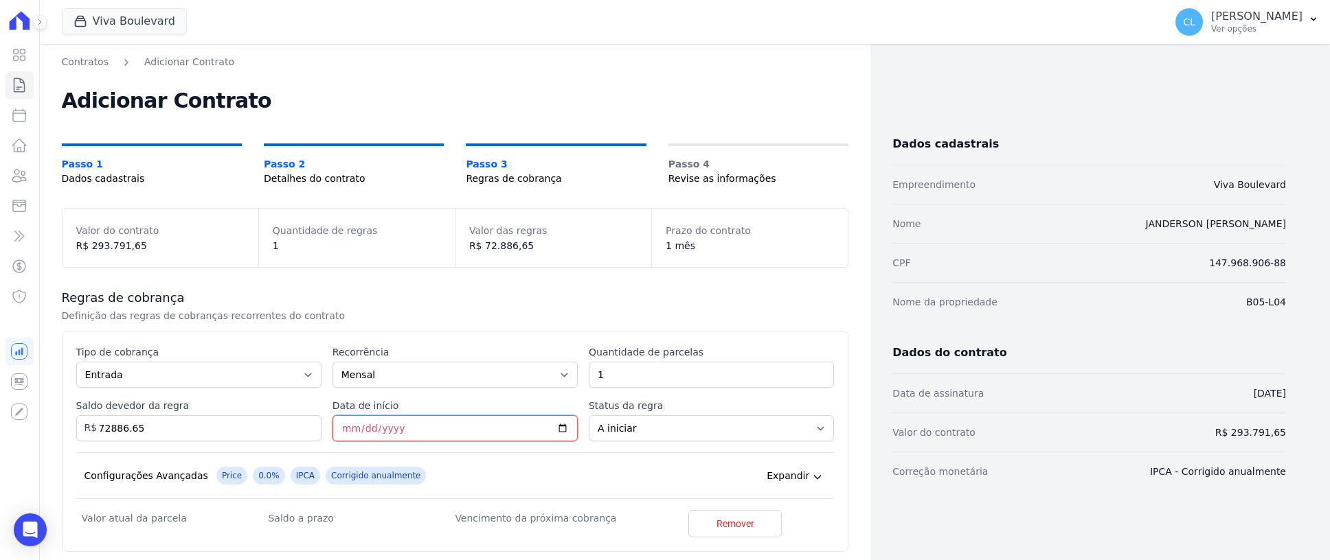
click at [361, 424] on input "Data de início" at bounding box center [454, 429] width 245 height 26
click at [339, 425] on input "Data de início" at bounding box center [454, 429] width 245 height 26
type input "[DATE]"
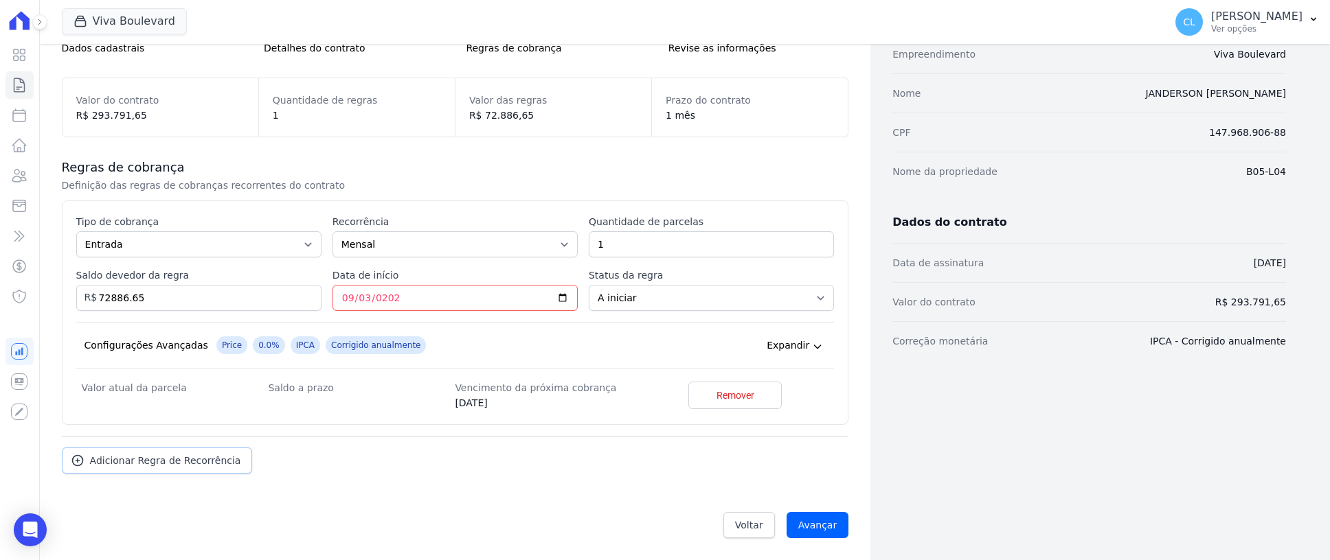
click at [163, 467] on span "Adicionar Regra de Recorrência" at bounding box center [165, 461] width 151 height 14
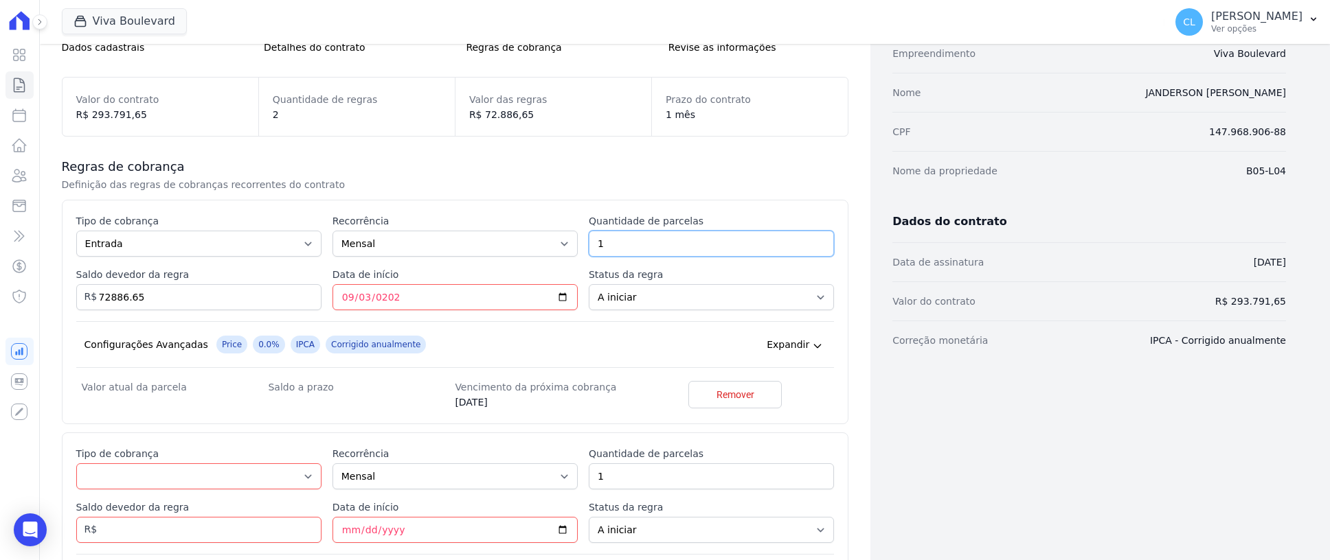
click at [615, 238] on input "1" at bounding box center [711, 244] width 245 height 26
drag, startPoint x: 603, startPoint y: 240, endPoint x: 591, endPoint y: 242, distance: 11.8
click at [591, 242] on input "1" at bounding box center [711, 244] width 245 height 26
type input "60"
click at [284, 247] on select "Parcela Normal Entrada Sinal Intercalada Chaves Pré-chaves Pós-chaves Impostos …" at bounding box center [198, 244] width 245 height 26
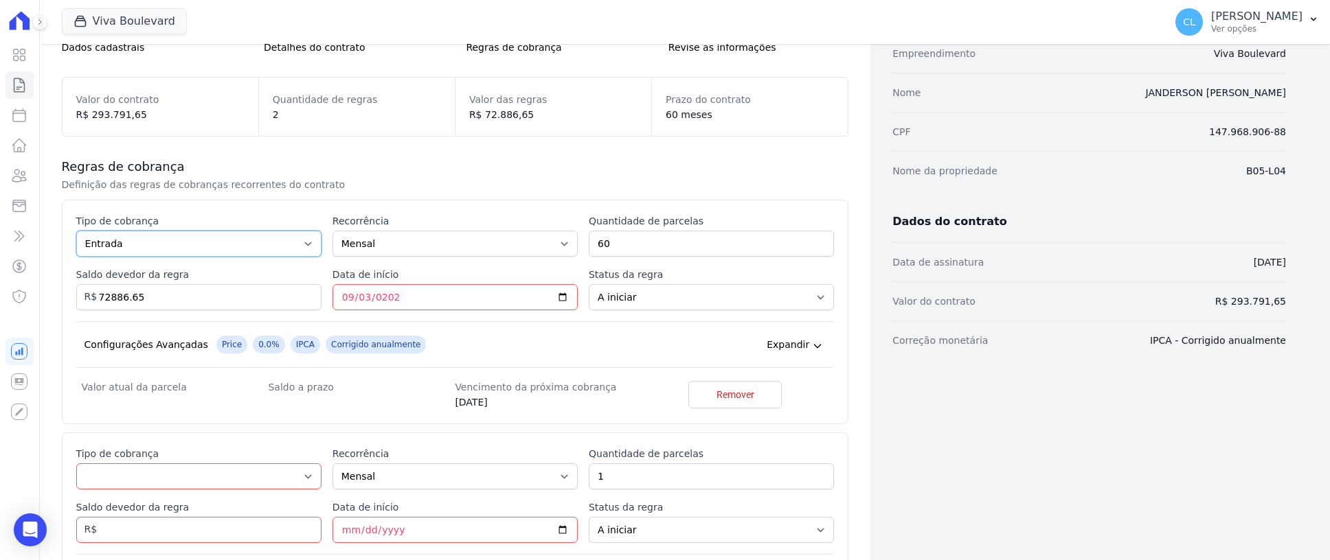
select select "standard"
click at [76, 231] on select "Parcela Normal Entrada Sinal Intercalada Chaves Pré-chaves Pós-chaves Impostos …" at bounding box center [198, 244] width 245 height 26
click at [440, 299] on input "[DATE]" at bounding box center [454, 297] width 245 height 26
drag, startPoint x: 454, startPoint y: 293, endPoint x: 339, endPoint y: 294, distance: 114.7
click at [339, 294] on input "[DATE]" at bounding box center [454, 297] width 245 height 26
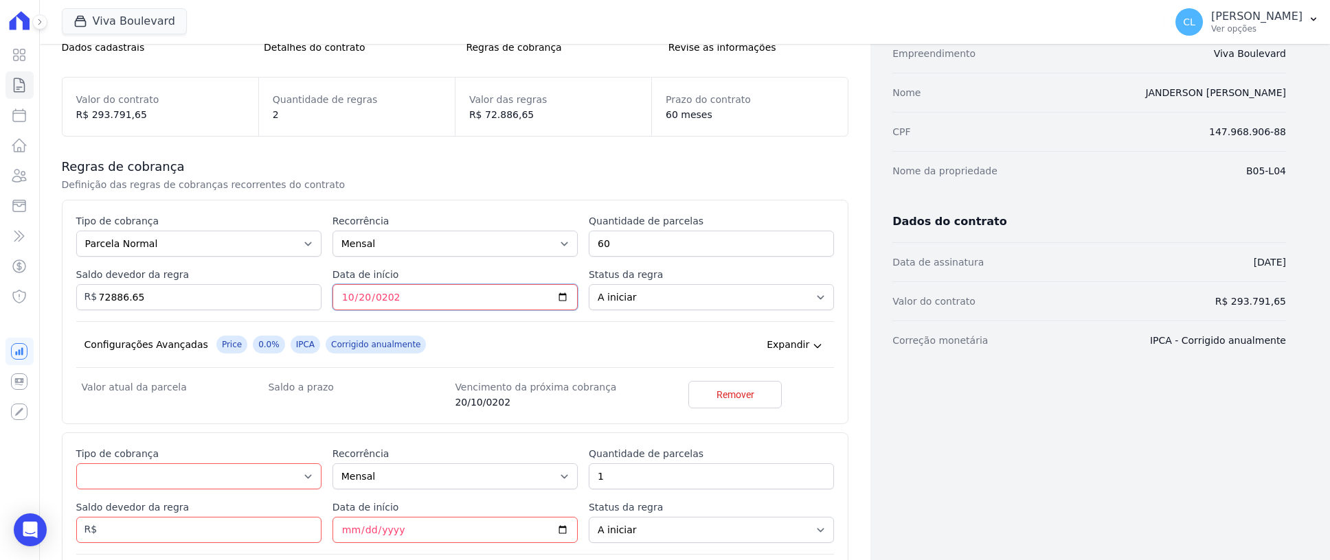
type input "[DATE]"
click at [589, 342] on div "Configurações Avançadas Price 0.0% IPCA Corrigido anualmente Expandir" at bounding box center [455, 344] width 758 height 47
click at [233, 303] on input "72886.65" at bounding box center [198, 297] width 245 height 26
type input "7"
type input "220905.00"
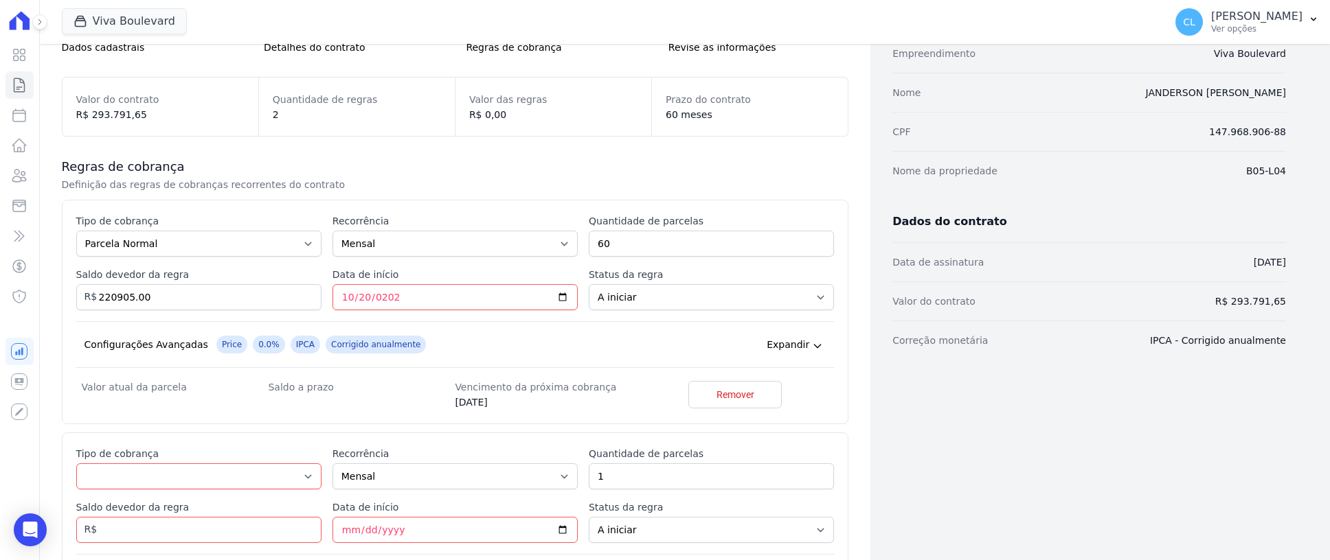
click at [476, 332] on div "Configurações Avançadas Price 0.0% IPCA Corrigido anualmente Expandir" at bounding box center [455, 344] width 758 height 47
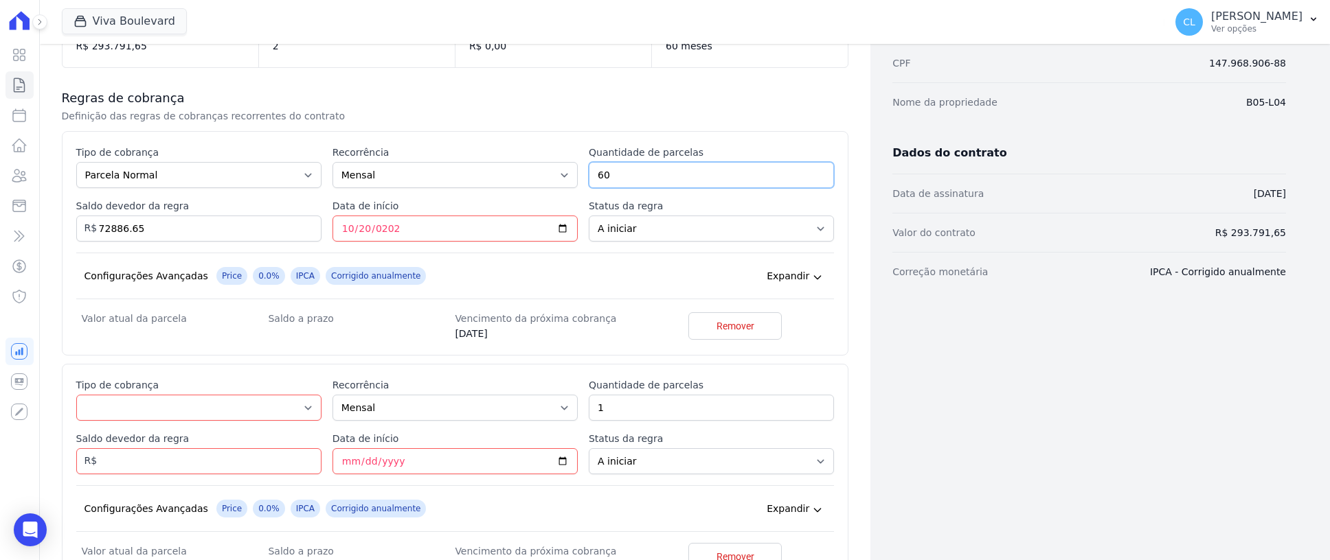
type input "72886.65"
type input "1"
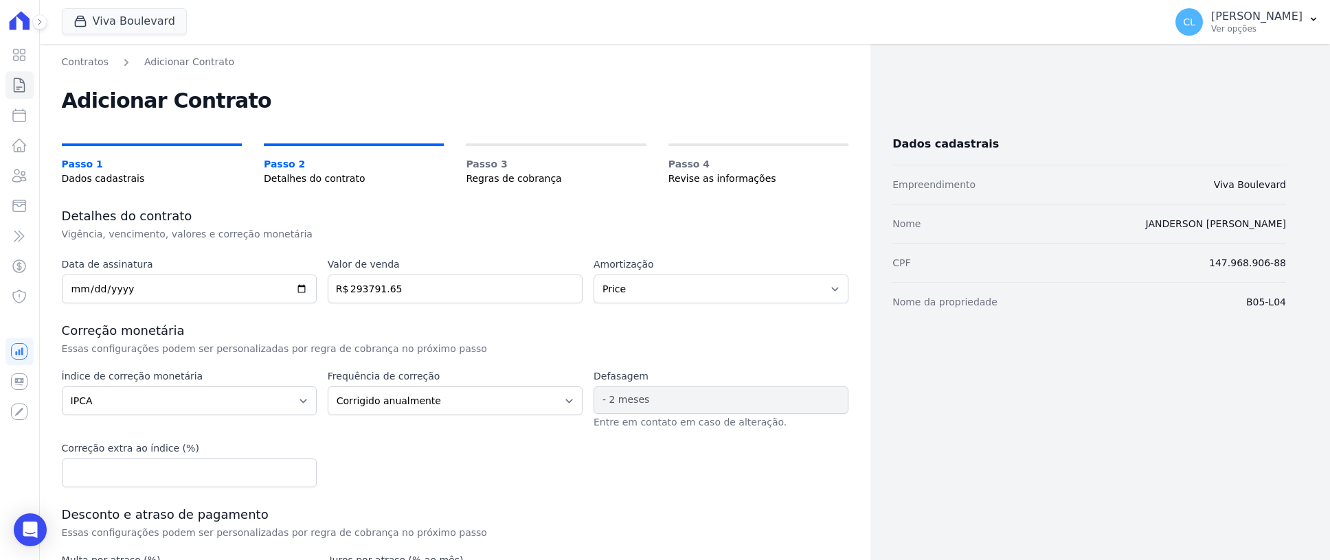
select select "price"
click at [408, 290] on input "293791.65" at bounding box center [455, 289] width 255 height 29
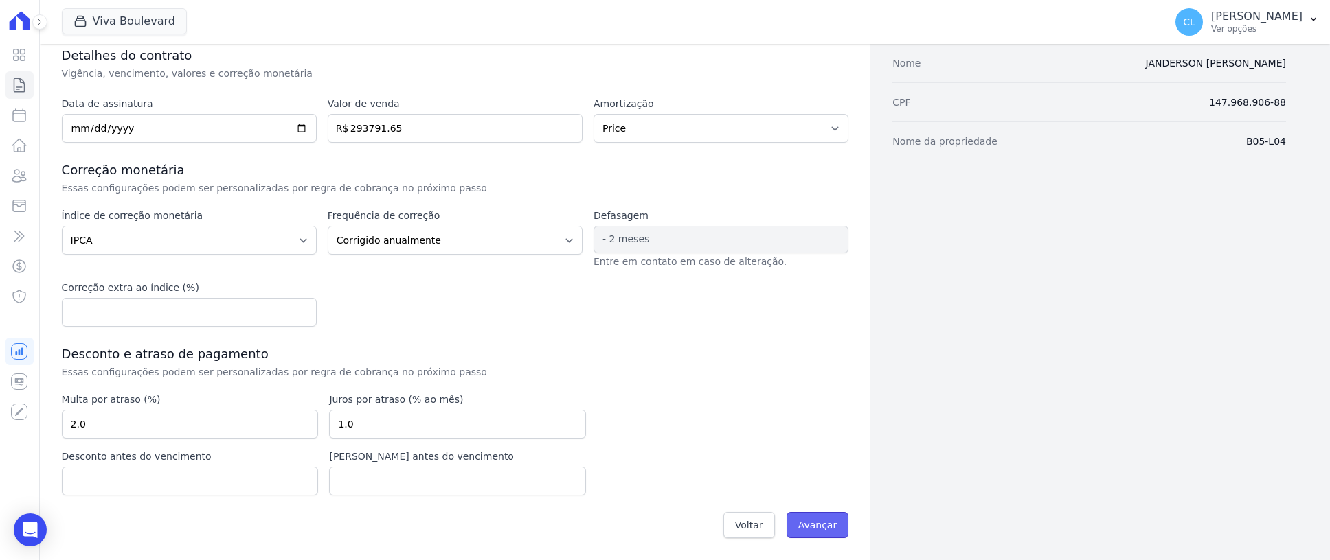
click at [800, 528] on input "Avançar" at bounding box center [817, 525] width 63 height 26
click at [223, 312] on input "number" at bounding box center [189, 312] width 255 height 29
type input "0.0"
click at [501, 332] on div "Data de assinatura [DATE] Valor de venda 293791.65 R$ Amortização Sem amortizaç…" at bounding box center [455, 322] width 787 height 450
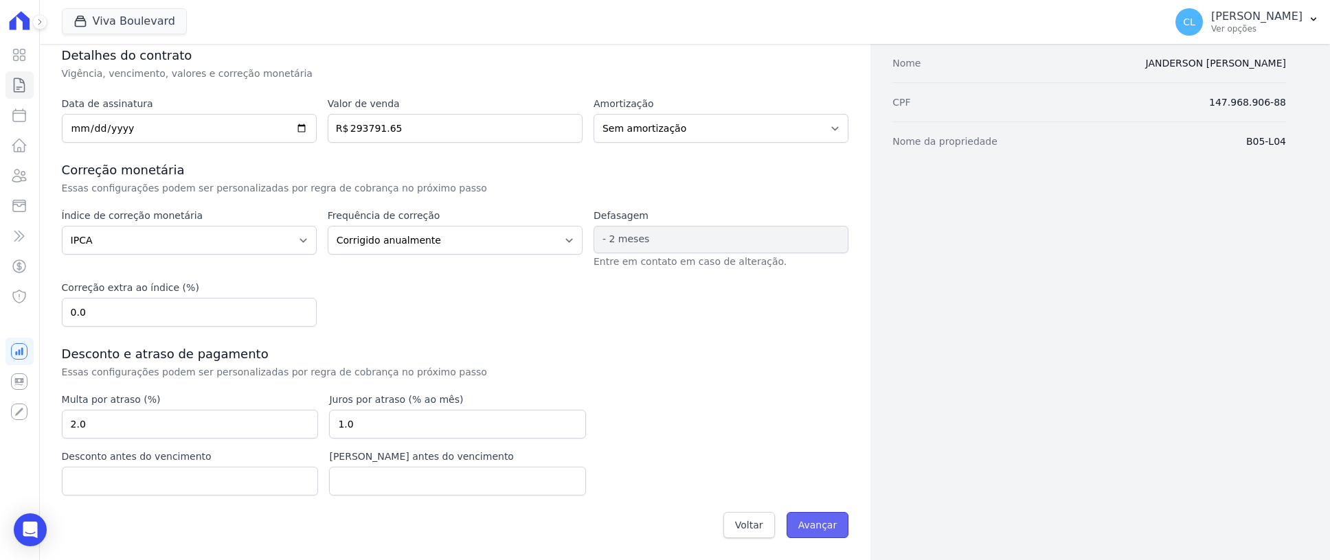
click at [839, 536] on input "Avançar" at bounding box center [817, 525] width 63 height 26
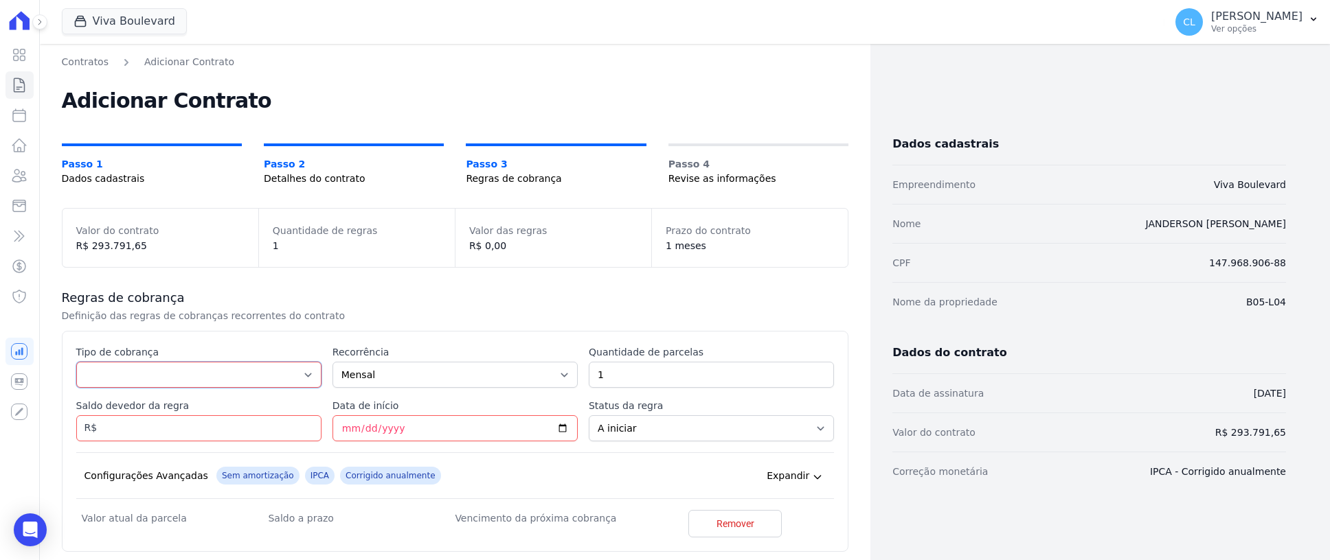
click at [214, 374] on select "Parcela Normal Entrada Sinal Intercalada Chaves Pré-chaves Pós-chaves Impostos …" at bounding box center [198, 375] width 245 height 26
select select "down_payment"
click at [76, 362] on select "Parcela Normal Entrada Sinal Intercalada Chaves Pré-chaves Pós-chaves Impostos …" at bounding box center [198, 375] width 245 height 26
click at [383, 376] on select "Mensal Bimestral Trimestral Semestral Anual" at bounding box center [454, 375] width 245 height 26
click at [688, 395] on div "Esse tipo de parcela não entra no saldo devedor do contrato. Tipo de cobrança P…" at bounding box center [455, 442] width 758 height 192
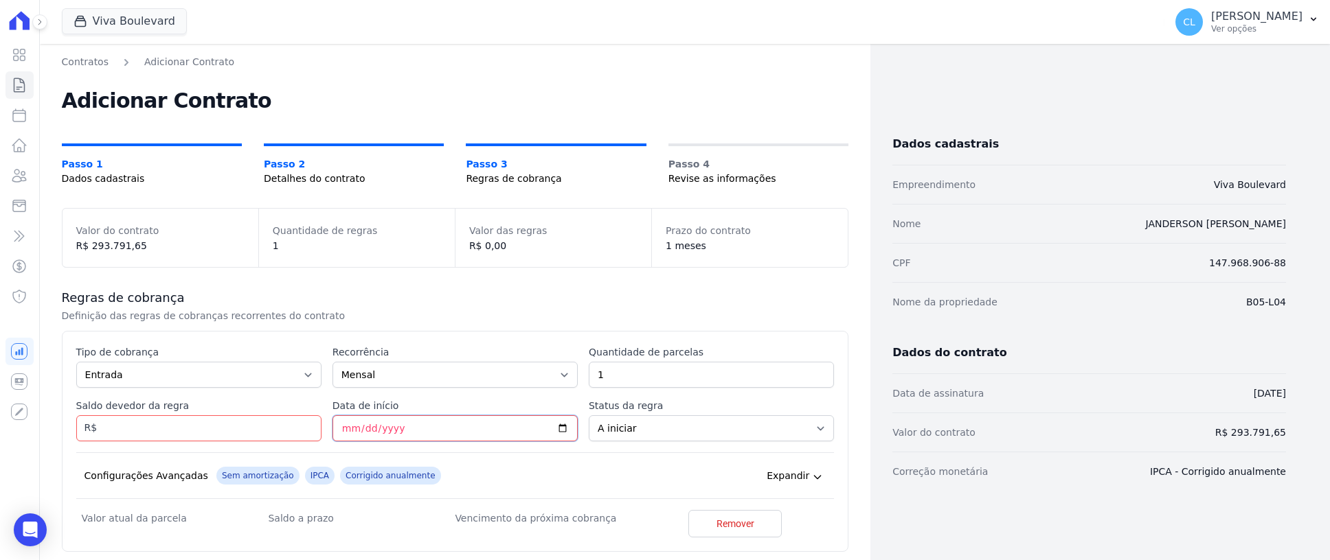
click at [334, 426] on input "Data de início" at bounding box center [454, 429] width 245 height 26
type input "[DATE]"
click at [280, 429] on input "Saldo devedor da regra" at bounding box center [198, 429] width 245 height 26
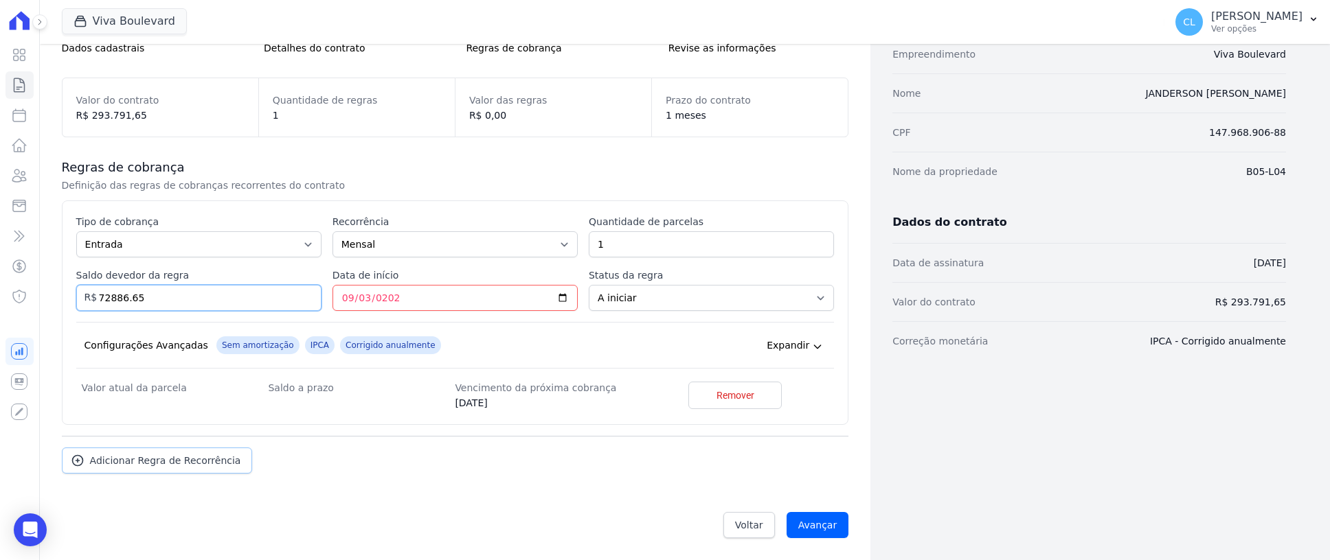
type input "72886.65"
click at [156, 457] on span "Adicionar Regra de Recorrência" at bounding box center [165, 461] width 151 height 14
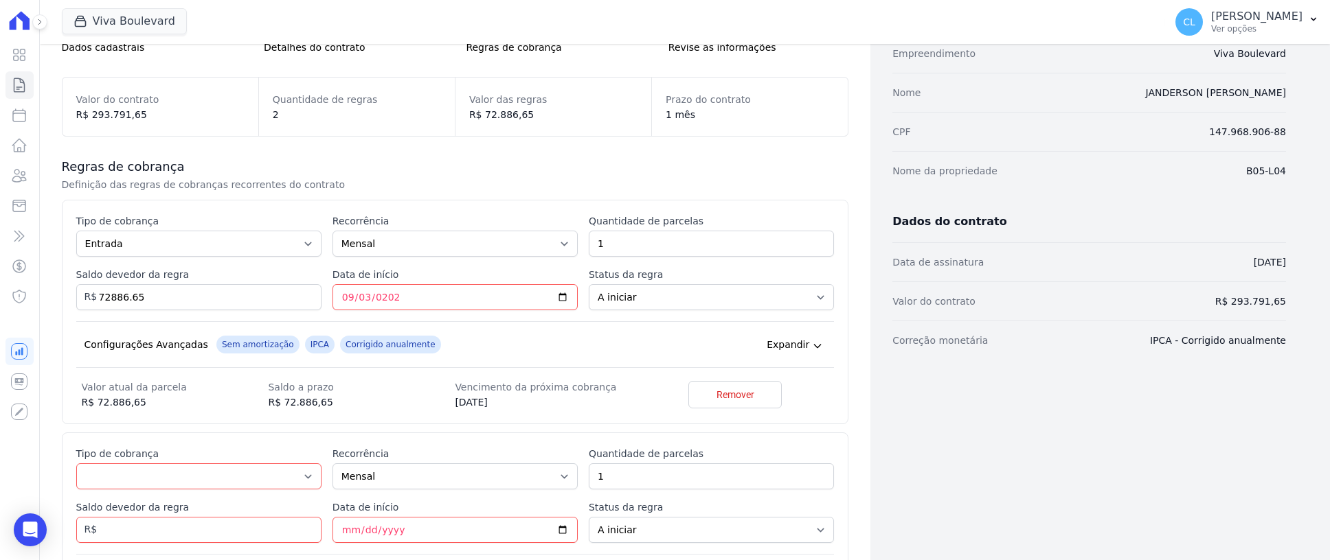
scroll to position [337, 0]
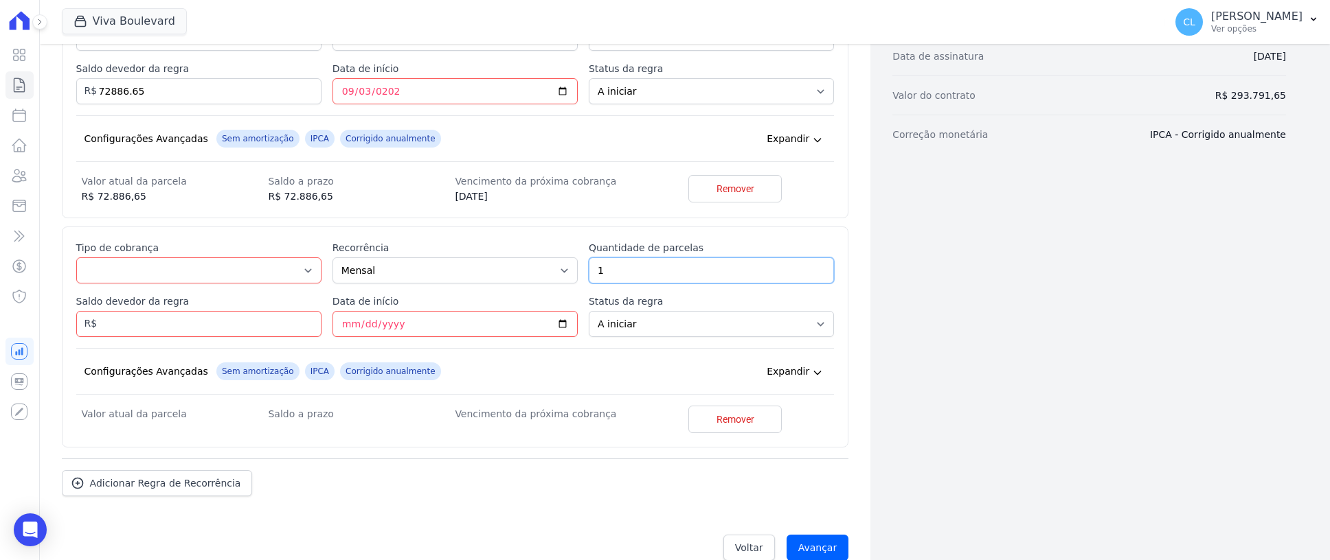
drag, startPoint x: 675, startPoint y: 270, endPoint x: 576, endPoint y: 269, distance: 99.6
click at [576, 269] on div "Esse tipo de parcela não entra no saldo devedor do contrato. Tipo de cobrança P…" at bounding box center [455, 337] width 758 height 192
type input "60"
click at [229, 269] on select "Parcela Normal Entrada Sinal Intercalada Chaves Pré-chaves Pós-chaves Impostos …" at bounding box center [198, 271] width 245 height 26
select select "standard"
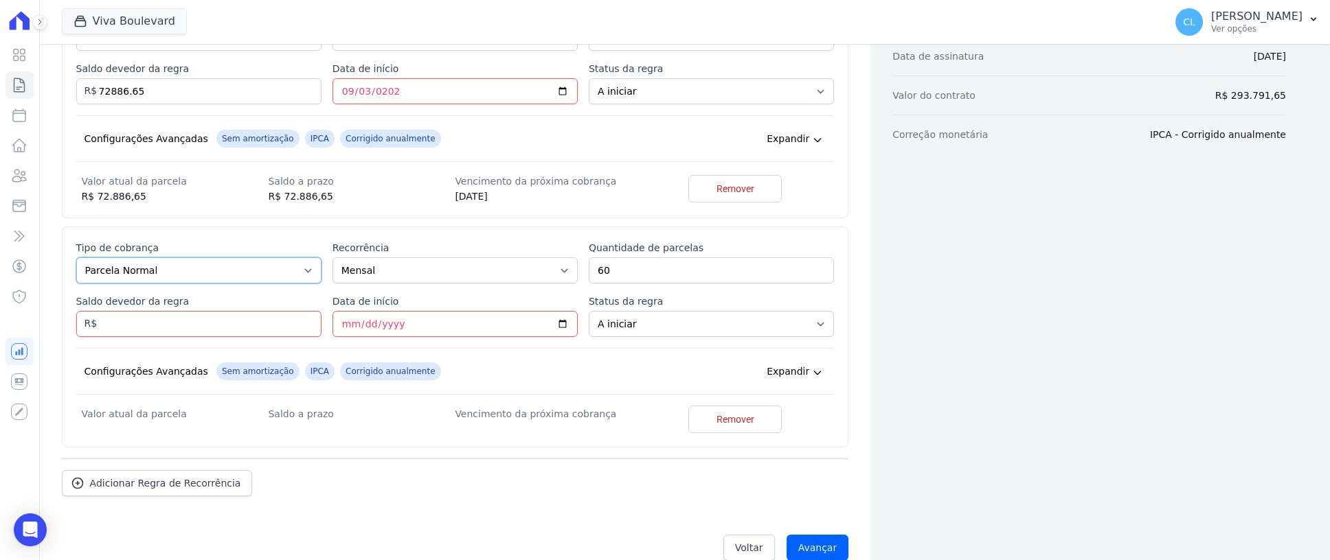
click at [76, 258] on select "Parcela Normal Entrada Sinal Intercalada Chaves Pré-chaves Pós-chaves Impostos …" at bounding box center [198, 271] width 245 height 26
click at [433, 321] on input "Data de início" at bounding box center [454, 324] width 245 height 26
click at [343, 325] on input "Data de início" at bounding box center [454, 324] width 245 height 26
type input "2025-10-20"
click at [260, 326] on input "Saldo devedor da regra" at bounding box center [198, 324] width 245 height 26
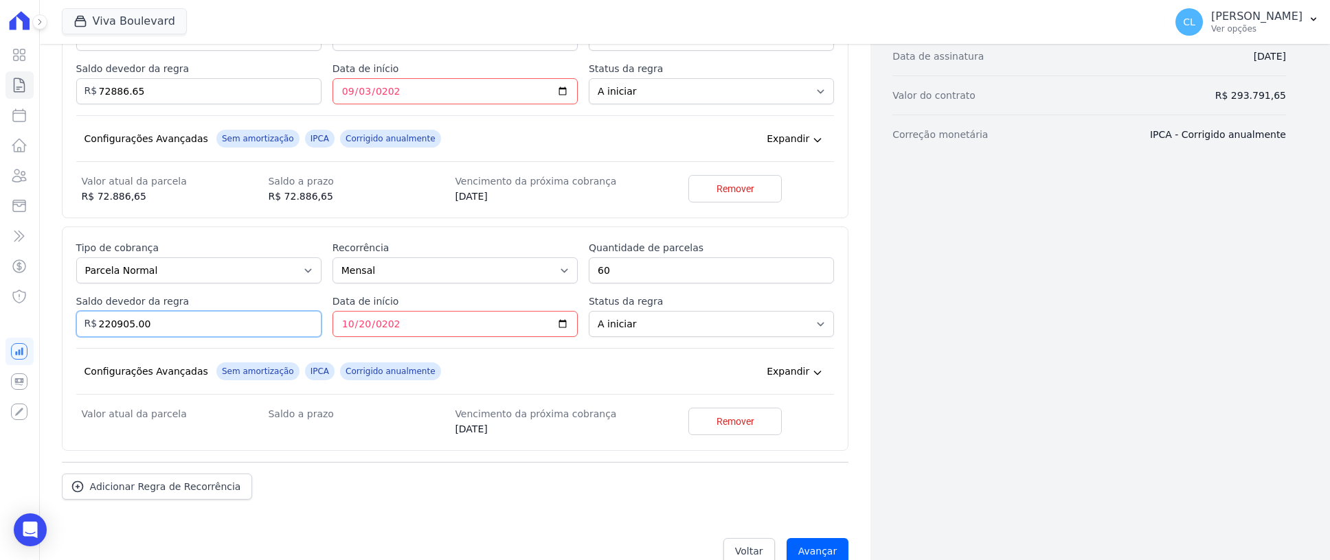
type input "220905.00"
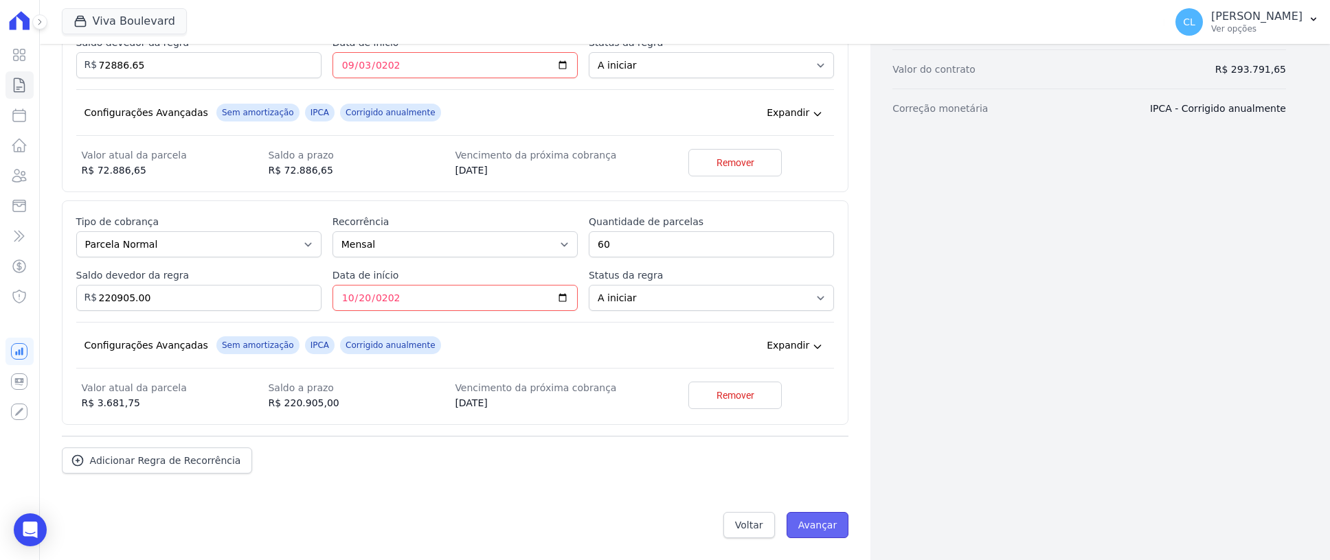
click at [817, 523] on input "Avançar" at bounding box center [817, 525] width 63 height 26
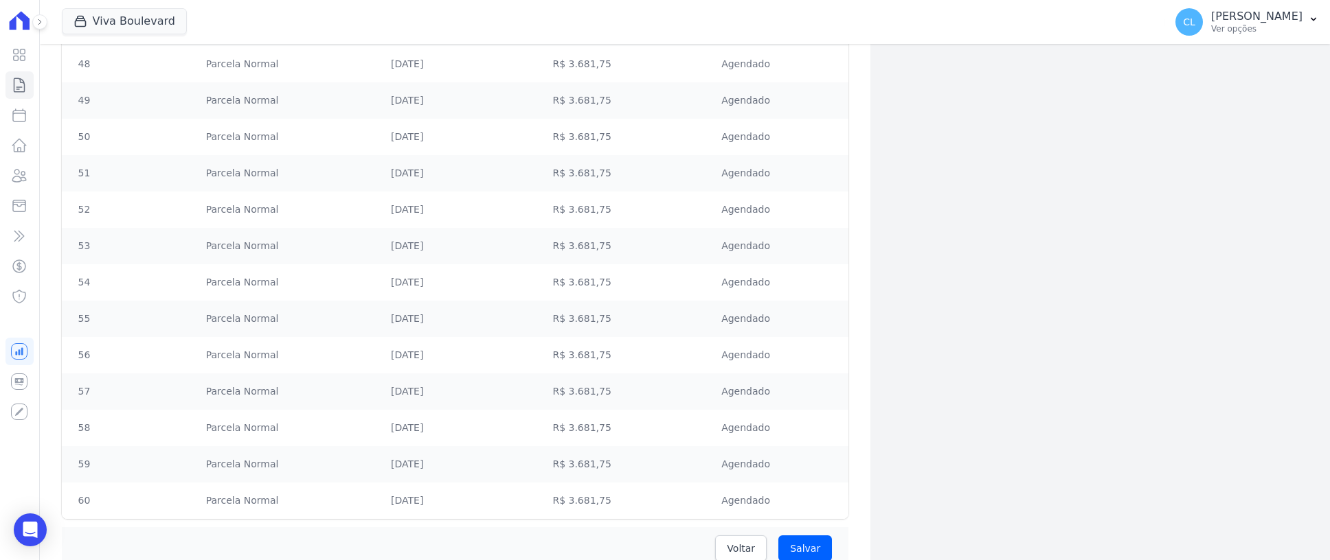
scroll to position [2046, 0]
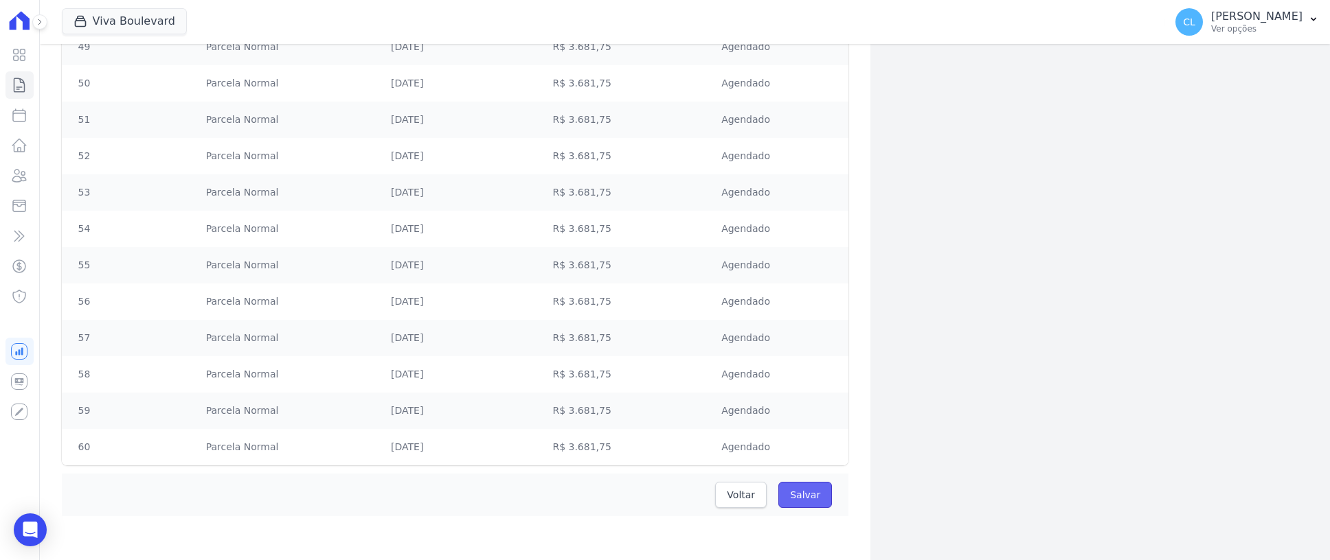
click at [808, 503] on input "Salvar" at bounding box center [805, 495] width 54 height 26
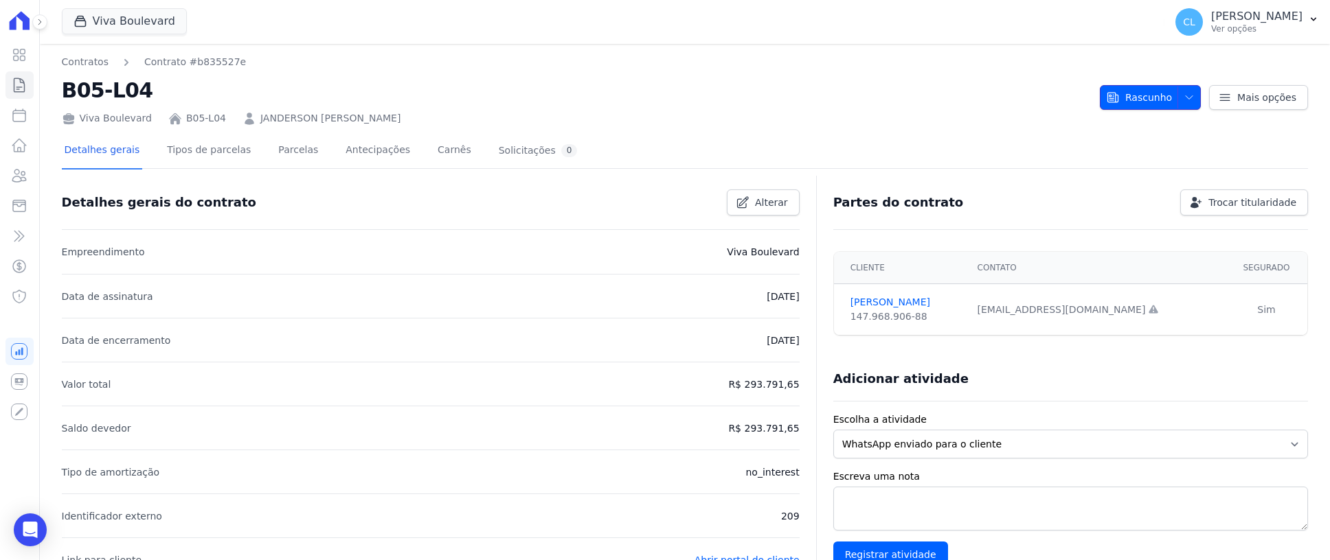
click at [1184, 92] on icon "button" at bounding box center [1189, 97] width 11 height 11
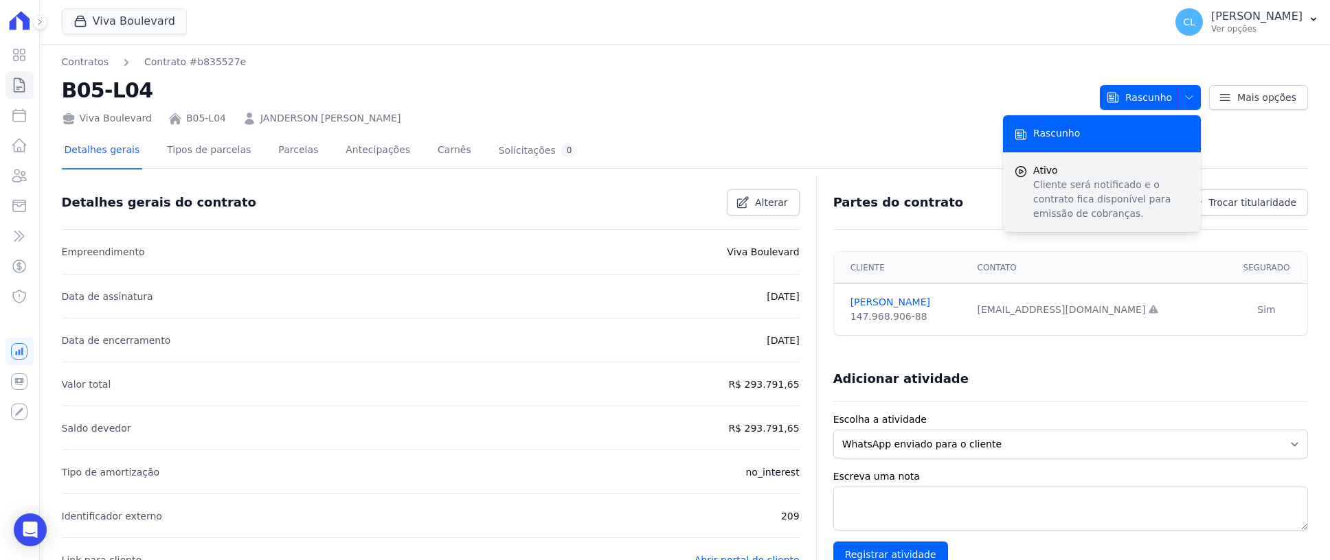
click at [1059, 169] on span "Ativo" at bounding box center [1111, 170] width 157 height 14
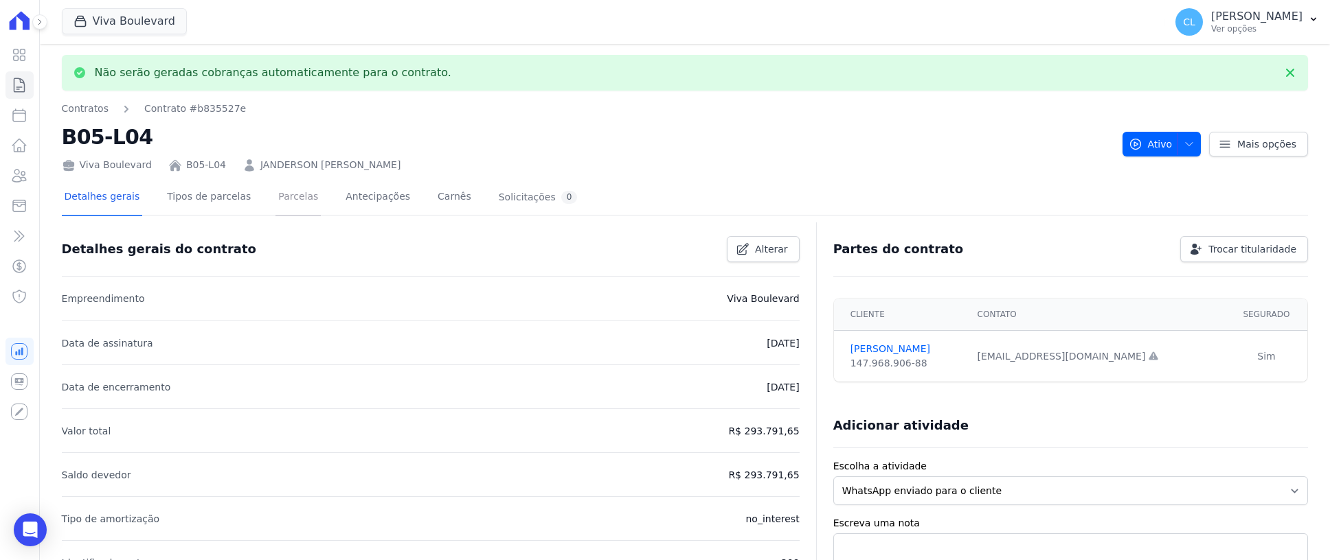
click at [275, 196] on link "Parcelas" at bounding box center [297, 198] width 45 height 36
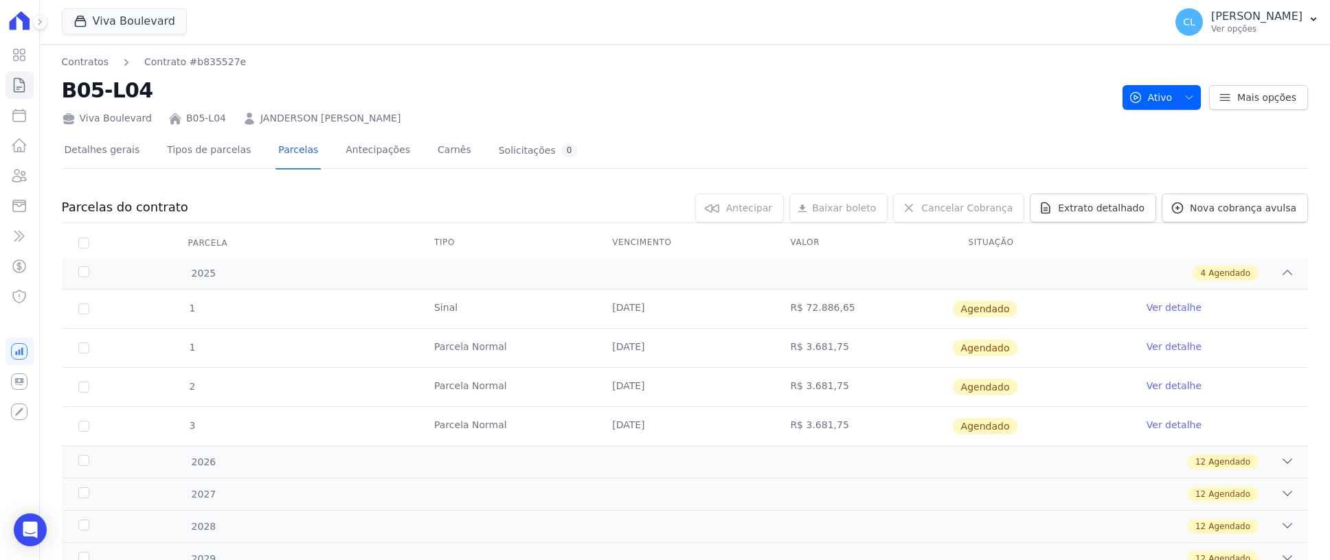
click at [1177, 304] on link "Ver detalhe" at bounding box center [1173, 308] width 55 height 14
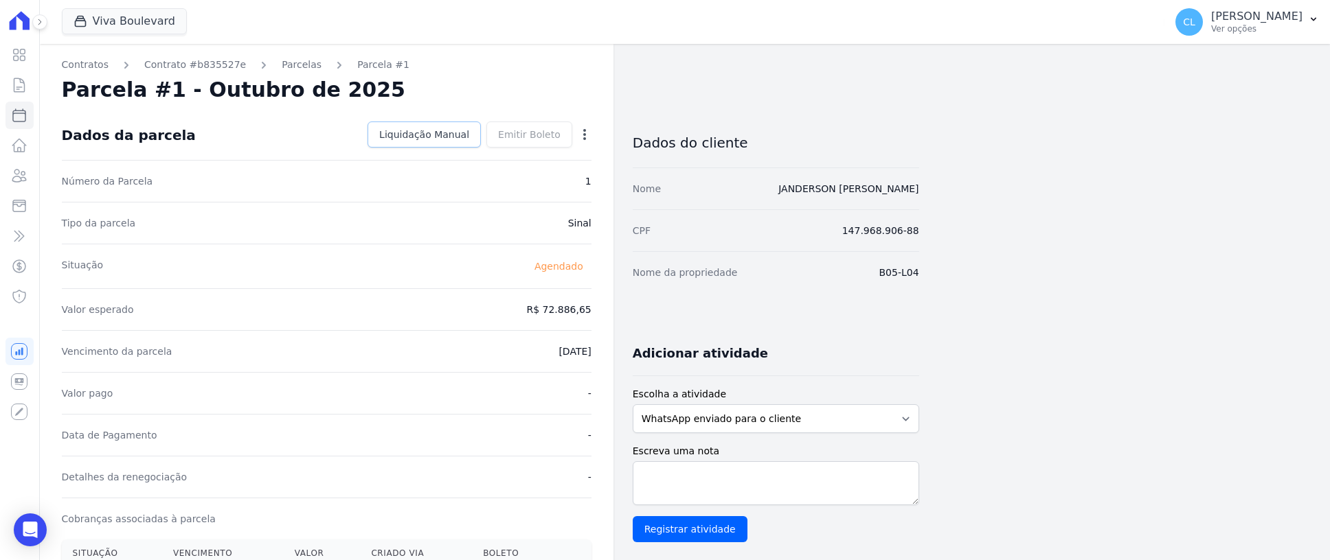
click at [457, 137] on span "Liquidação Manual" at bounding box center [424, 135] width 90 height 14
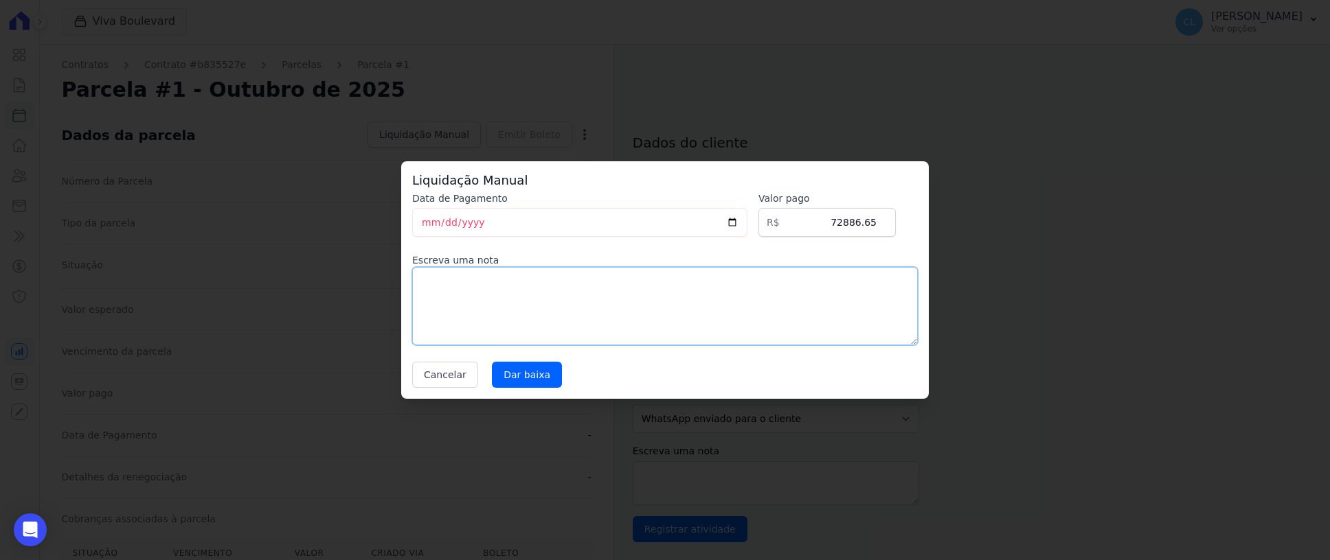
click at [480, 290] on textarea at bounding box center [665, 306] width 506 height 78
type textarea "Pago via conta pronta"
click at [517, 381] on input "Dar baixa" at bounding box center [527, 375] width 70 height 26
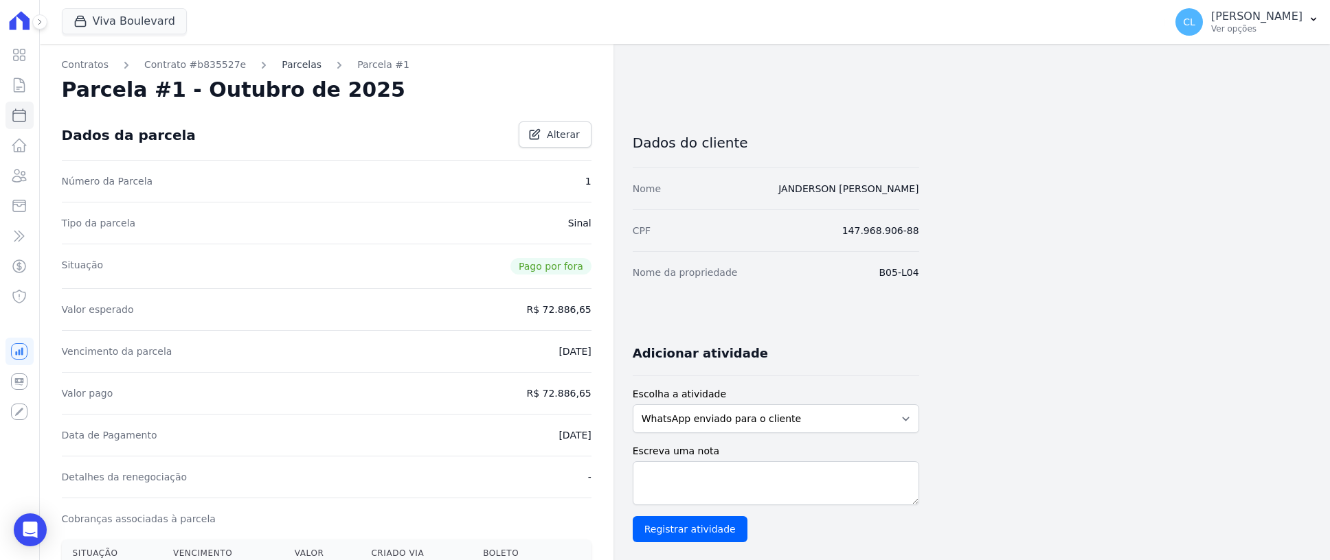
click at [282, 63] on link "Parcelas" at bounding box center [302, 65] width 40 height 14
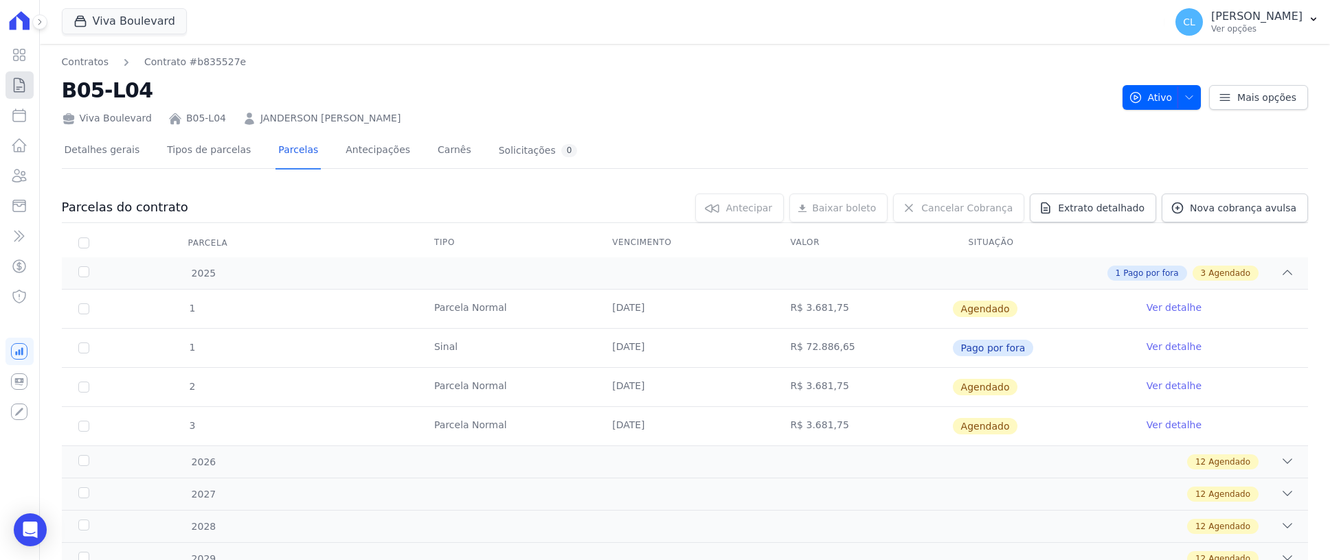
click at [23, 86] on icon at bounding box center [19, 85] width 16 height 16
click at [82, 60] on link "Contratos" at bounding box center [85, 62] width 47 height 14
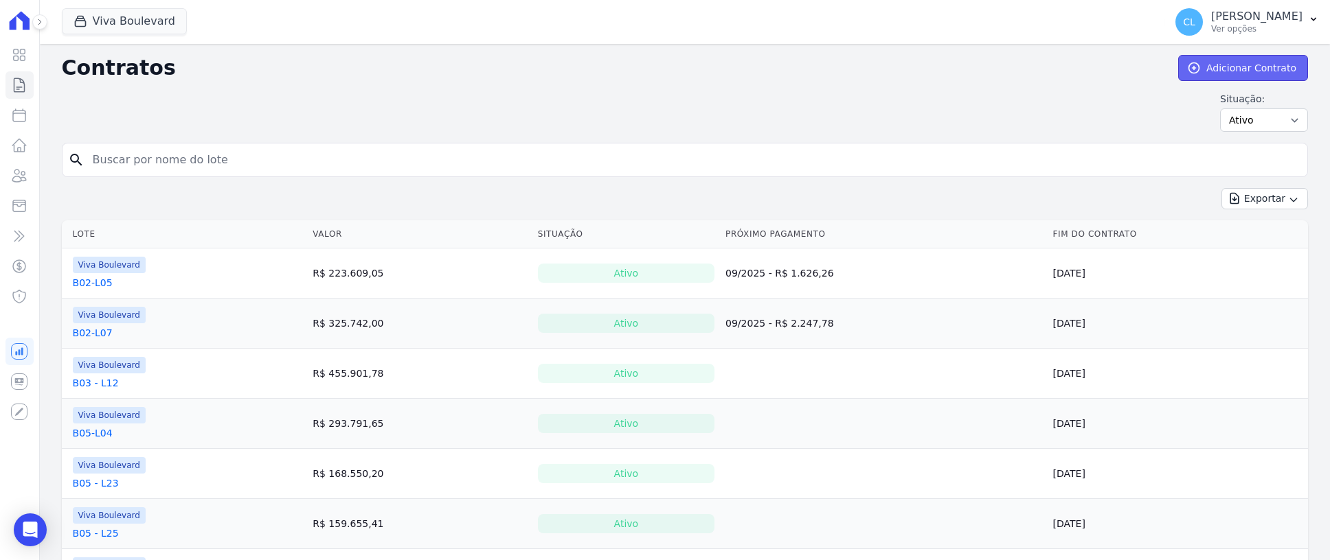
drag, startPoint x: 1206, startPoint y: 73, endPoint x: 1192, endPoint y: 67, distance: 15.4
click at [1206, 73] on link "Adicionar Contrato" at bounding box center [1243, 68] width 130 height 26
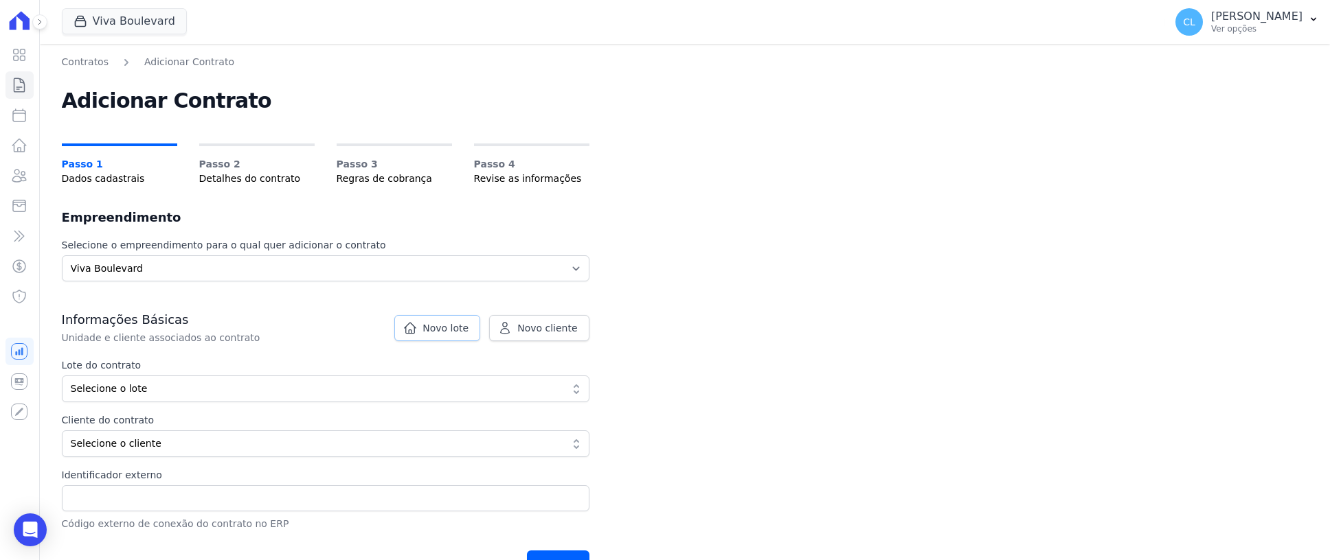
click at [457, 332] on span "Novo lote" at bounding box center [445, 328] width 46 height 14
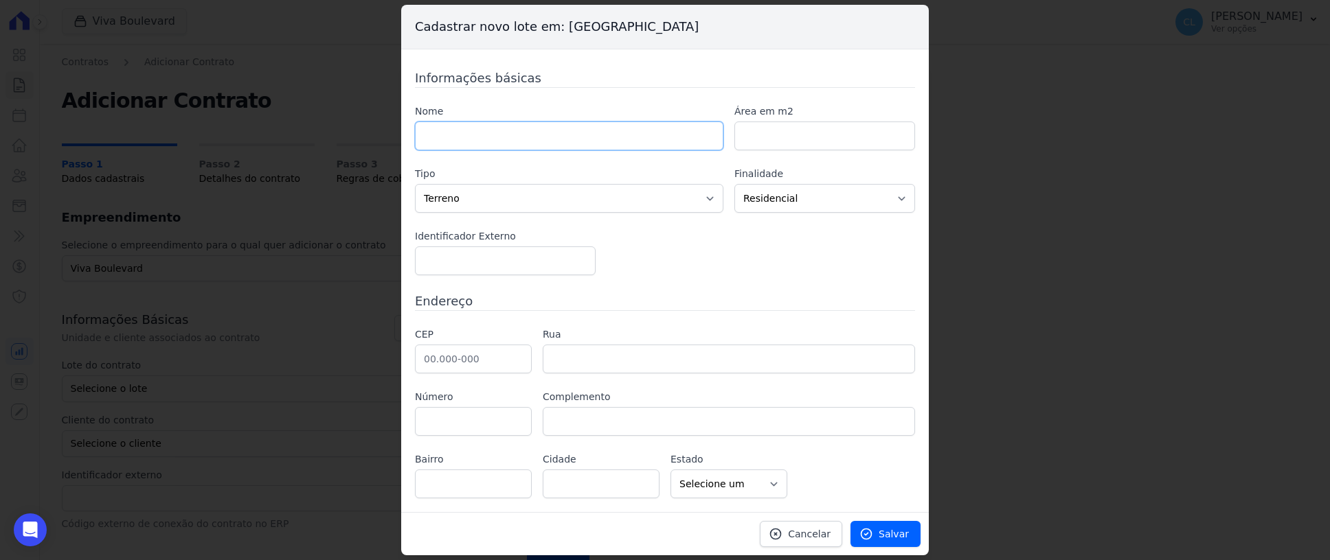
click at [458, 127] on input "text" at bounding box center [569, 136] width 308 height 29
type input "B05-L06"
click at [471, 352] on input "text" at bounding box center [473, 359] width 117 height 29
paste input "30.315-382"
type input "30.315-382"
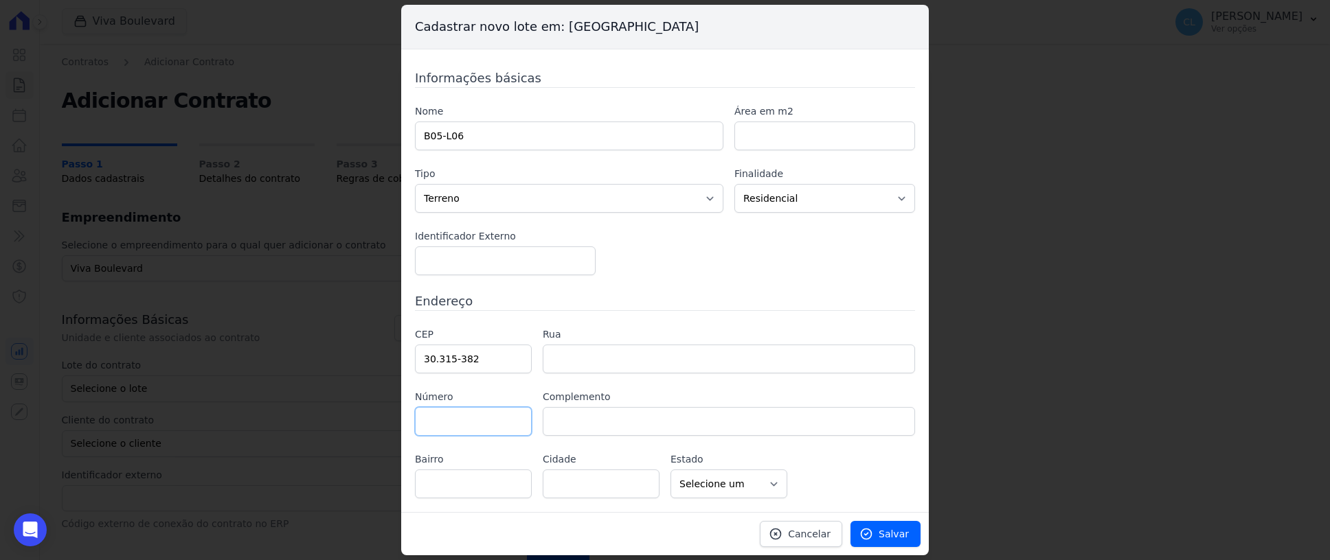
type input "Avenida dos Bandeirantes"
type input "Comiteco"
type input "Belo Horizonte"
select select "MG"
click at [877, 534] on link "Salvar" at bounding box center [885, 534] width 70 height 26
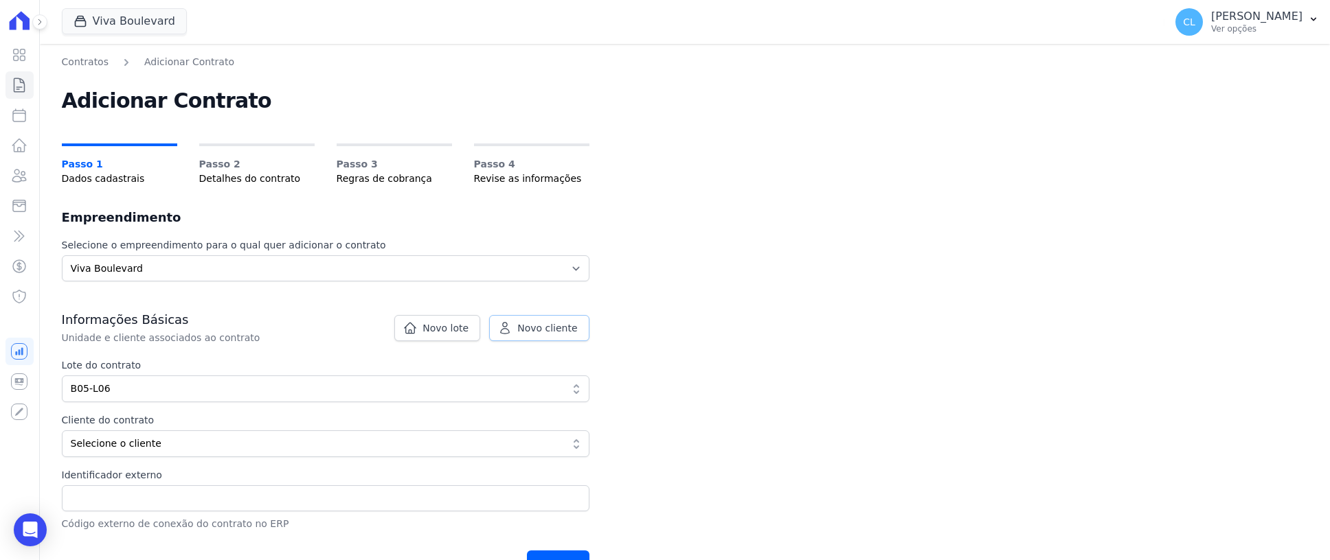
click at [531, 329] on span "Novo cliente" at bounding box center [547, 328] width 60 height 14
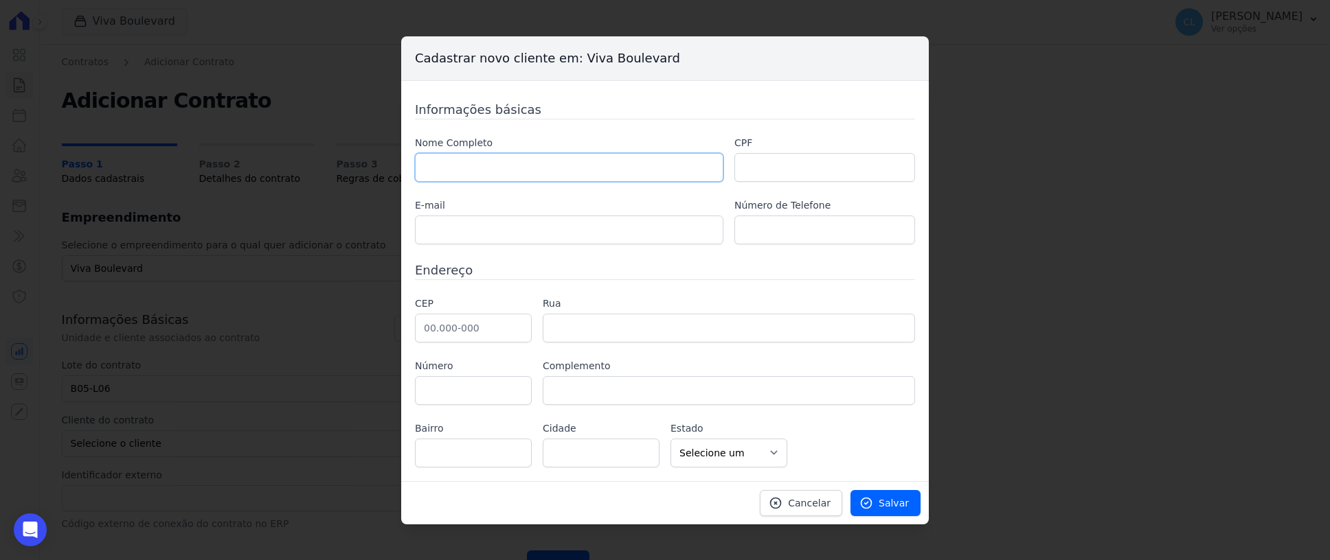
drag, startPoint x: 538, startPoint y: 166, endPoint x: 543, endPoint y: 180, distance: 14.8
click at [538, 166] on input "text" at bounding box center [569, 167] width 308 height 29
paste input "[PERSON_NAME] DOS [PERSON_NAME]"
type input "[PERSON_NAME] DOS [PERSON_NAME]"
click at [791, 164] on input "text" at bounding box center [824, 167] width 181 height 29
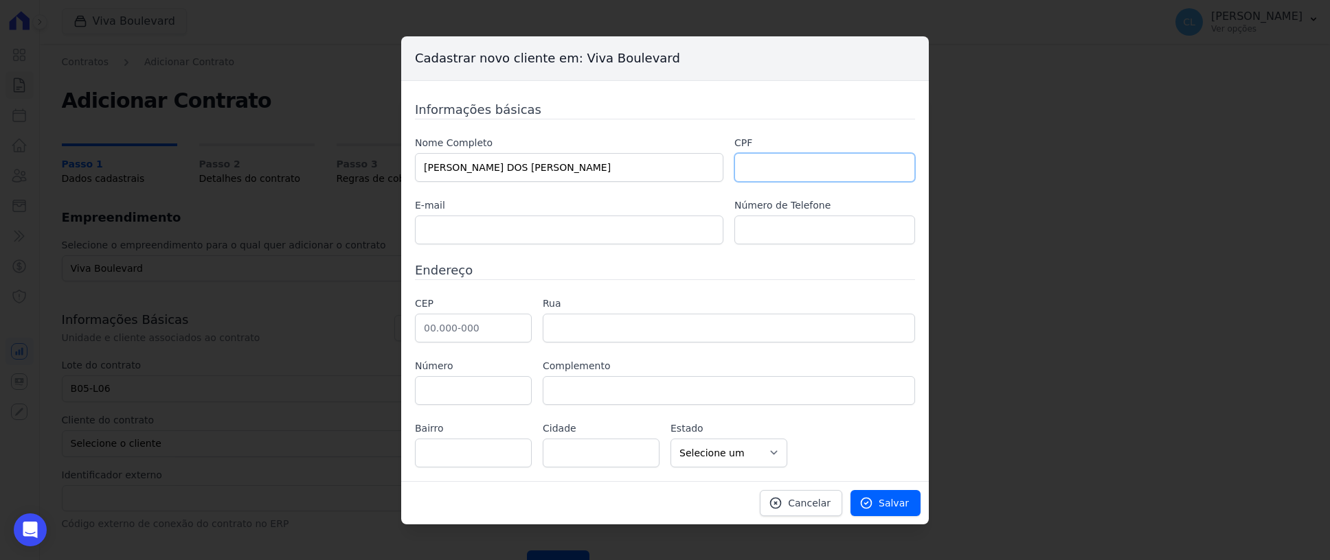
paste input "108.739.736-74"
type input "108.739.736-74"
click at [500, 231] on input "text" at bounding box center [569, 230] width 308 height 29
paste input "[EMAIL_ADDRESS][DOMAIN_NAME]"
type input "[EMAIL_ADDRESS][DOMAIN_NAME]"
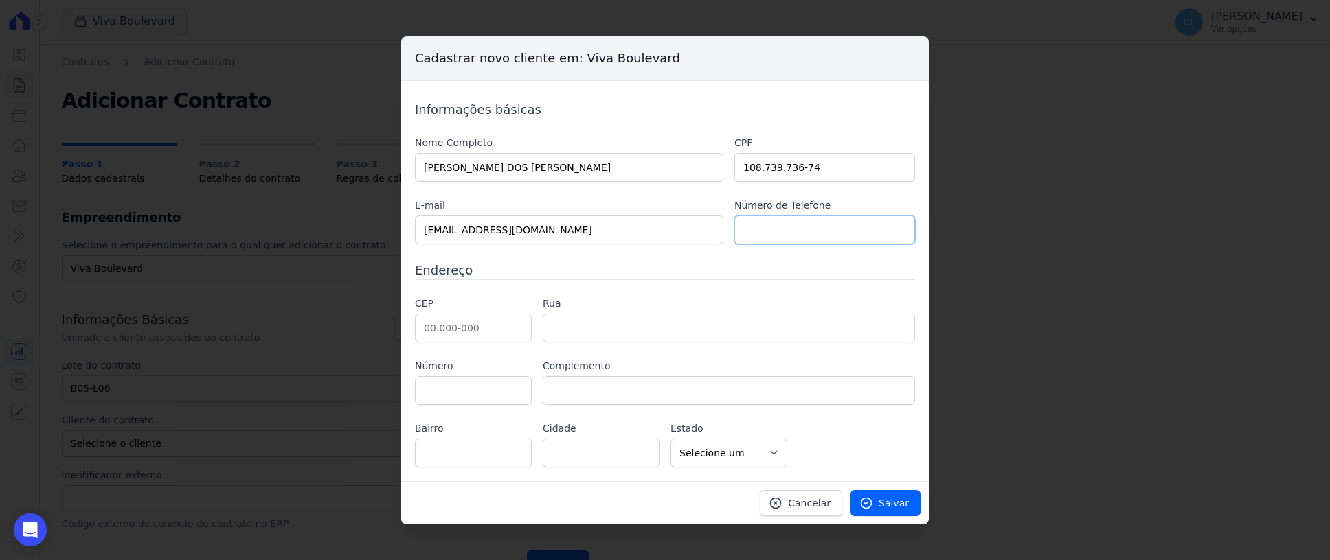
click at [774, 227] on input "text" at bounding box center [824, 230] width 181 height 29
paste input "(31) 99374-8319"
type input "(31) 99374-8319"
click at [489, 333] on input "text" at bounding box center [473, 328] width 117 height 29
paste input "36.408-063"
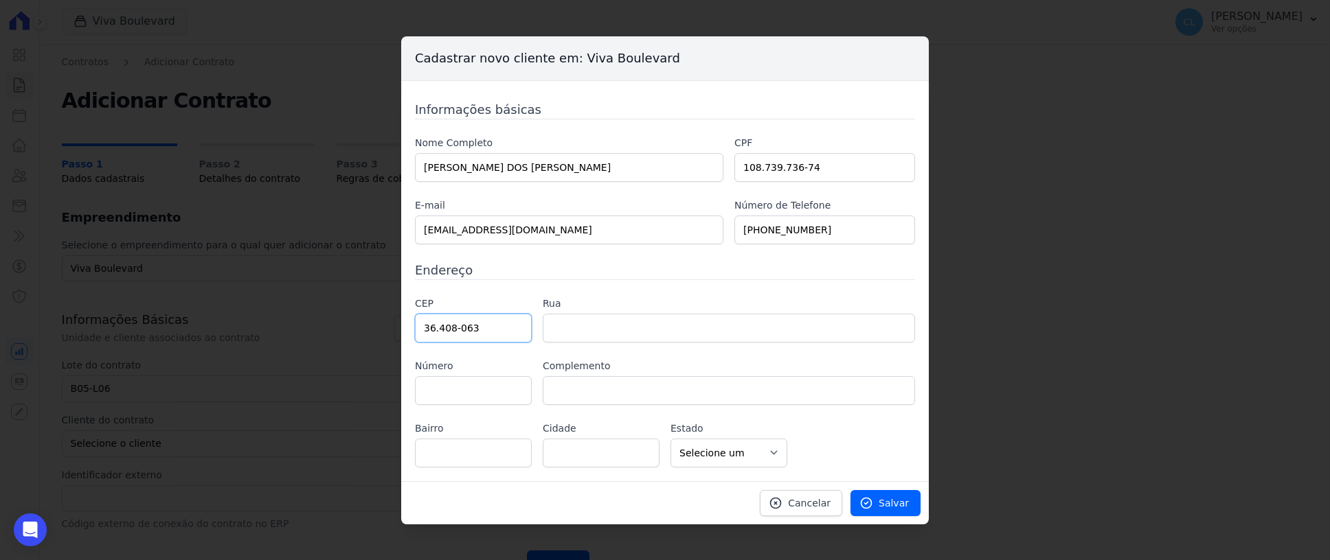
type input "36.408-063"
type input "Rua Expedicionário Rubens de Souza"
type input "Cachoeira"
type input "Conselheiro Lafaiete"
select select "MG"
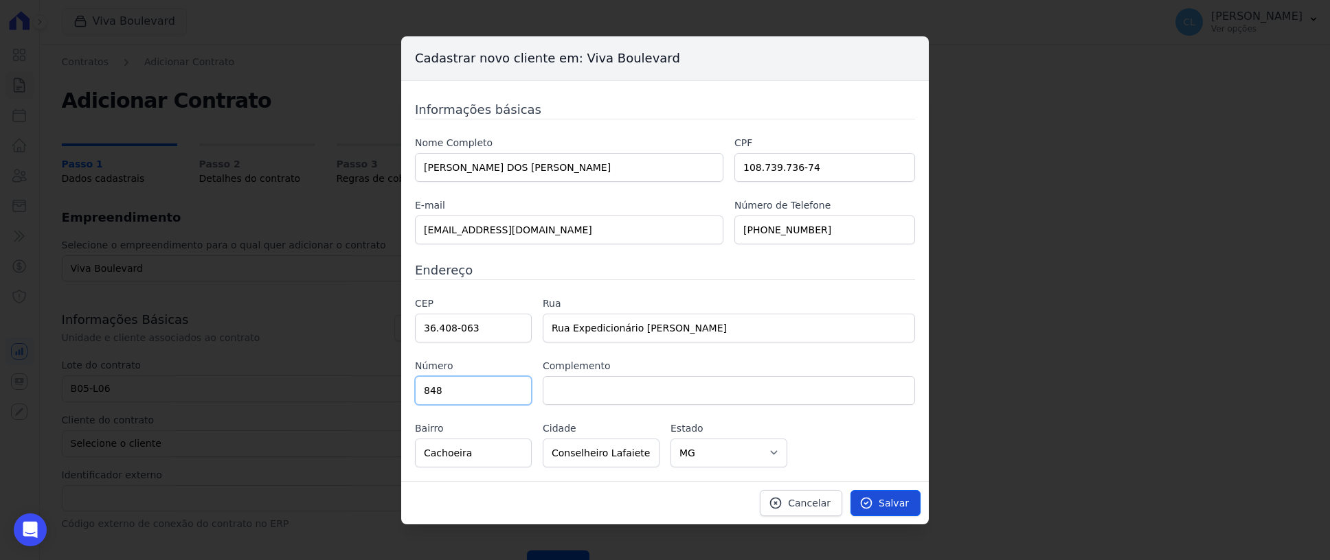
type input "848"
click at [896, 498] on span "Salvar" at bounding box center [894, 504] width 30 height 14
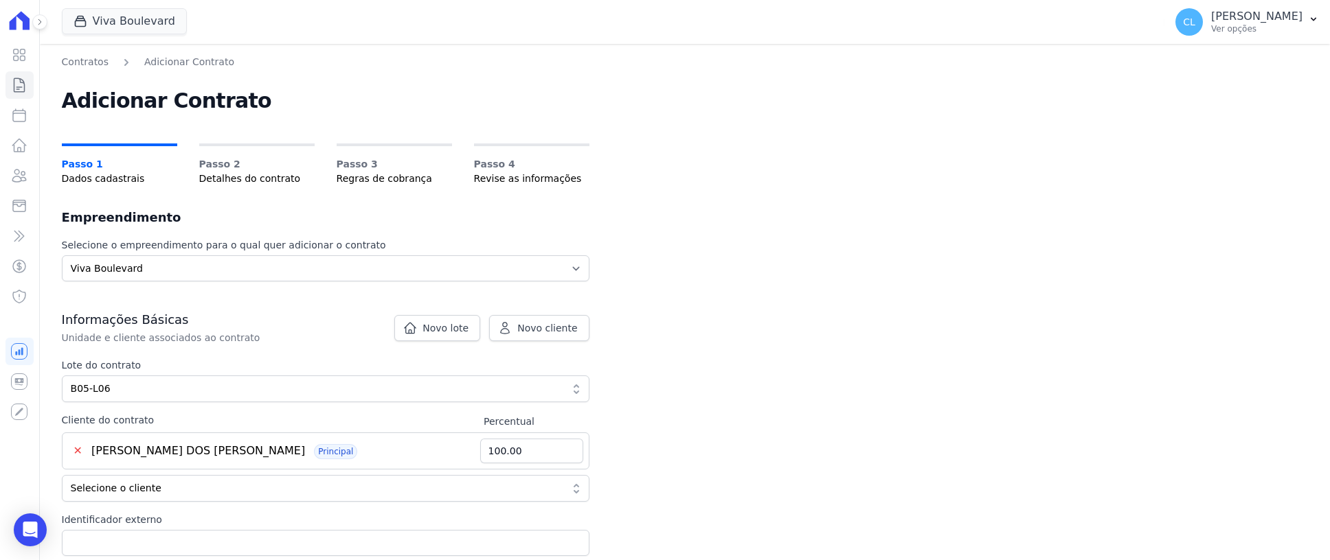
scroll to position [137, 0]
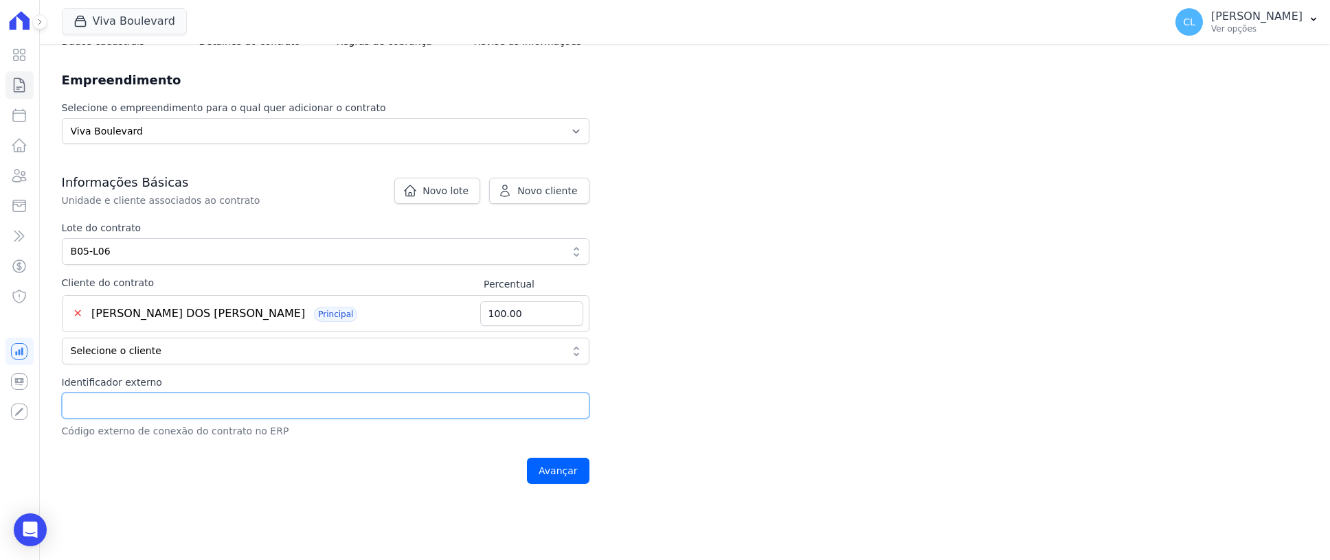
click at [181, 401] on input "Identificador externo" at bounding box center [326, 406] width 528 height 26
type input "210"
click at [558, 468] on input "Avançar" at bounding box center [558, 471] width 63 height 26
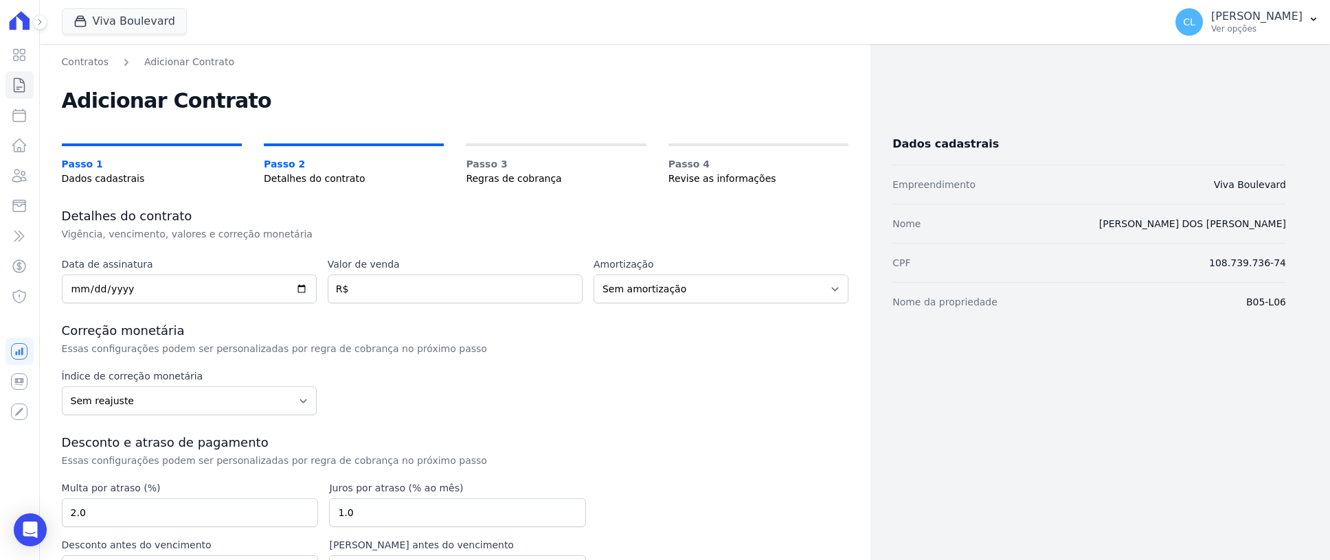
scroll to position [69, 0]
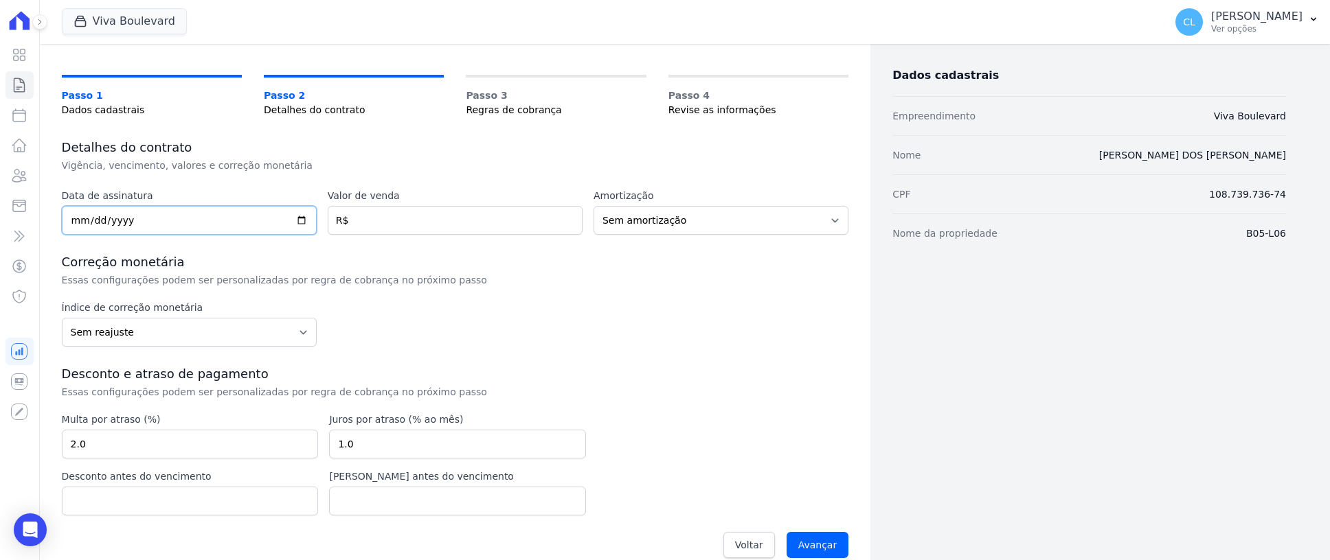
click at [71, 219] on input "date" at bounding box center [189, 220] width 255 height 29
type input "[DATE]"
click at [372, 231] on input "number" at bounding box center [455, 220] width 255 height 29
type input "193300.50"
click at [686, 213] on select "Sem amortização Price Sac" at bounding box center [720, 220] width 255 height 29
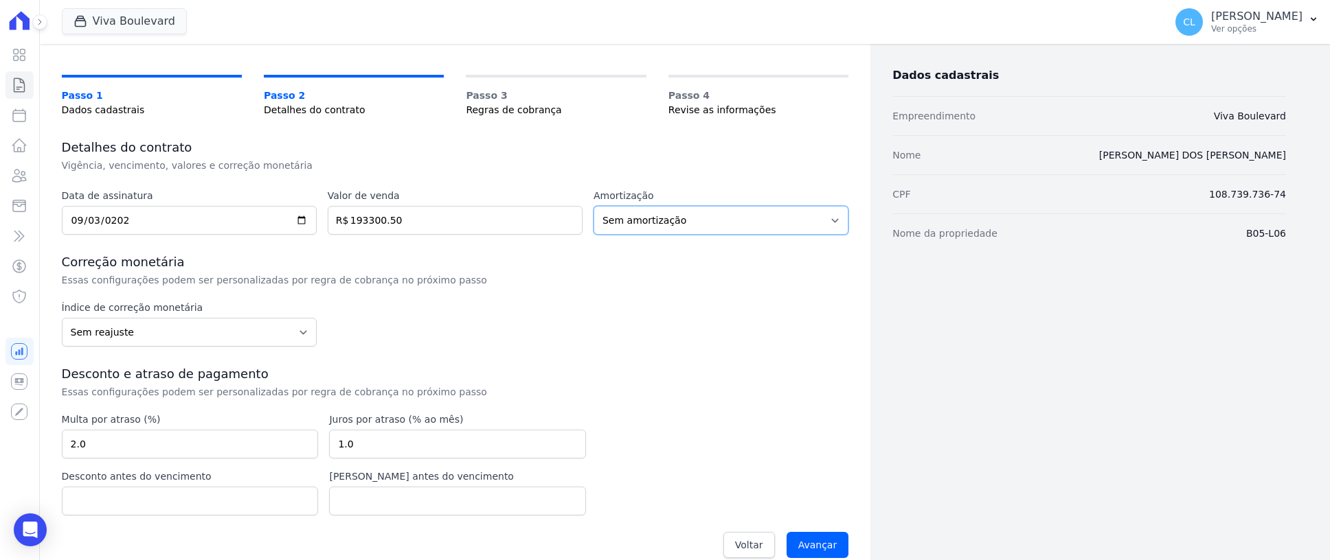
select select "price"
click at [593, 206] on select "Sem amortização Price Sac" at bounding box center [720, 220] width 255 height 29
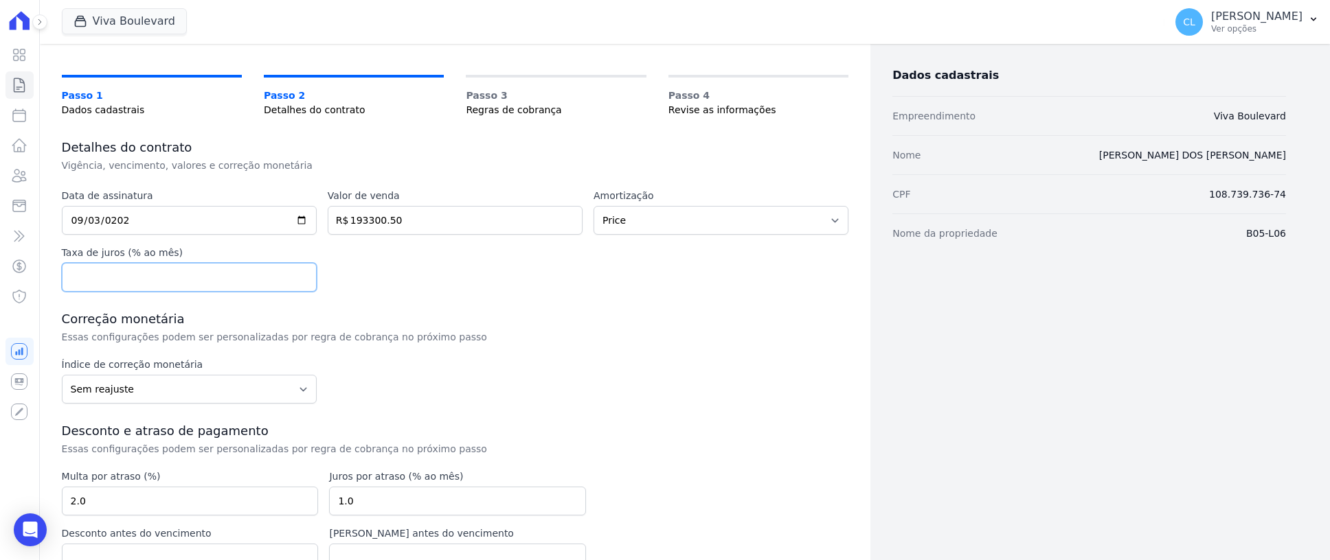
click at [203, 280] on input "number" at bounding box center [189, 277] width 255 height 29
type input "0.0"
drag, startPoint x: 250, startPoint y: 386, endPoint x: 242, endPoint y: 386, distance: 8.2
click at [250, 387] on select "Sem reajuste Média dos últimos 12 meses acumulado de INCCM Média dos últimos 12…" at bounding box center [189, 389] width 255 height 29
select select "ipca"
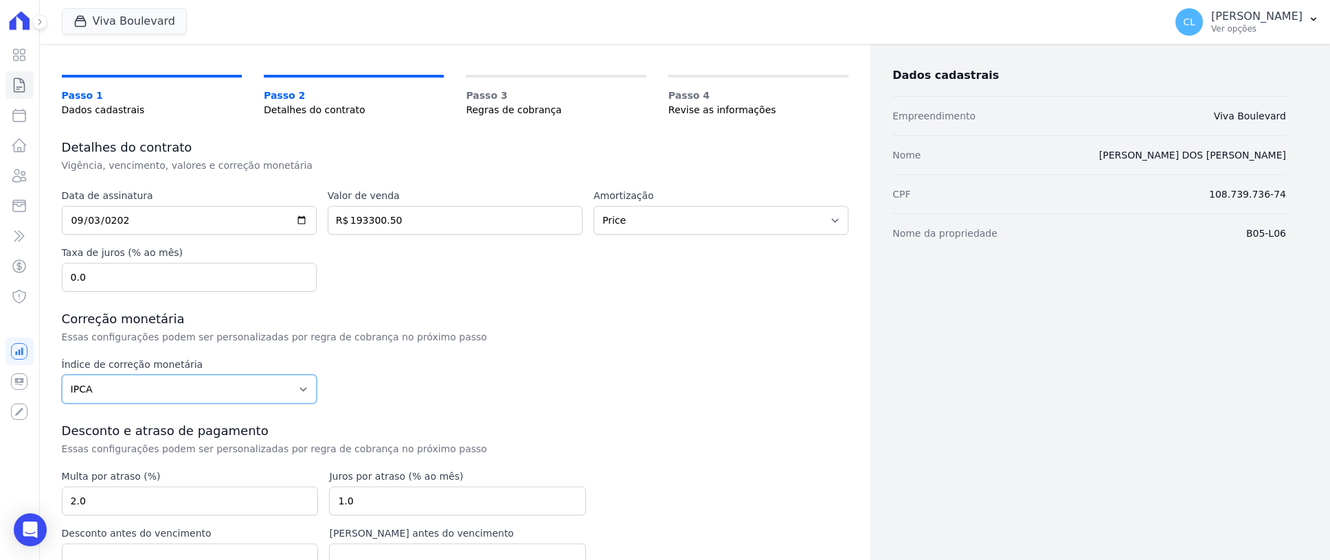
click at [62, 375] on select "Sem reajuste Média dos últimos 12 meses acumulado de INCCM Média dos últimos 12…" at bounding box center [189, 389] width 255 height 29
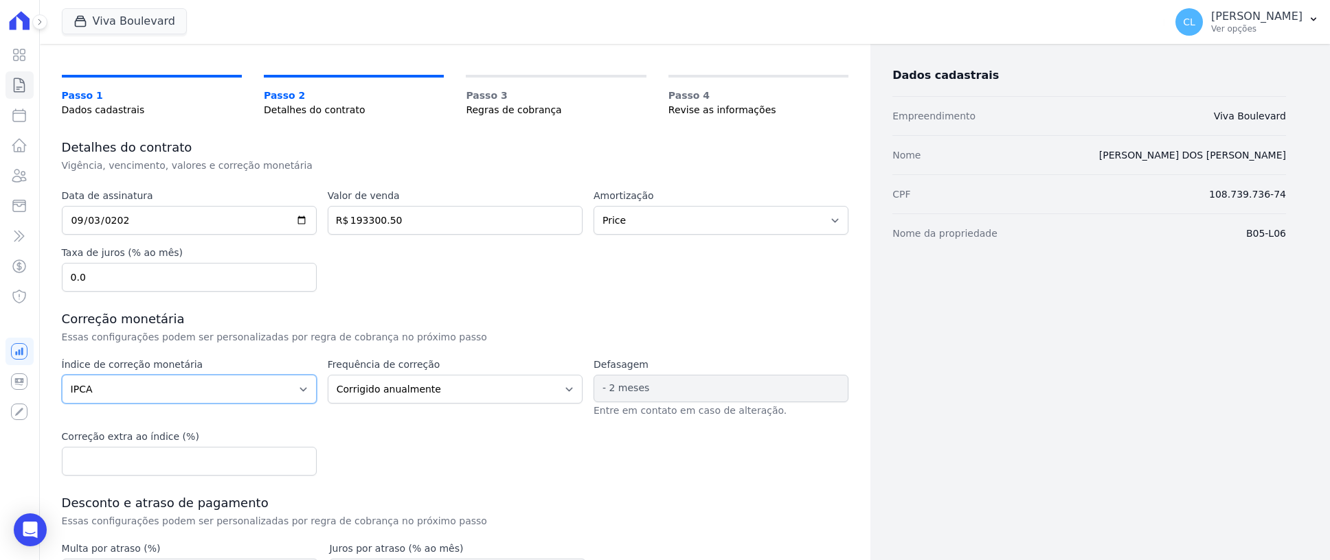
scroll to position [206, 0]
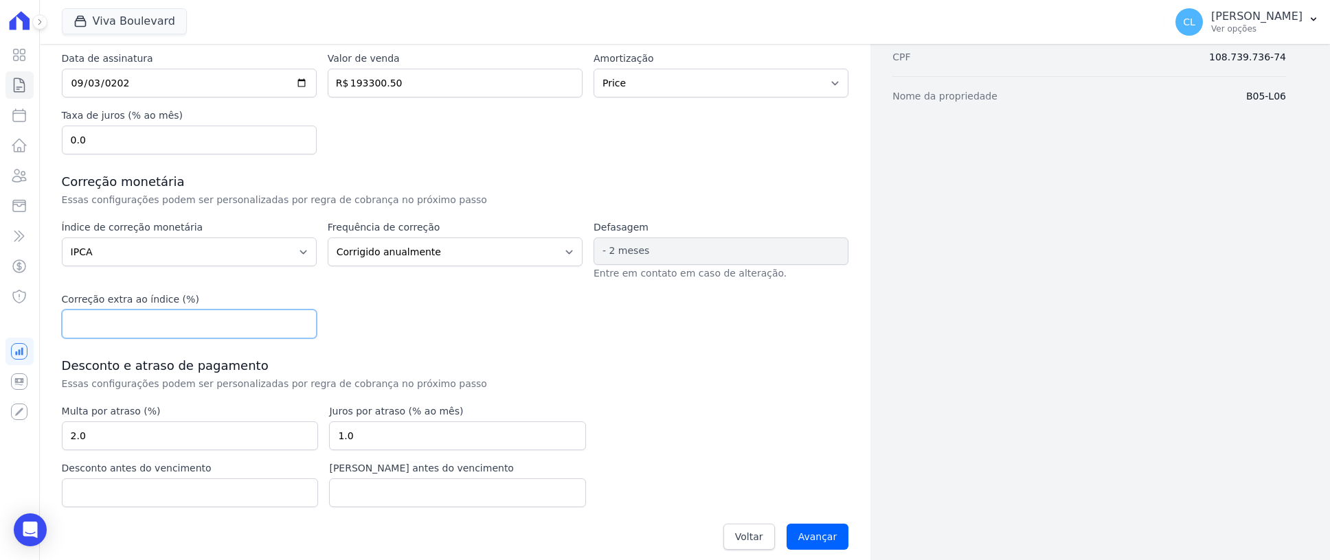
click at [172, 328] on input "number" at bounding box center [189, 324] width 255 height 29
type input "0.0"
click at [808, 536] on input "Avançar" at bounding box center [817, 537] width 63 height 26
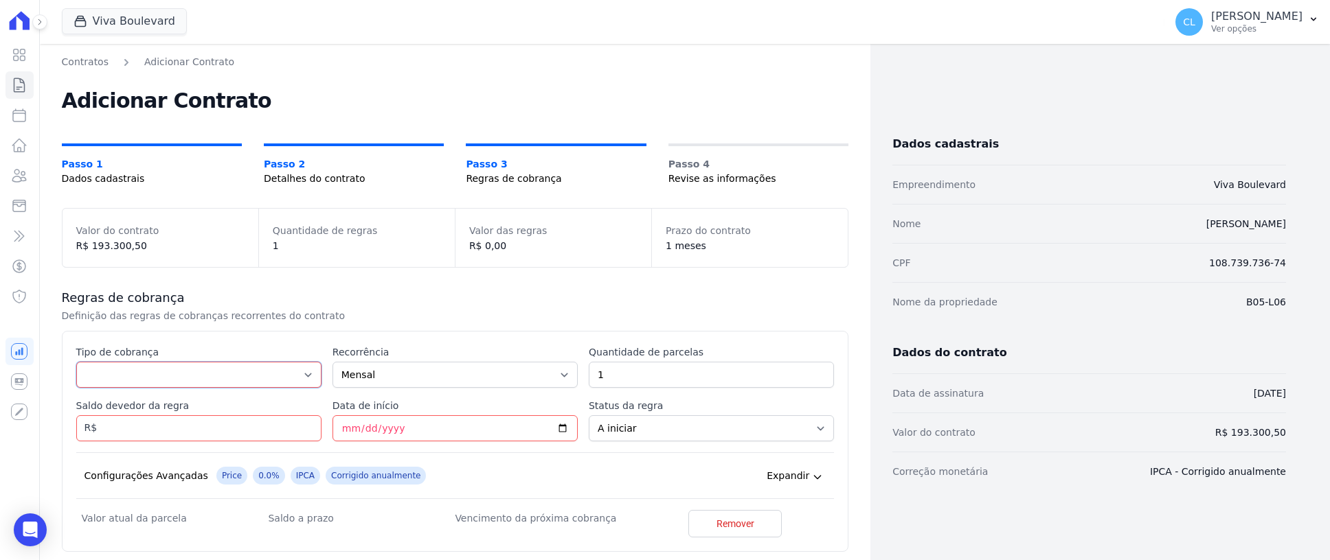
click at [205, 376] on select "Parcela Normal Entrada Sinal Intercalada Chaves Pré-chaves Pós-chaves Impostos …" at bounding box center [198, 375] width 245 height 26
select select "down_payment"
click at [76, 362] on select "Parcela Normal Entrada Sinal Intercalada Chaves Pré-chaves Pós-chaves Impostos …" at bounding box center [198, 375] width 245 height 26
click at [196, 420] on input "Saldo devedor da regra" at bounding box center [198, 429] width 245 height 26
type input "85450.50"
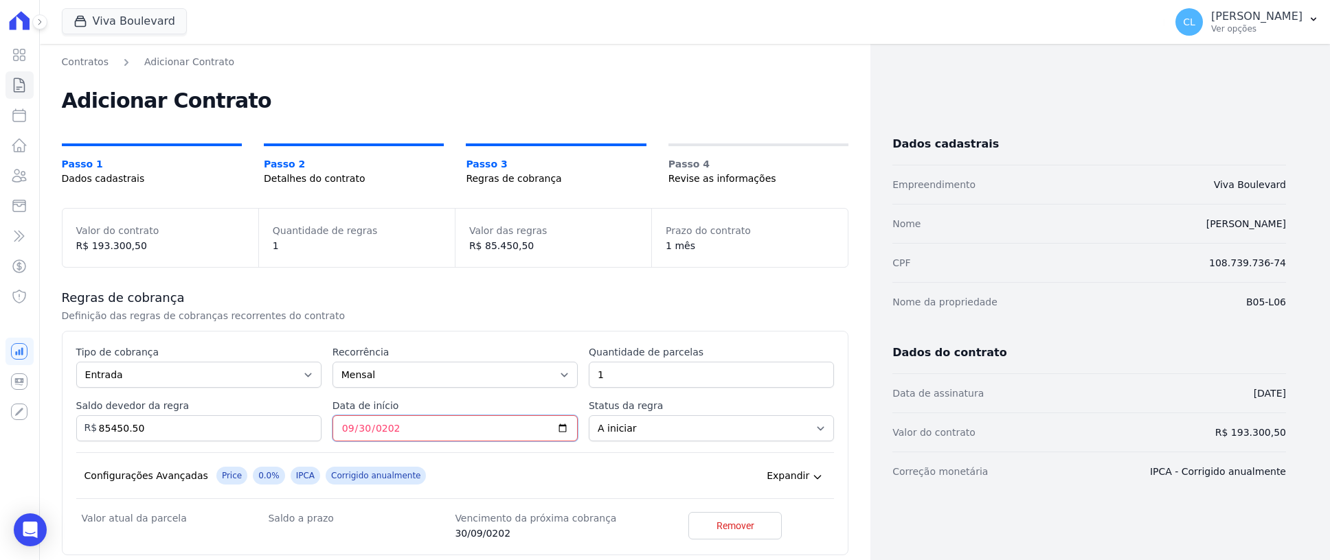
type input "[DATE]"
click at [335, 425] on input "2025-09-30" at bounding box center [454, 429] width 245 height 26
click at [340, 427] on input "2025-09-30" at bounding box center [454, 429] width 245 height 26
type input "2025-09-03"
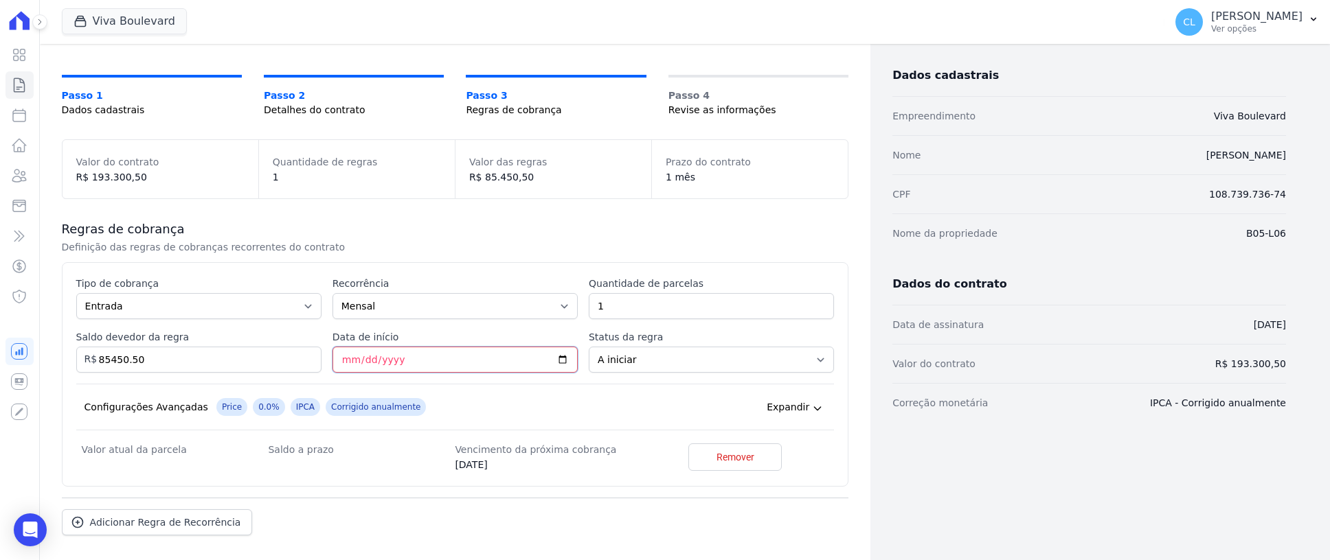
scroll to position [131, 0]
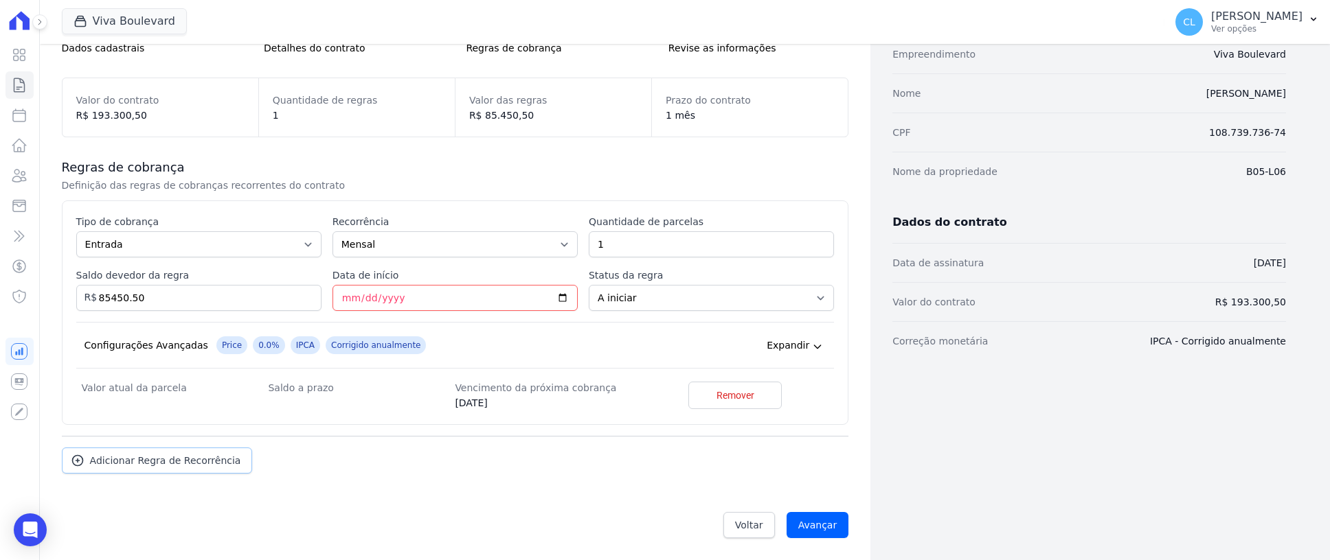
click at [138, 453] on link "Adicionar Regra de Recorrência" at bounding box center [157, 461] width 191 height 26
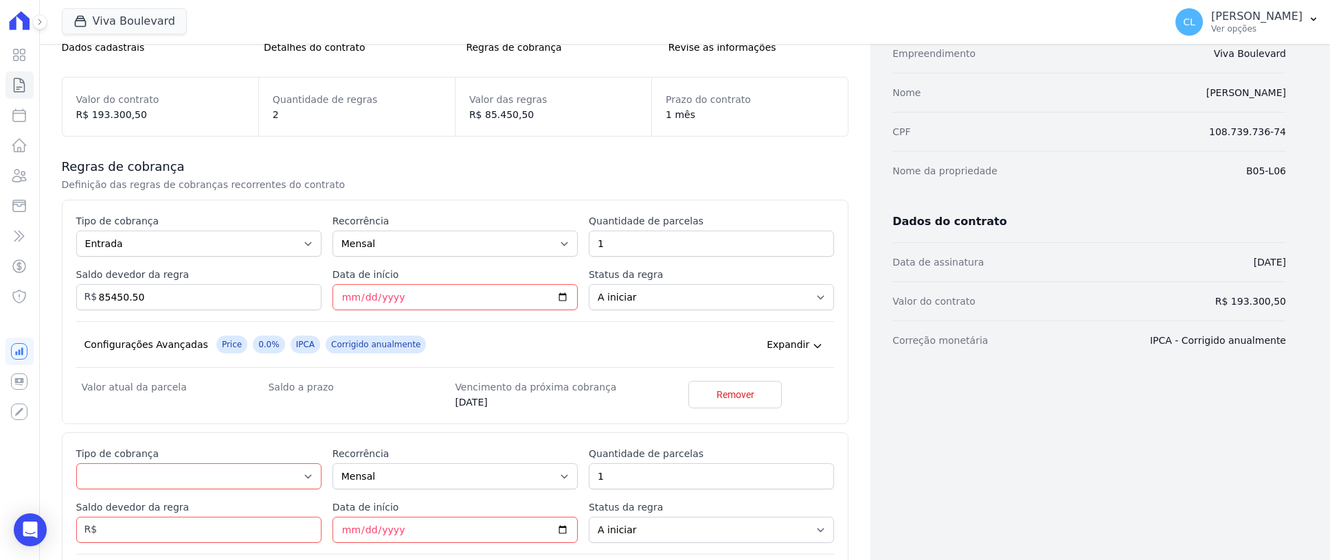
scroll to position [337, 0]
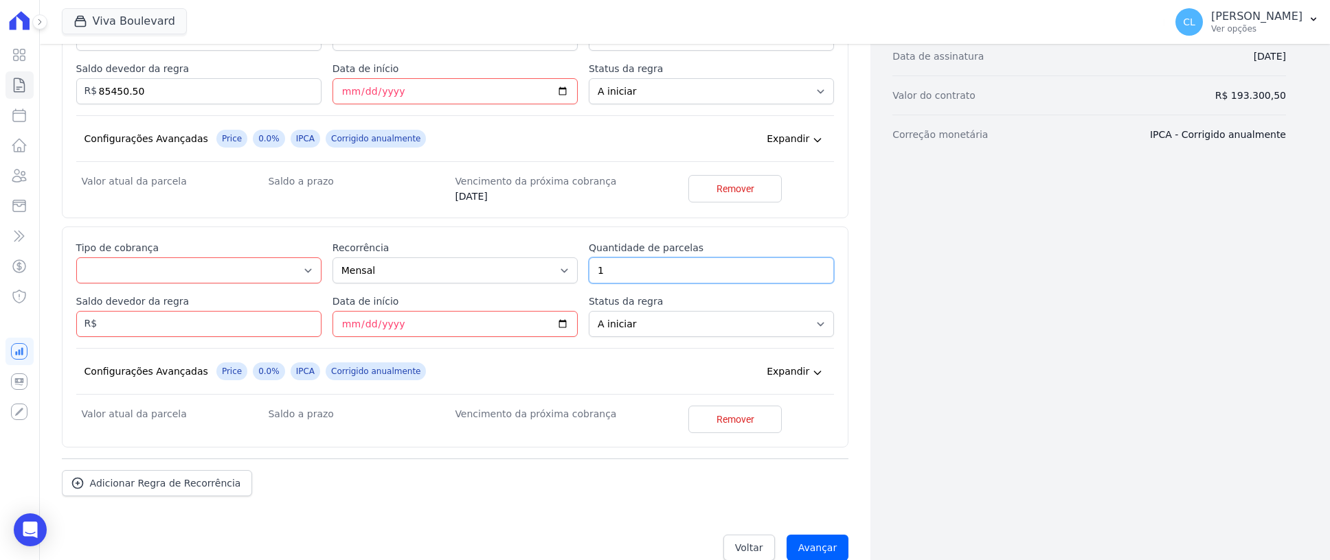
drag, startPoint x: 650, startPoint y: 262, endPoint x: 581, endPoint y: 267, distance: 69.5
click at [581, 267] on div "Esse tipo de parcela não entra no saldo devedor do contrato. Tipo de cobrança P…" at bounding box center [455, 337] width 758 height 192
type input "60"
click at [342, 325] on input "Data de início" at bounding box center [454, 324] width 245 height 26
type input "2025-10-20"
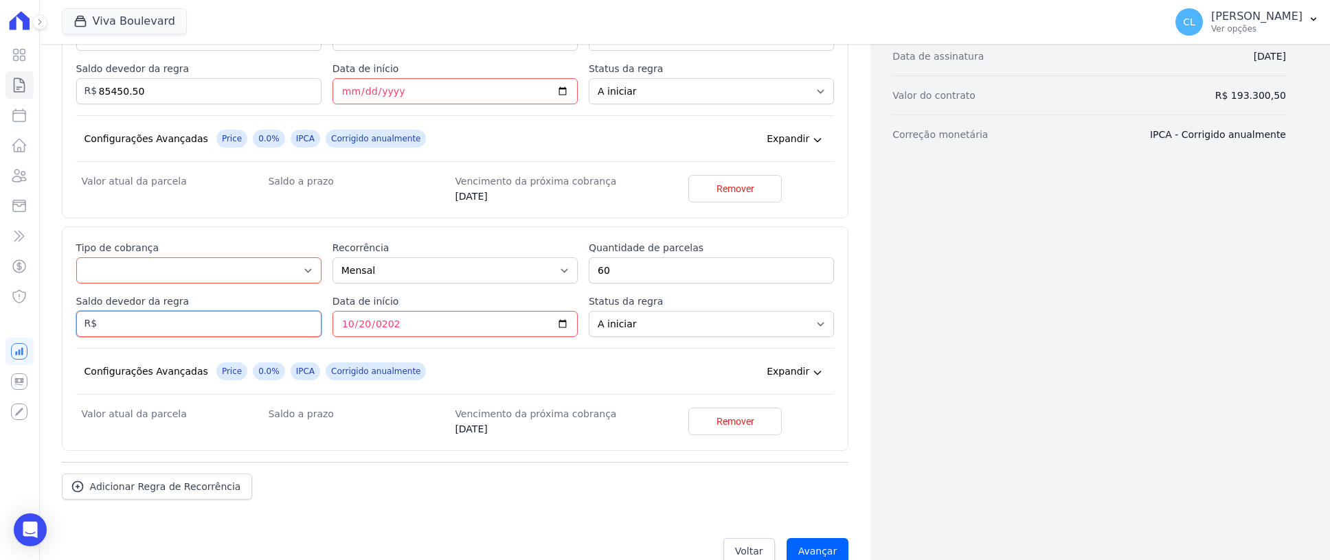
click at [166, 330] on input "Saldo devedor da regra" at bounding box center [198, 324] width 245 height 26
type input "107850.00"
click at [192, 273] on select "Parcela Normal Entrada Sinal Intercalada Chaves Pré-chaves Pós-chaves Impostos …" at bounding box center [198, 271] width 245 height 26
select select "standard"
click at [76, 258] on select "Parcela Normal Entrada Sinal Intercalada Chaves Pré-chaves Pós-chaves Impostos …" at bounding box center [198, 271] width 245 height 26
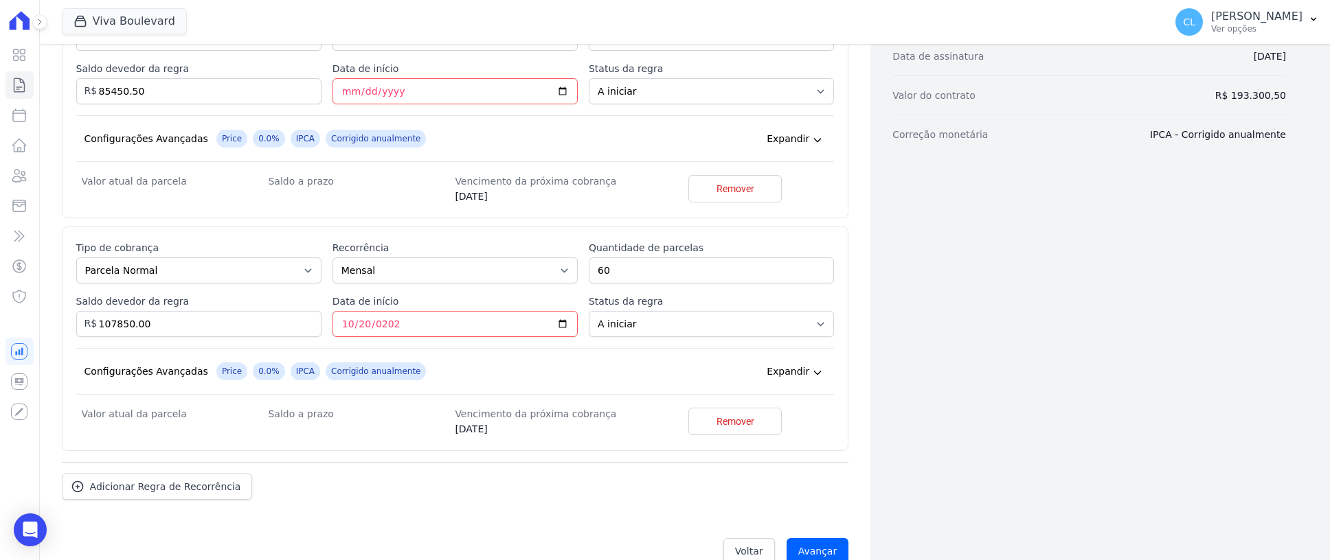
click at [561, 370] on div "Configurações Avançadas Price 0.0% IPCA Corrigido anualmente Expandir" at bounding box center [455, 371] width 758 height 47
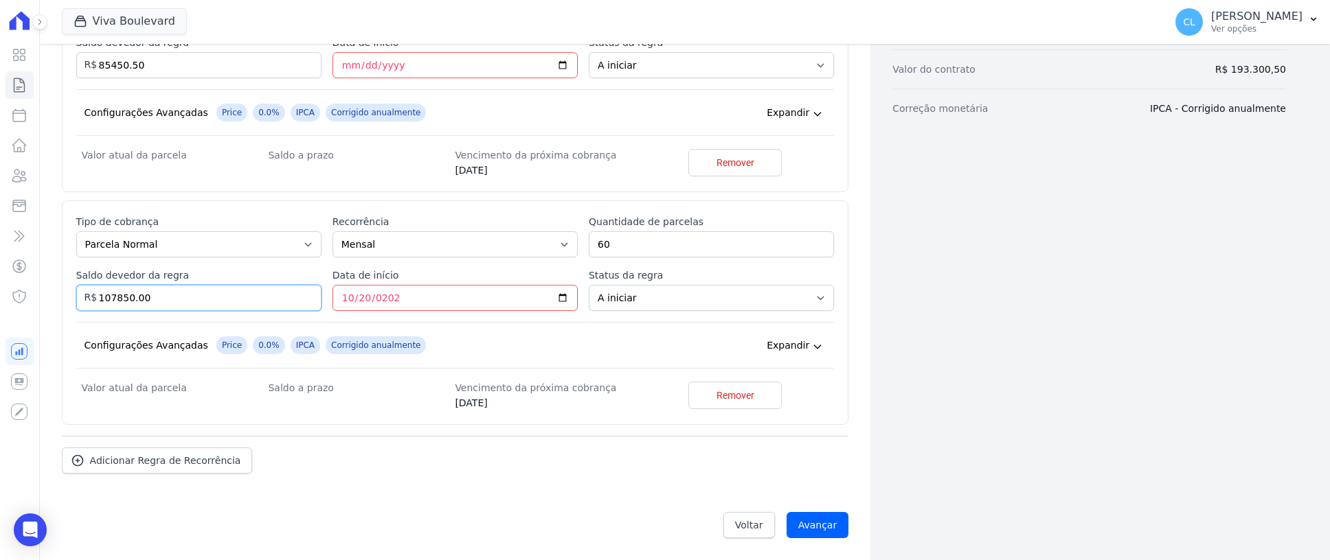
click at [252, 293] on input "107850.00" at bounding box center [198, 298] width 245 height 26
click at [812, 346] on icon at bounding box center [817, 346] width 11 height 11
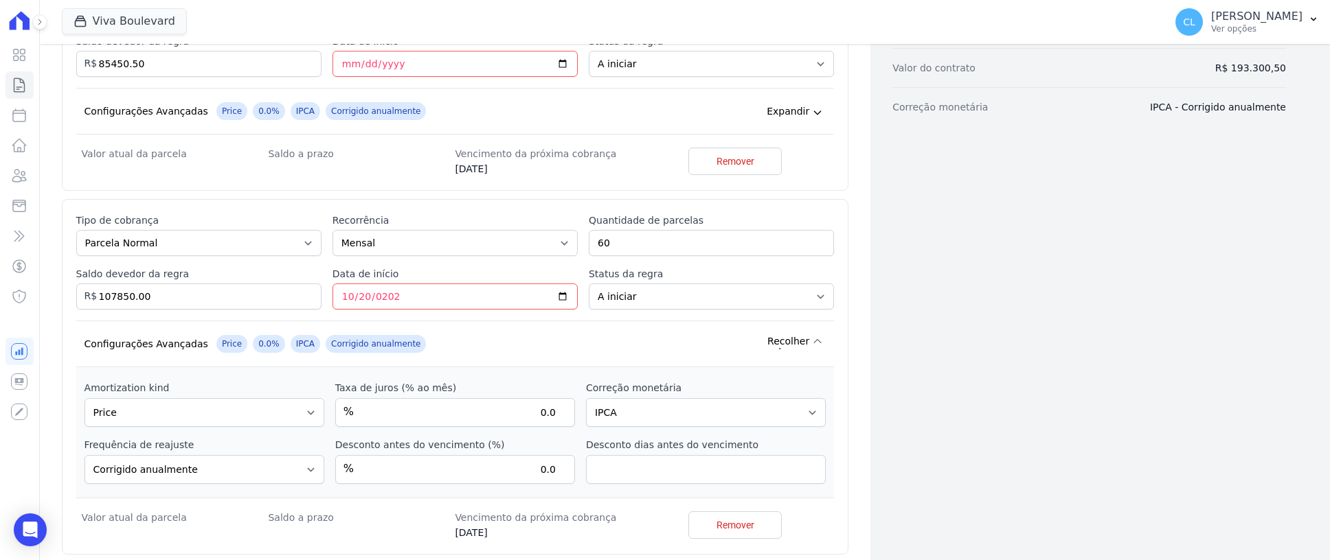
scroll to position [496, 0]
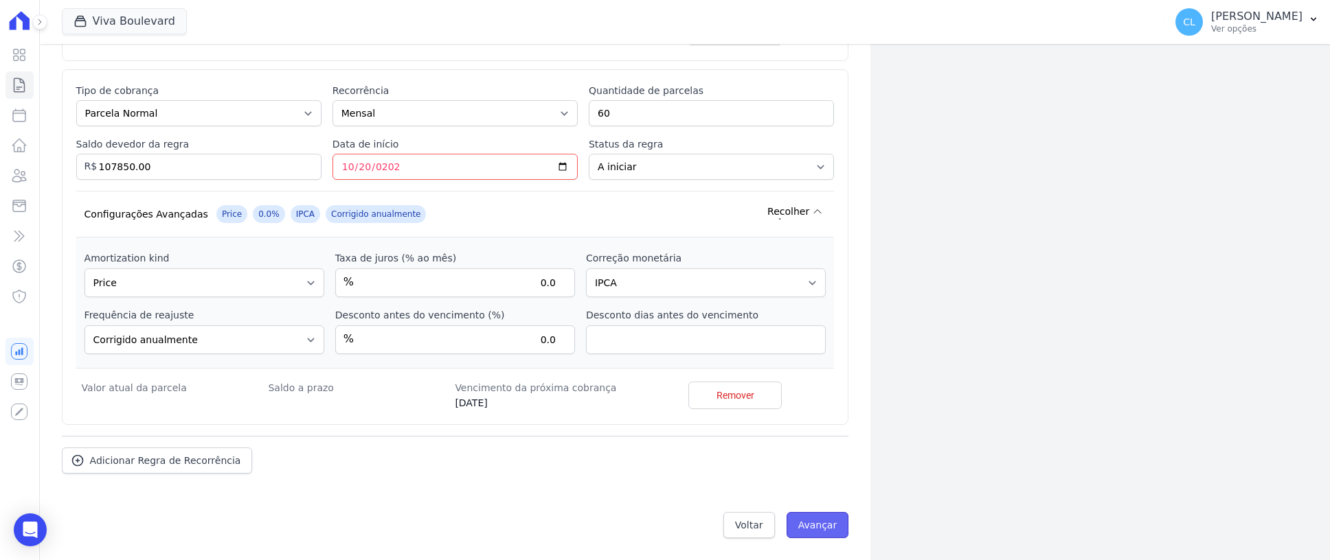
click at [801, 523] on input "Avançar" at bounding box center [817, 525] width 63 height 26
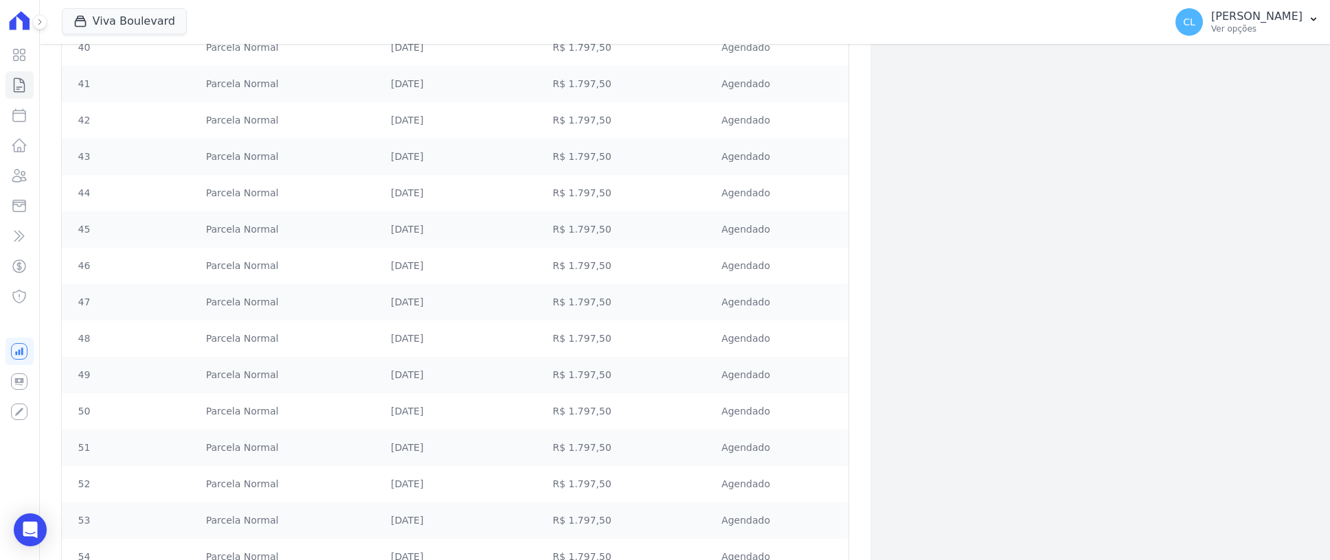
scroll to position [2046, 0]
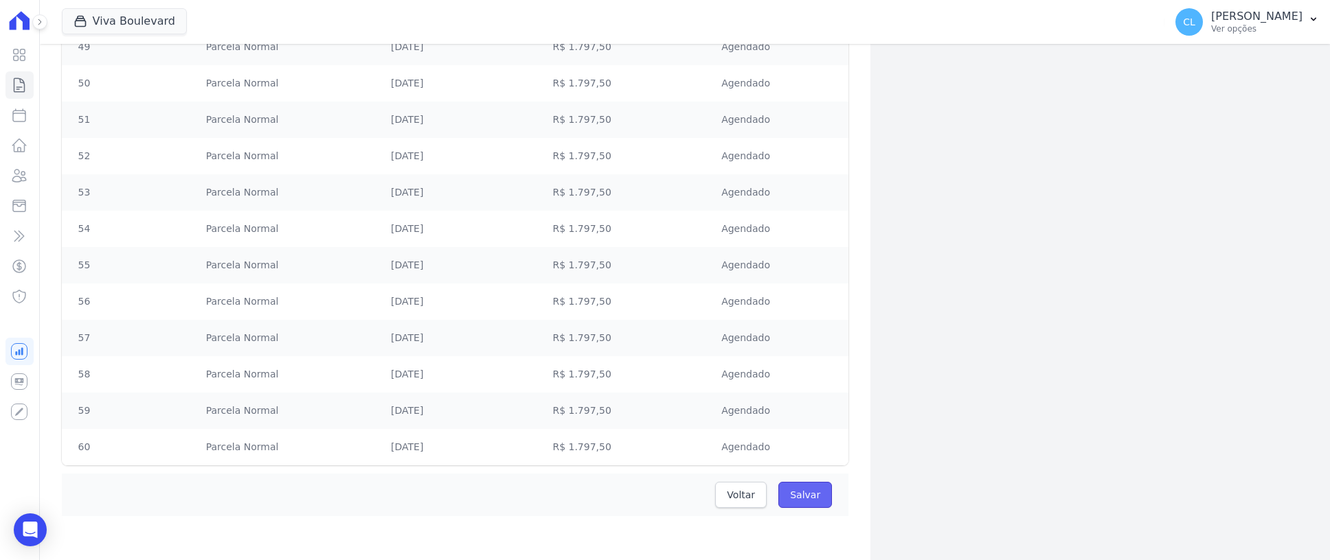
click at [811, 495] on input "Salvar" at bounding box center [805, 495] width 54 height 26
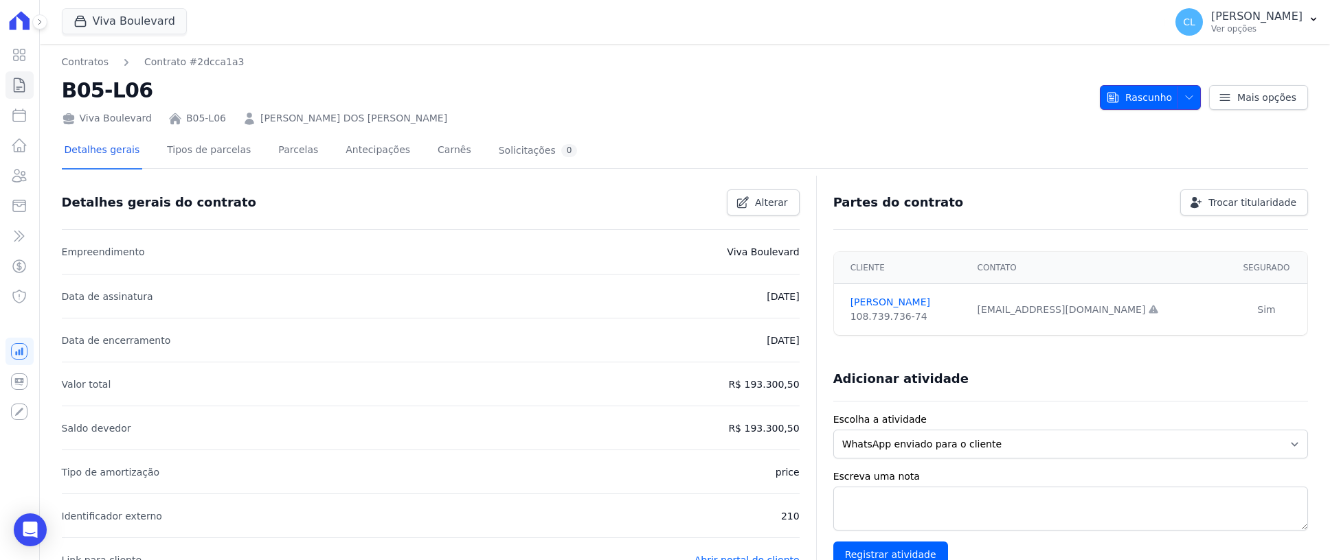
click at [1185, 98] on icon "button" at bounding box center [1189, 97] width 11 height 11
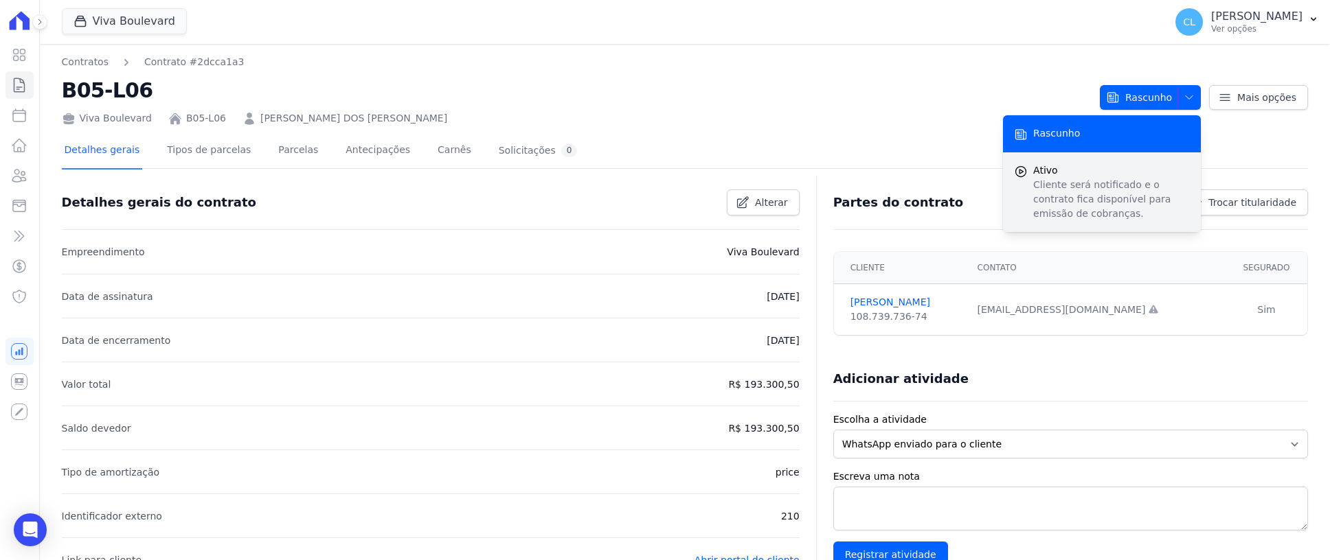
click at [1064, 178] on p "Cliente será notificado e o contrato fica disponível para emissão de cobranças." at bounding box center [1111, 199] width 157 height 43
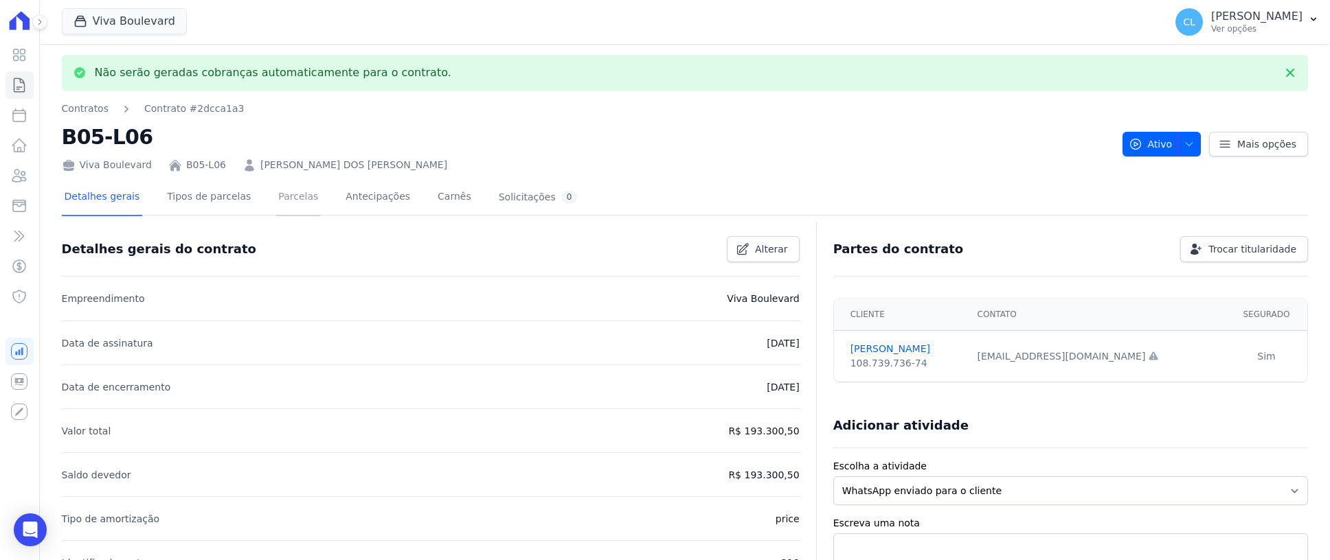
click at [282, 199] on link "Parcelas" at bounding box center [297, 198] width 45 height 36
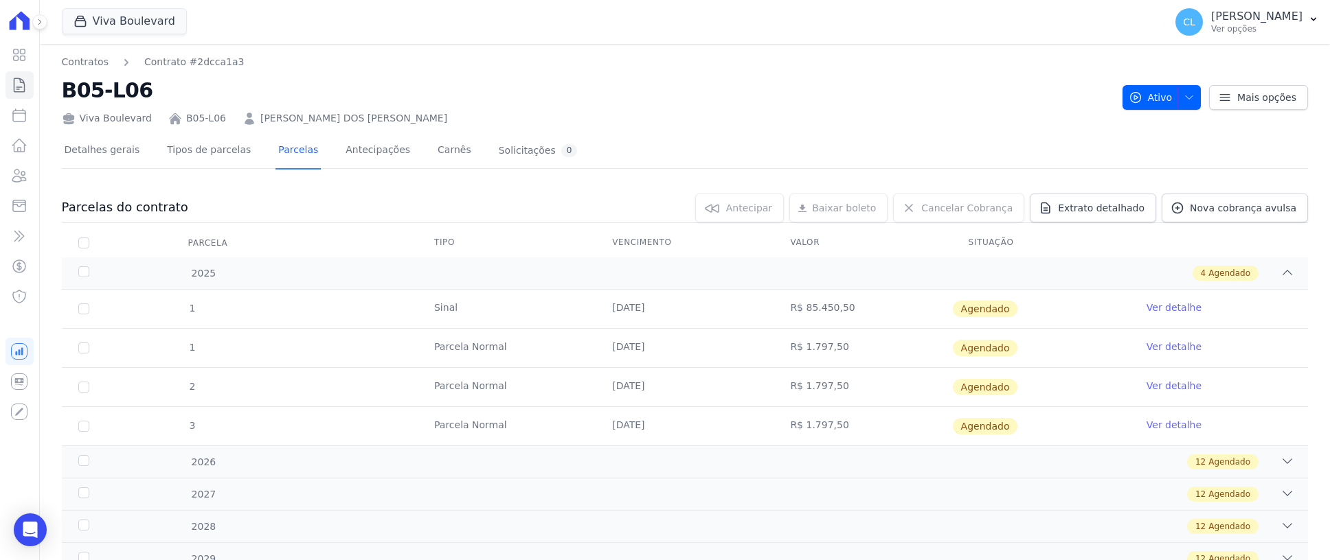
click at [1167, 309] on link "Ver detalhe" at bounding box center [1173, 308] width 55 height 14
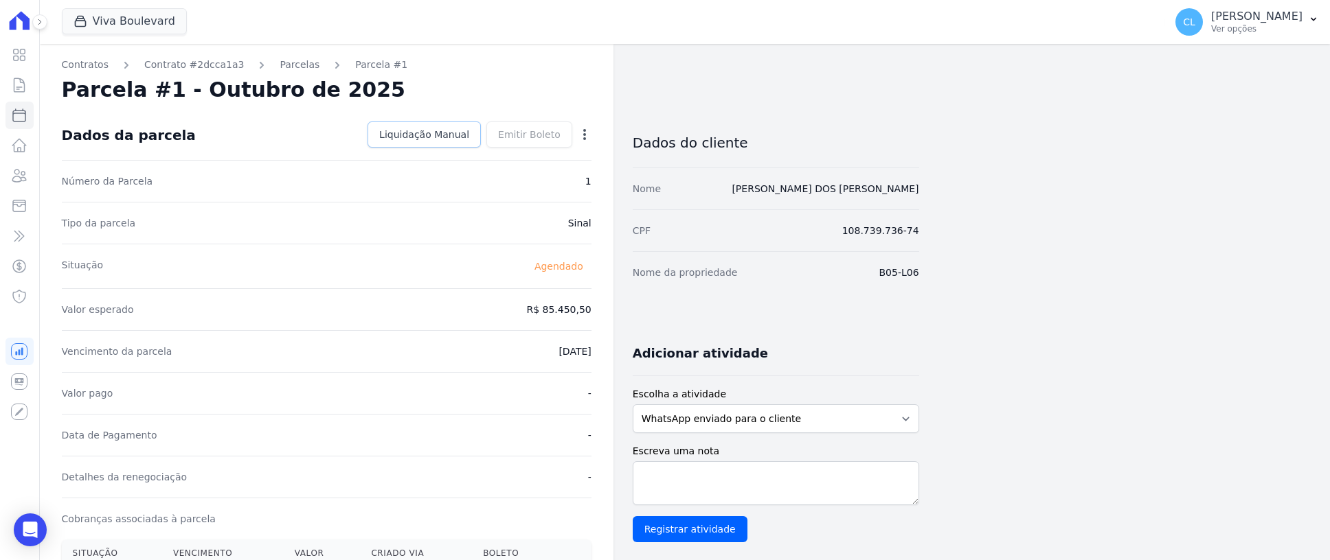
click at [456, 136] on span "Liquidação Manual" at bounding box center [424, 135] width 90 height 14
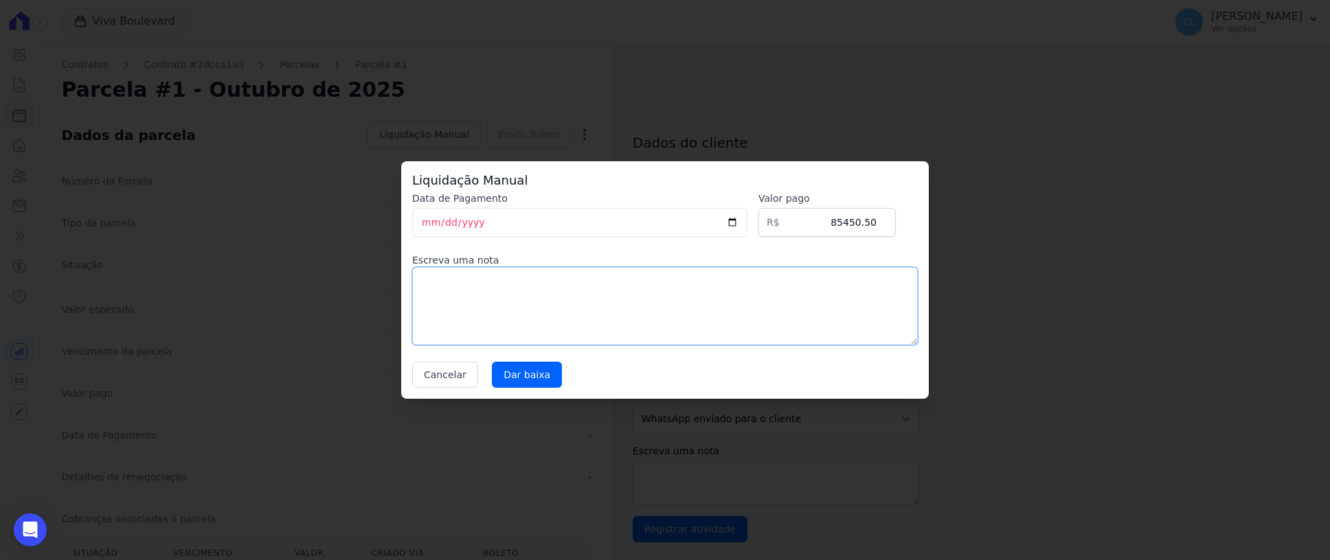
click at [479, 286] on textarea at bounding box center [665, 306] width 506 height 78
type textarea "Pago via conta pronta"
click at [506, 376] on input "Dar baixa" at bounding box center [527, 375] width 70 height 26
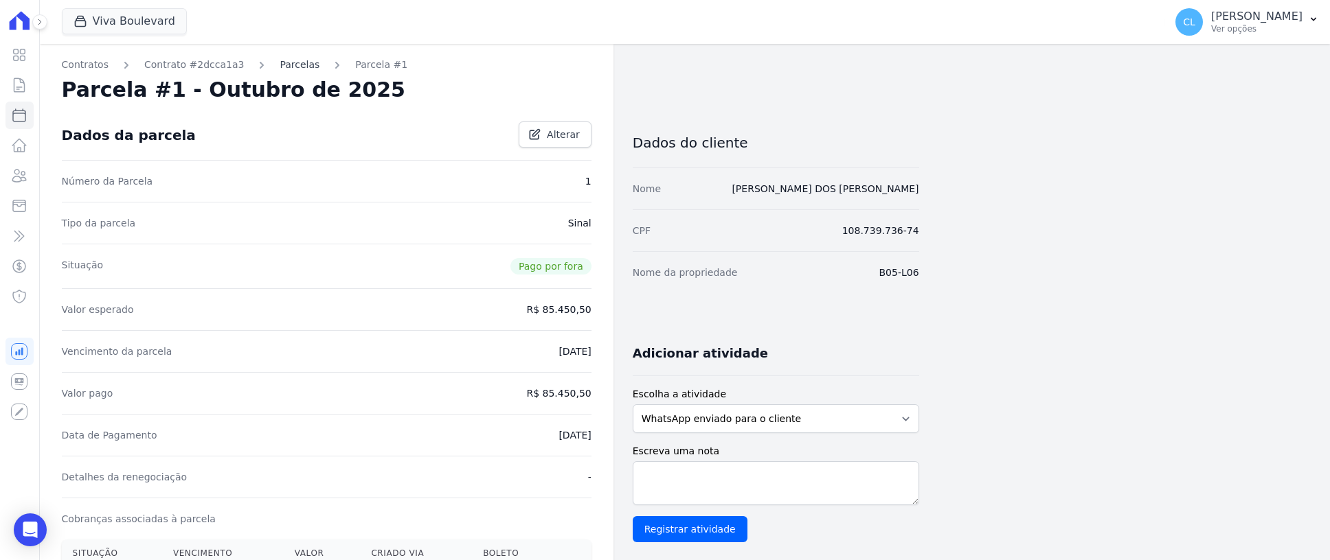
click at [280, 62] on link "Parcelas" at bounding box center [300, 65] width 40 height 14
